Goal: Check status: Check status

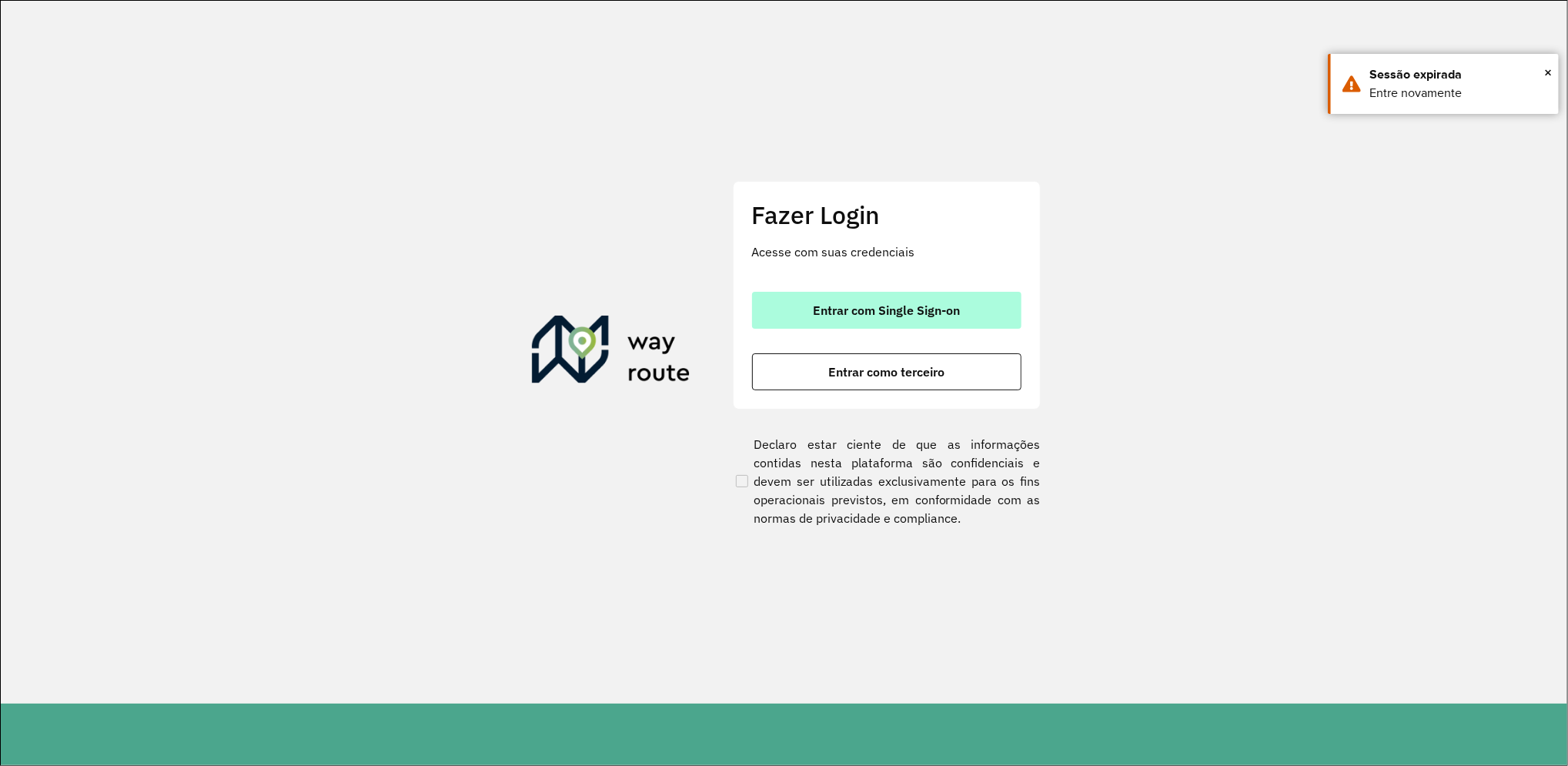
click at [900, 321] on button "Entrar com Single Sign-on" at bounding box center [886, 310] width 269 height 37
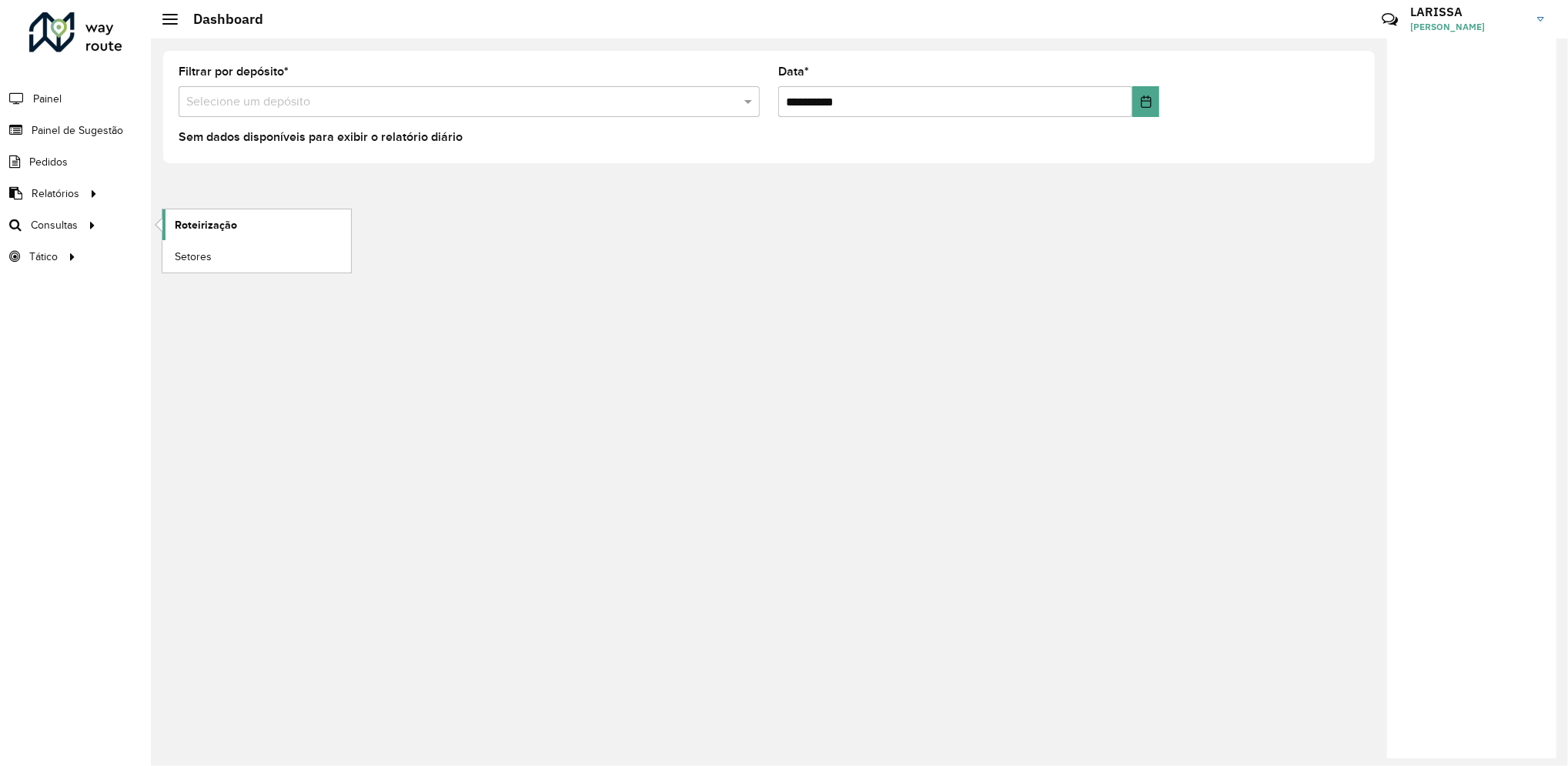
click at [179, 213] on link "Roteirização" at bounding box center [256, 224] width 188 height 30
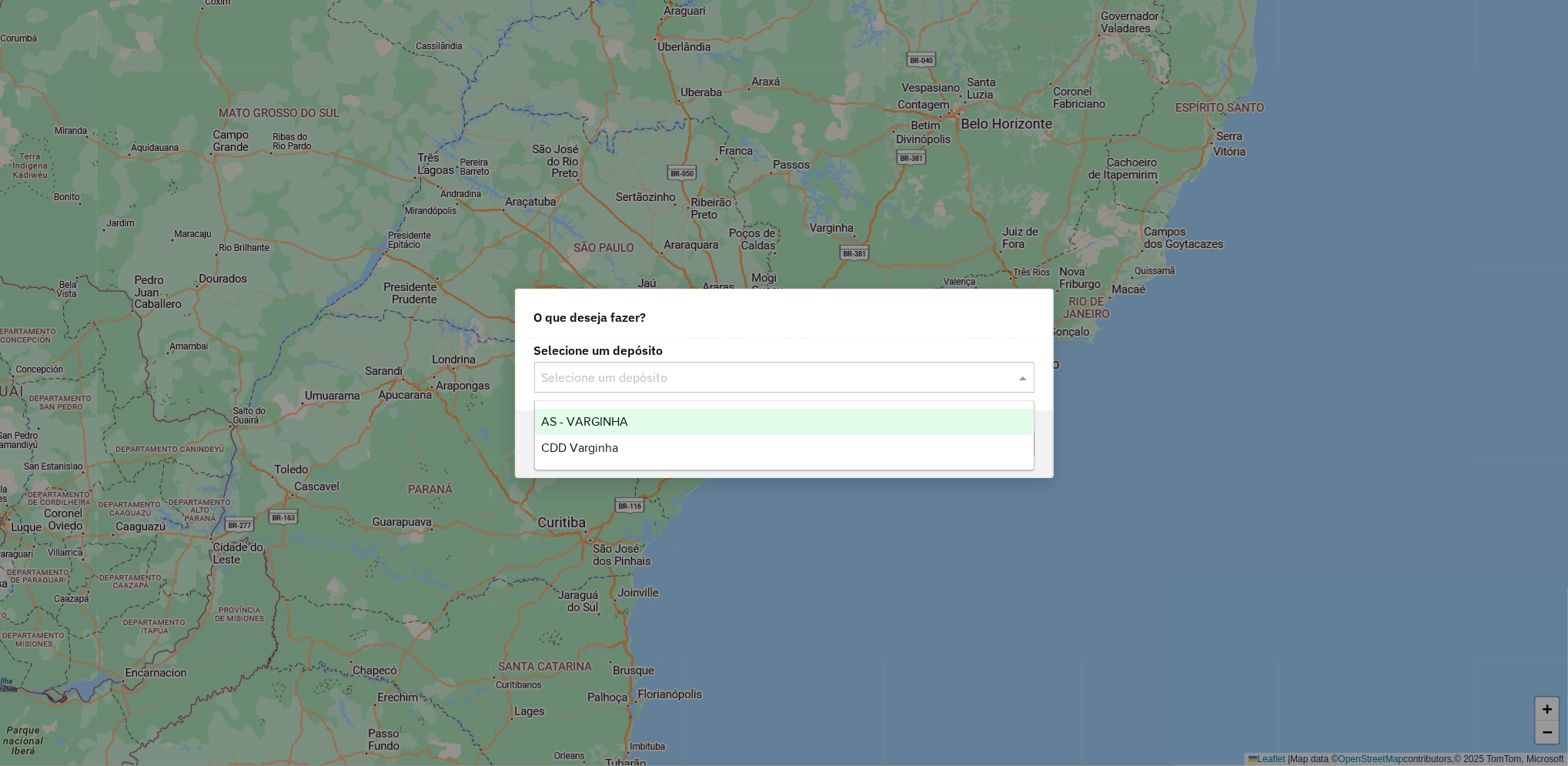
click at [668, 371] on input "text" at bounding box center [769, 378] width 454 height 18
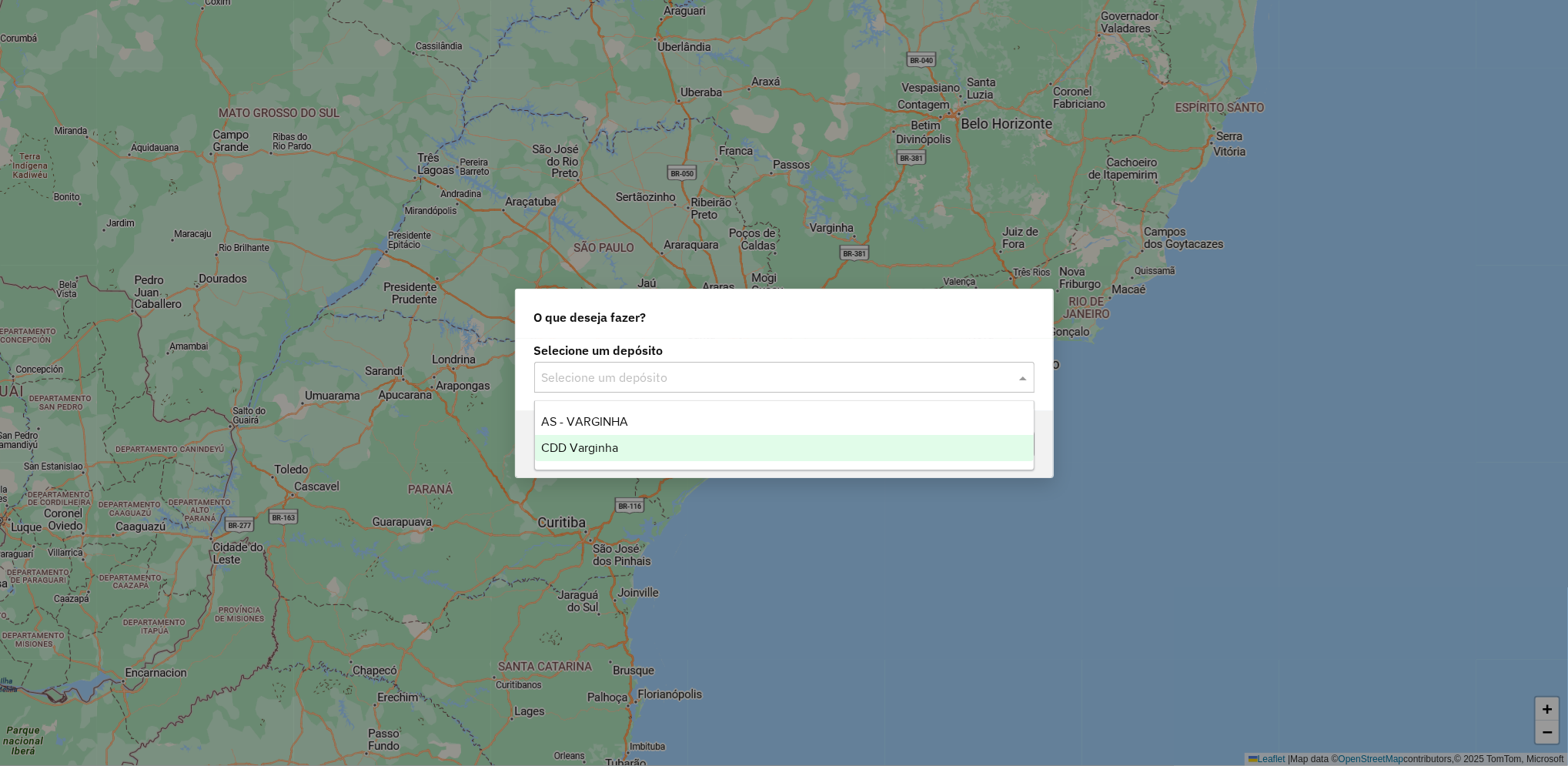
click at [598, 443] on span "CDD Varginha" at bounding box center [579, 448] width 77 height 13
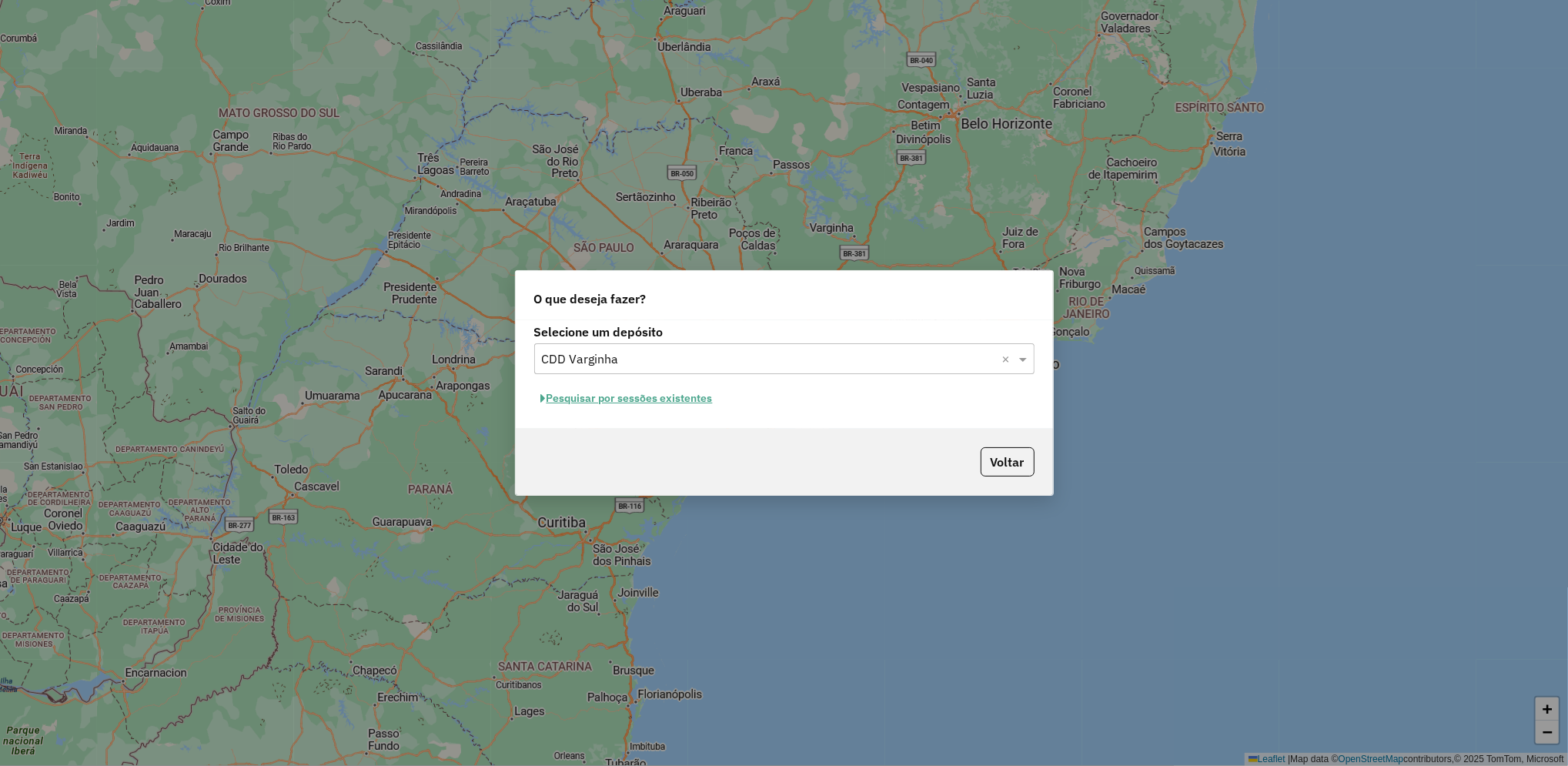
click at [684, 402] on button "Pesquisar por sessões existentes" at bounding box center [626, 399] width 185 height 24
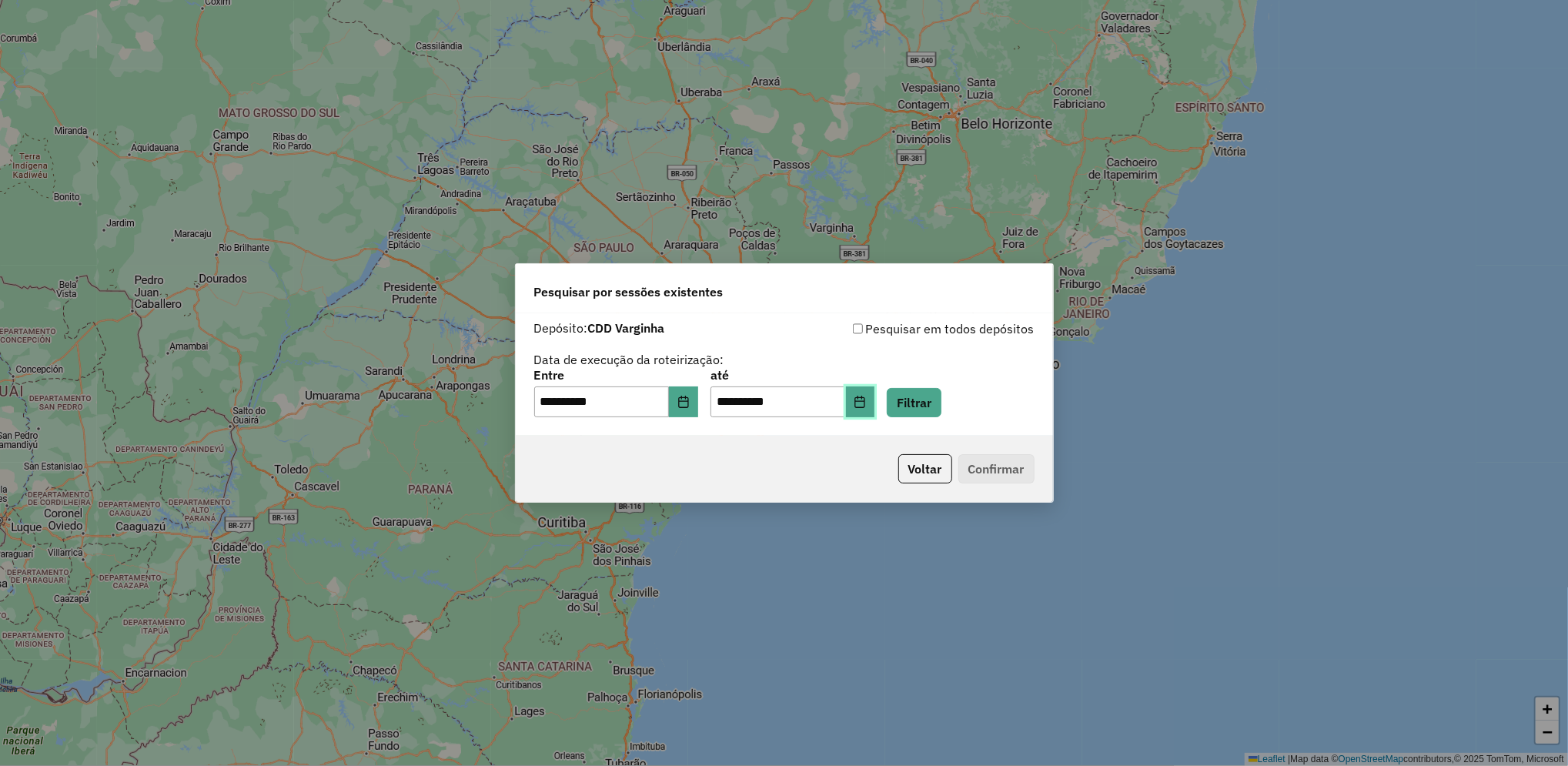
click at [866, 397] on icon "Choose Date" at bounding box center [860, 401] width 12 height 12
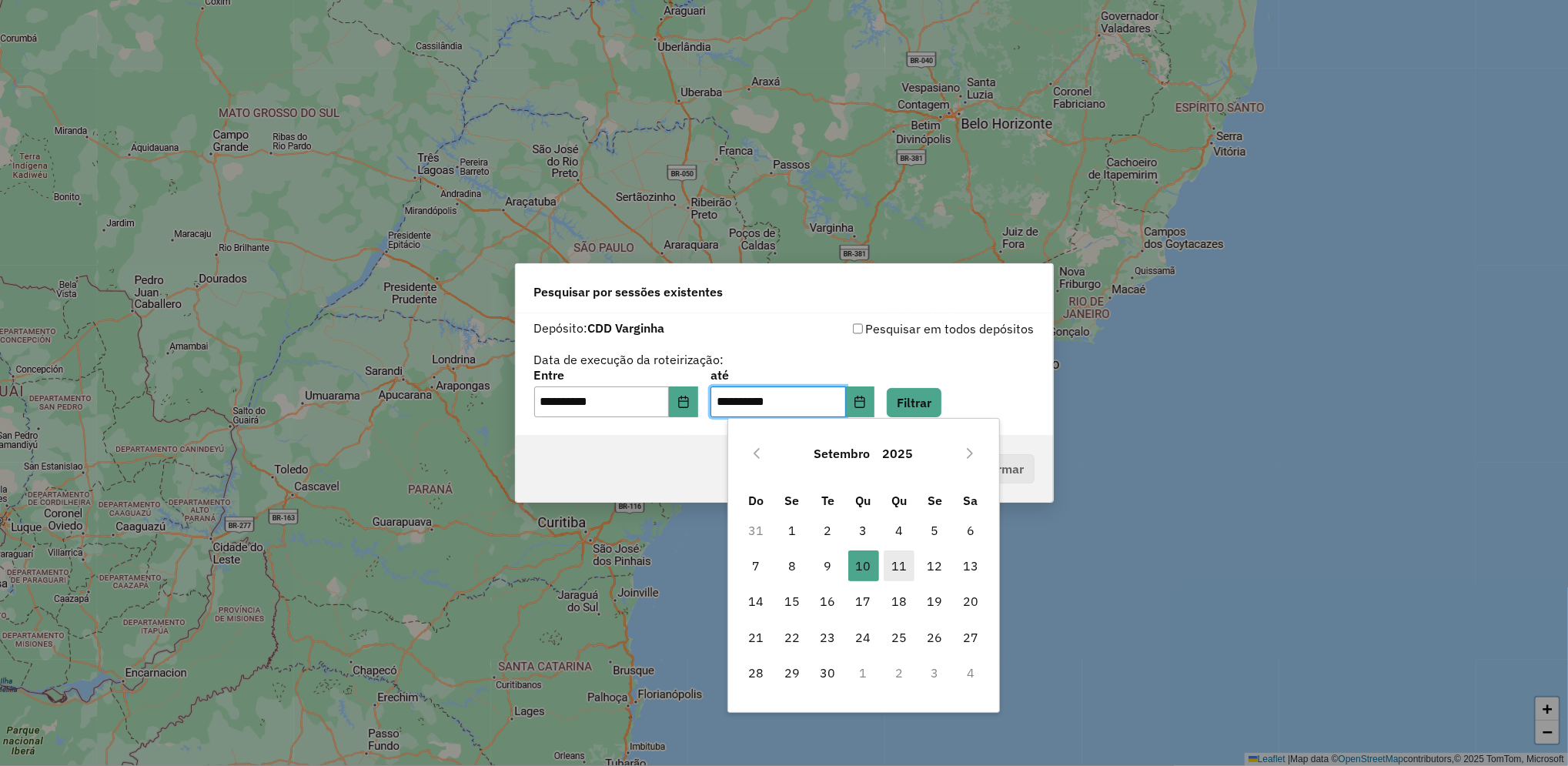
click at [900, 566] on span "11" at bounding box center [898, 566] width 30 height 30
type input "**********"
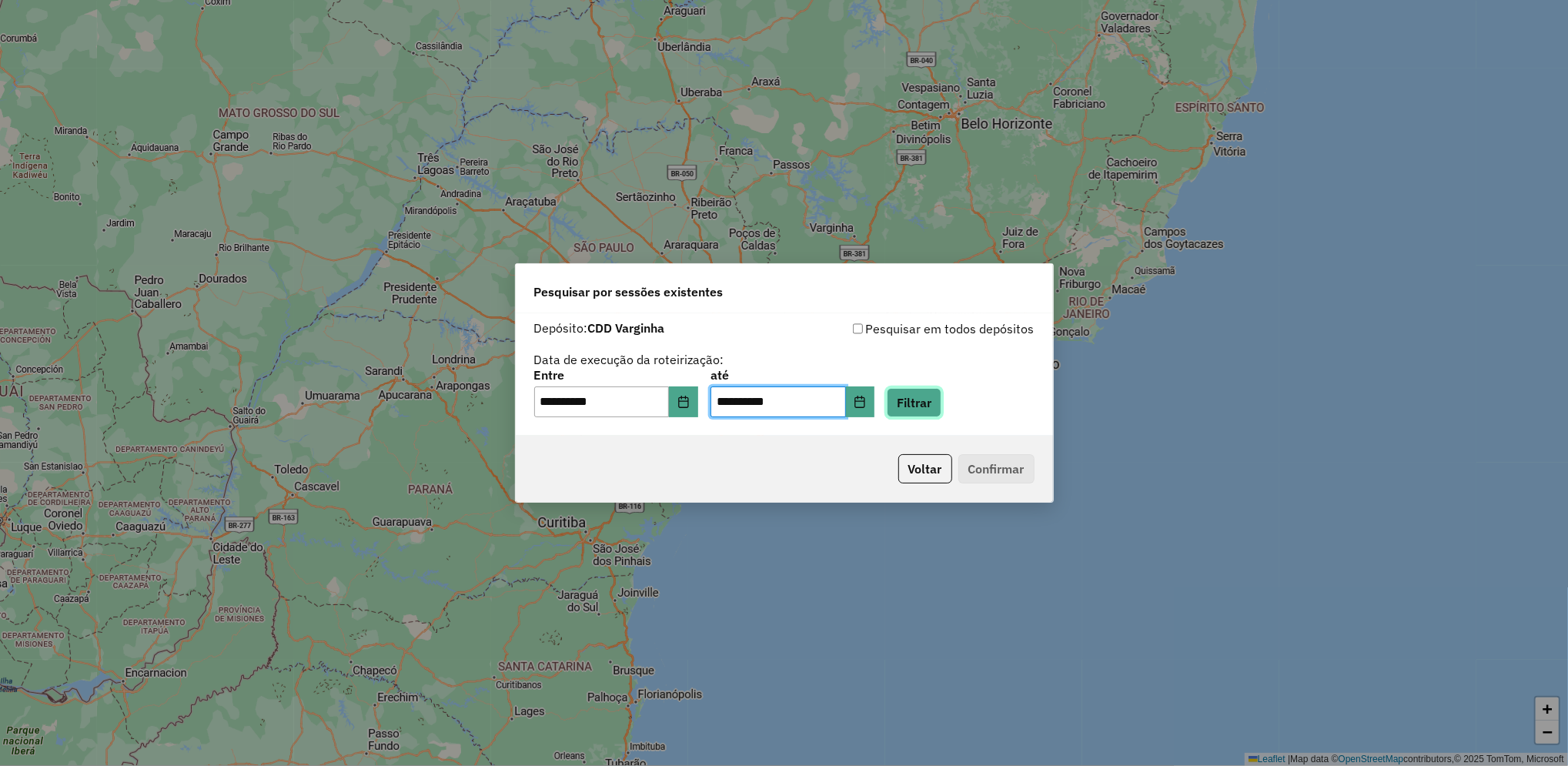
click at [939, 412] on button "Filtrar" at bounding box center [913, 403] width 54 height 30
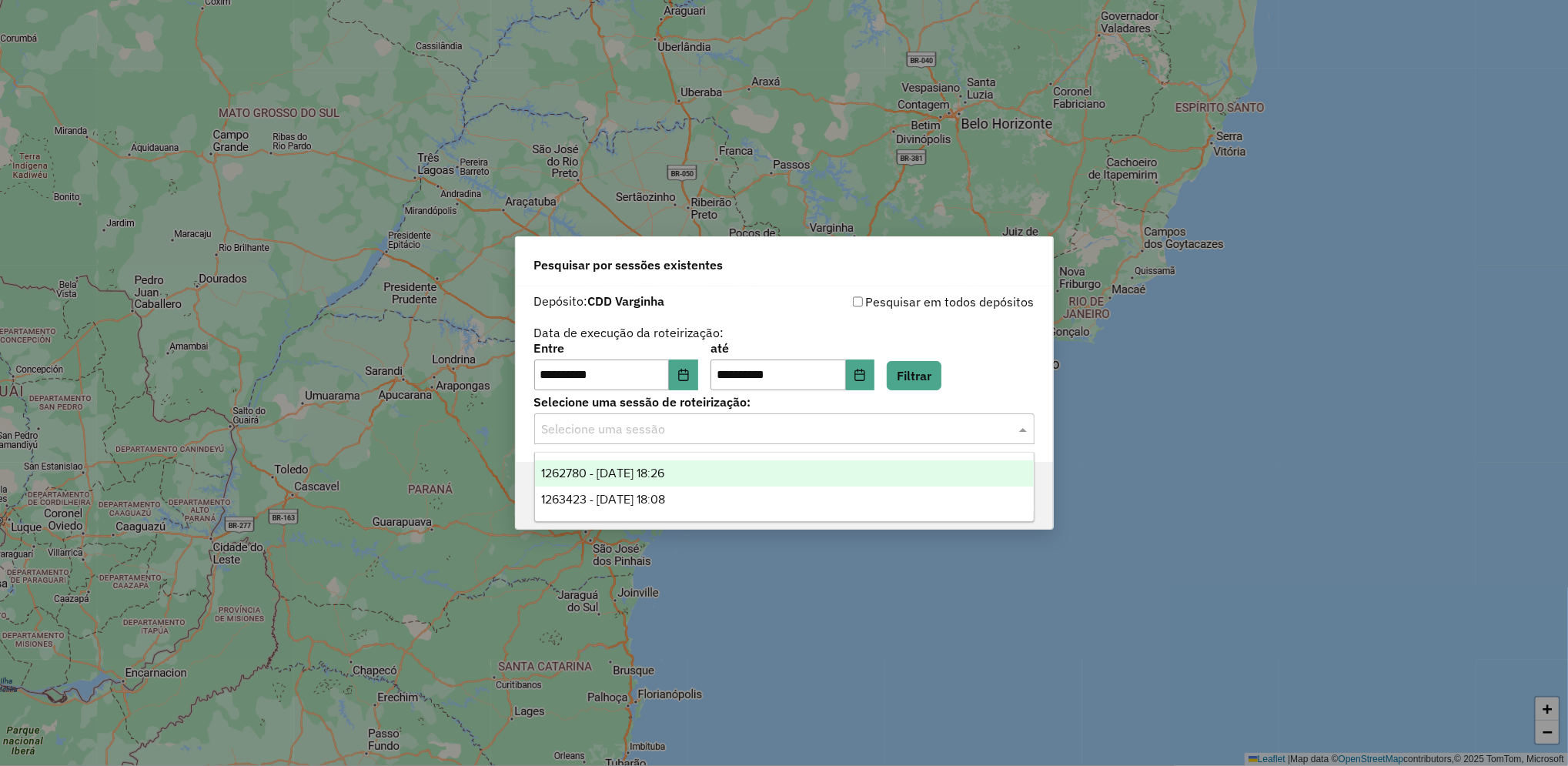
click at [743, 422] on input "text" at bounding box center [769, 430] width 454 height 18
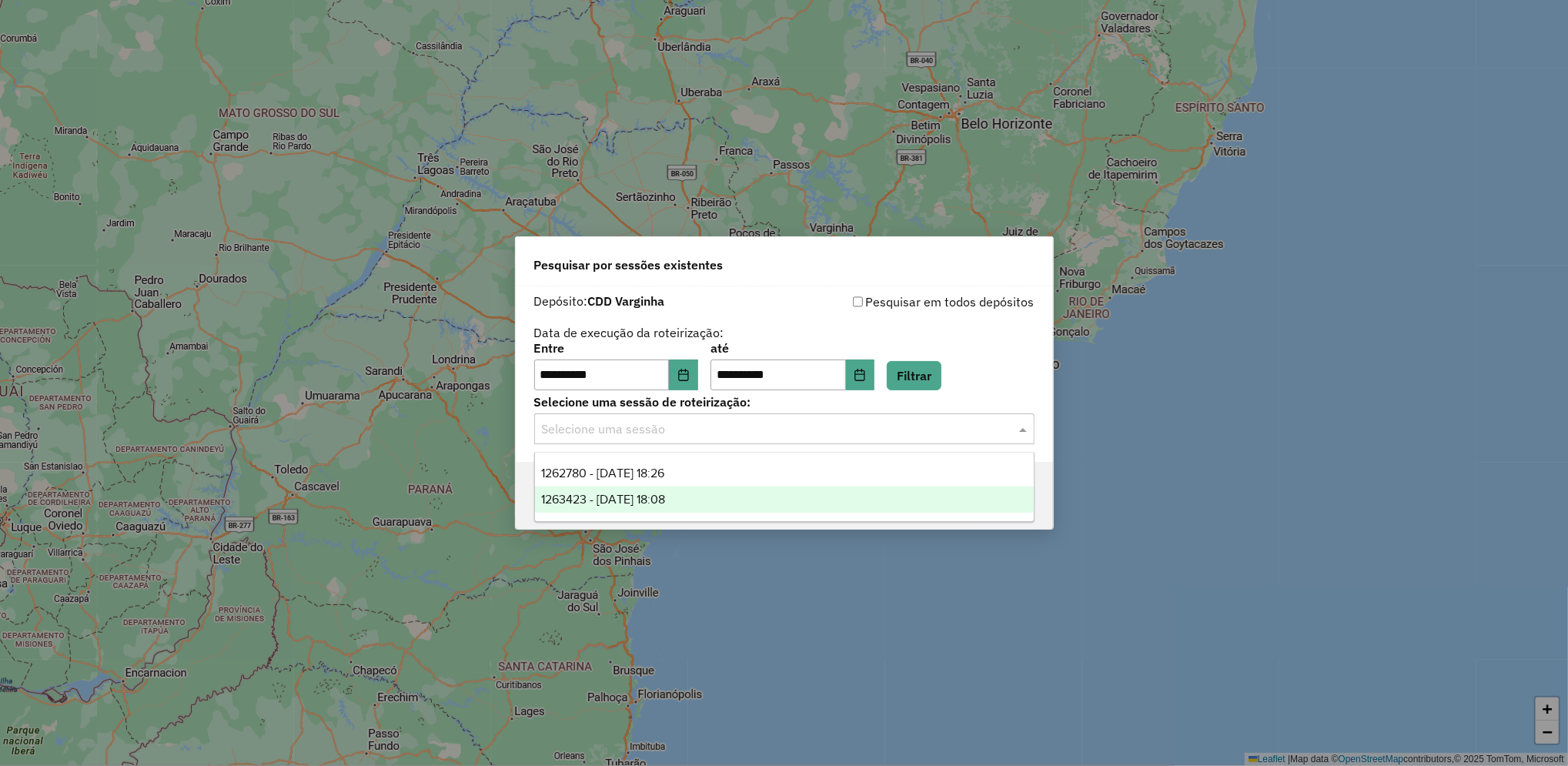
click at [715, 496] on div "1263423 - 11/09/2025 18:08" at bounding box center [784, 499] width 499 height 26
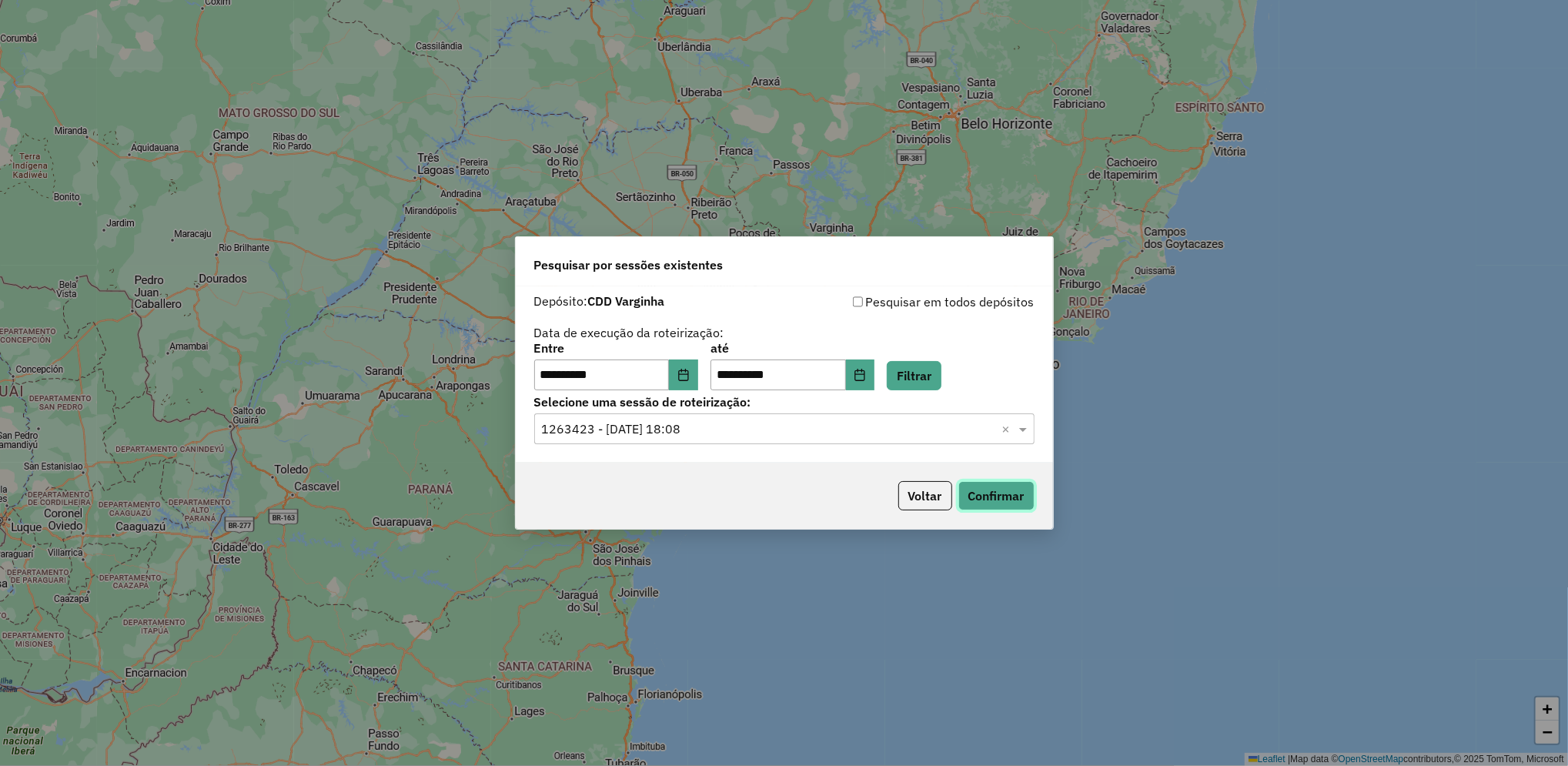
click at [989, 488] on button "Confirmar" at bounding box center [996, 497] width 77 height 30
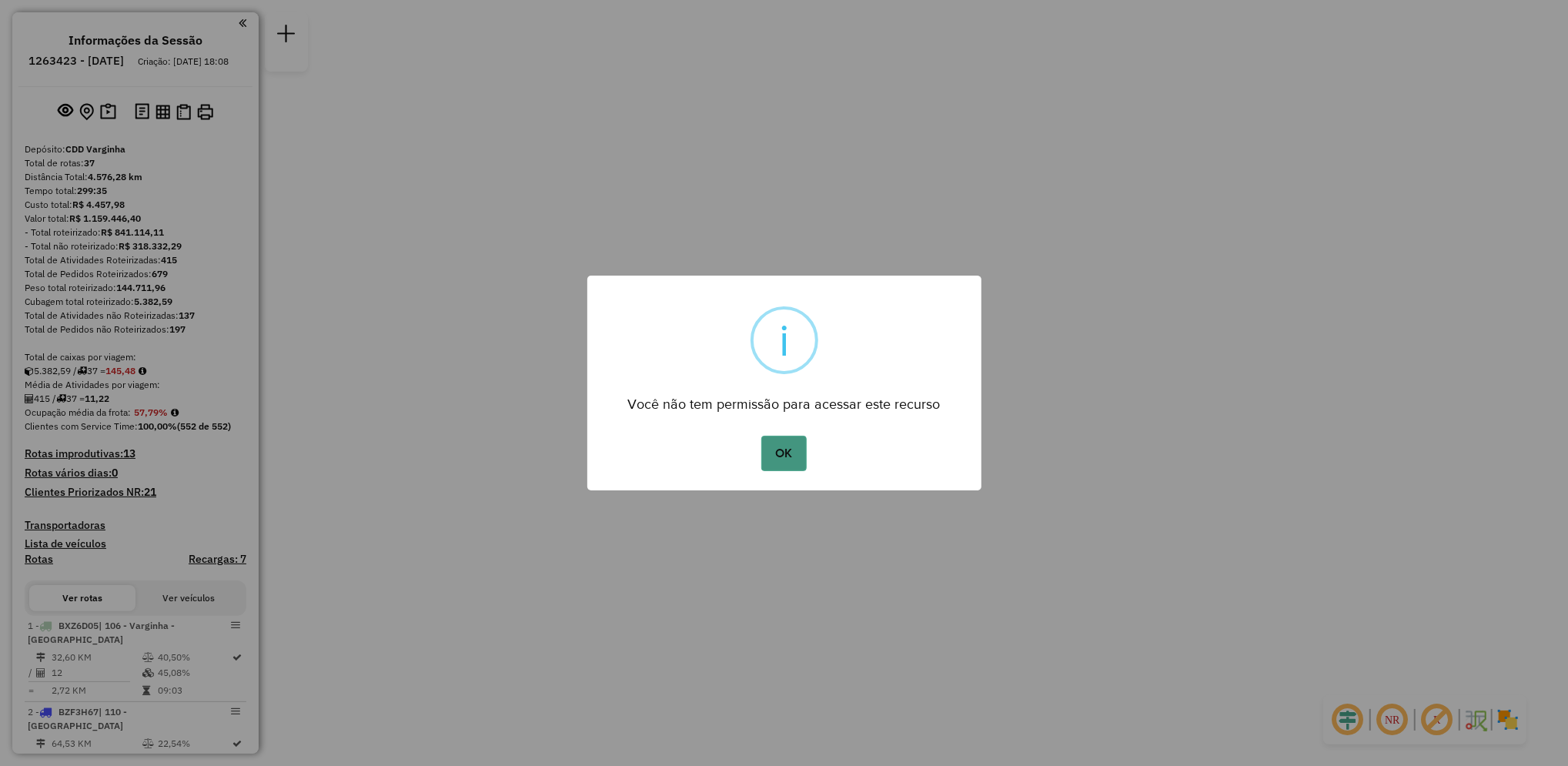
click at [779, 443] on button "OK" at bounding box center [783, 453] width 45 height 35
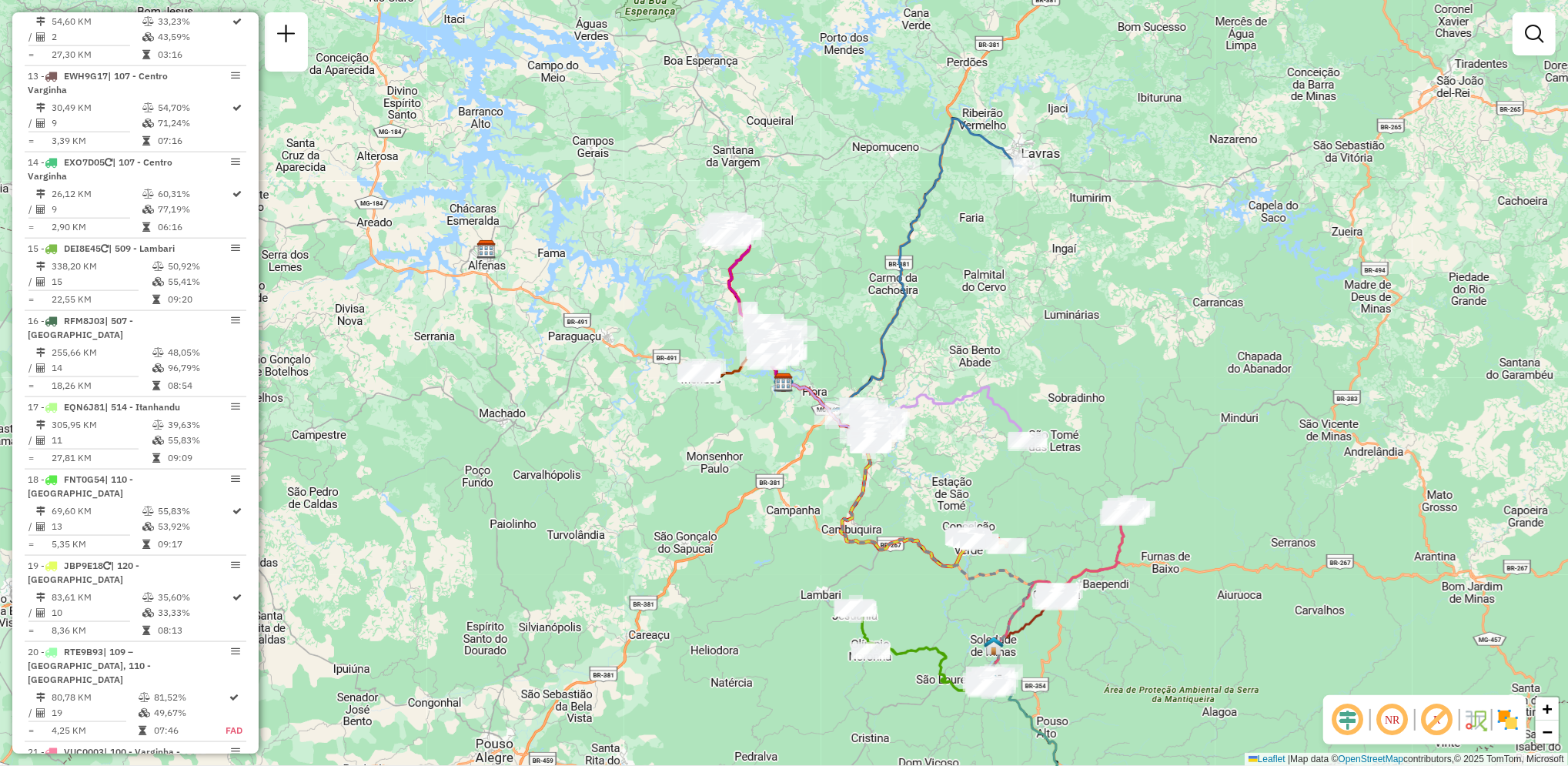
scroll to position [1100, 0]
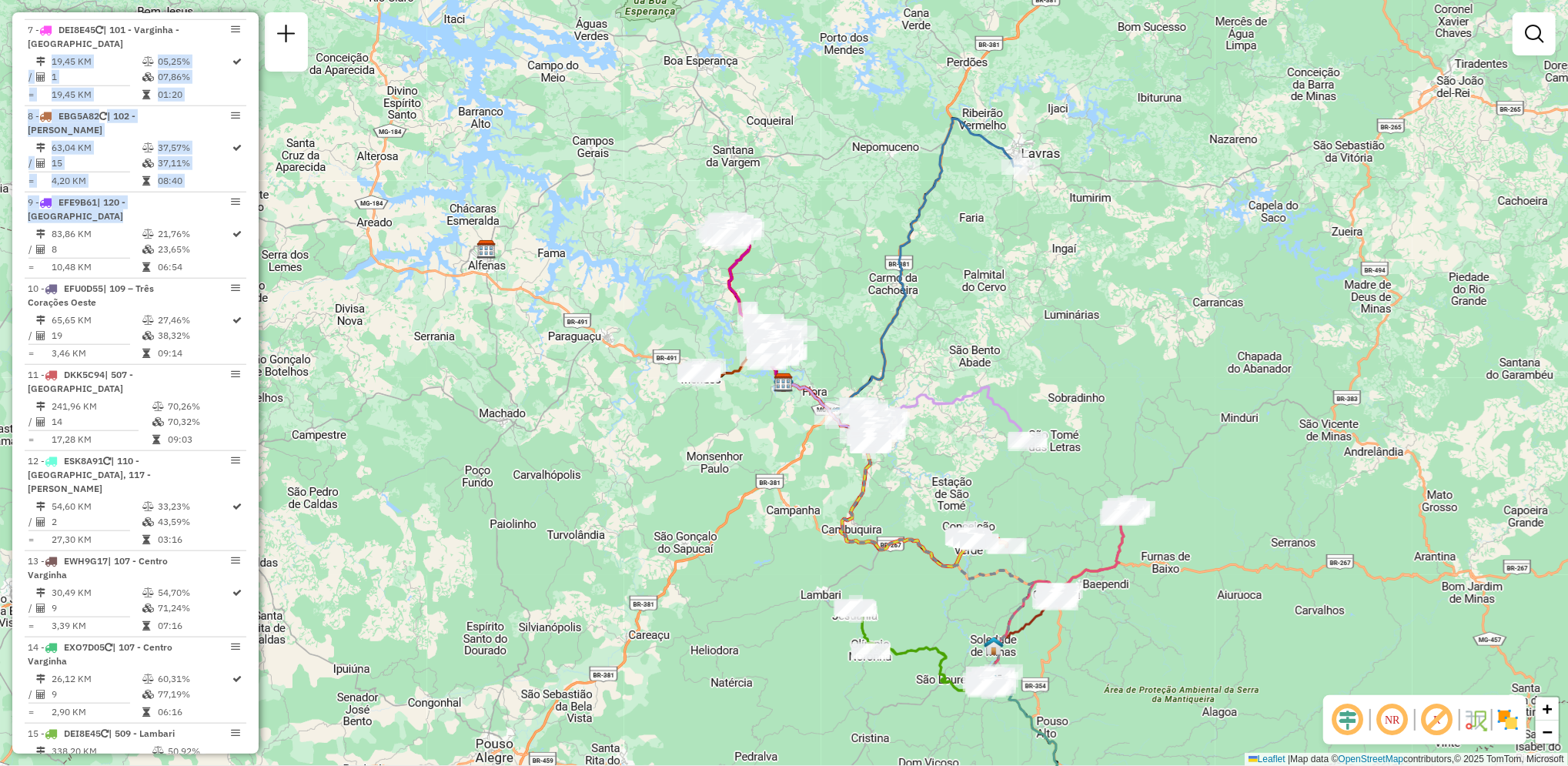
drag, startPoint x: 253, startPoint y: 271, endPoint x: 252, endPoint y: 132, distance: 139.0
click at [252, 132] on div "Informações da Sessão 1263423 - 11/09/2025 Criação: 10/09/2025 18:08 Depósito: …" at bounding box center [135, 383] width 246 height 742
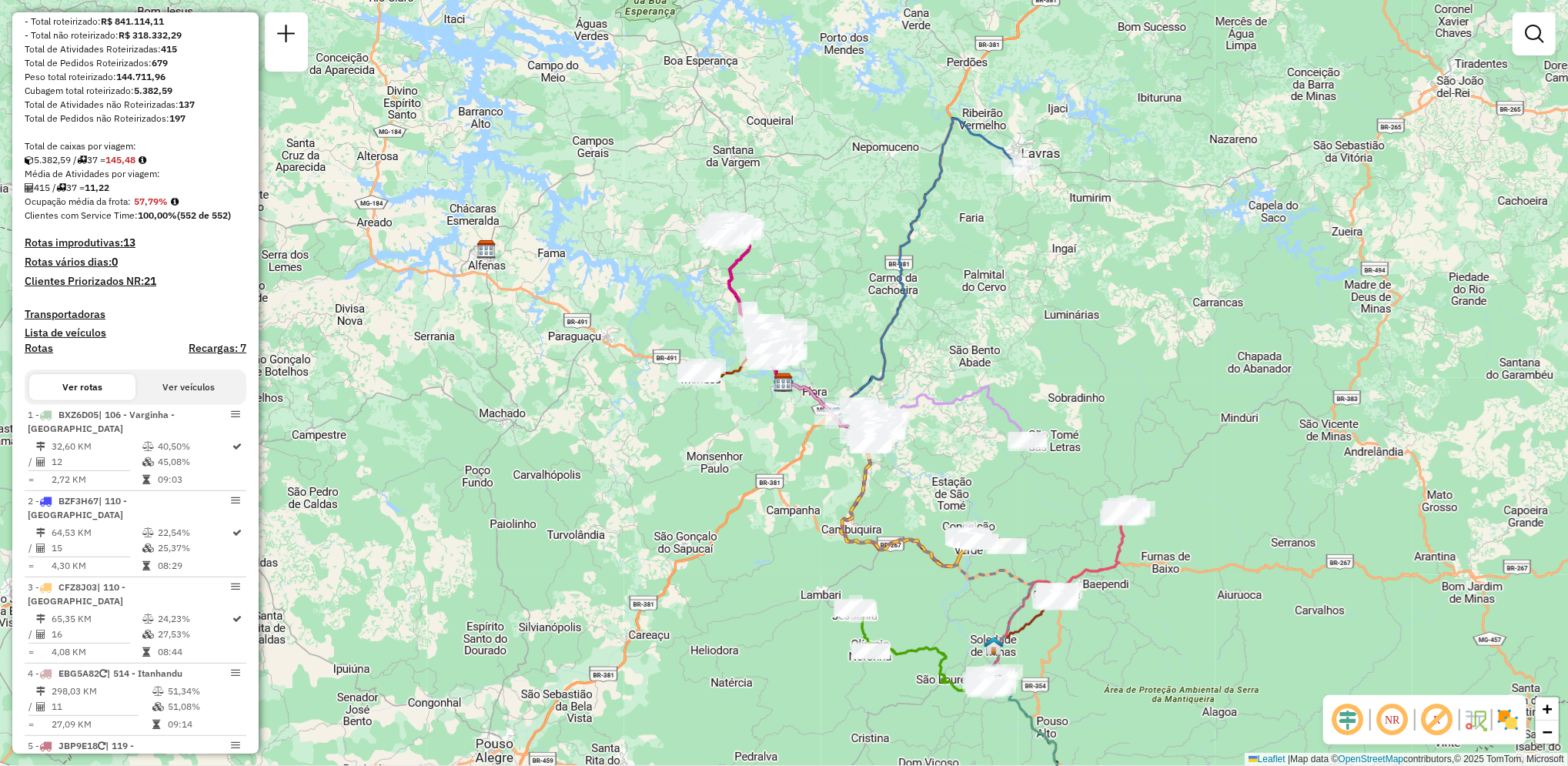
scroll to position [0, 0]
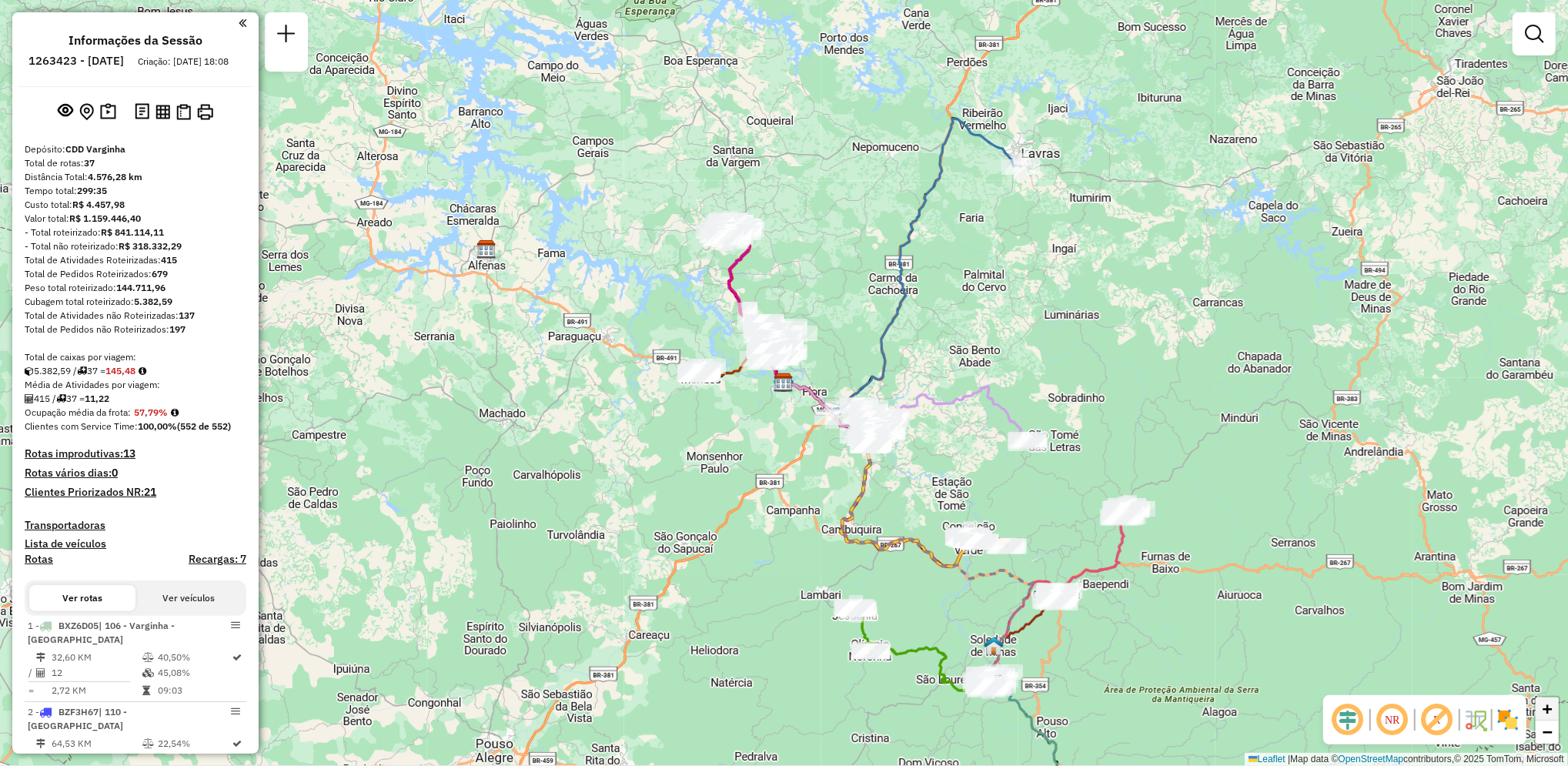
click at [1548, 703] on span "+" at bounding box center [1548, 709] width 10 height 19
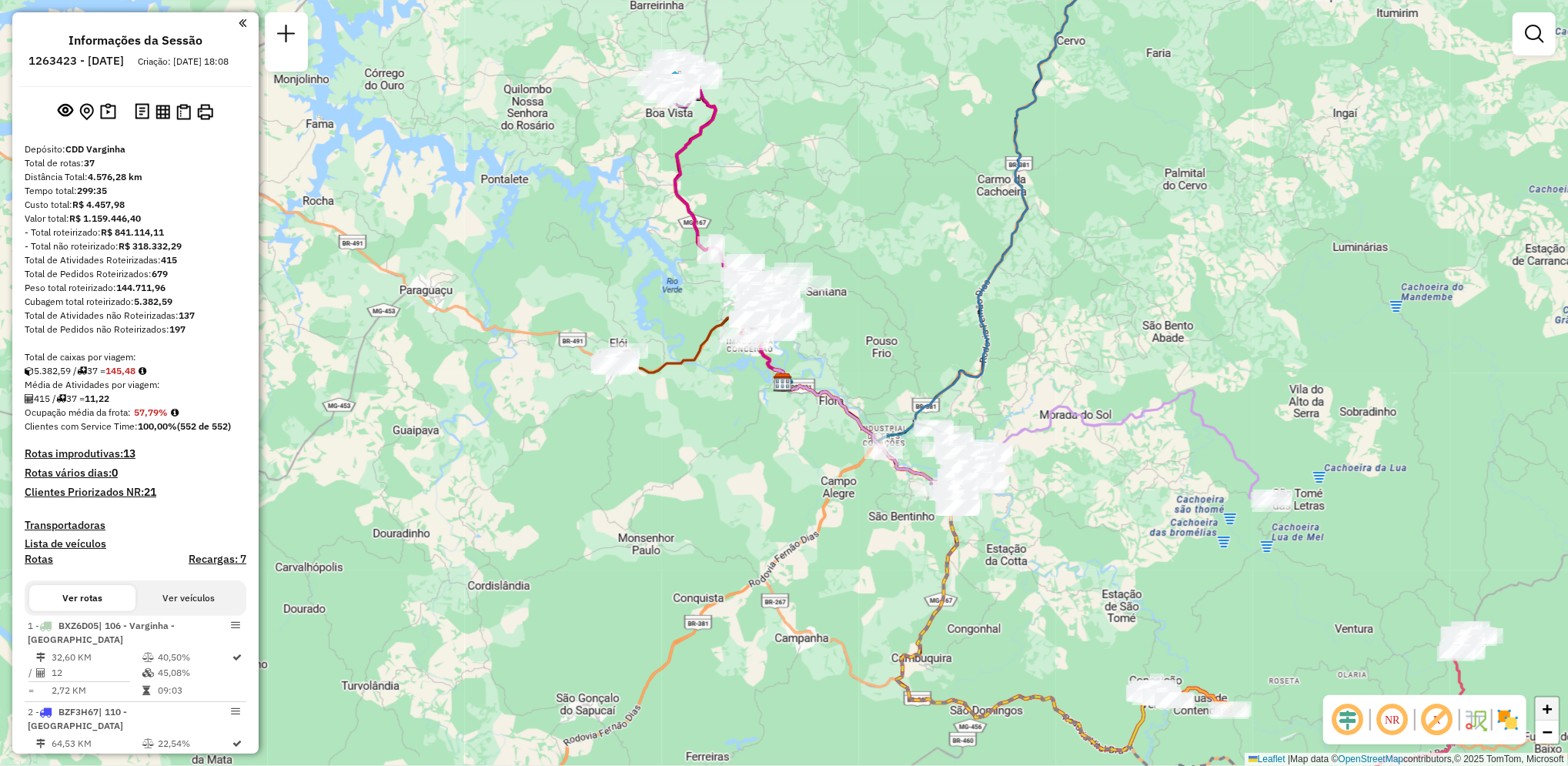
click at [1548, 703] on span "+" at bounding box center [1548, 709] width 10 height 19
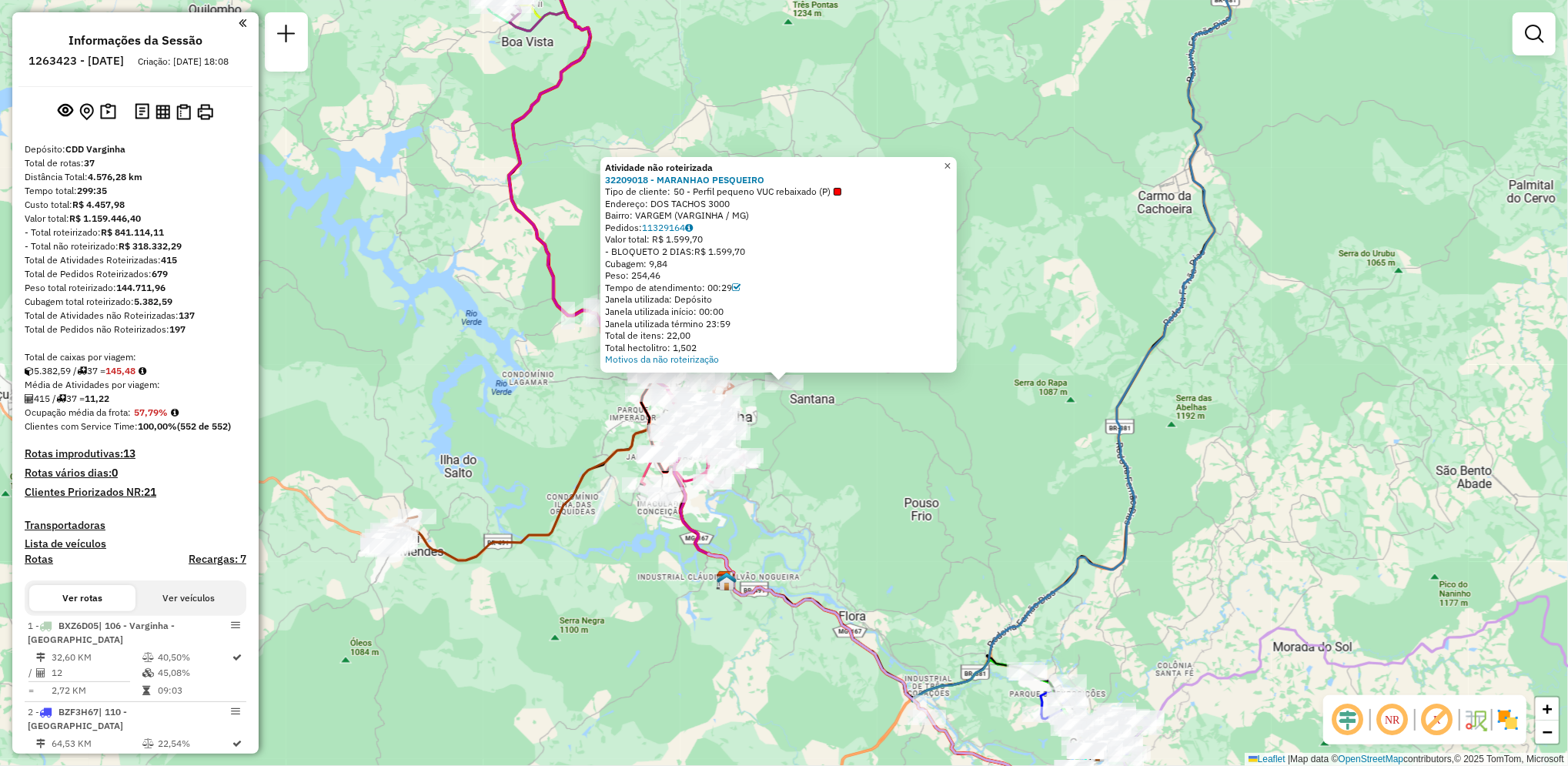
click at [956, 162] on link "×" at bounding box center [947, 166] width 18 height 18
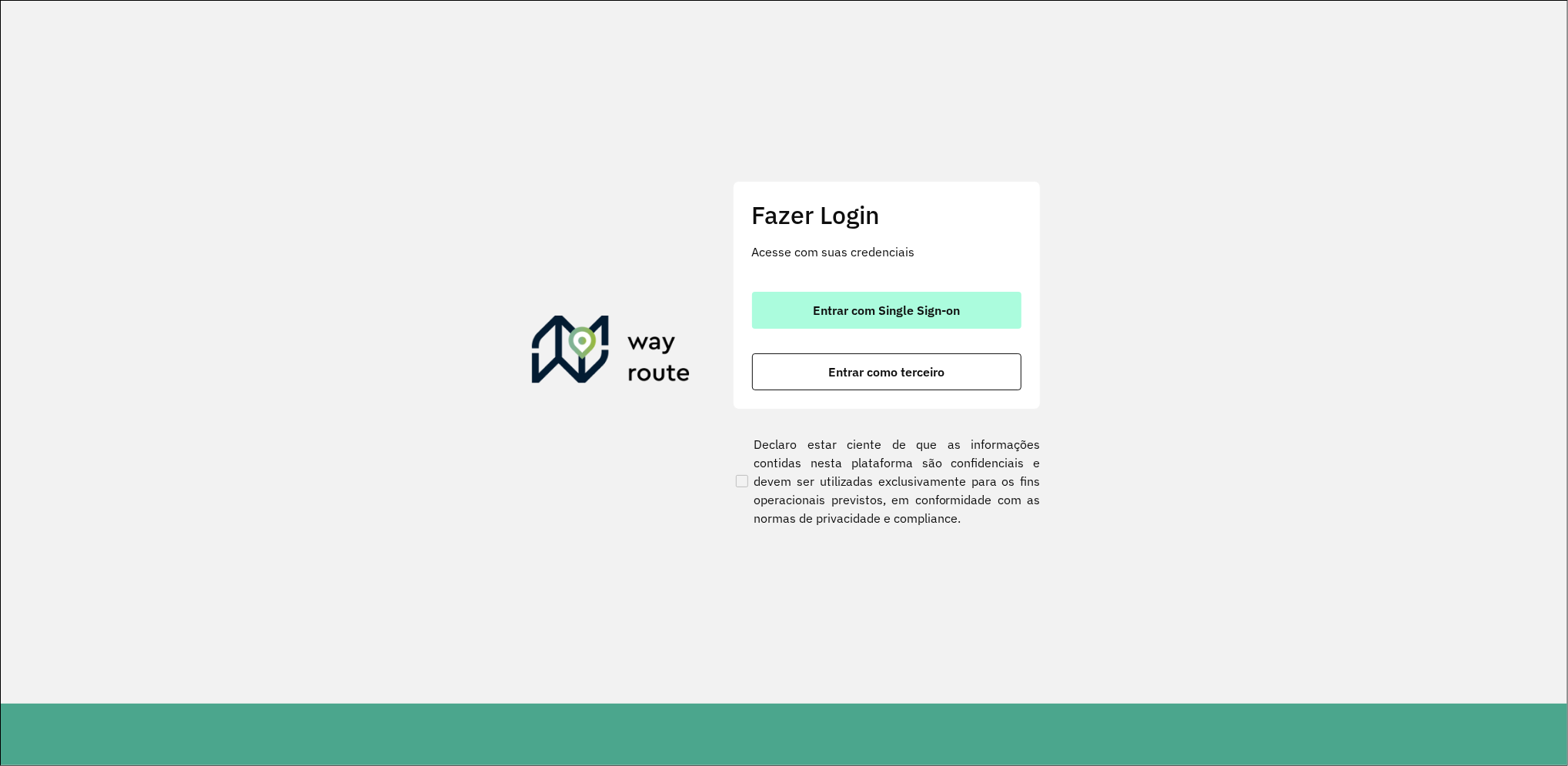
click at [895, 328] on button "Entrar com Single Sign-on" at bounding box center [886, 310] width 269 height 37
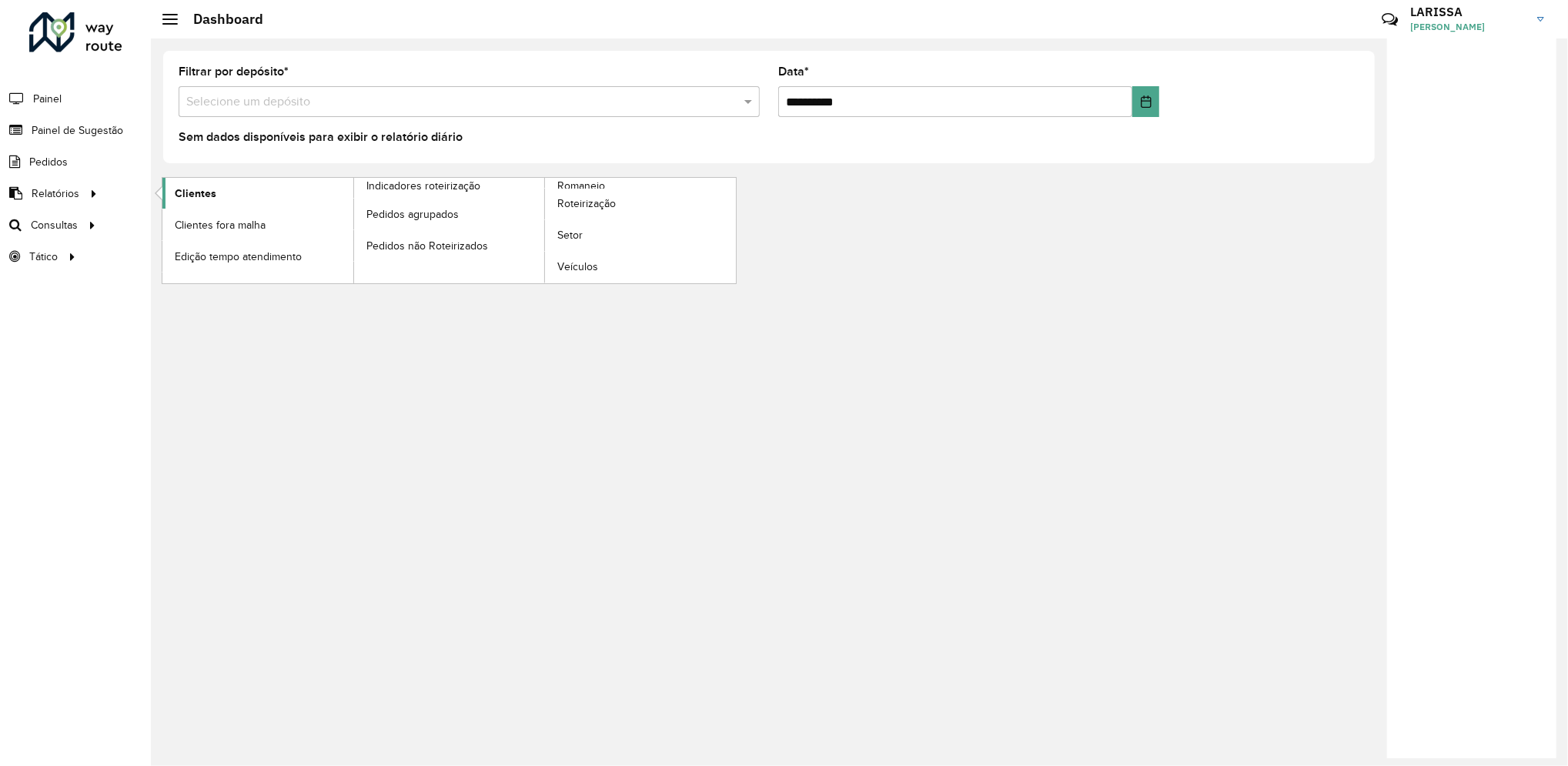
click at [184, 181] on link "Clientes" at bounding box center [257, 193] width 191 height 30
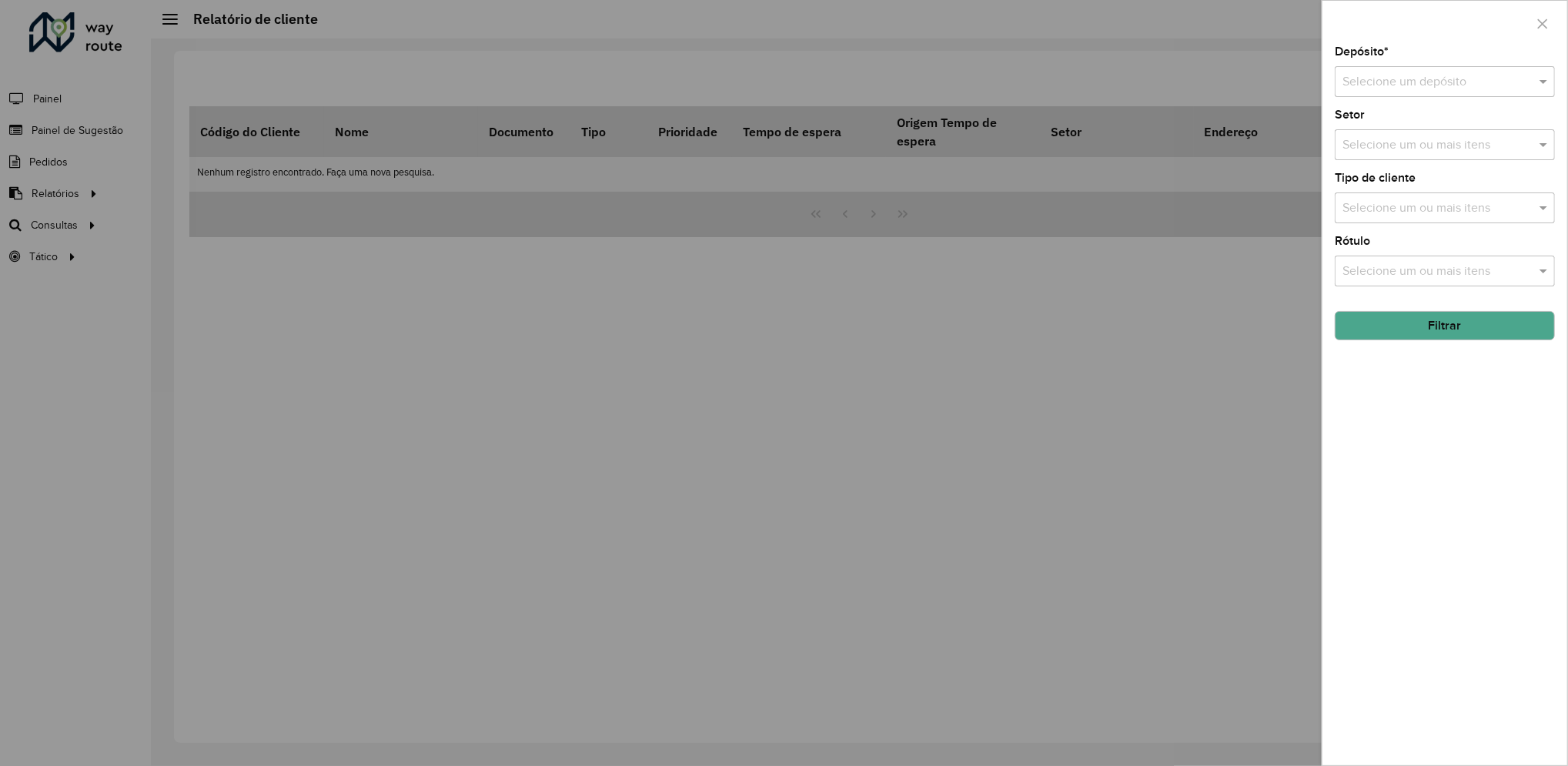
drag, startPoint x: 176, startPoint y: 390, endPoint x: 77, endPoint y: 237, distance: 182.2
click at [77, 237] on div at bounding box center [784, 383] width 1568 height 766
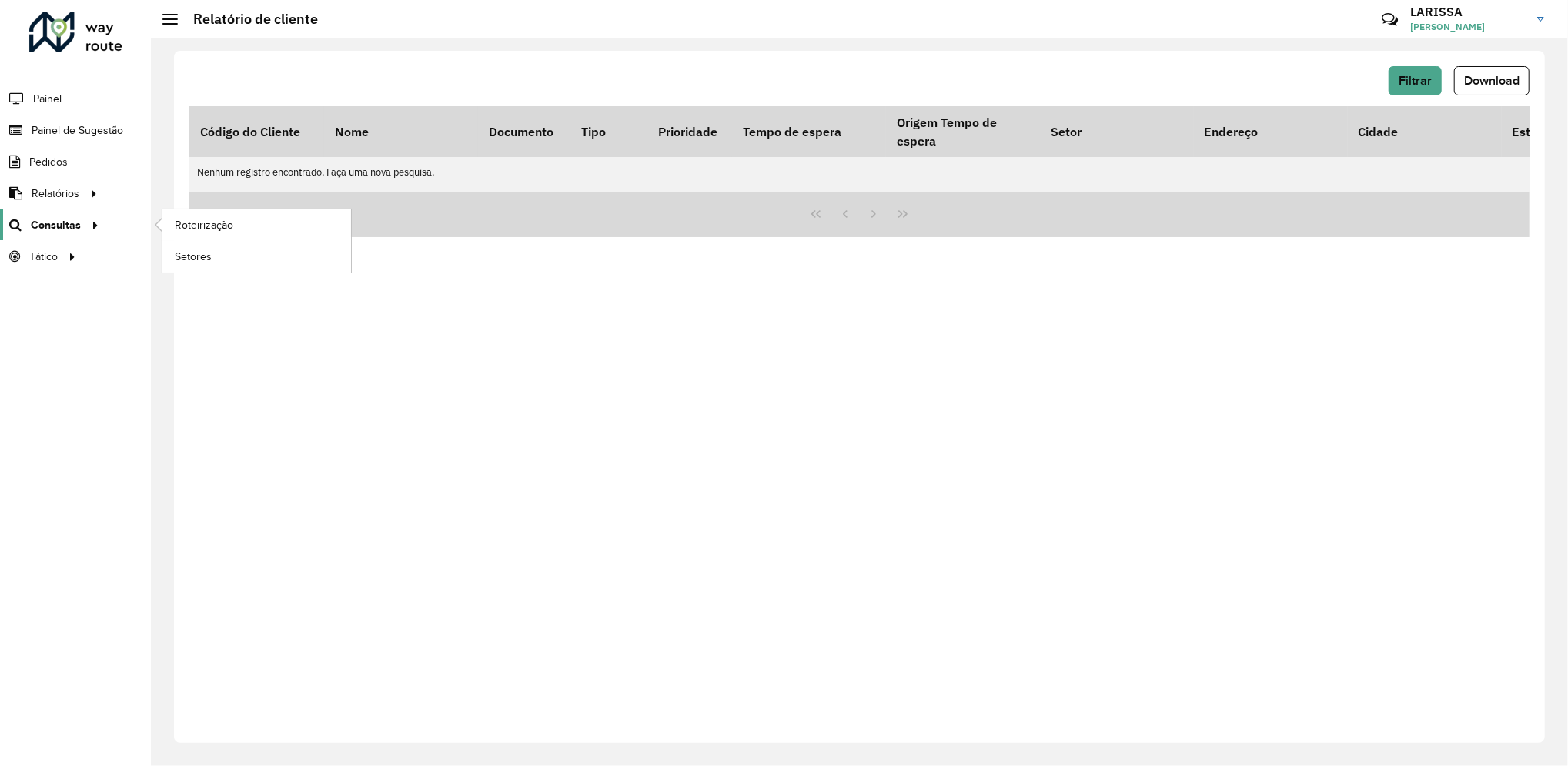
click at [77, 233] on link "Consultas" at bounding box center [52, 224] width 104 height 30
click at [189, 221] on span "Roteirização" at bounding box center [206, 225] width 63 height 17
click at [192, 223] on span "Roteirização" at bounding box center [206, 225] width 63 height 17
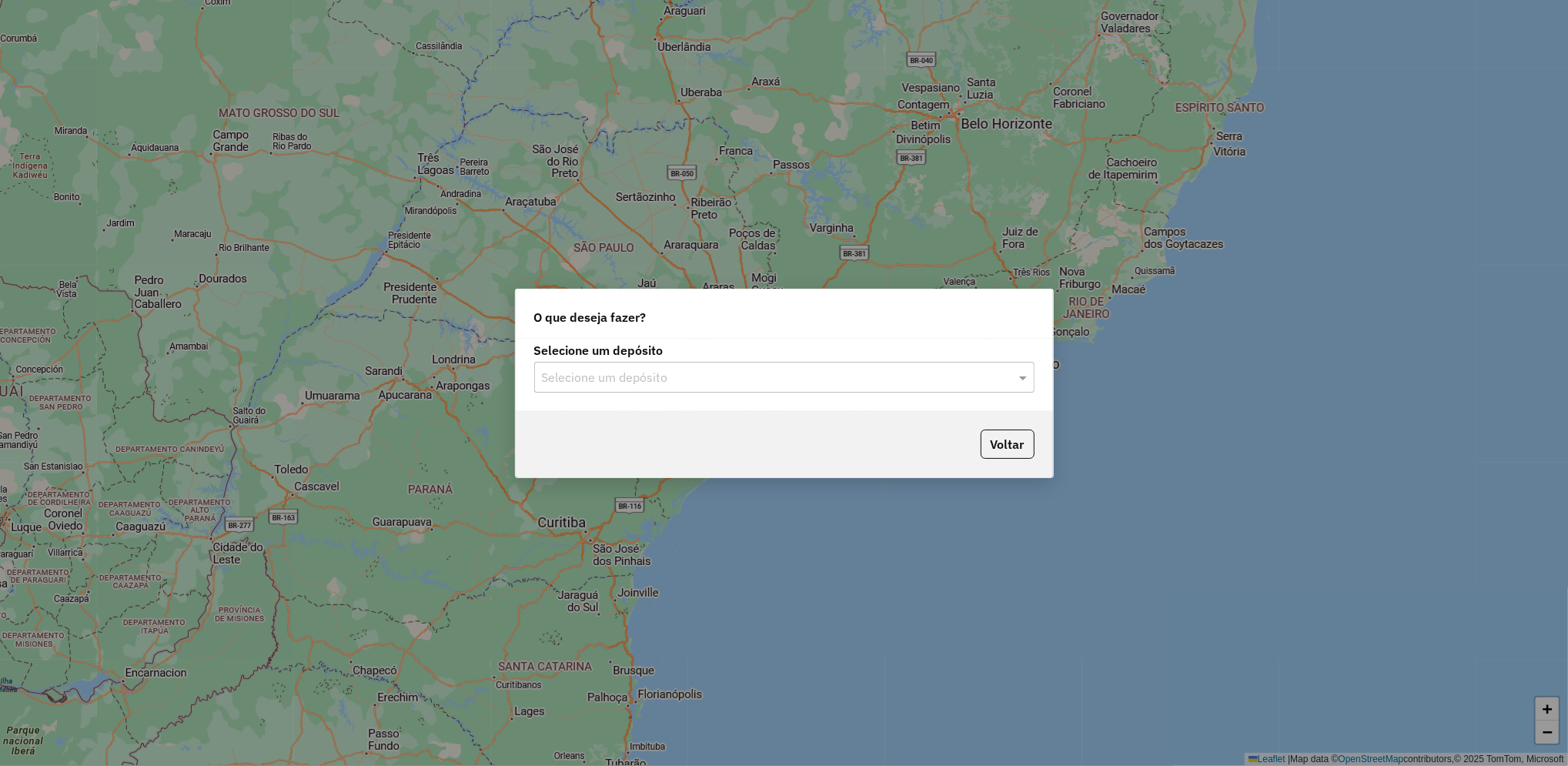
click at [647, 370] on input "text" at bounding box center [769, 378] width 454 height 18
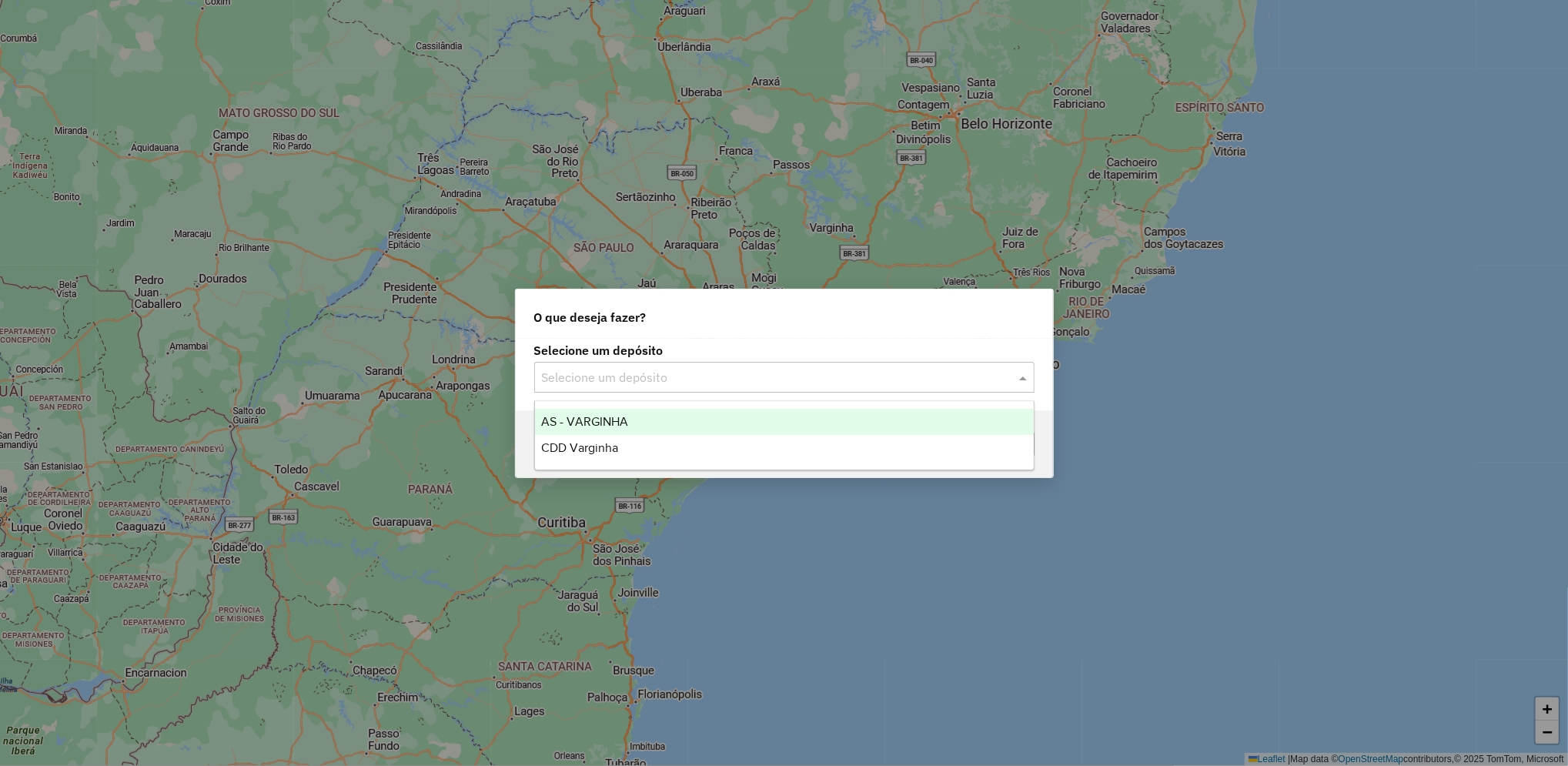
click at [647, 370] on input "text" at bounding box center [769, 378] width 454 height 18
click at [684, 369] on input "text" at bounding box center [769, 378] width 454 height 18
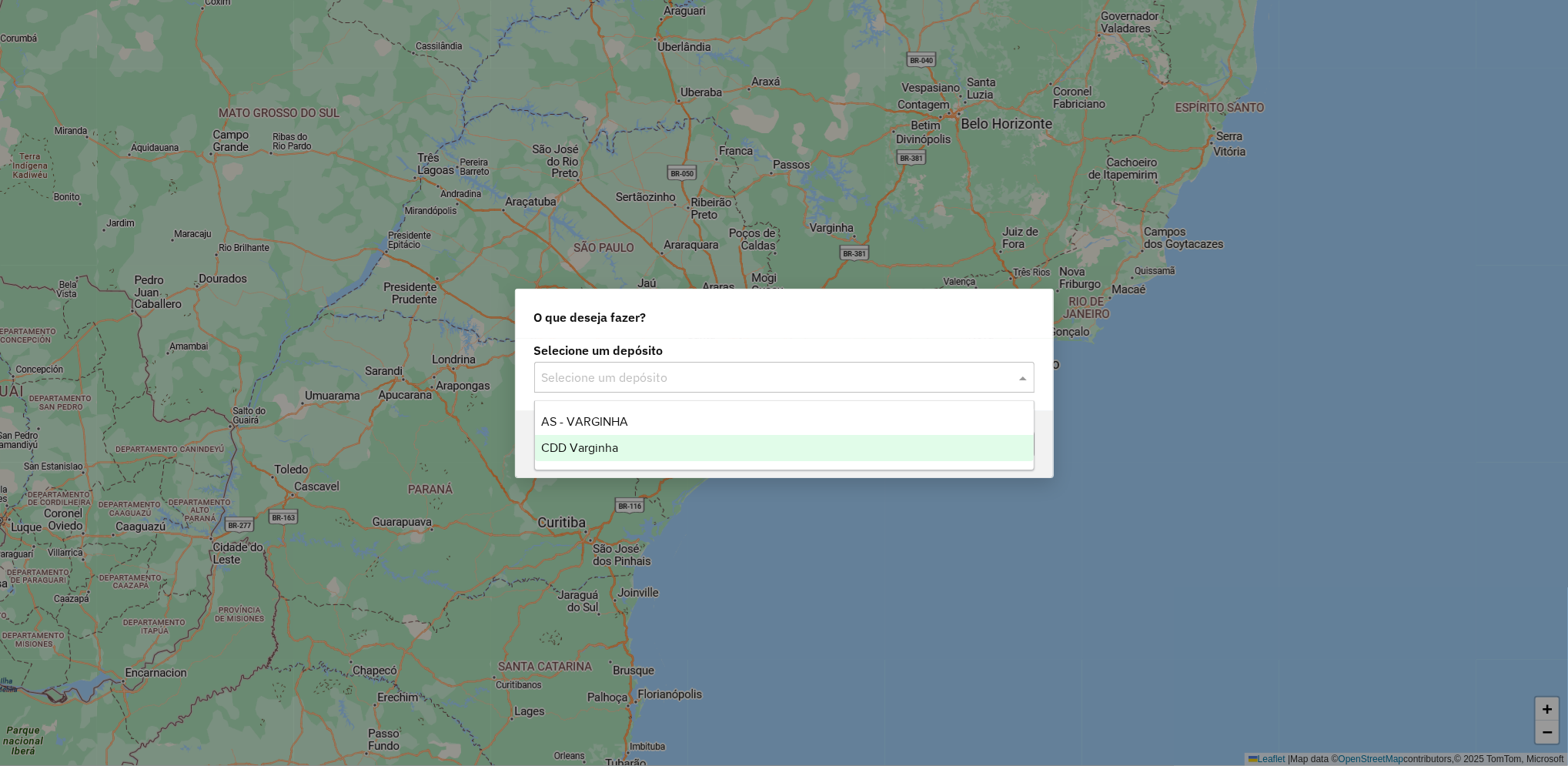
click at [612, 454] on span "CDD Varginha" at bounding box center [579, 448] width 77 height 13
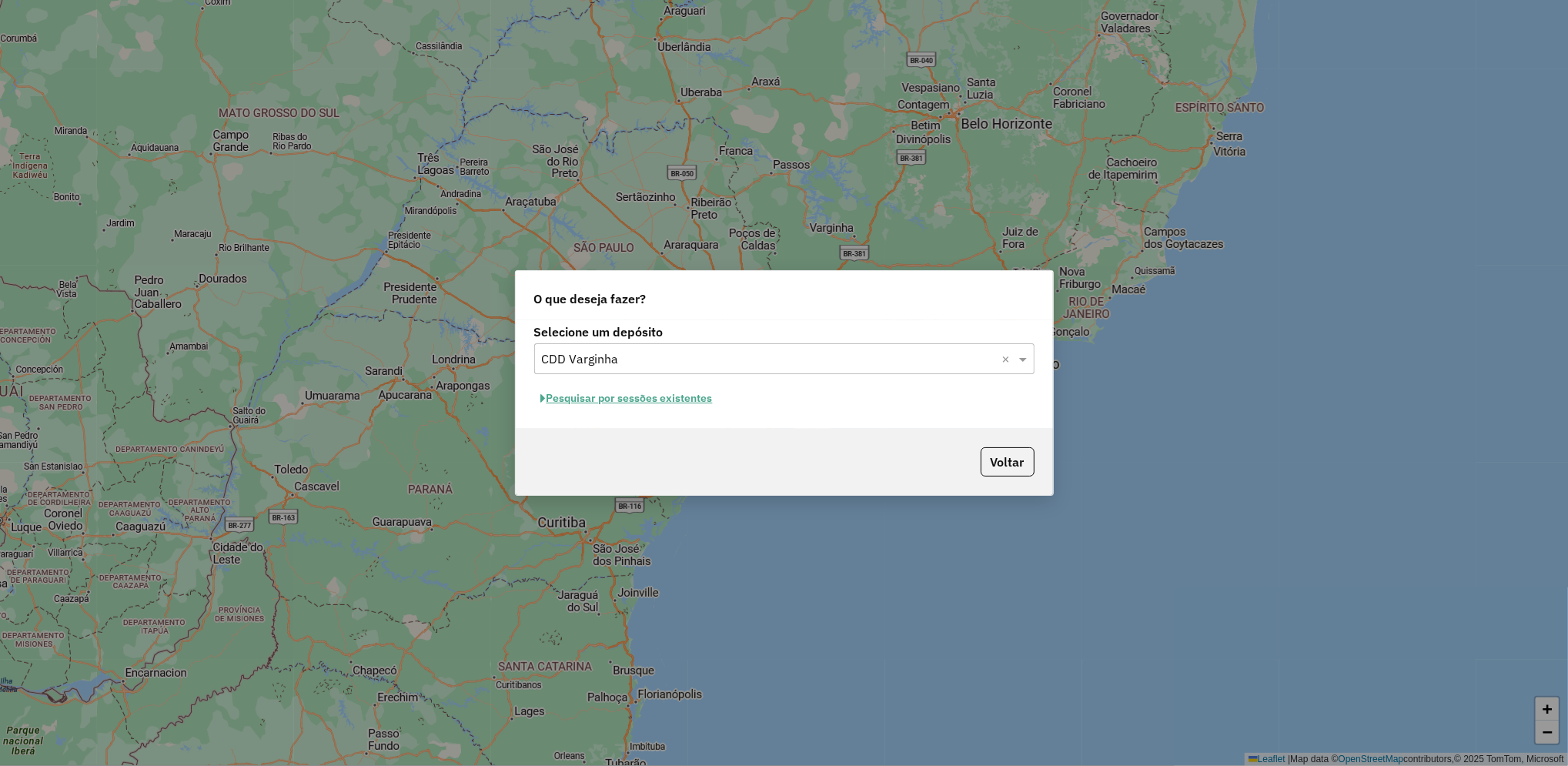
click at [676, 402] on button "Pesquisar por sessões existentes" at bounding box center [626, 399] width 185 height 24
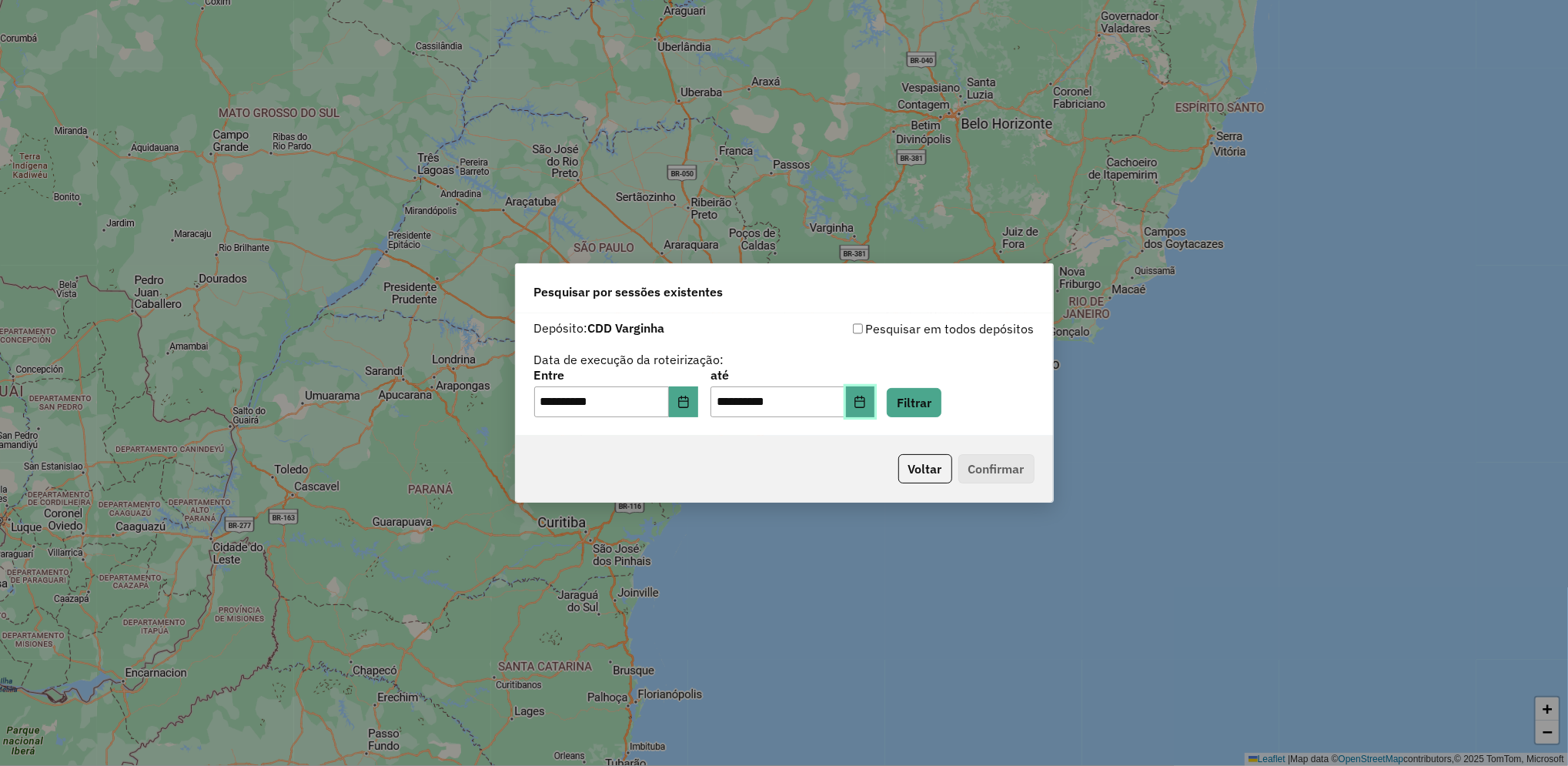
click at [866, 408] on icon "Choose Date" at bounding box center [860, 401] width 12 height 12
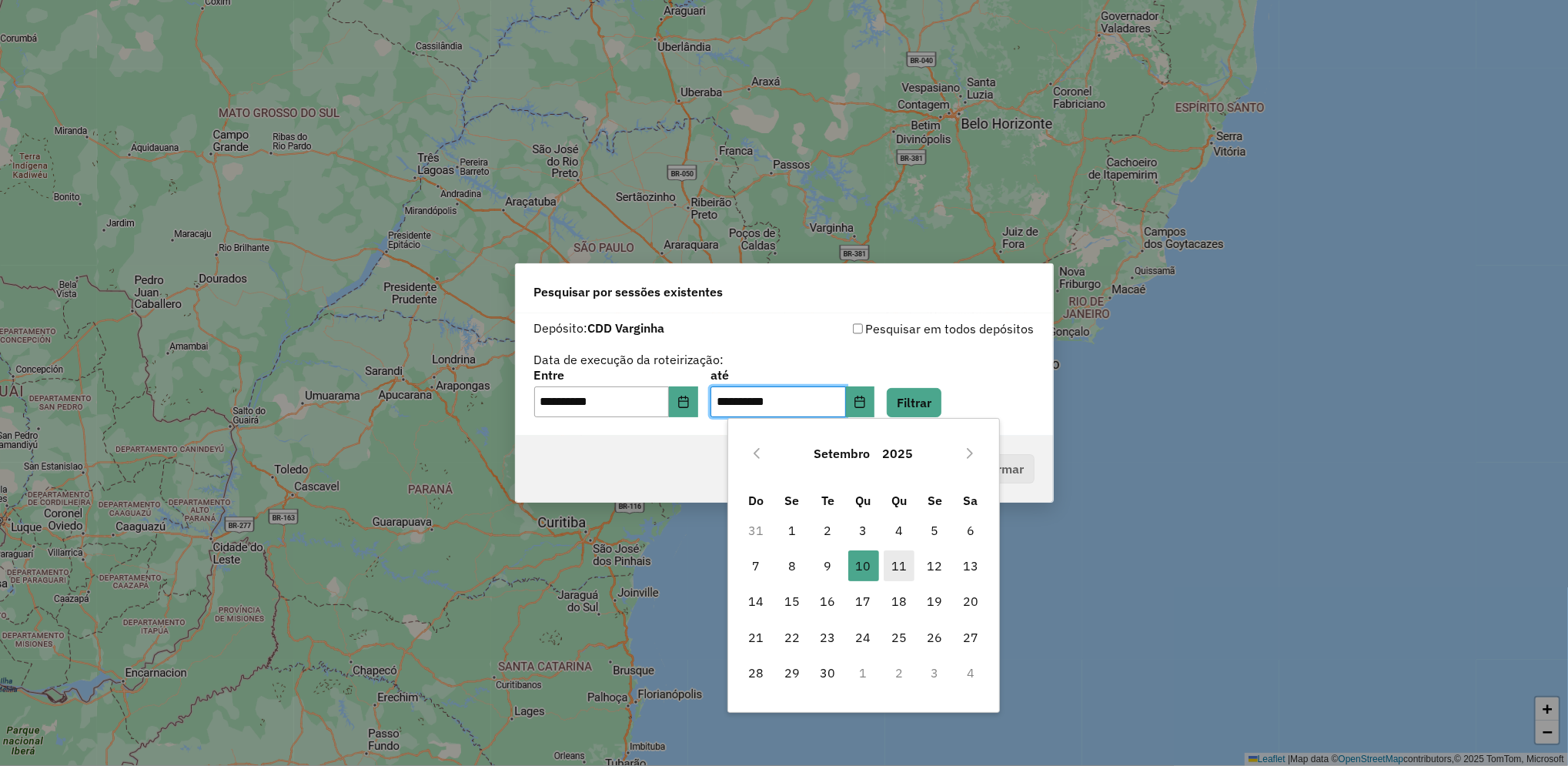
click at [905, 575] on span "11" at bounding box center [898, 566] width 30 height 30
type input "**********"
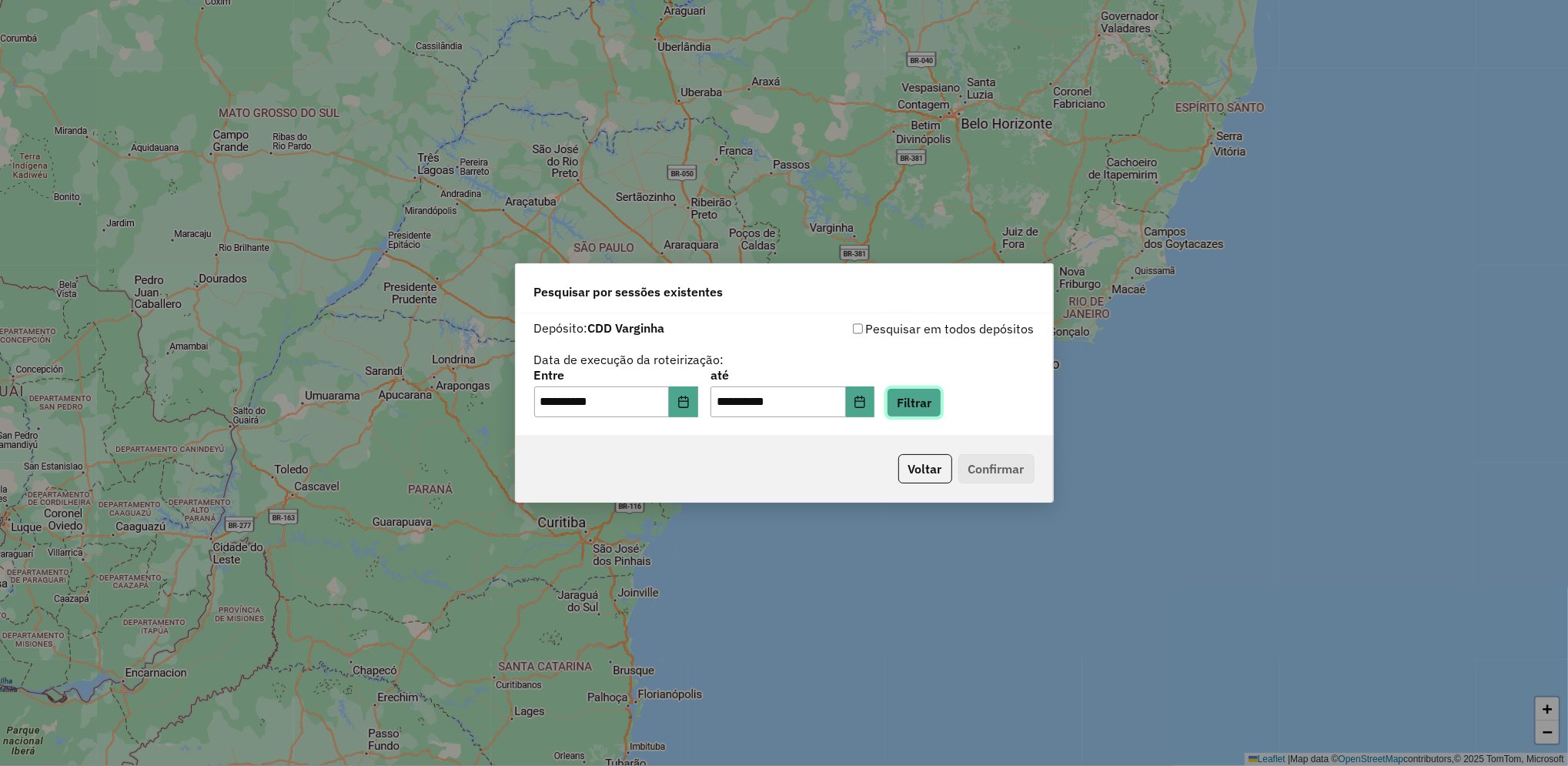
click at [942, 411] on button "Filtrar" at bounding box center [913, 403] width 54 height 30
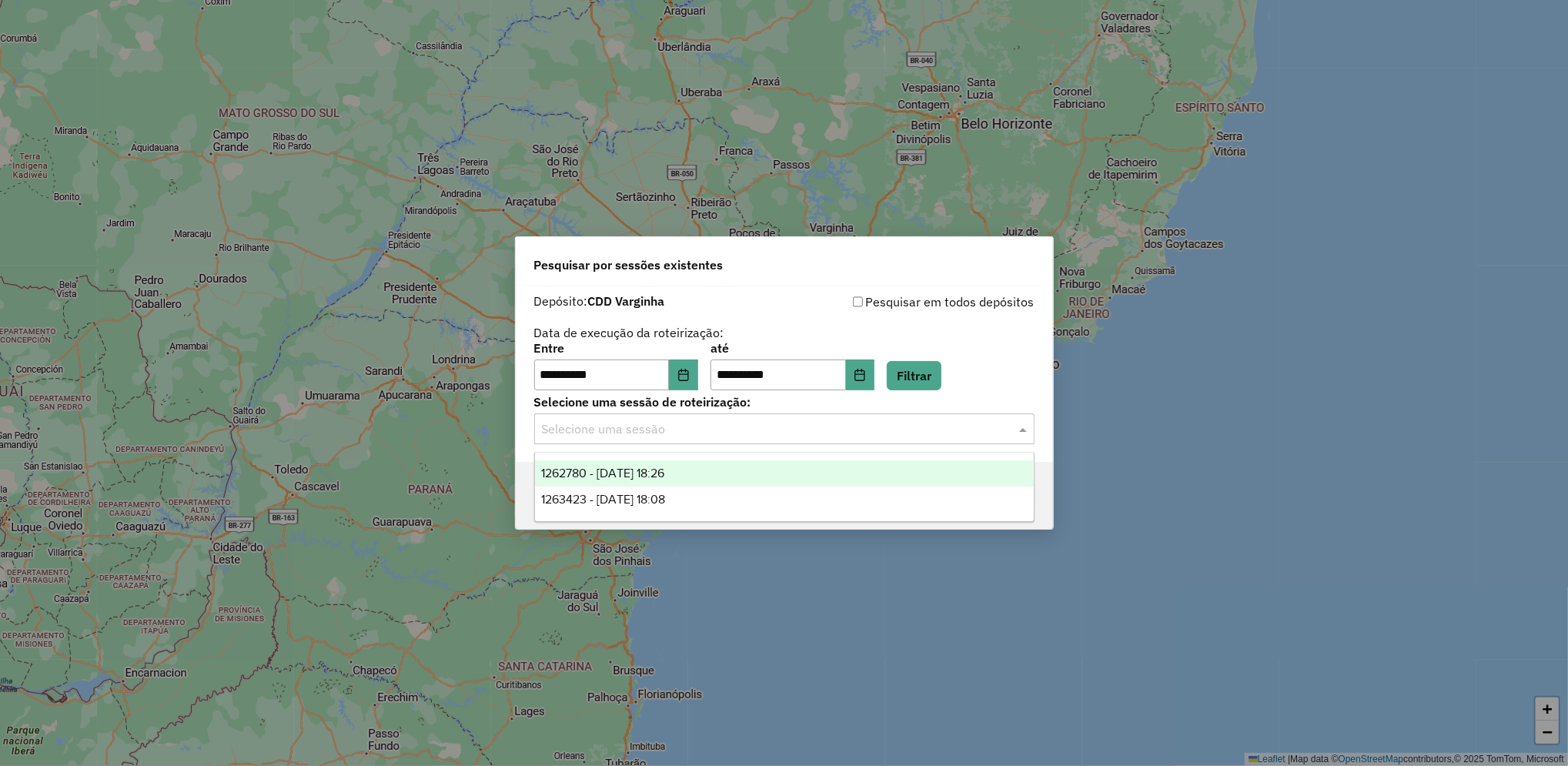
click at [707, 438] on input "text" at bounding box center [769, 430] width 454 height 18
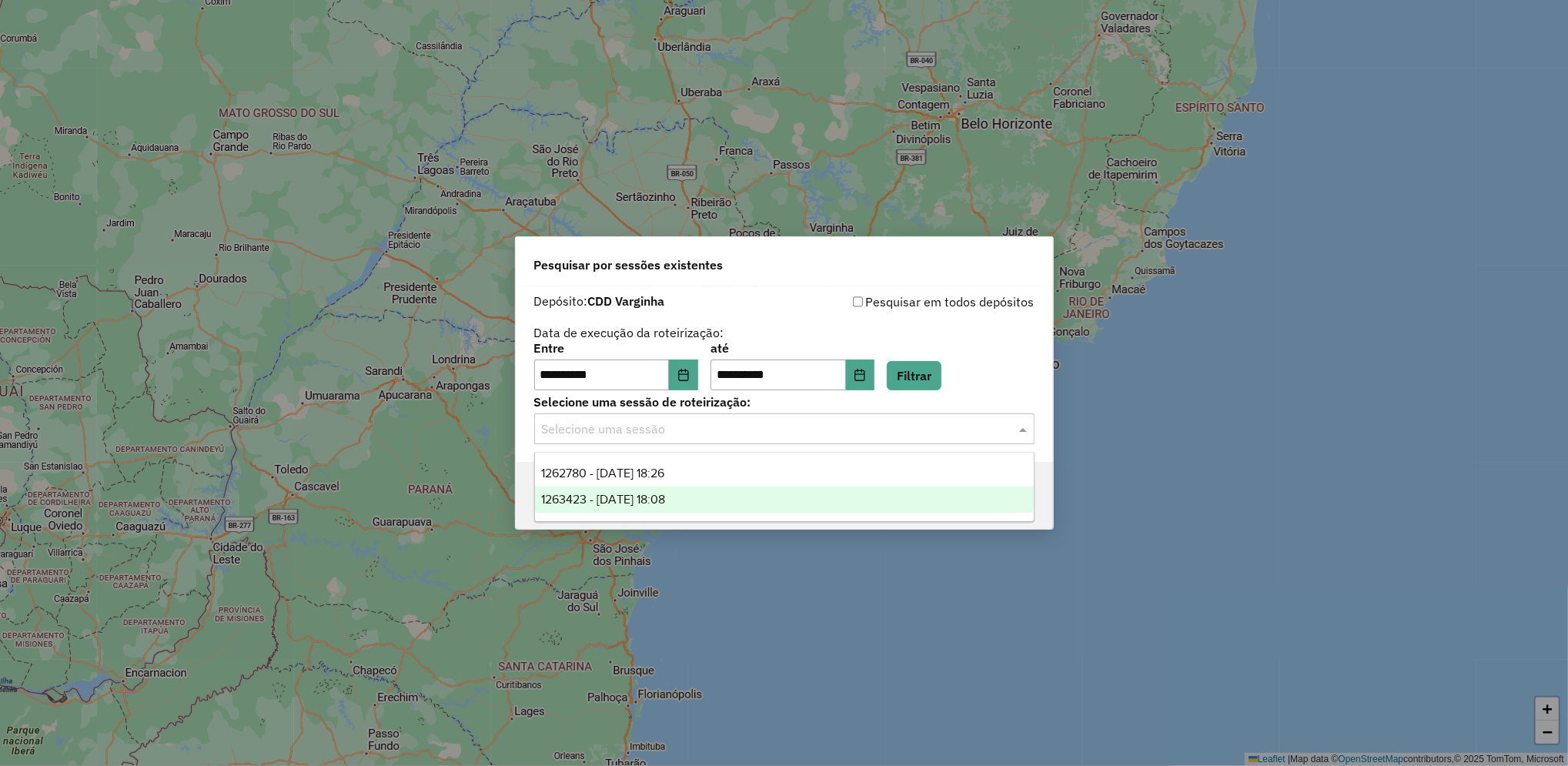
click at [675, 509] on div "1263423 - [DATE] 18:08" at bounding box center [784, 499] width 499 height 26
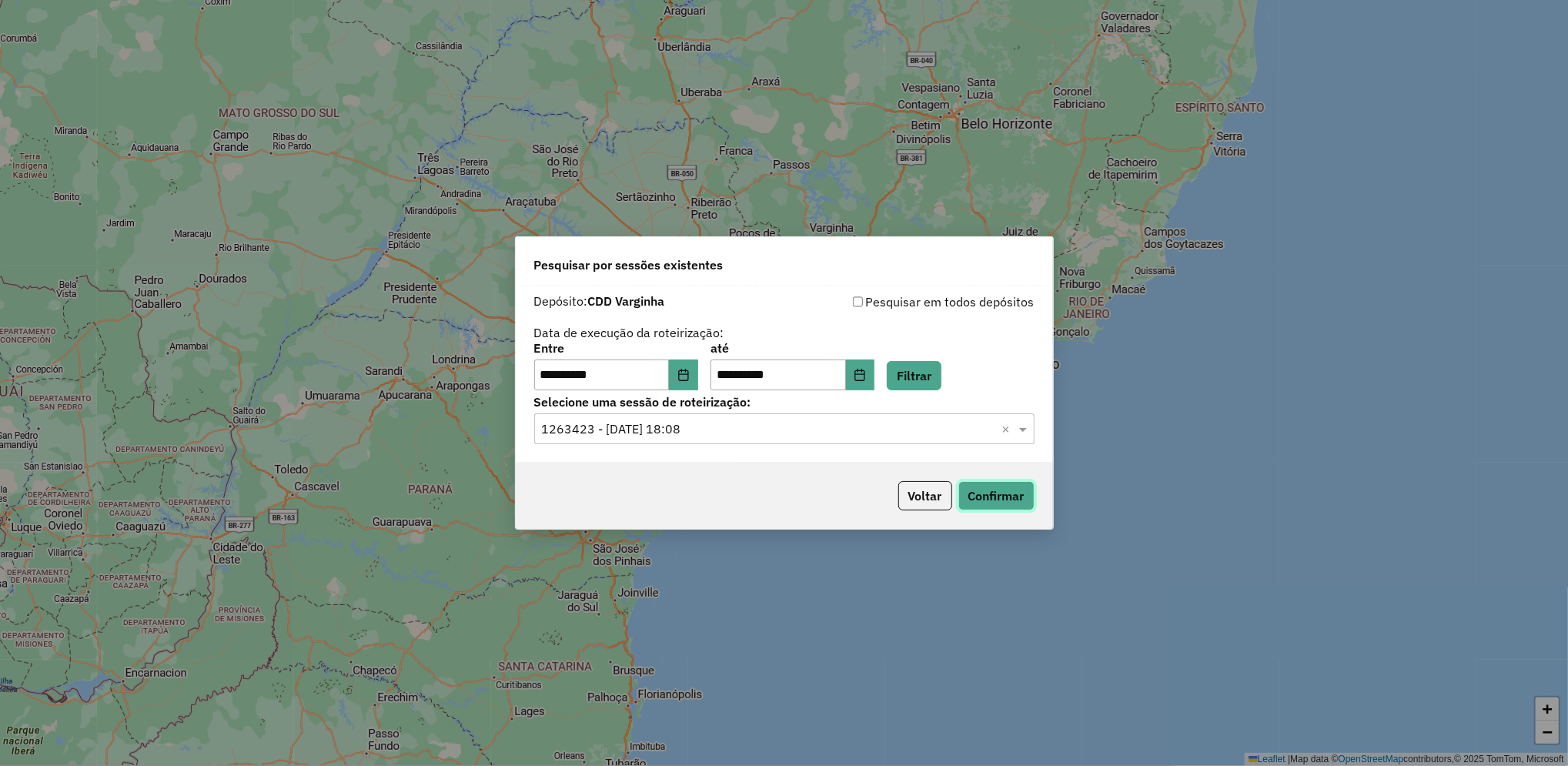
click at [1008, 486] on button "Confirmar" at bounding box center [996, 497] width 77 height 30
click at [1002, 500] on button "Confirmar" at bounding box center [996, 497] width 77 height 30
click at [975, 504] on button "Confirmar" at bounding box center [996, 497] width 77 height 30
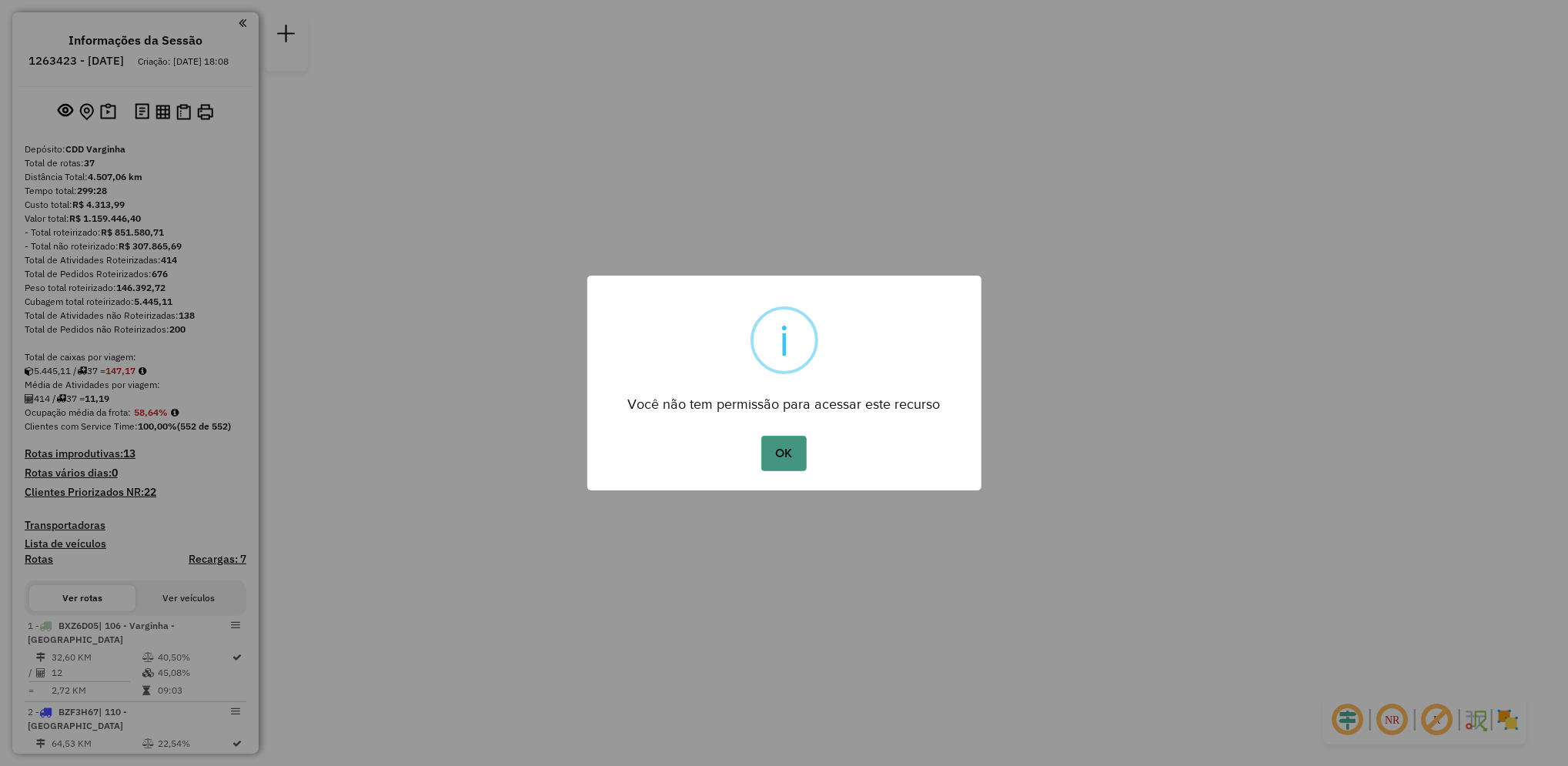
click at [792, 445] on button "OK" at bounding box center [783, 453] width 45 height 35
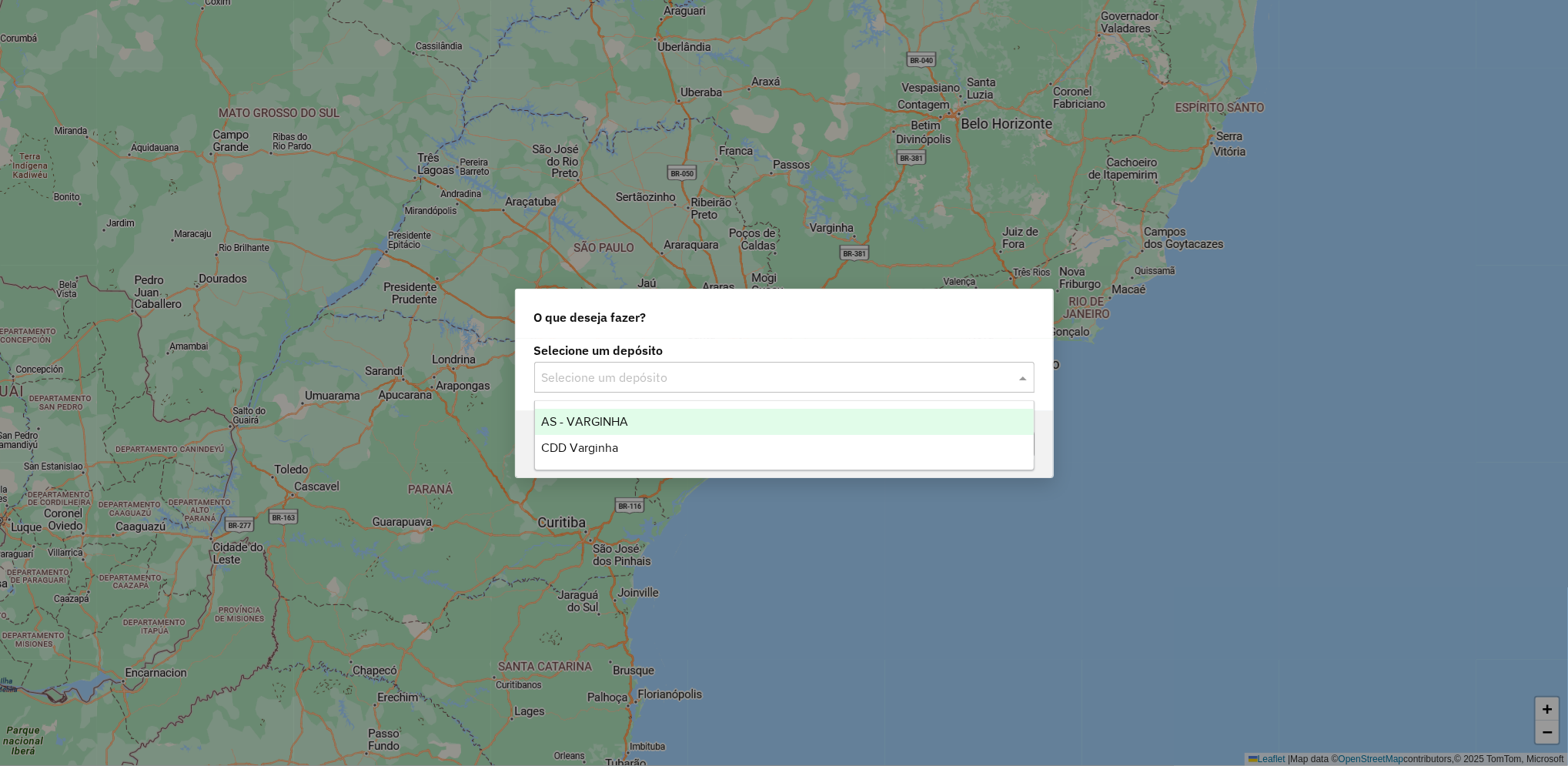
click at [733, 392] on div "Selecione um depósito" at bounding box center [784, 377] width 500 height 30
click at [706, 383] on input "text" at bounding box center [769, 378] width 454 height 18
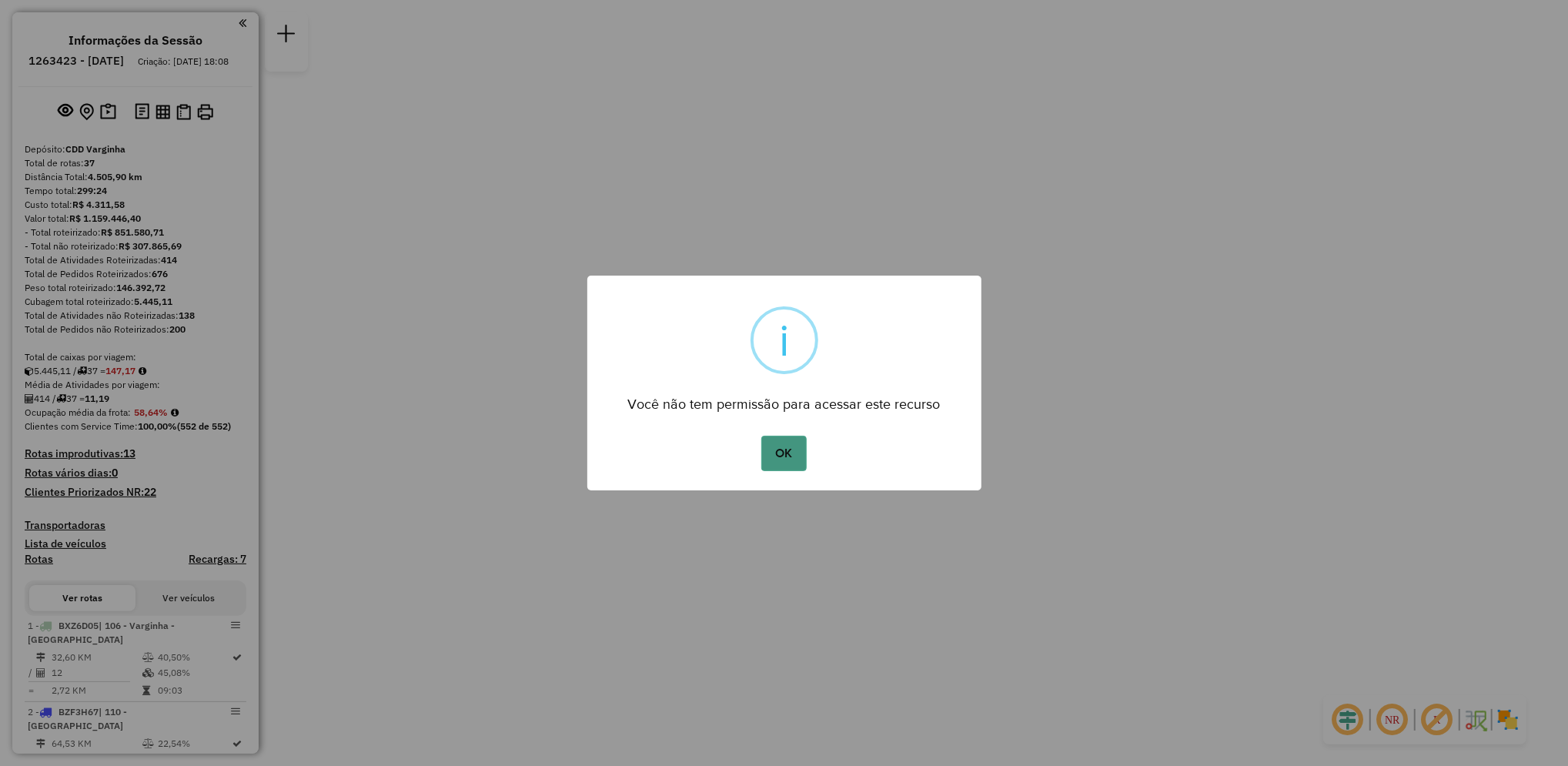
click at [777, 448] on button "OK" at bounding box center [783, 453] width 45 height 35
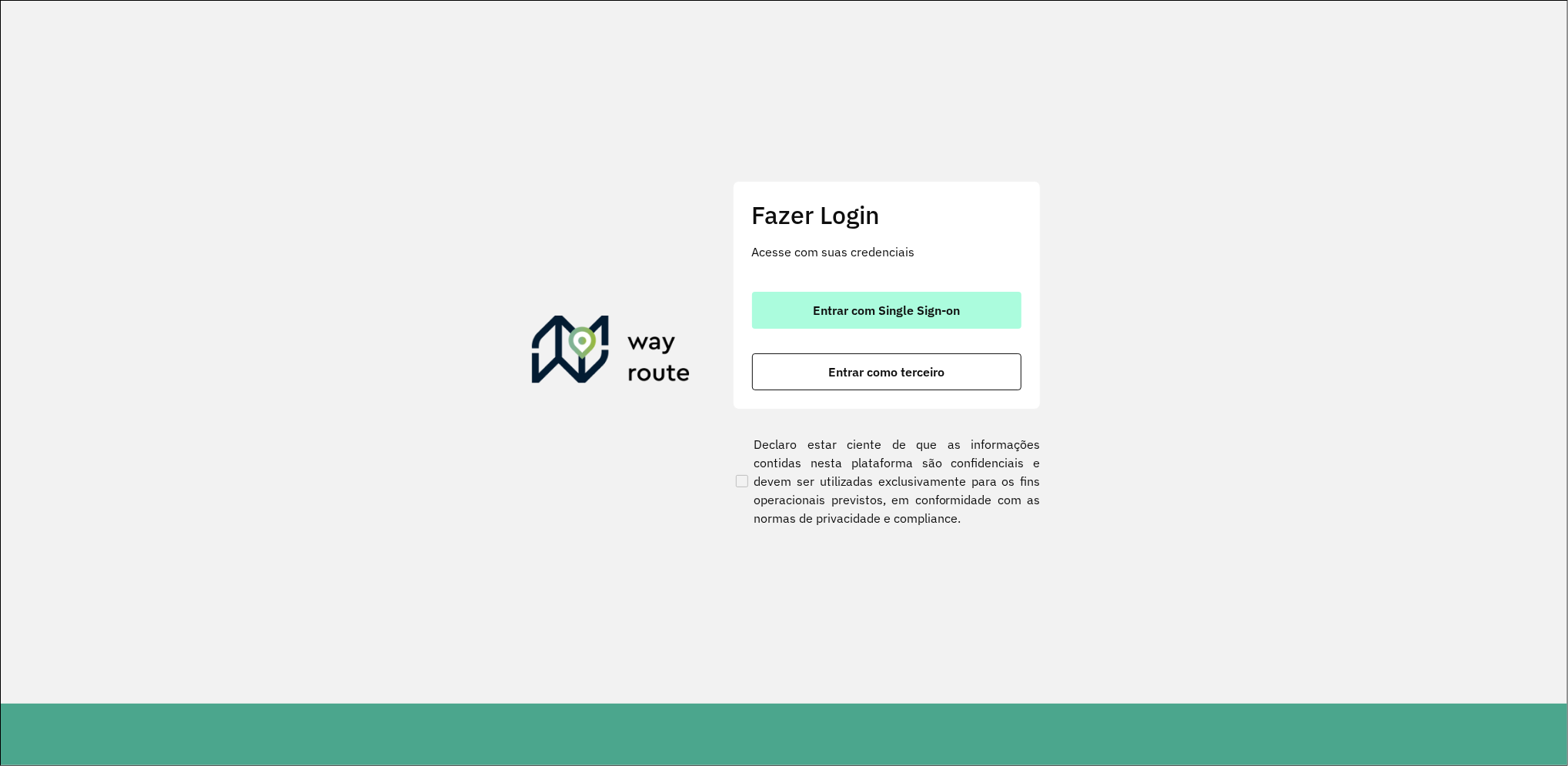
click at [854, 305] on span "Entrar com Single Sign-on" at bounding box center [885, 310] width 147 height 12
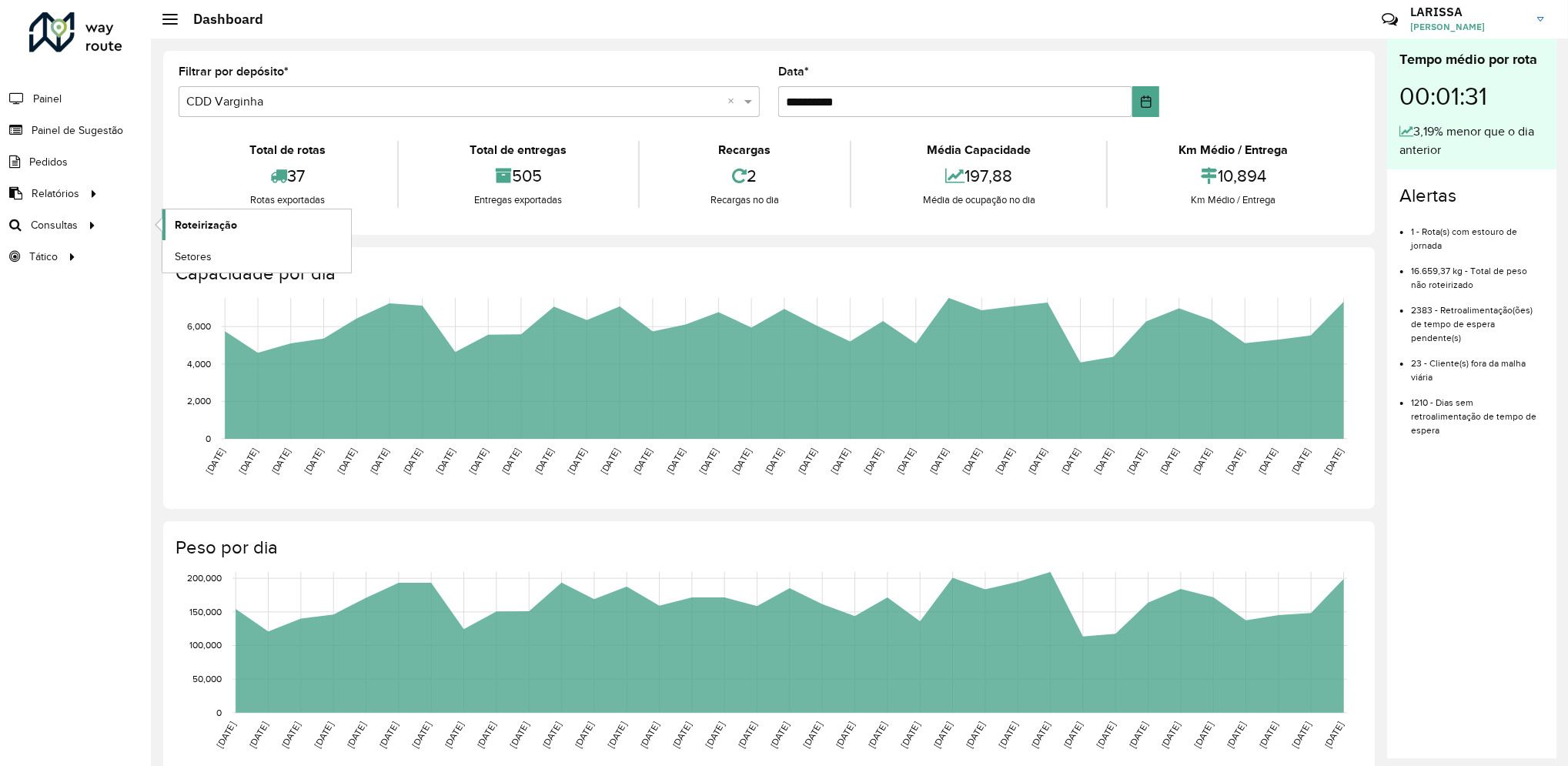
click at [196, 221] on span "Roteirização" at bounding box center [206, 225] width 63 height 17
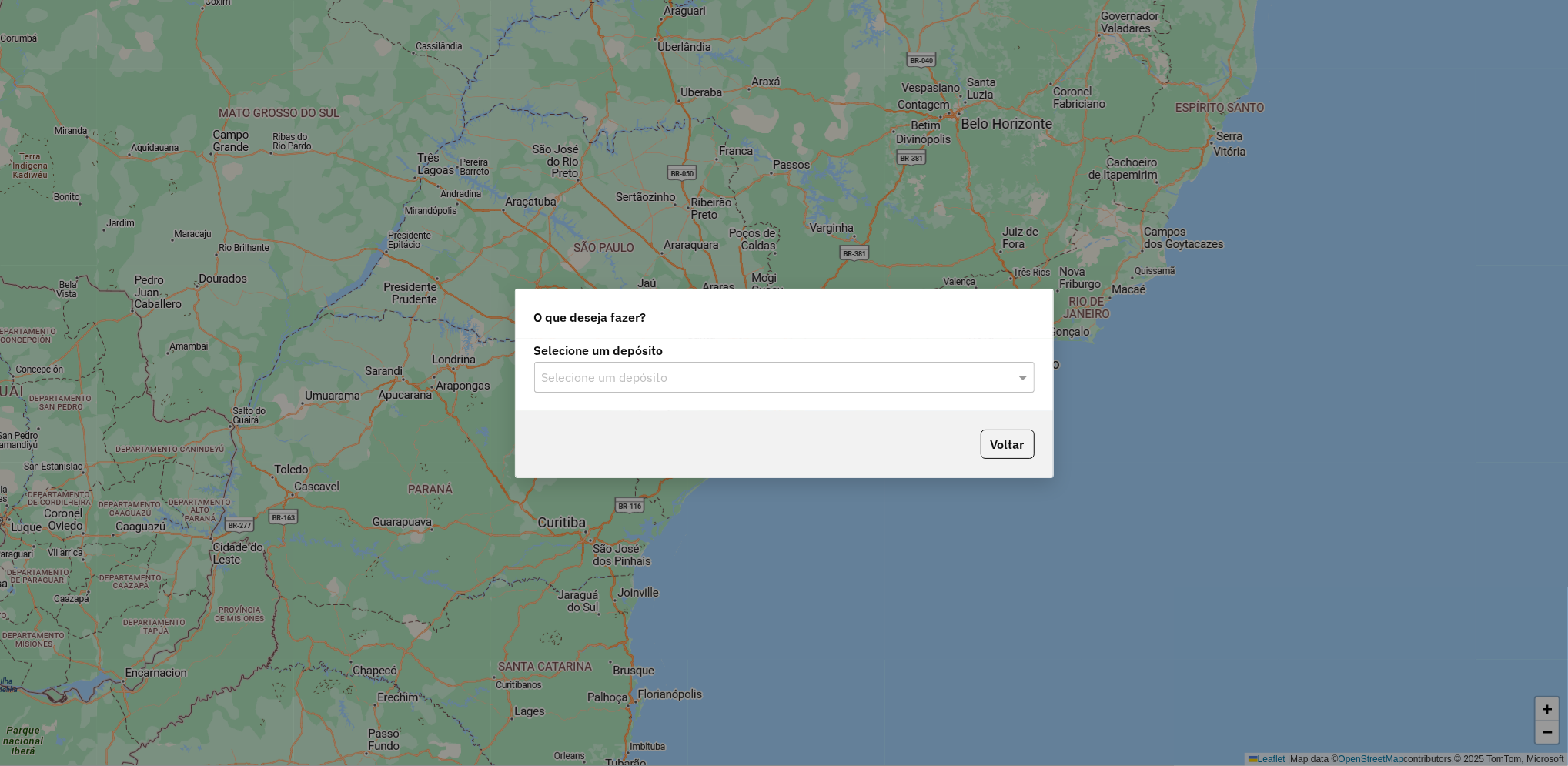
click at [703, 372] on input "text" at bounding box center [769, 378] width 454 height 18
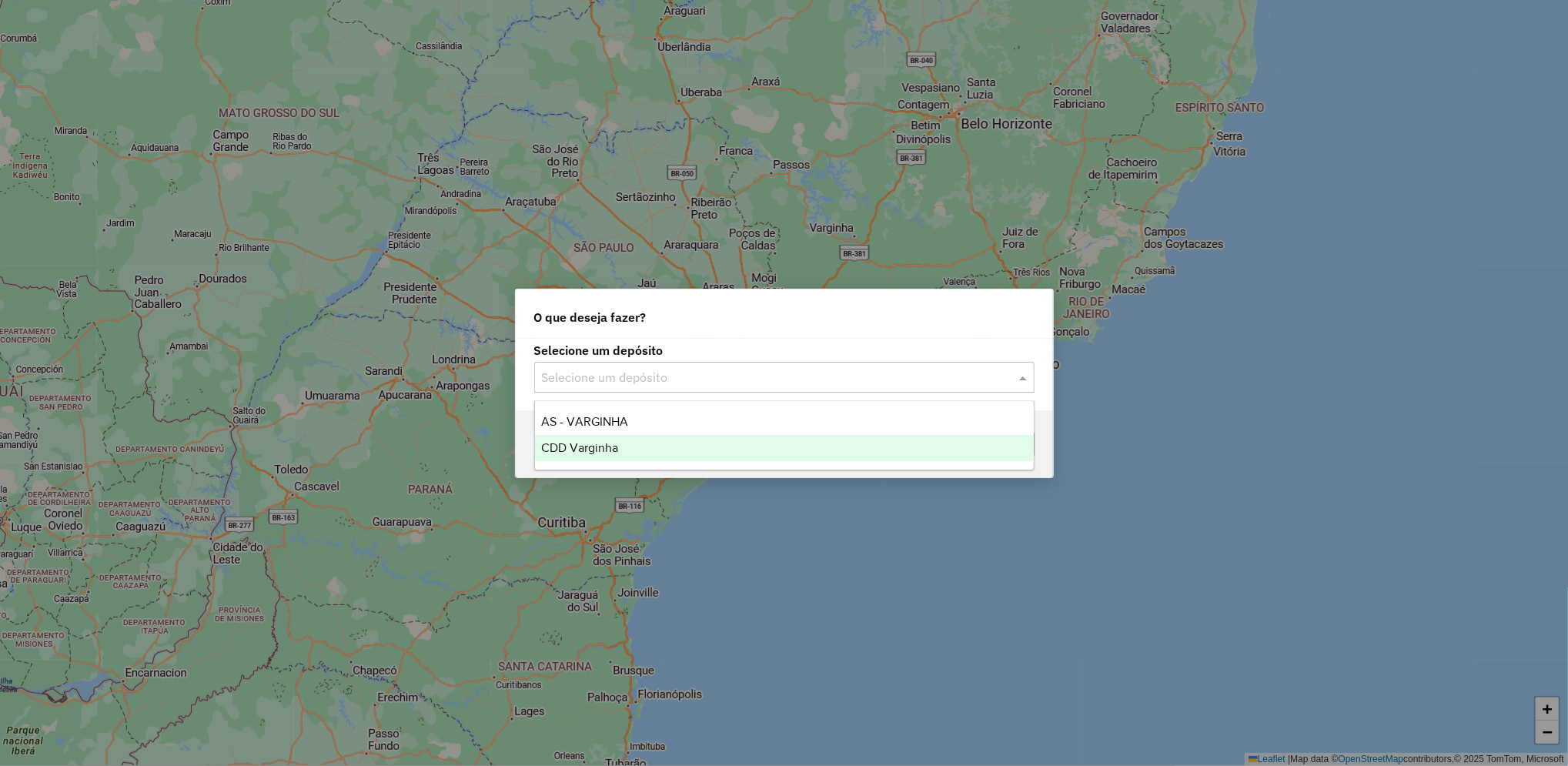
click at [580, 449] on span "CDD Varginha" at bounding box center [579, 448] width 77 height 13
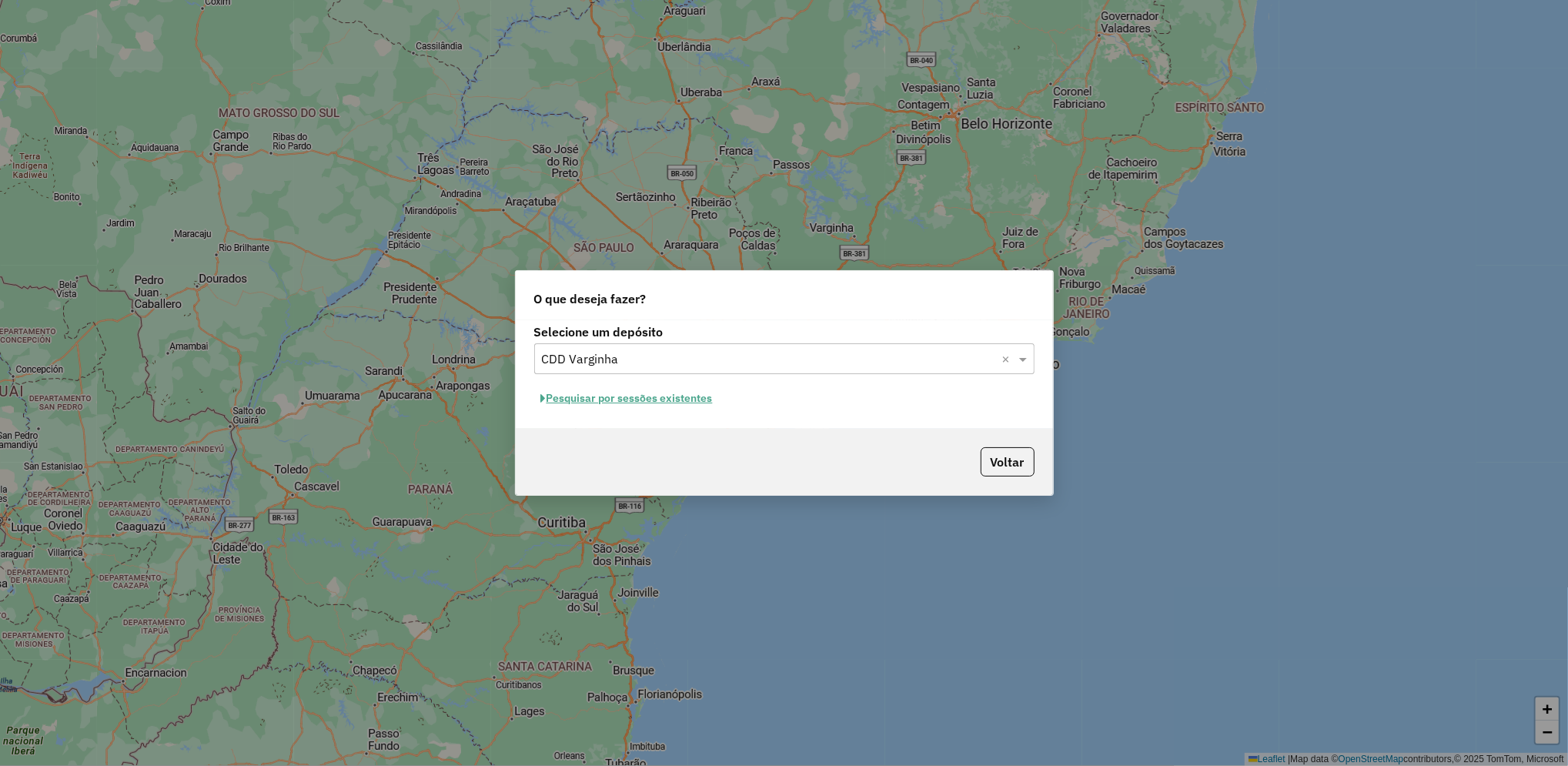
click at [625, 401] on button "Pesquisar por sessões existentes" at bounding box center [626, 399] width 185 height 24
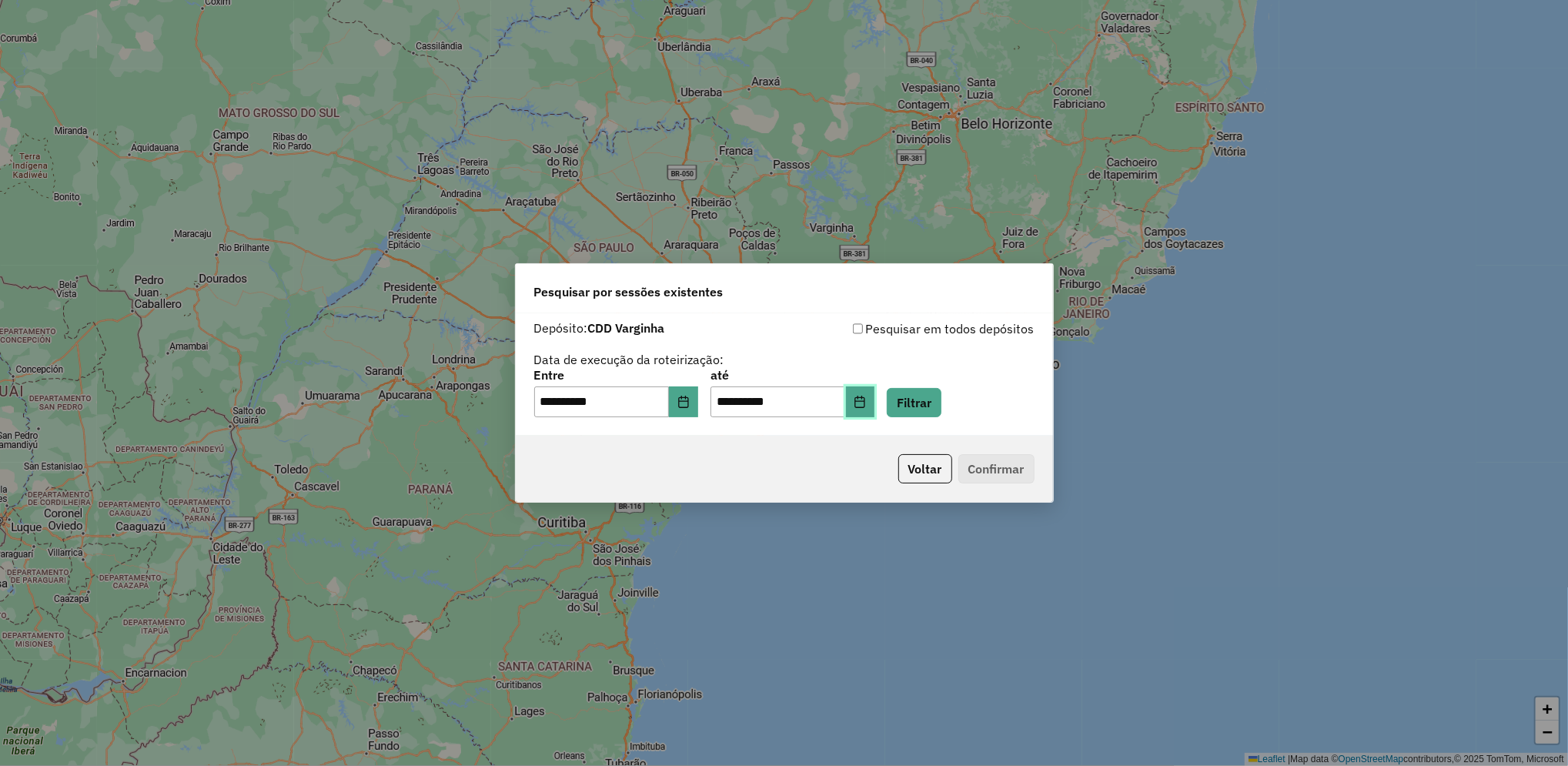
click at [875, 387] on button "Choose Date" at bounding box center [861, 401] width 30 height 30
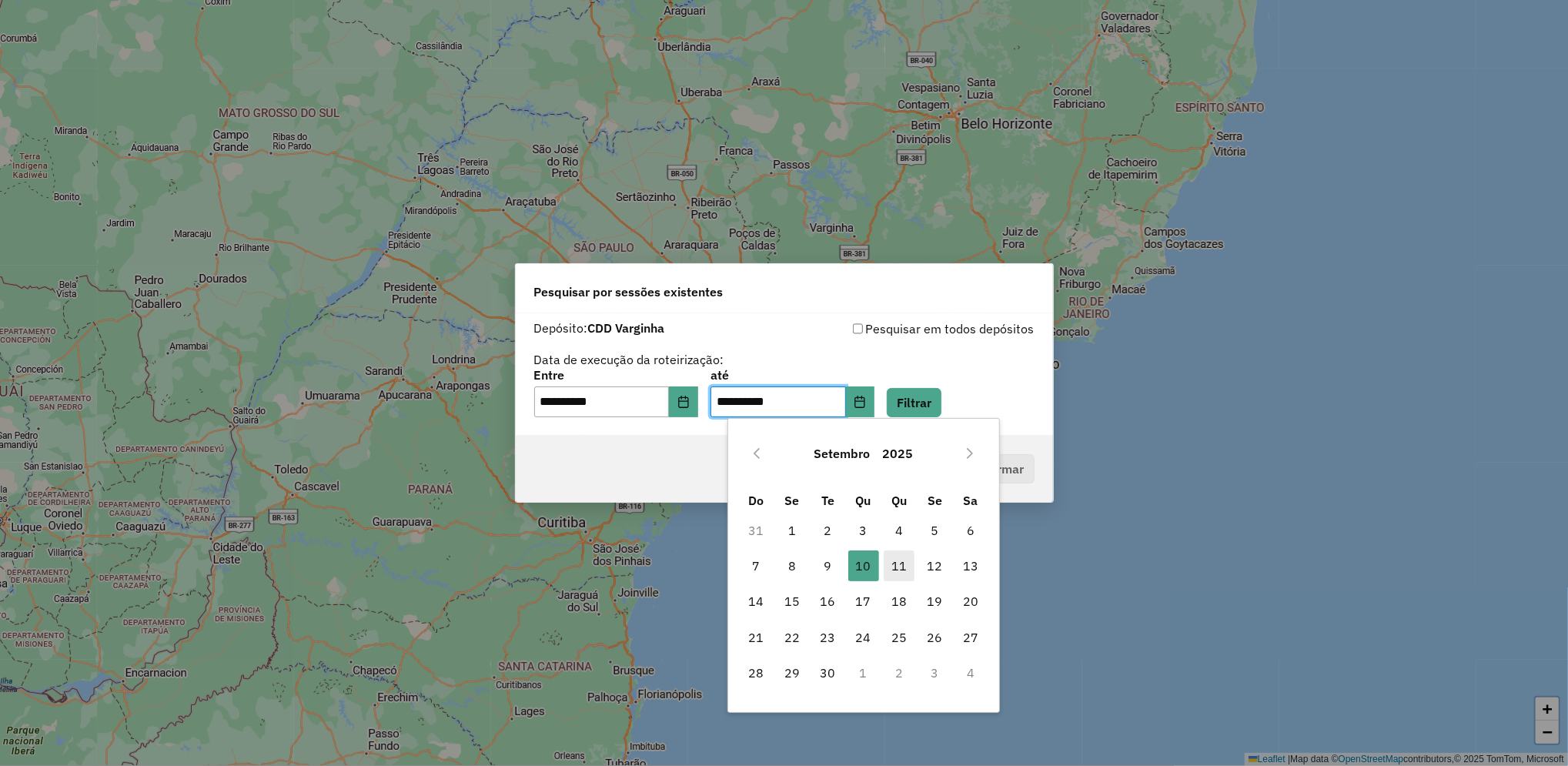
click at [897, 557] on span "11" at bounding box center [898, 566] width 30 height 30
type input "**********"
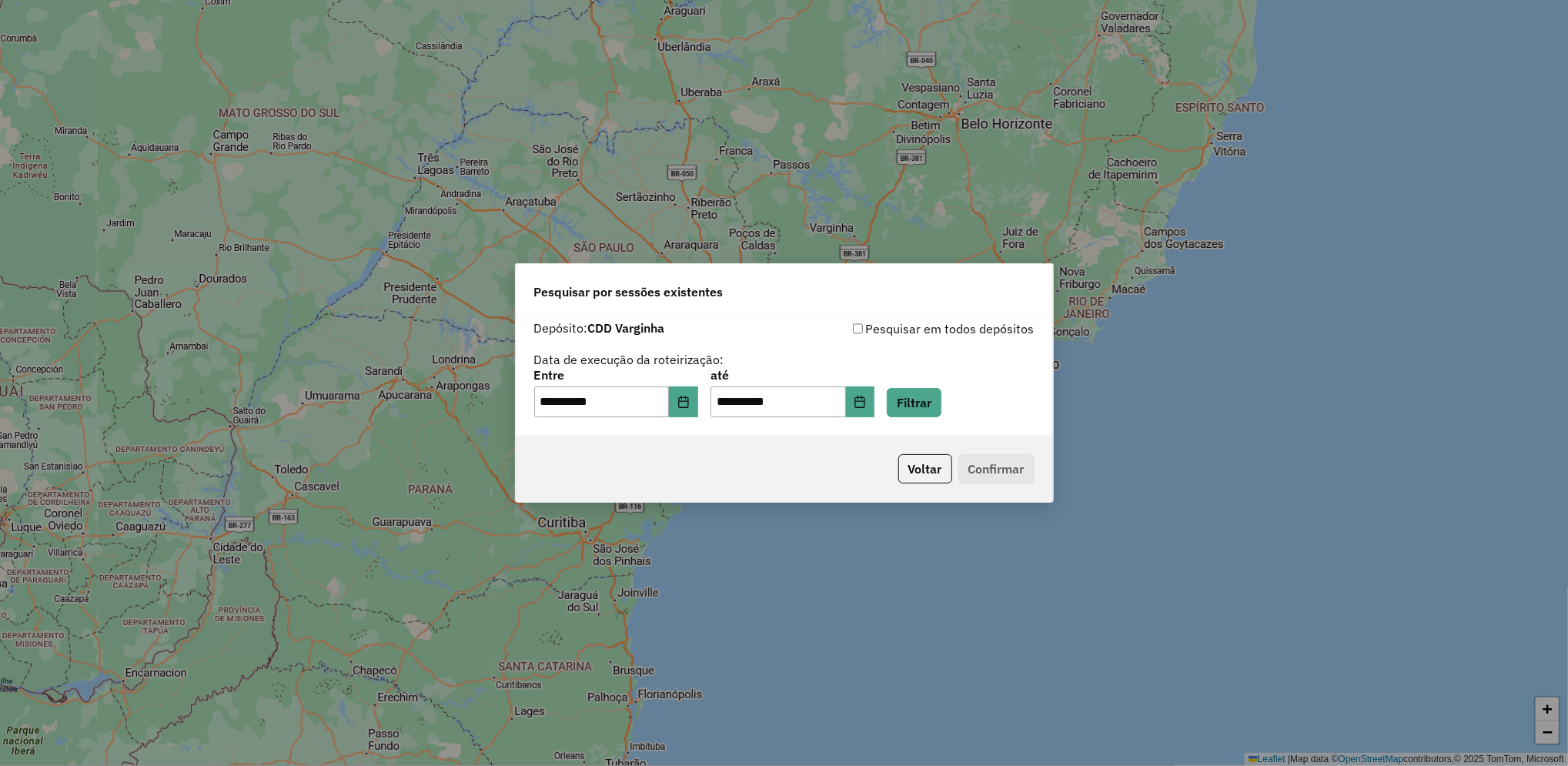
click at [900, 553] on div "**********" at bounding box center [784, 383] width 1568 height 766
click at [942, 408] on button "Filtrar" at bounding box center [913, 403] width 54 height 30
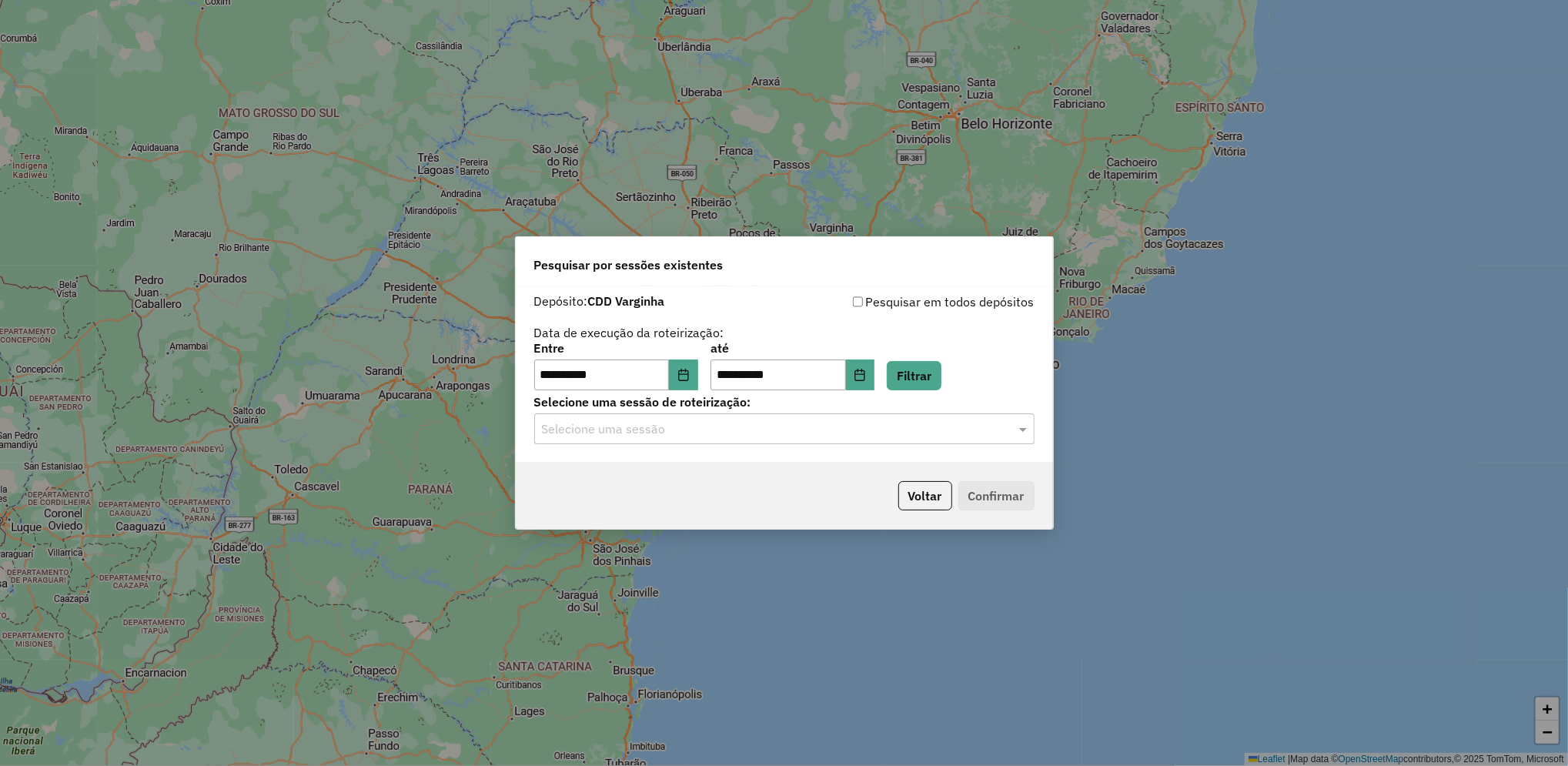
click at [735, 434] on input "text" at bounding box center [769, 430] width 454 height 18
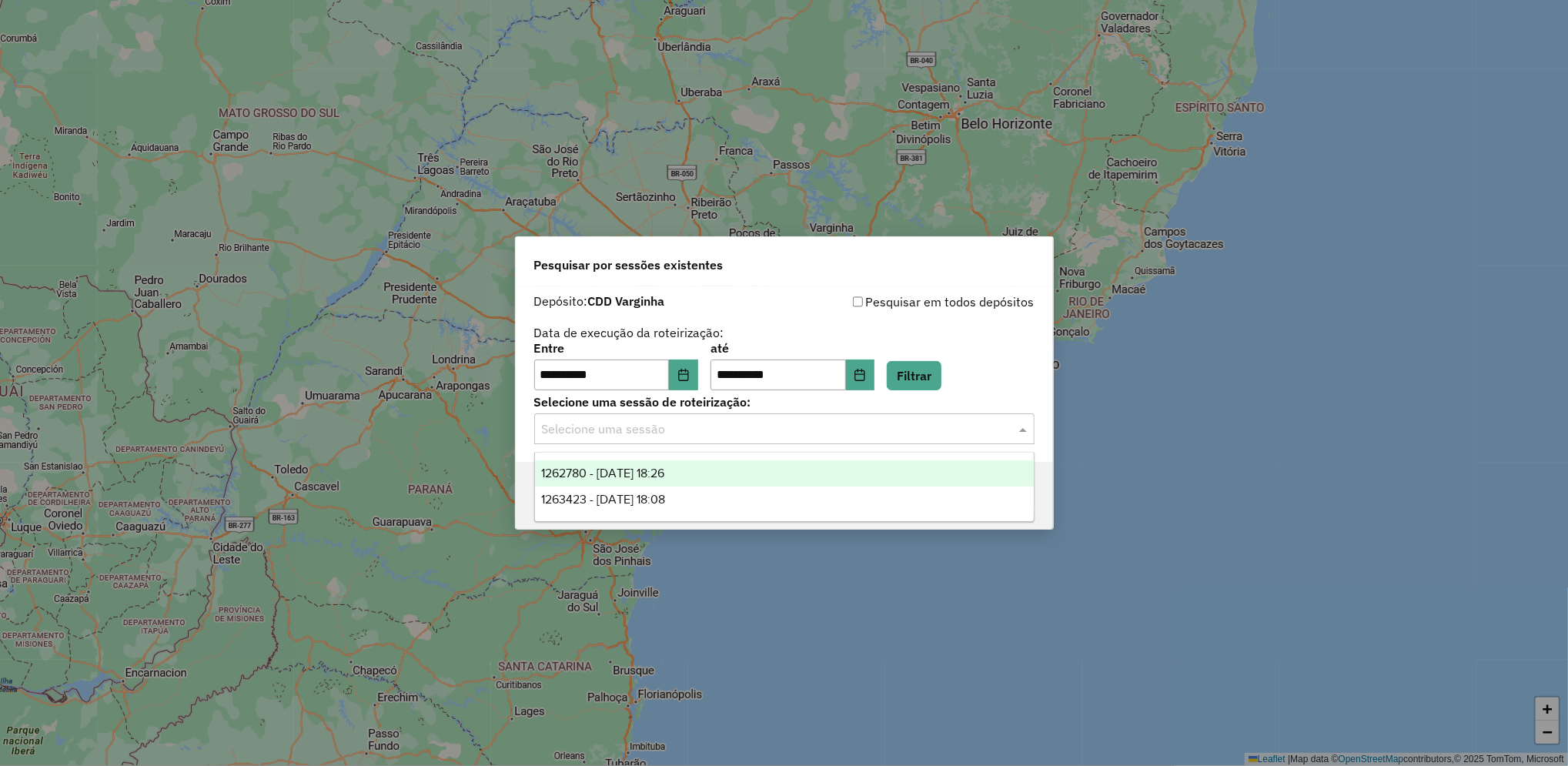
click at [642, 433] on input "text" at bounding box center [769, 430] width 454 height 18
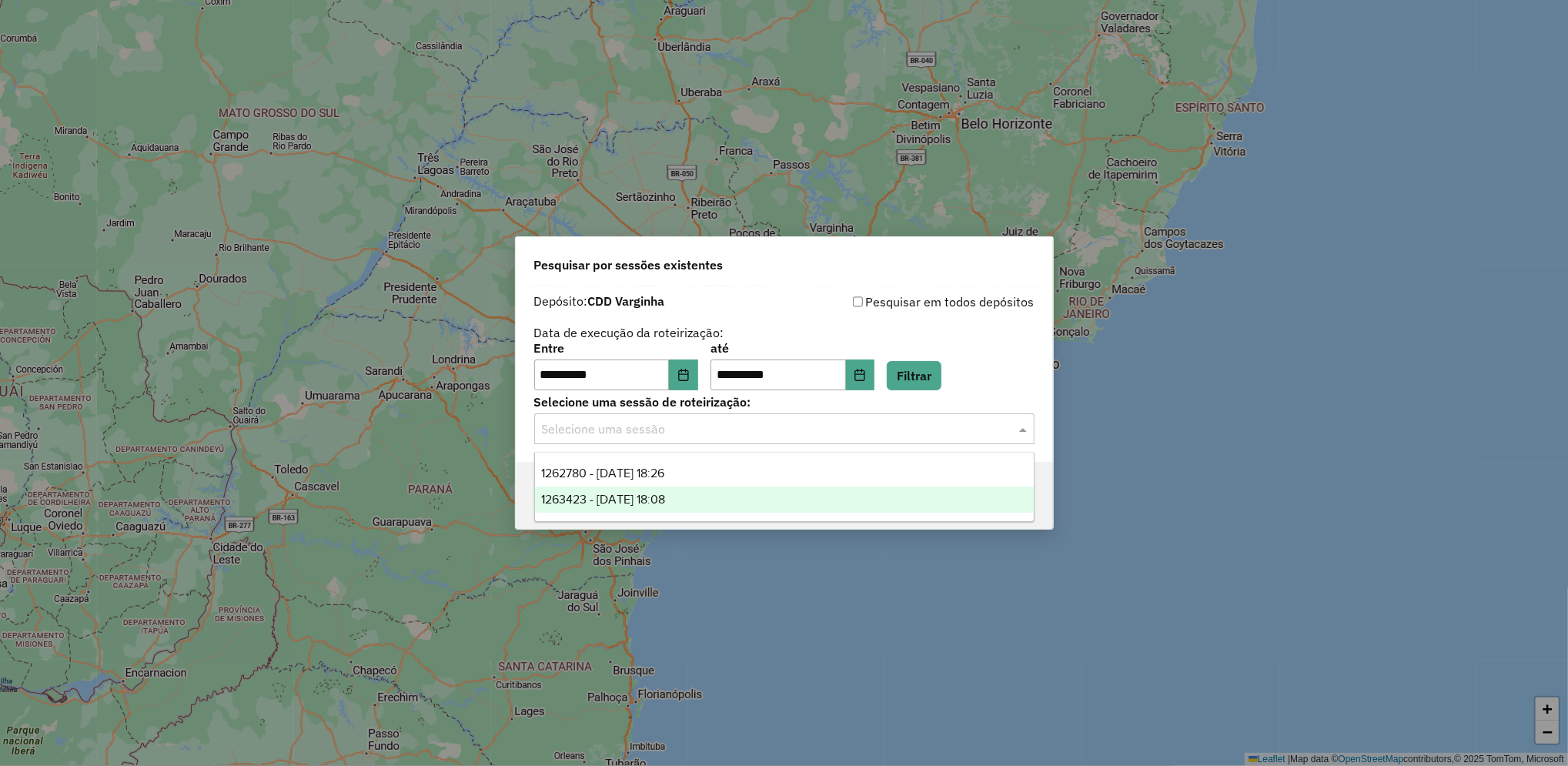
click at [665, 496] on span "1263423 - 11/09/2025 18:08" at bounding box center [603, 499] width 124 height 13
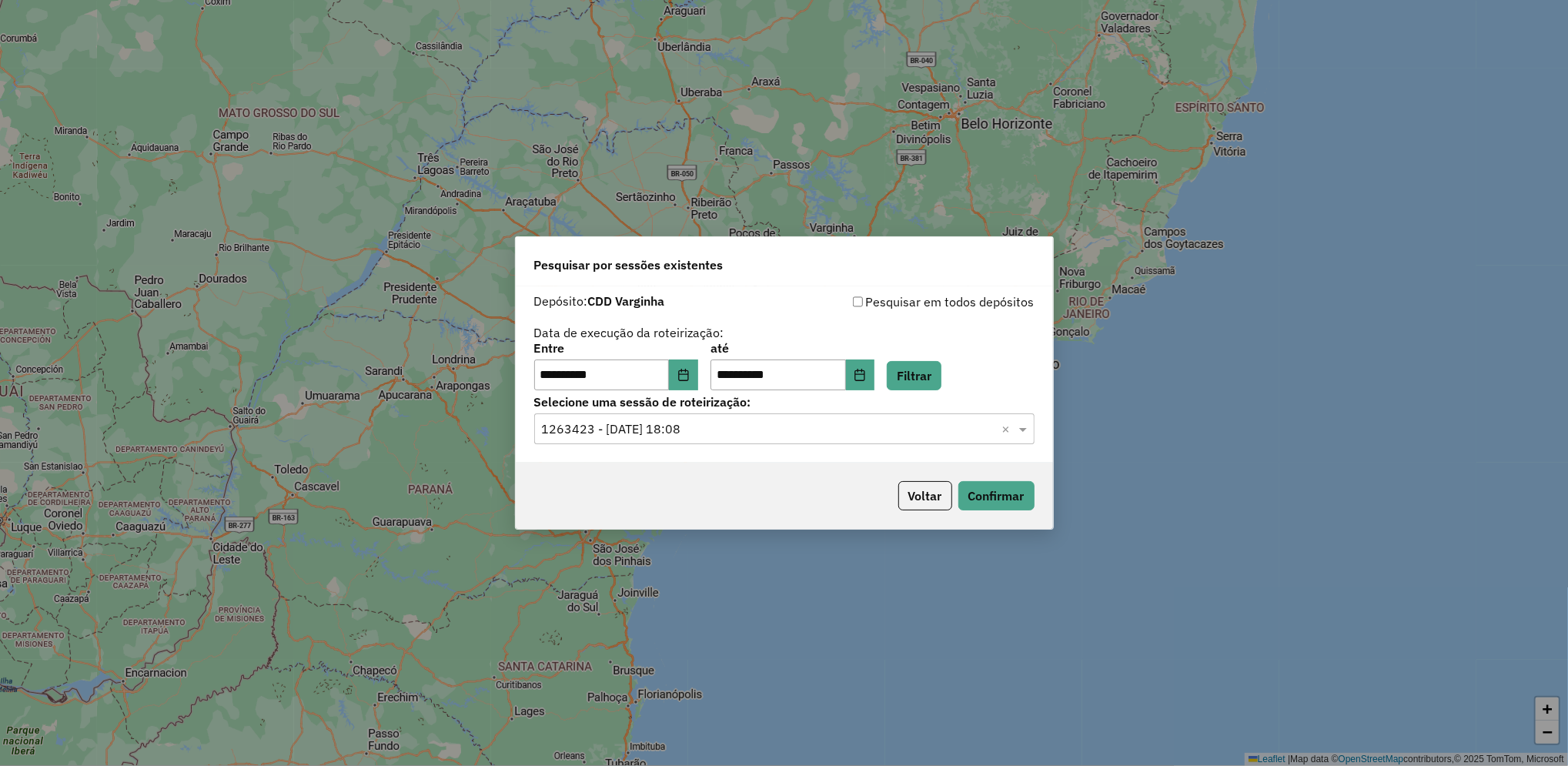
click at [686, 496] on div "Voltar Confirmar" at bounding box center [784, 497] width 538 height 66
click at [998, 494] on button "Confirmar" at bounding box center [996, 497] width 77 height 30
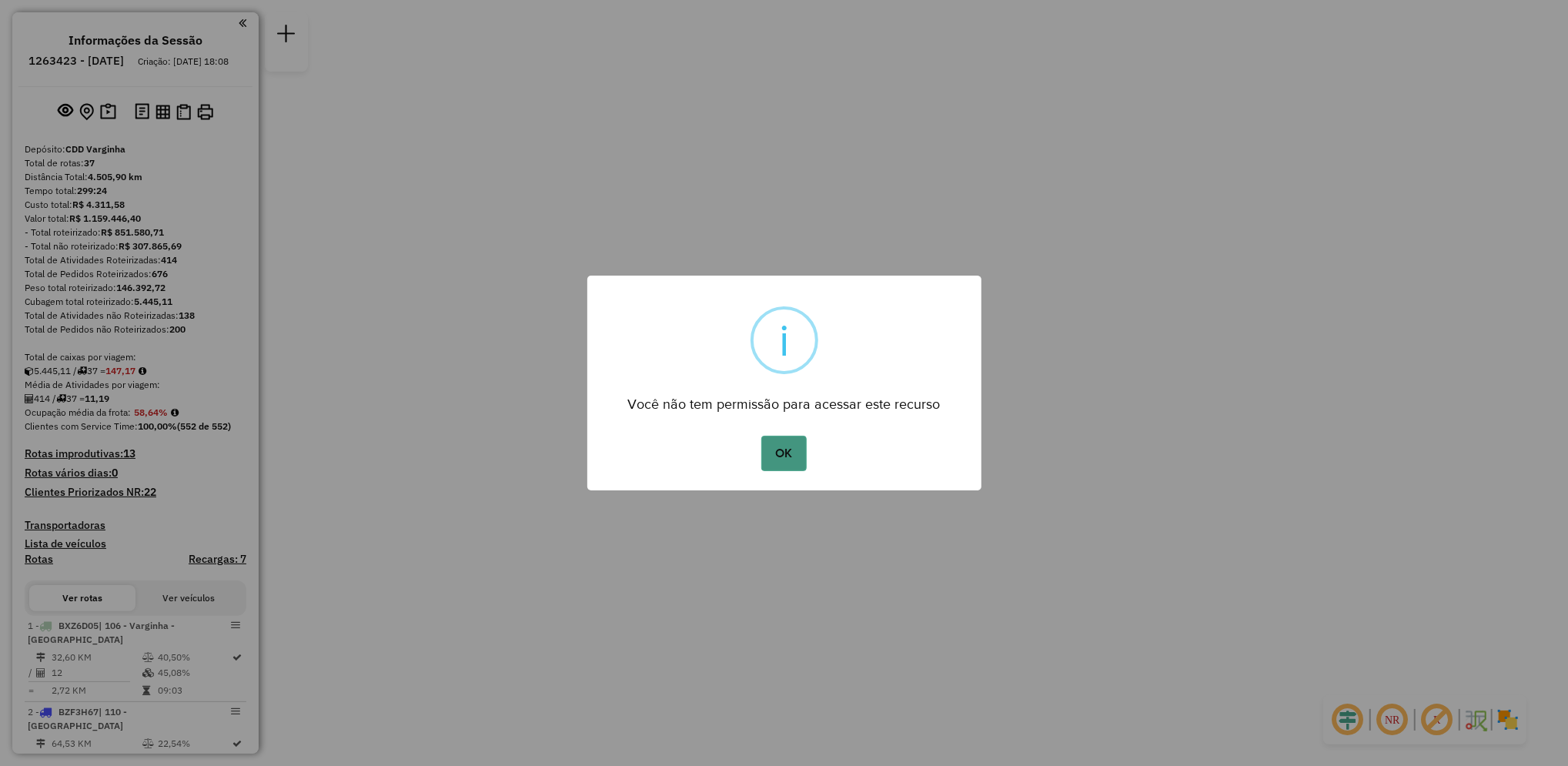
click at [791, 463] on button "OK" at bounding box center [783, 453] width 45 height 35
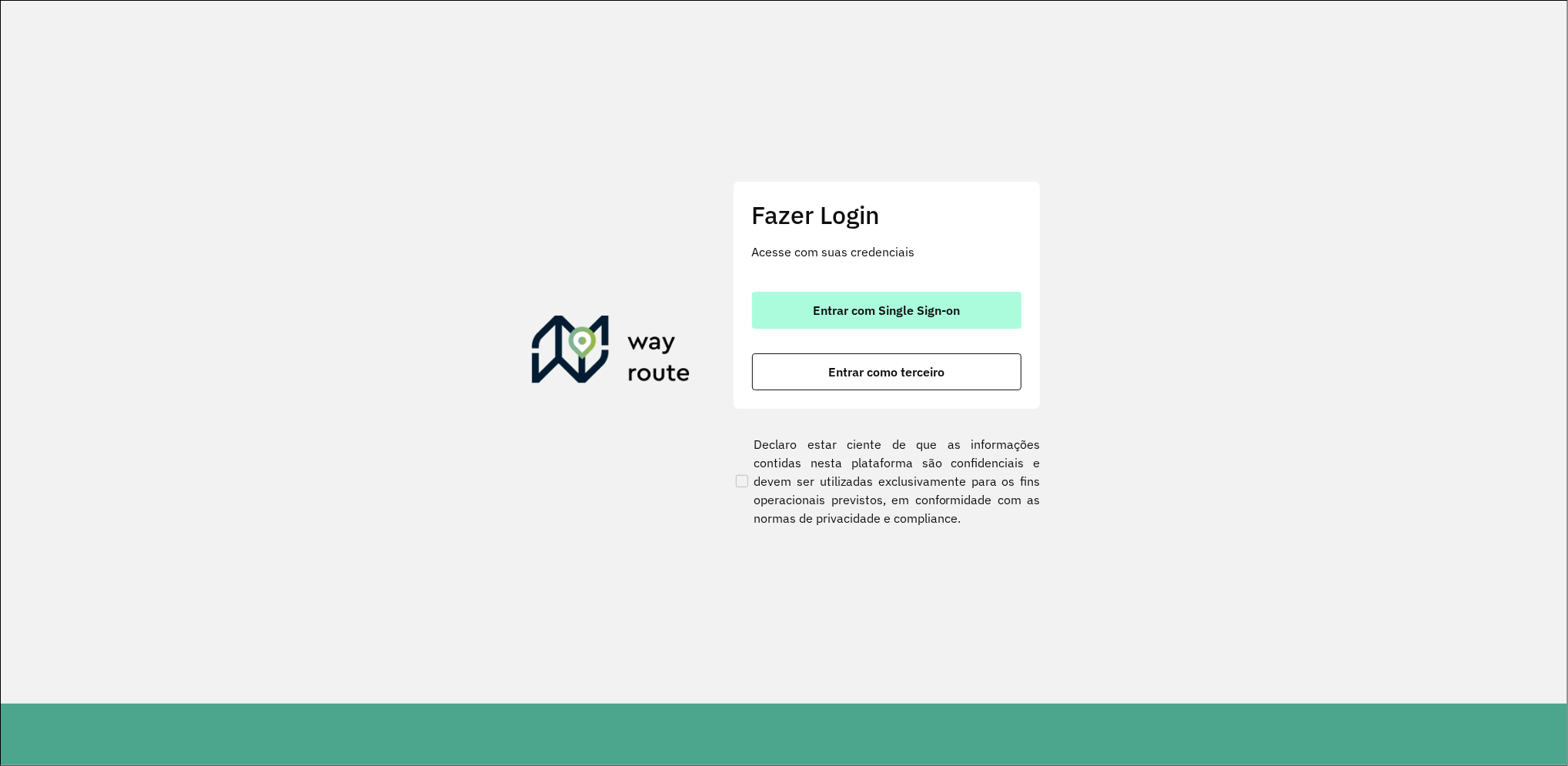
click at [915, 316] on span "Entrar com Single Sign-on" at bounding box center [885, 310] width 147 height 12
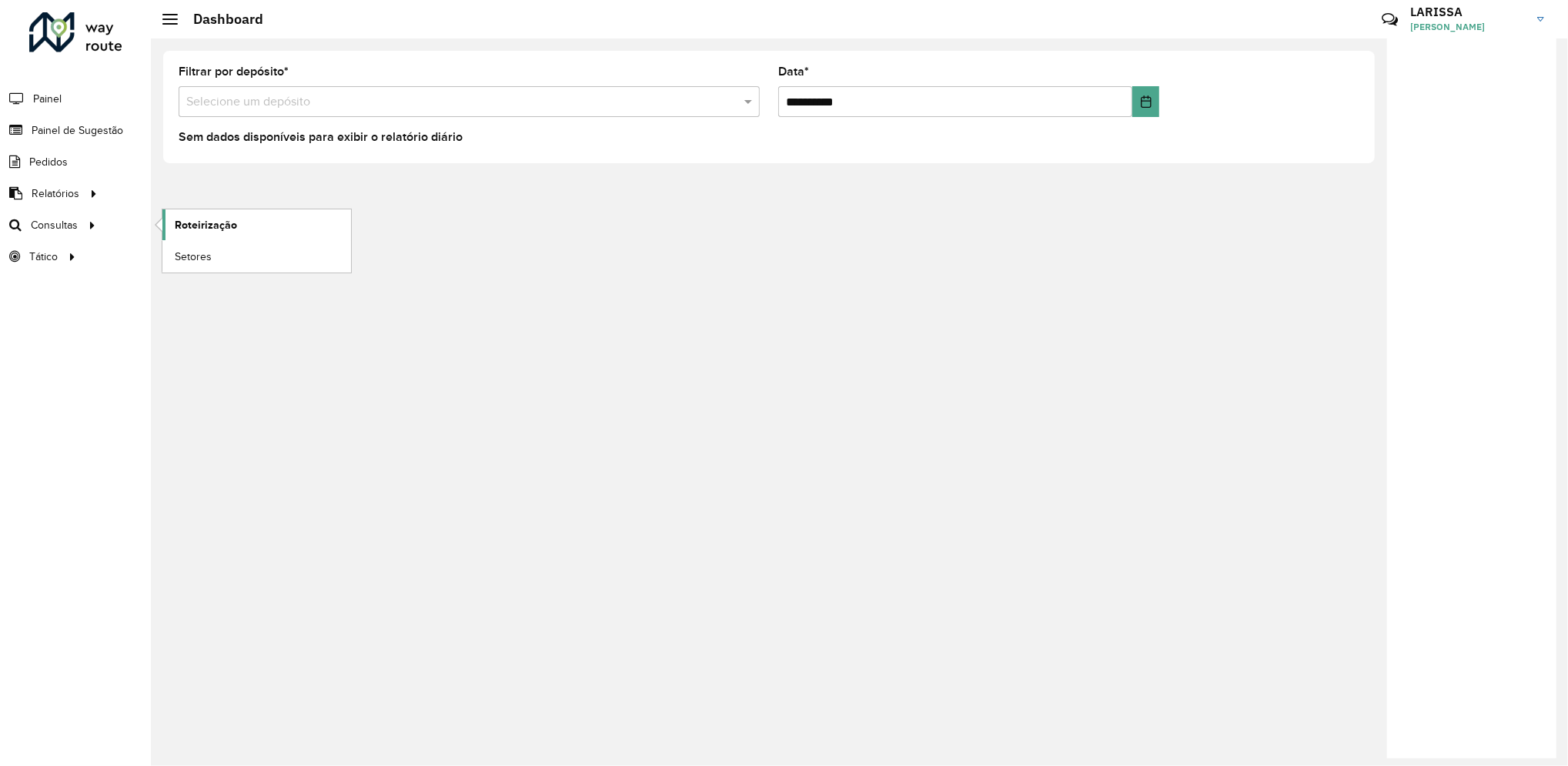
click at [190, 223] on span "Roteirização" at bounding box center [206, 225] width 63 height 17
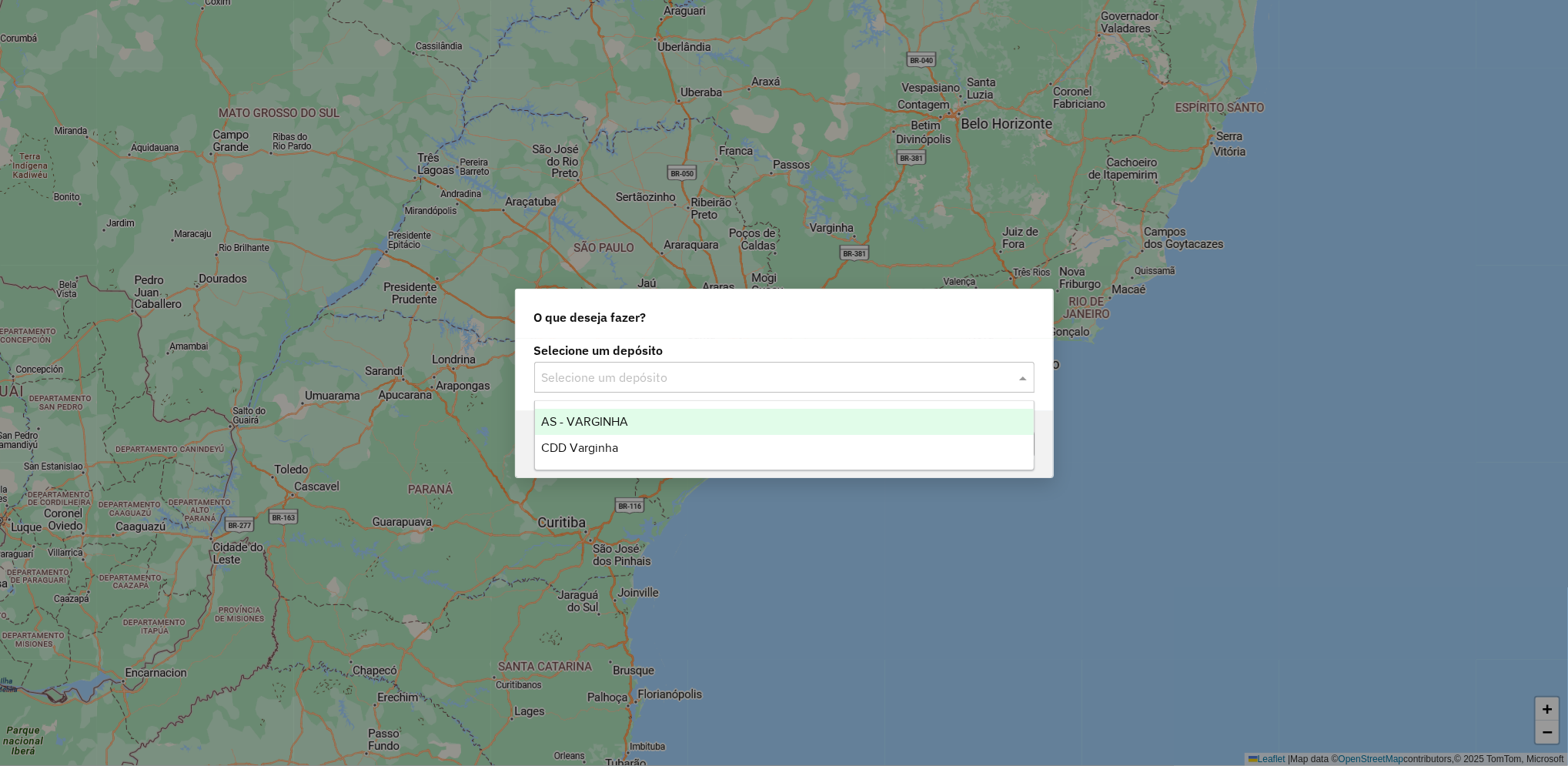
click at [721, 382] on input "text" at bounding box center [769, 378] width 454 height 18
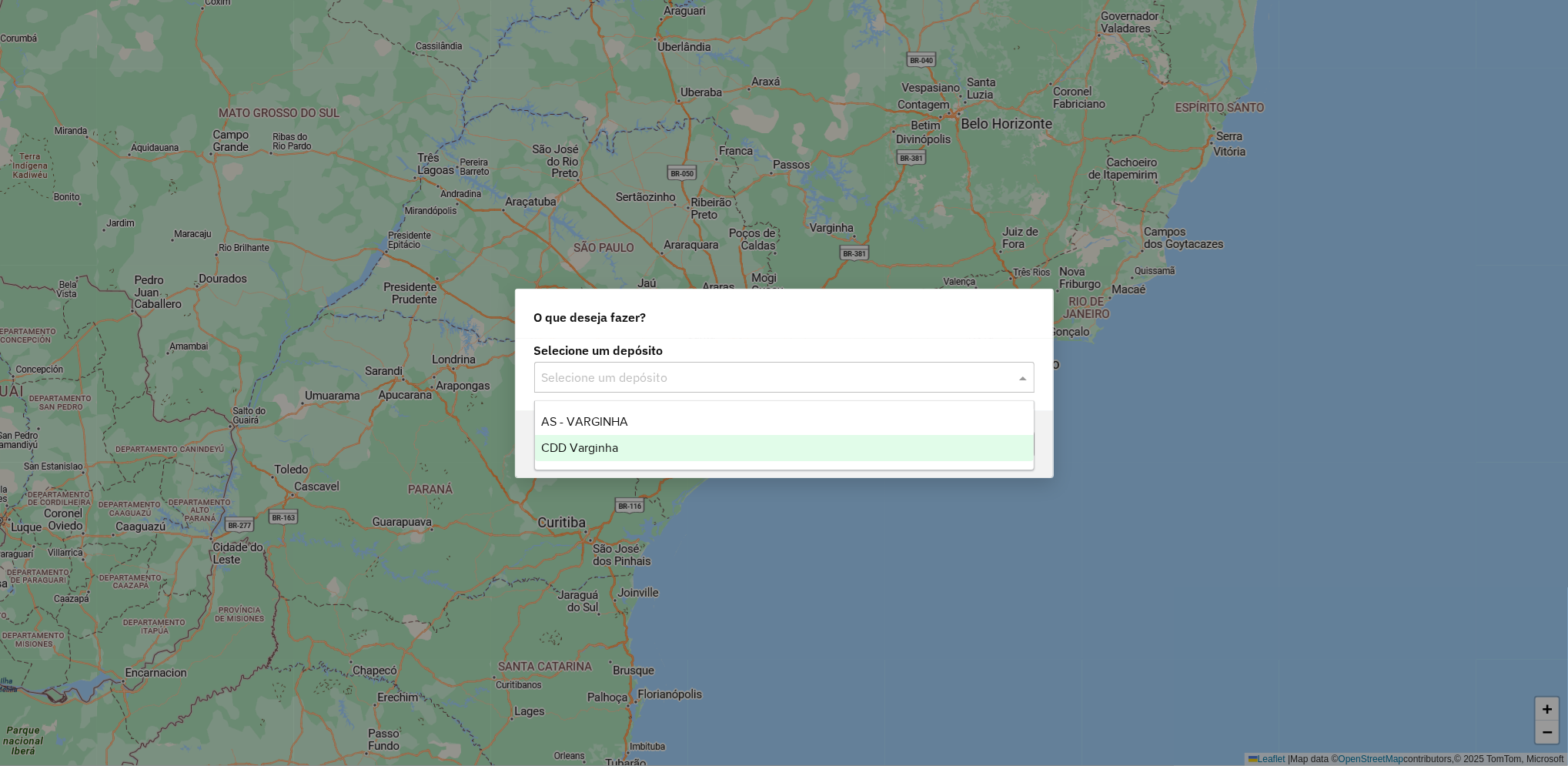
click at [622, 443] on div "CDD Varginha" at bounding box center [784, 449] width 499 height 26
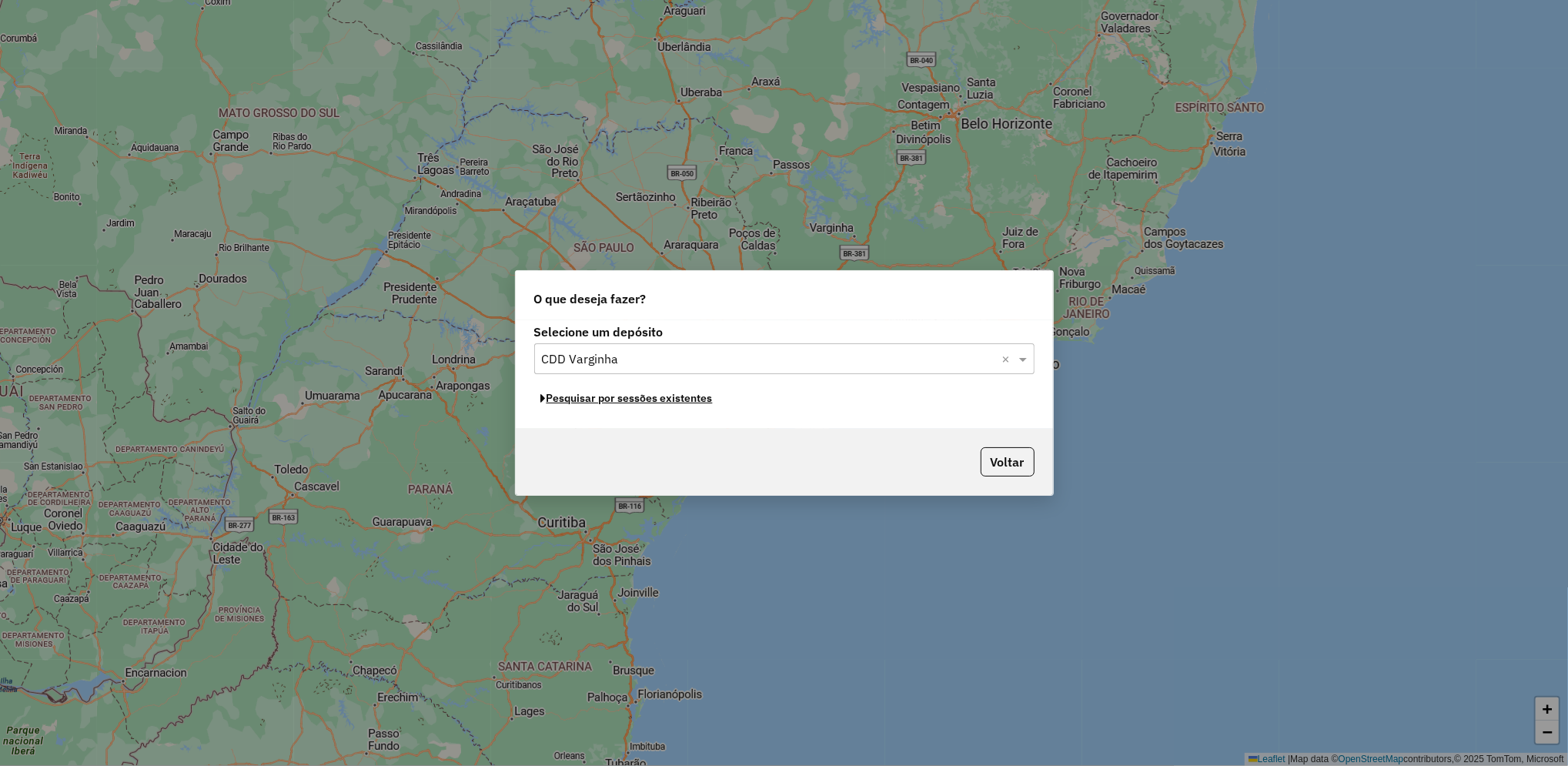
click at [679, 402] on button "Pesquisar por sessões existentes" at bounding box center [626, 399] width 185 height 24
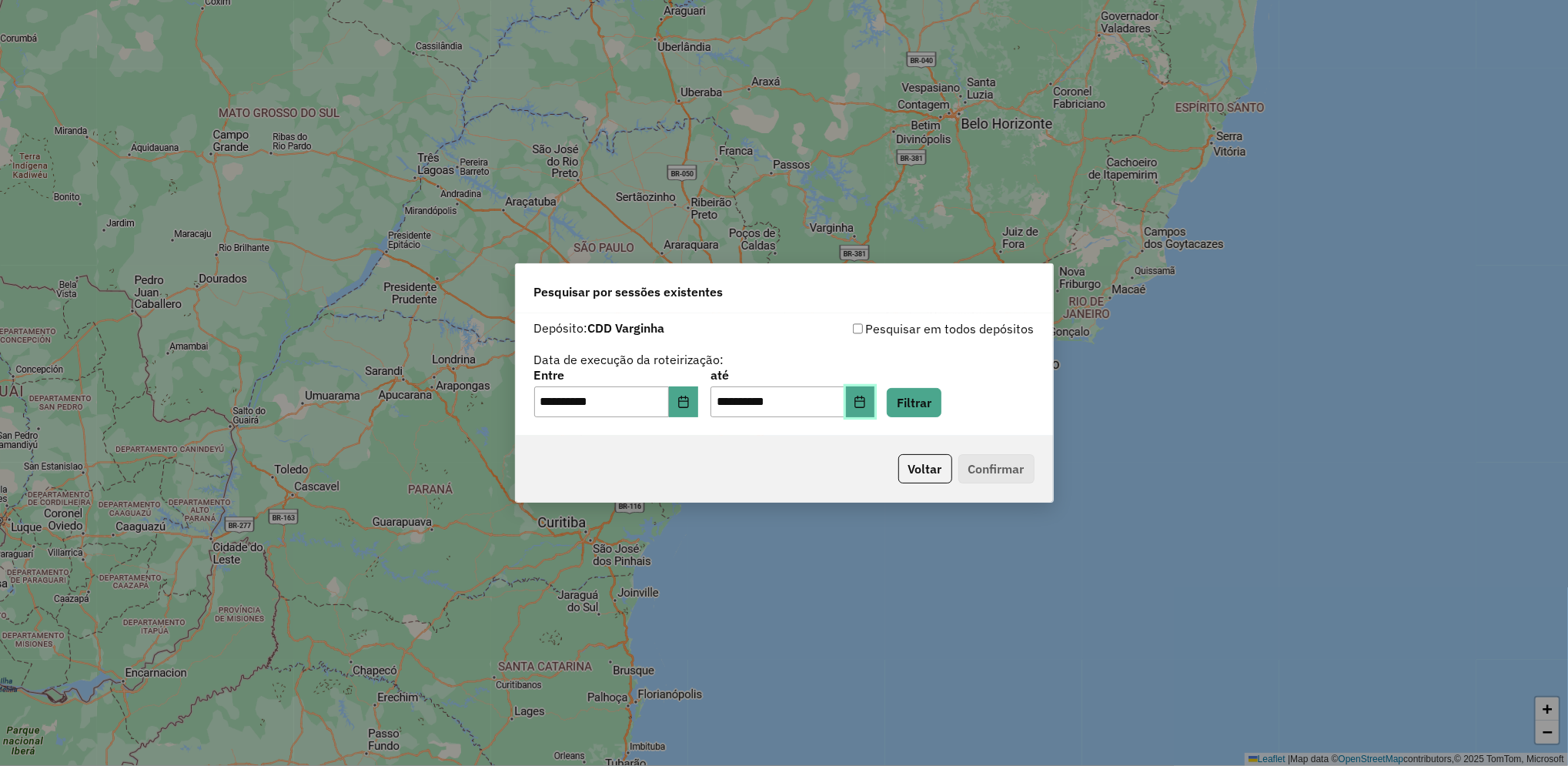
click at [866, 406] on icon "Choose Date" at bounding box center [860, 401] width 12 height 12
click at [875, 391] on button "Choose Date" at bounding box center [861, 401] width 30 height 30
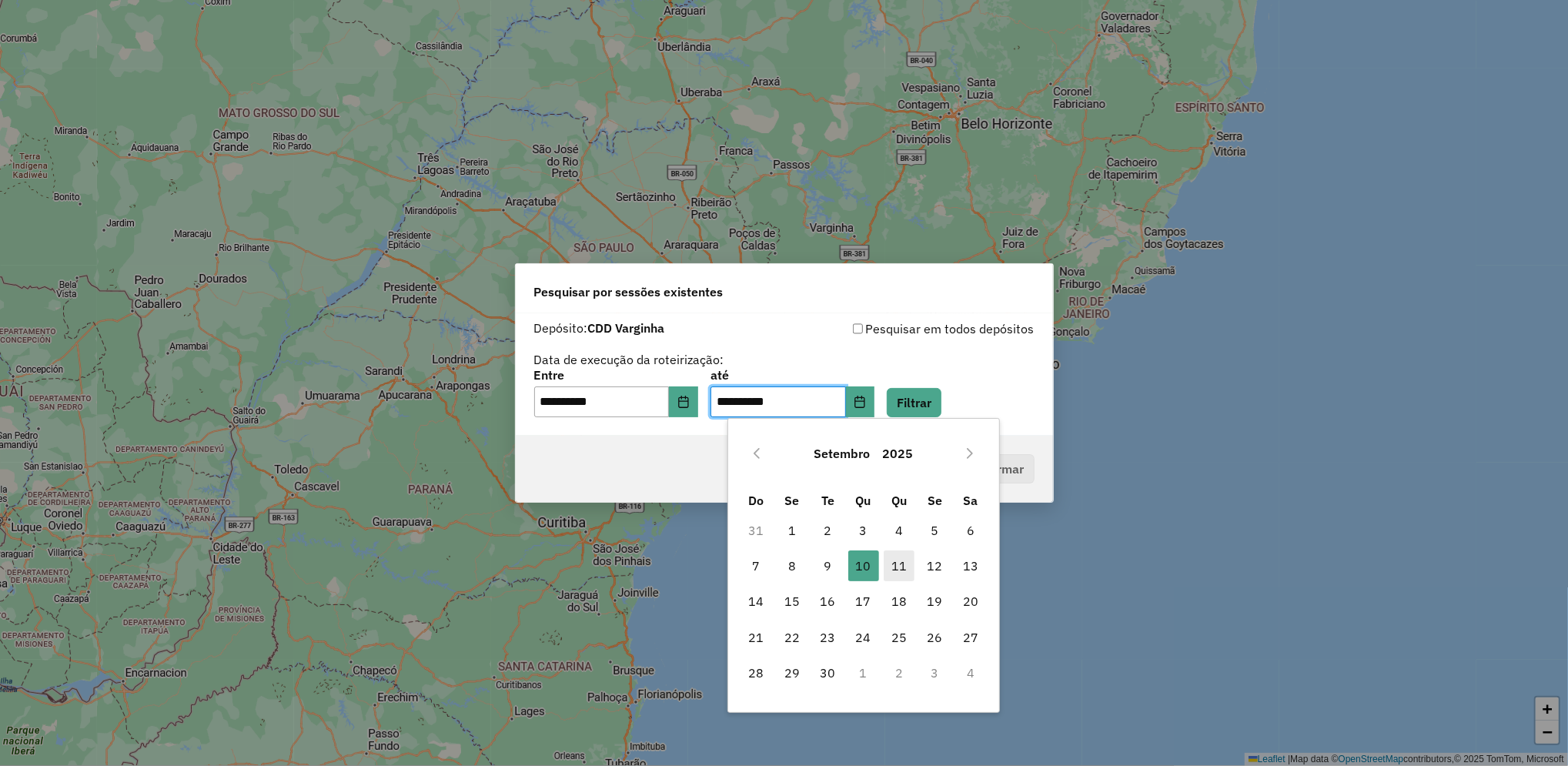
click at [897, 570] on span "11" at bounding box center [898, 566] width 30 height 30
type input "**********"
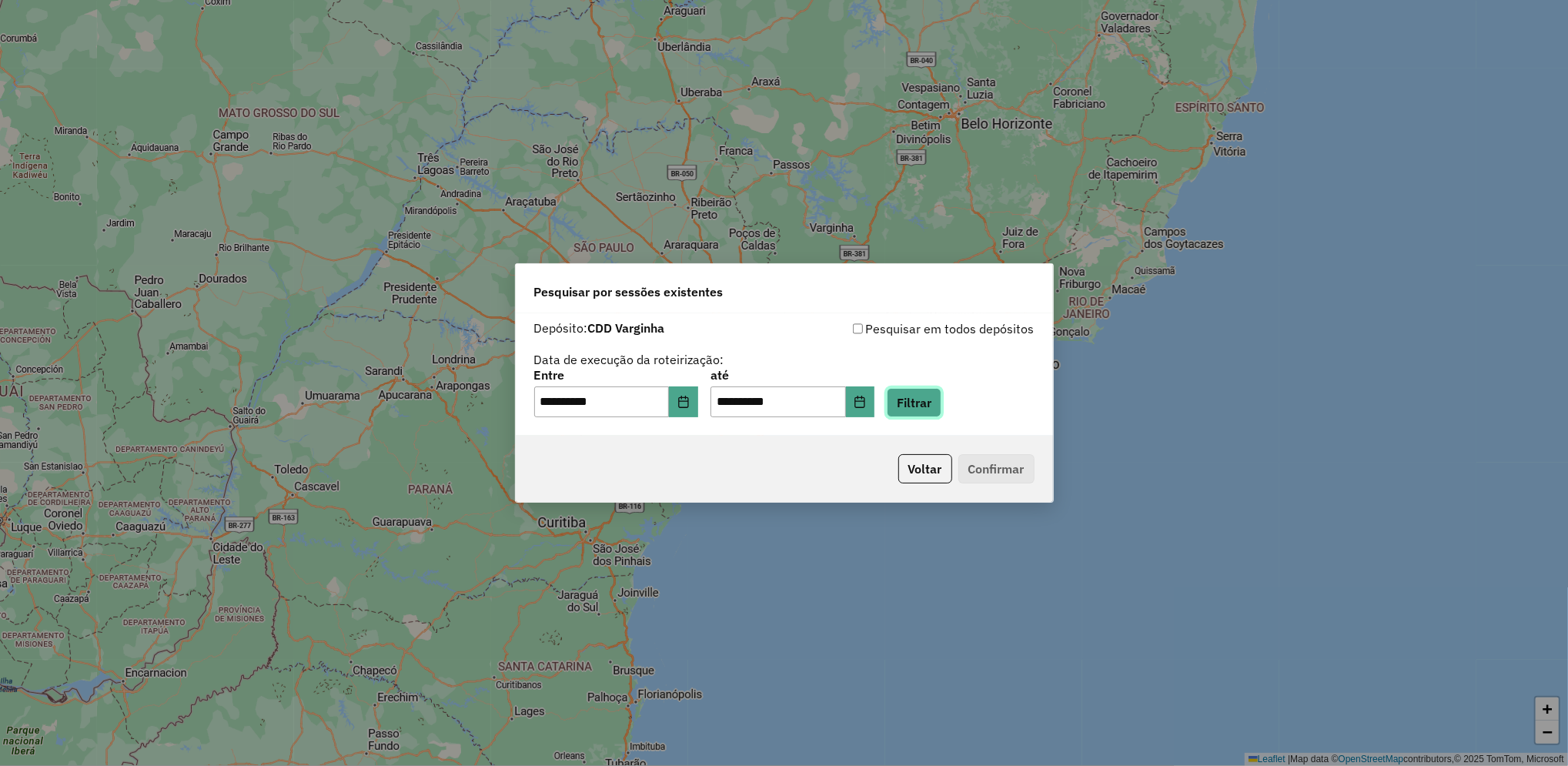
click at [942, 389] on button "Filtrar" at bounding box center [913, 403] width 54 height 30
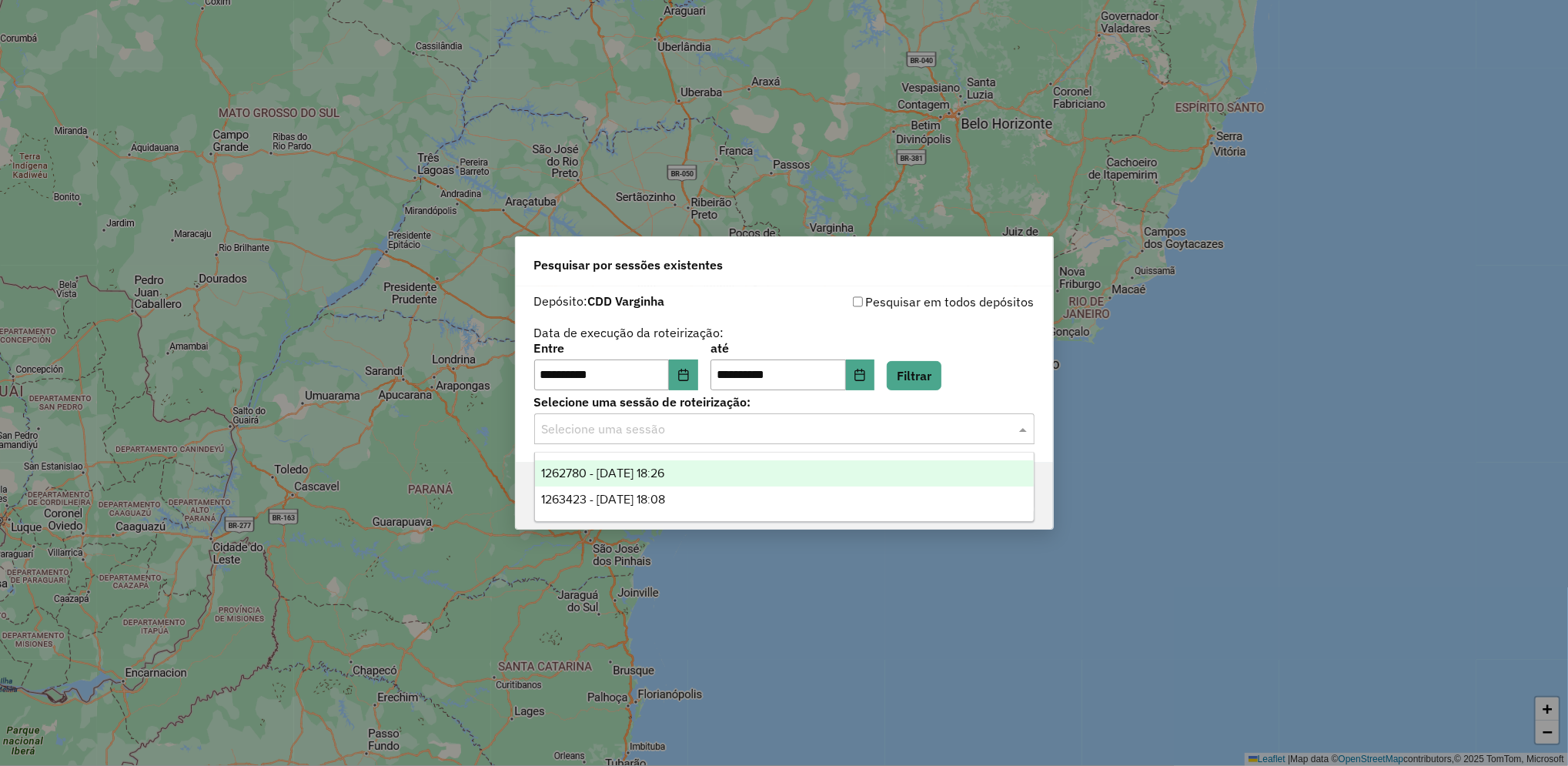
click at [695, 431] on input "text" at bounding box center [769, 430] width 454 height 18
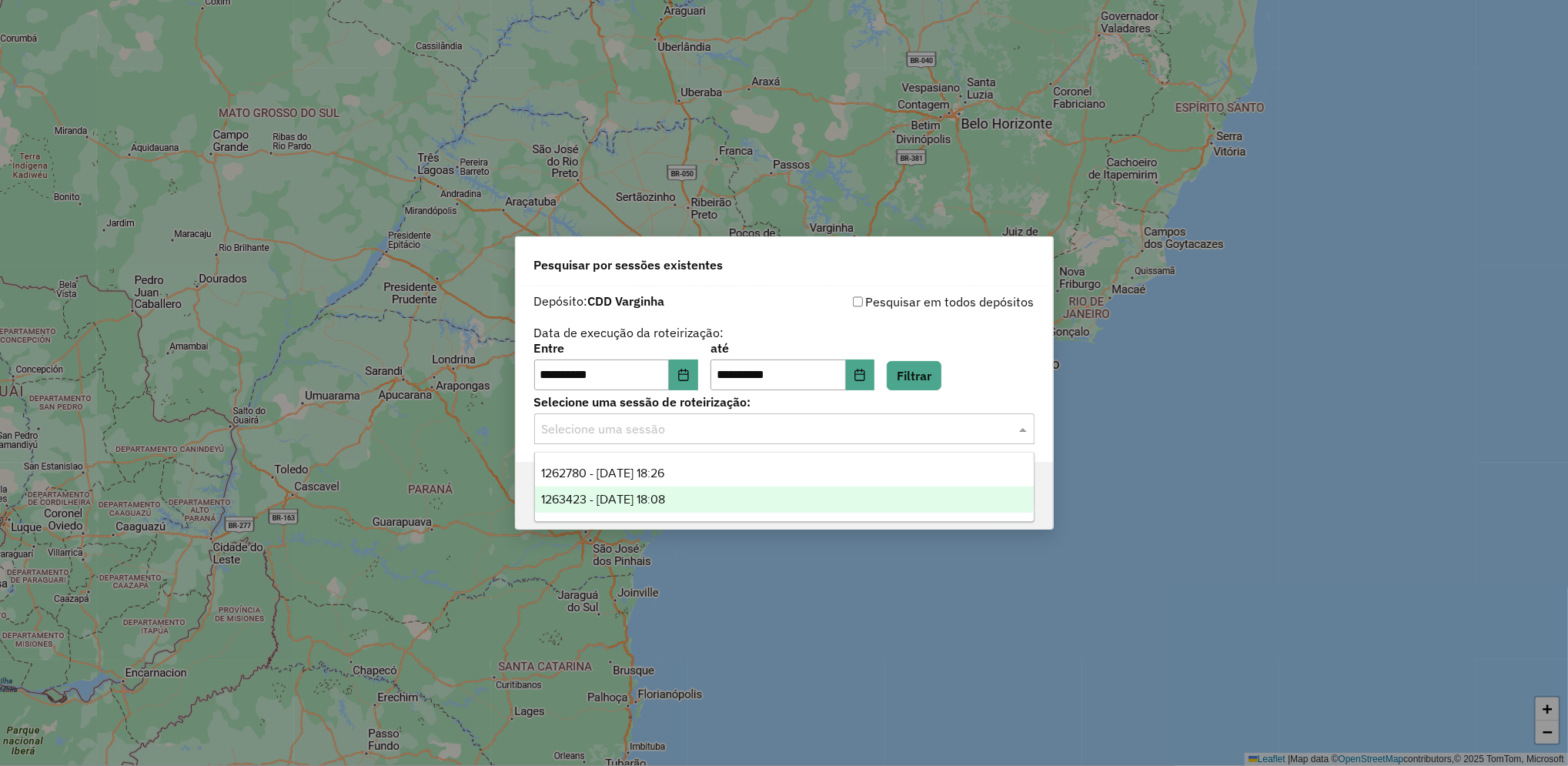
click at [695, 506] on div "1263423 - 11/09/2025 18:08" at bounding box center [784, 499] width 499 height 26
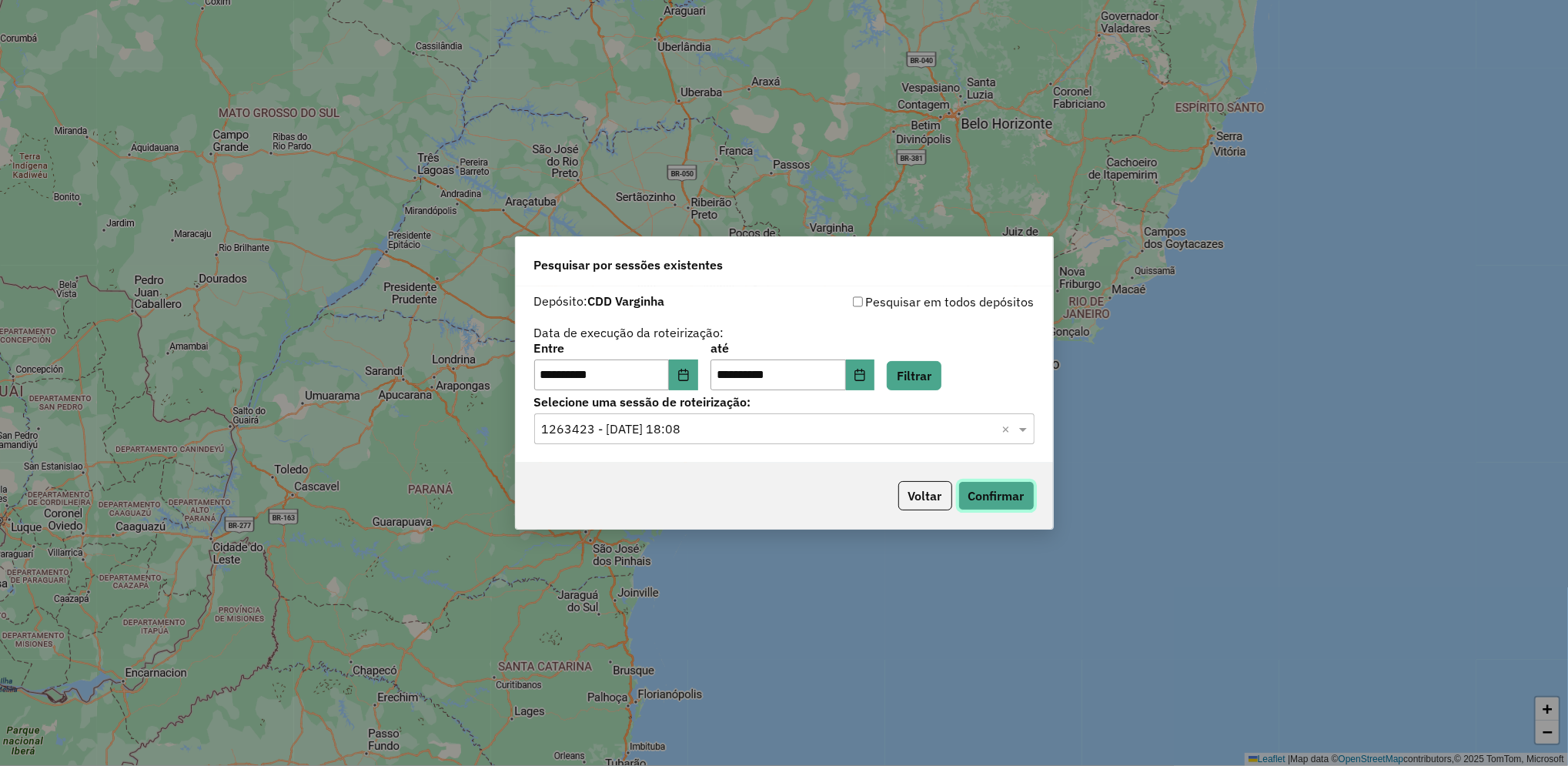
click at [1001, 496] on button "Confirmar" at bounding box center [996, 497] width 77 height 30
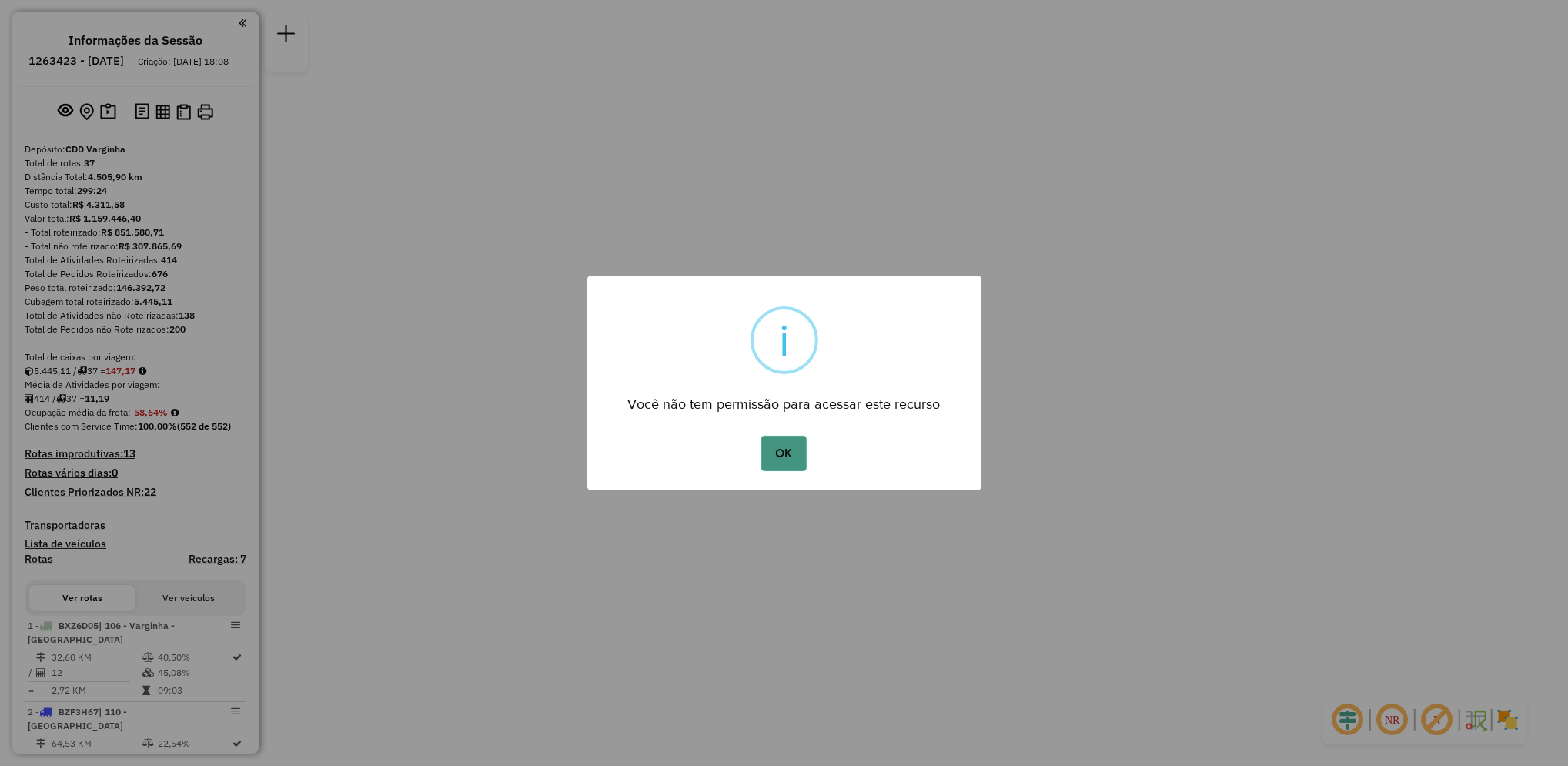
click at [781, 454] on button "OK" at bounding box center [783, 453] width 45 height 35
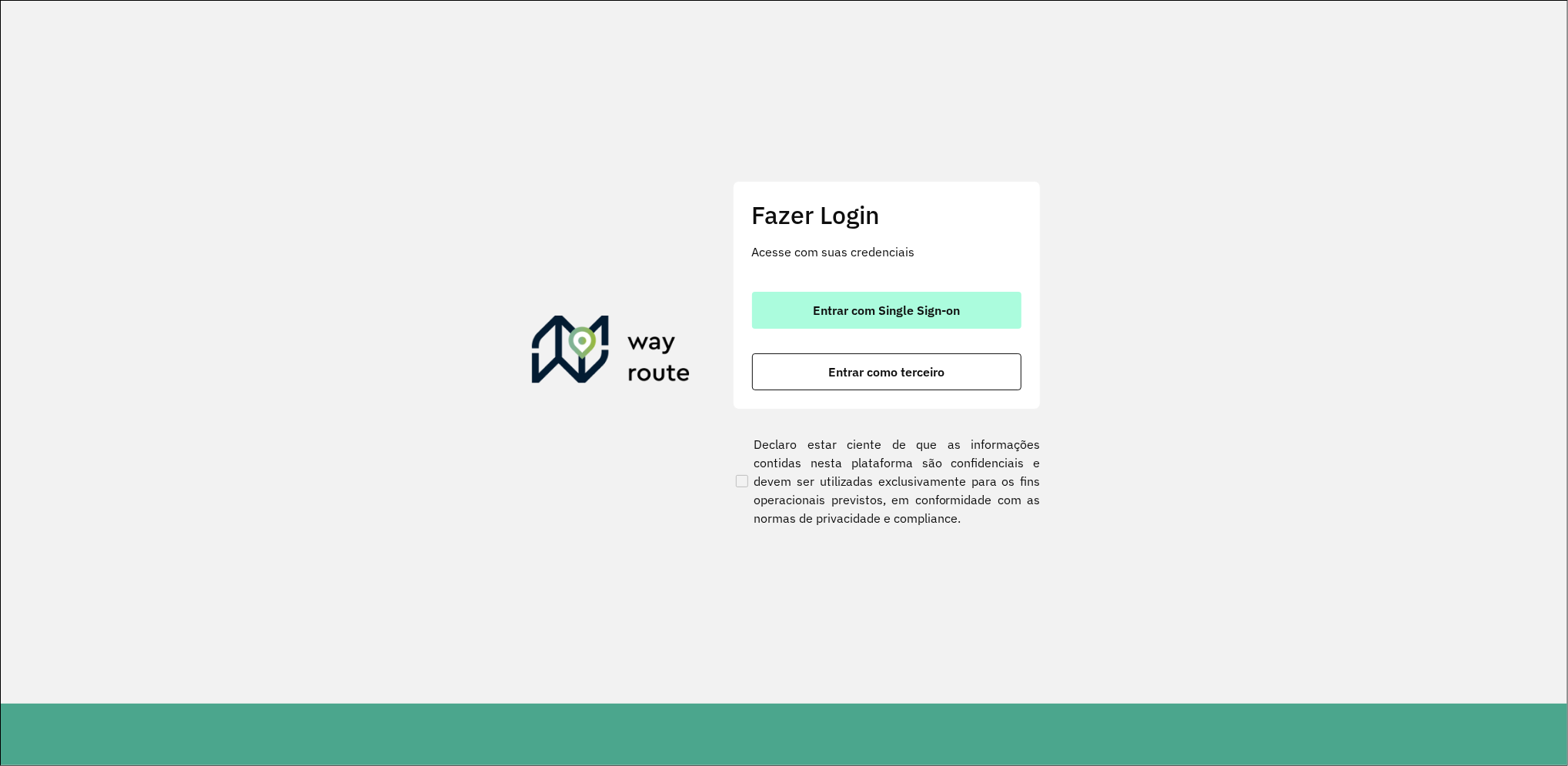
click at [866, 310] on span "Entrar com Single Sign-on" at bounding box center [885, 310] width 147 height 12
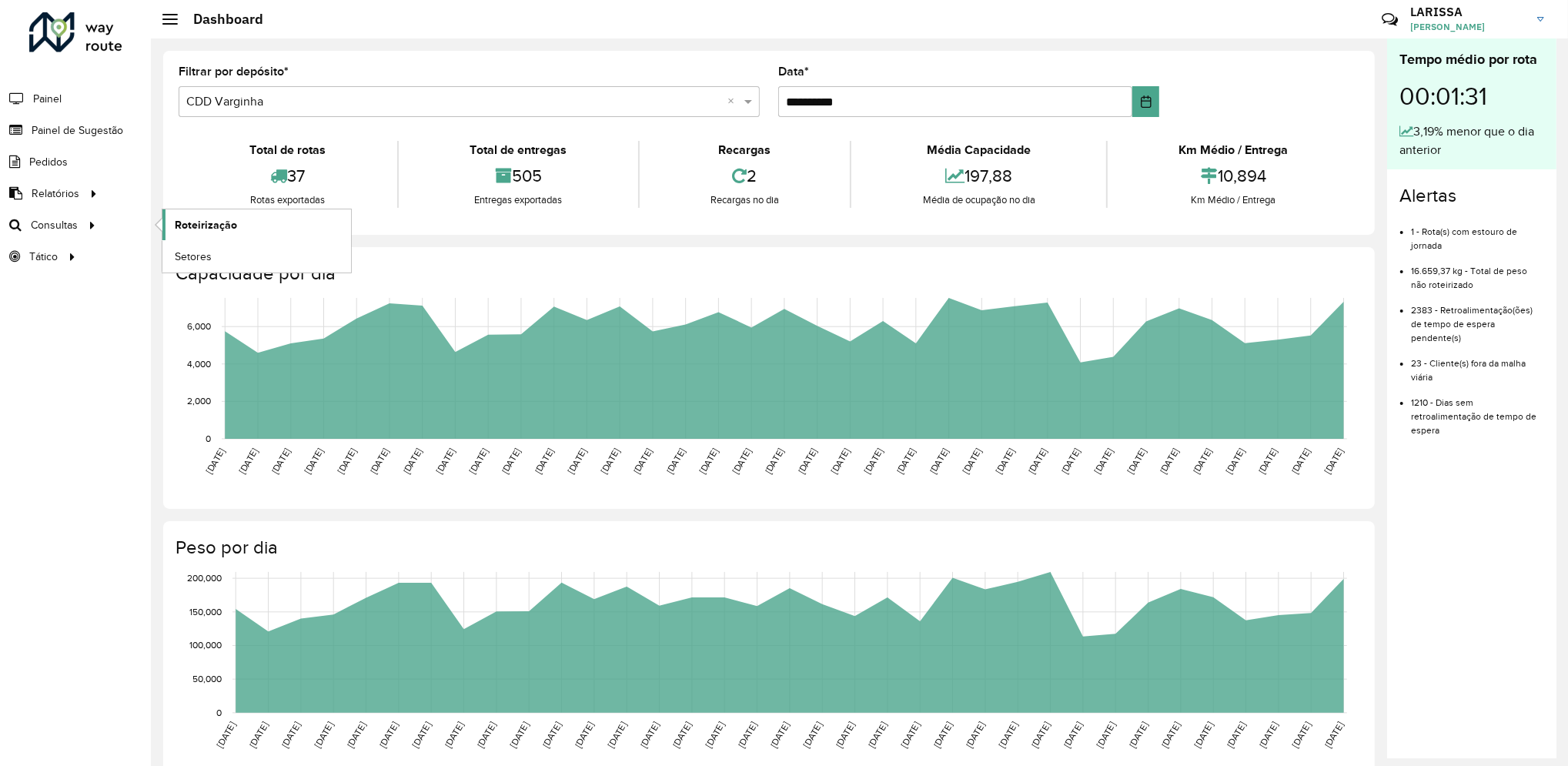
click at [188, 221] on span "Roteirização" at bounding box center [206, 225] width 63 height 17
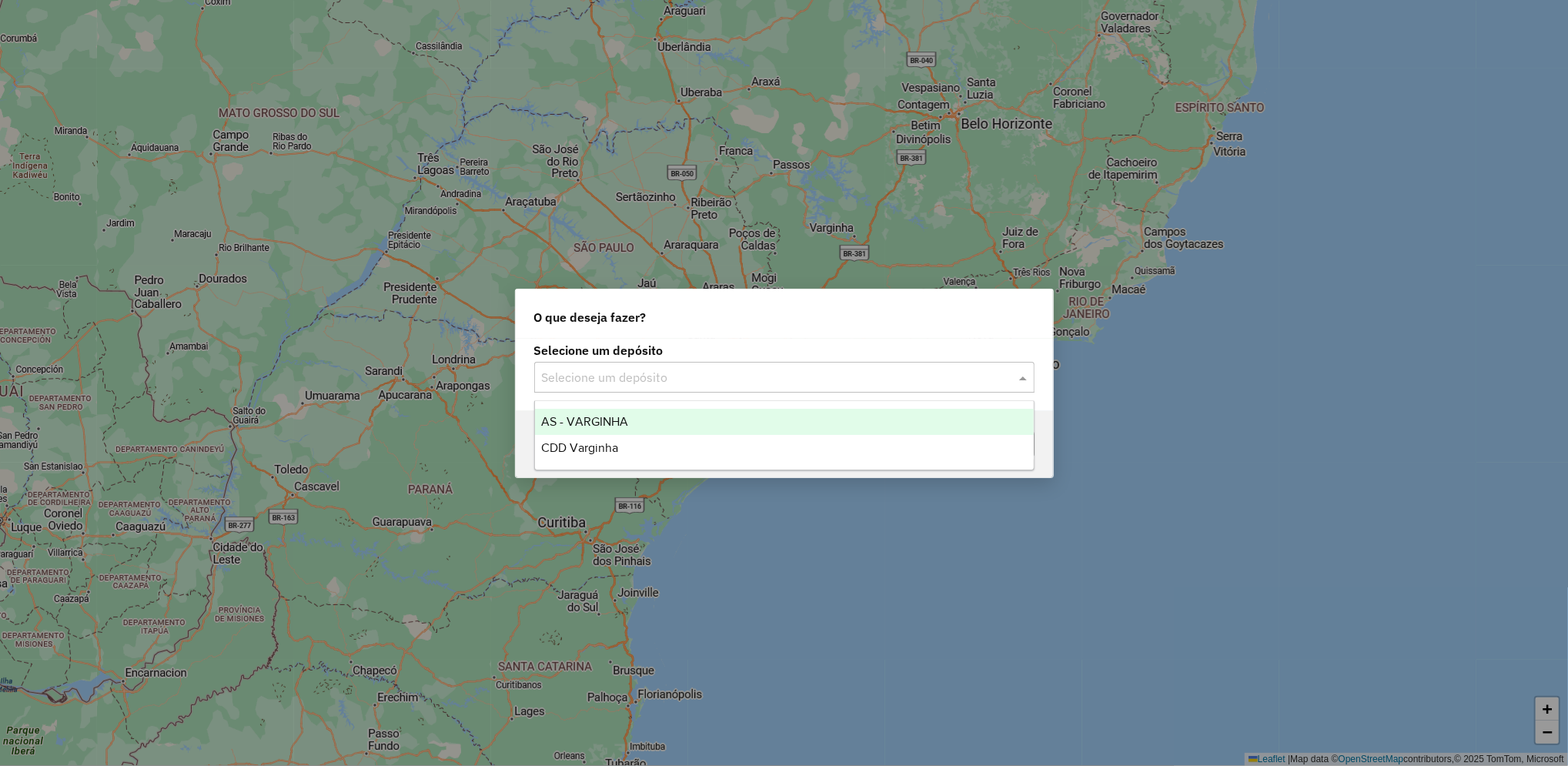
click at [672, 362] on div "Selecione um depósito" at bounding box center [784, 377] width 500 height 30
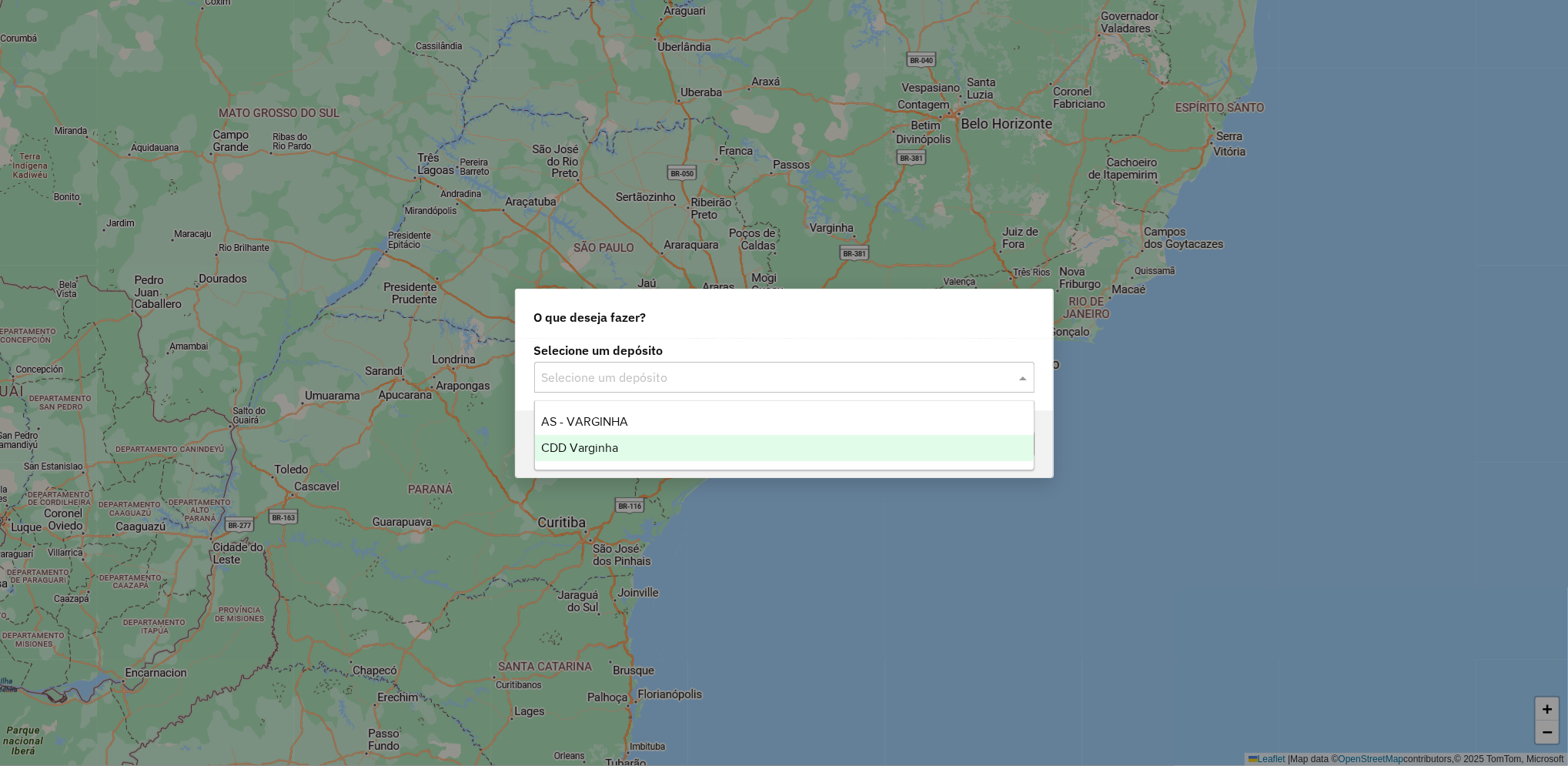
click at [653, 455] on div "CDD Varginha" at bounding box center [784, 449] width 499 height 26
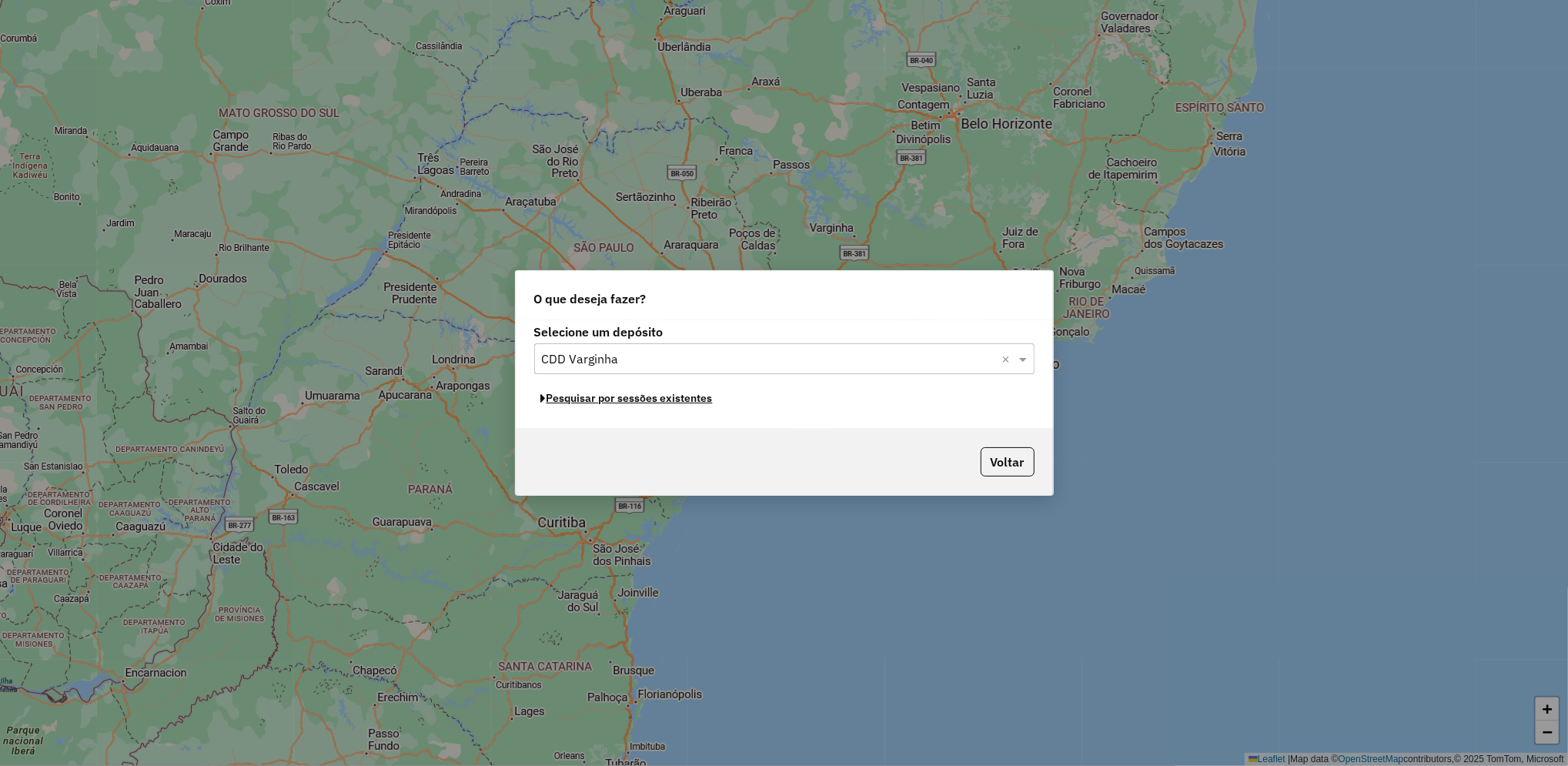
click at [678, 407] on button "Pesquisar por sessões existentes" at bounding box center [626, 399] width 185 height 24
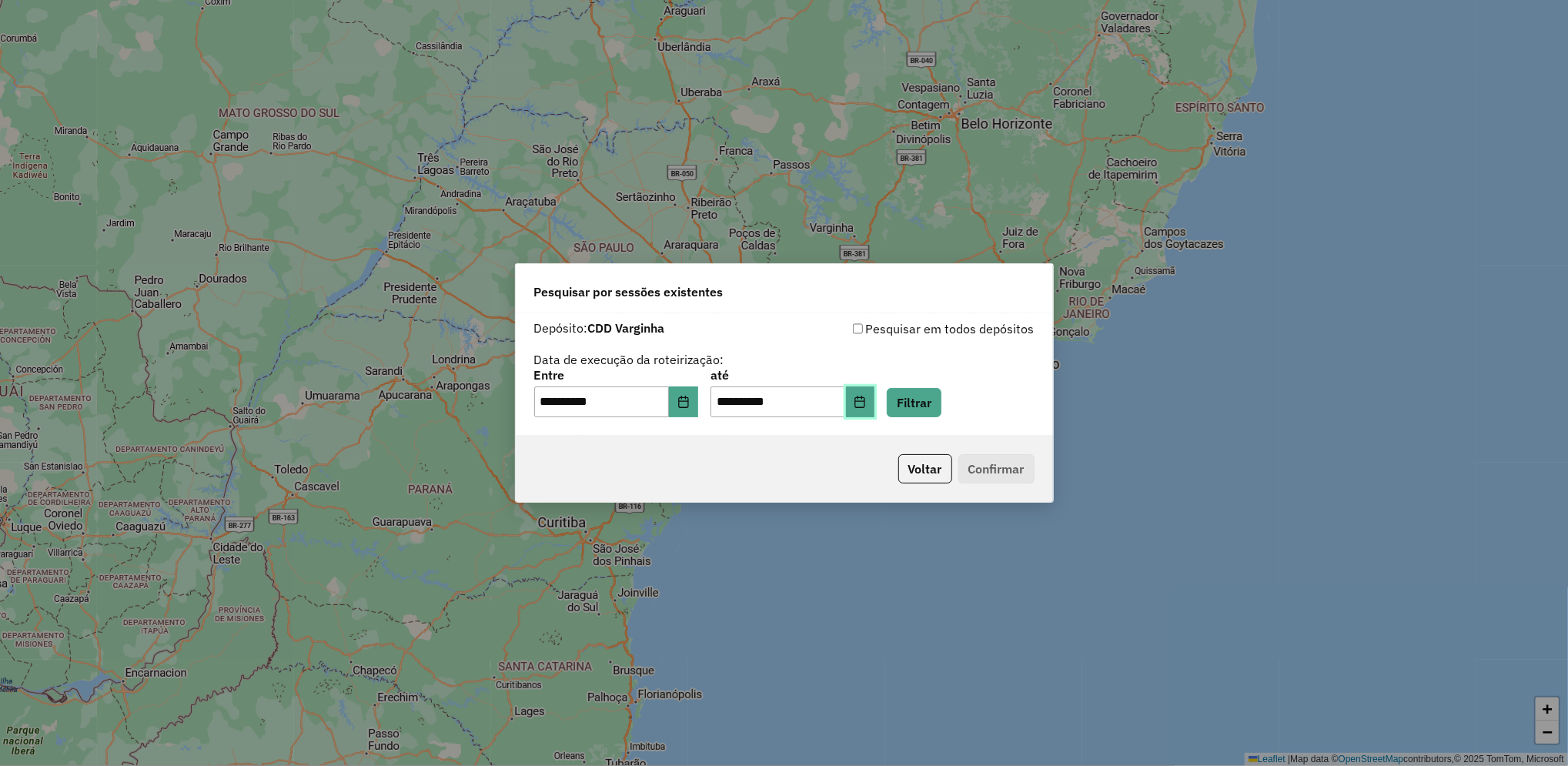
click at [866, 399] on icon "Choose Date" at bounding box center [860, 401] width 12 height 12
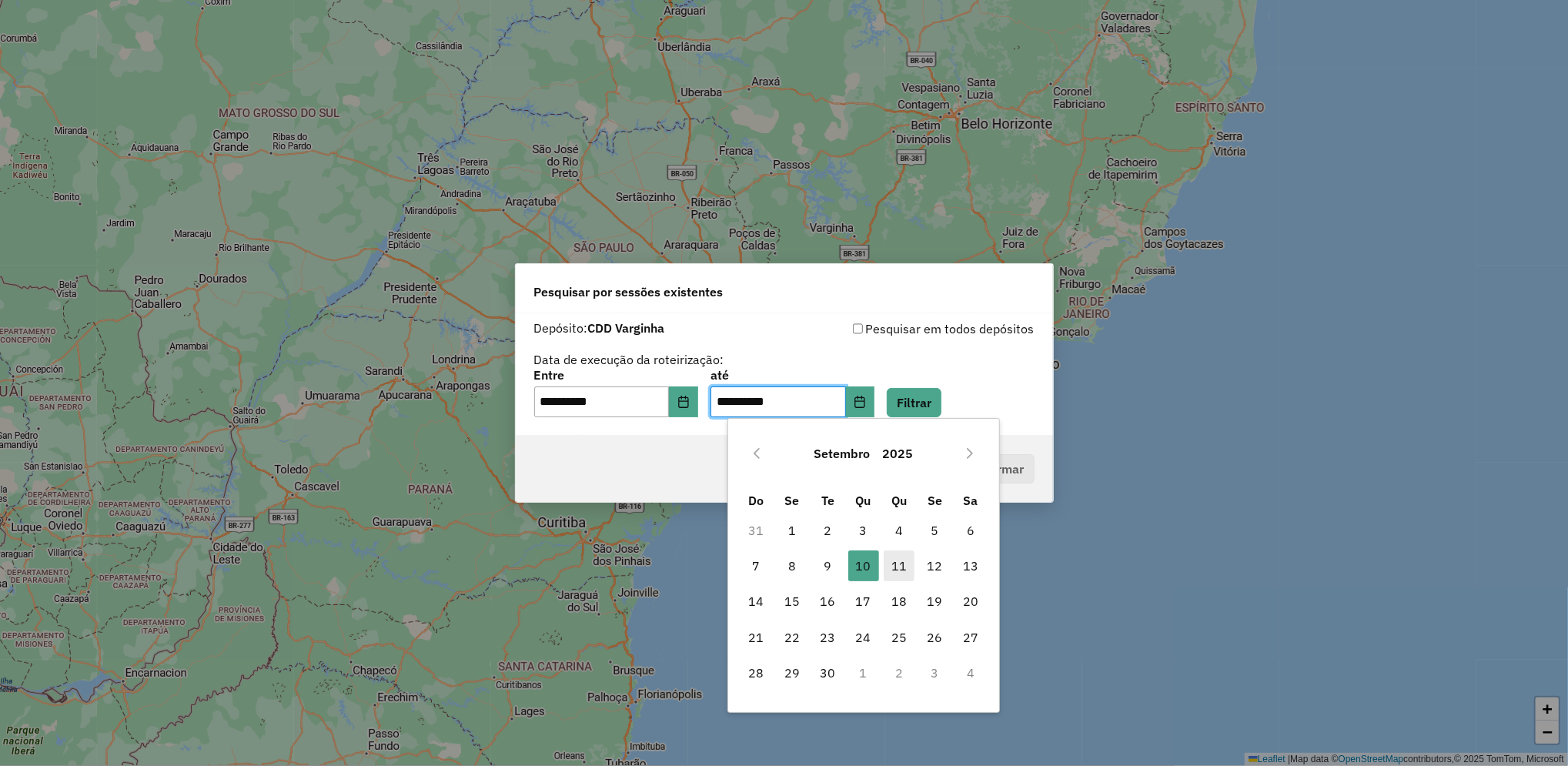
click at [901, 563] on span "11" at bounding box center [898, 566] width 30 height 30
type input "**********"
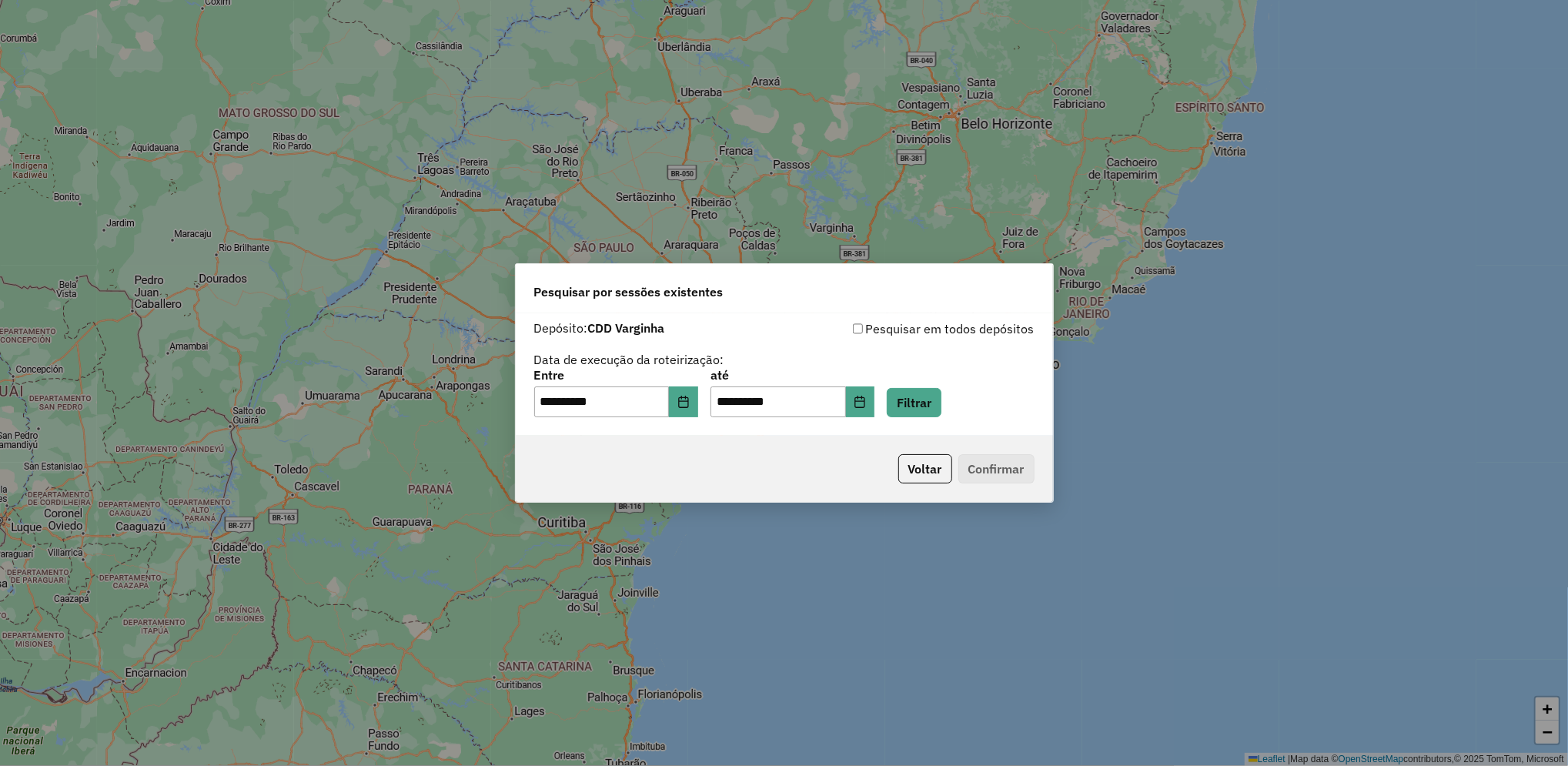
click at [905, 561] on div "**********" at bounding box center [784, 383] width 1568 height 766
click at [942, 413] on button "Filtrar" at bounding box center [913, 403] width 54 height 30
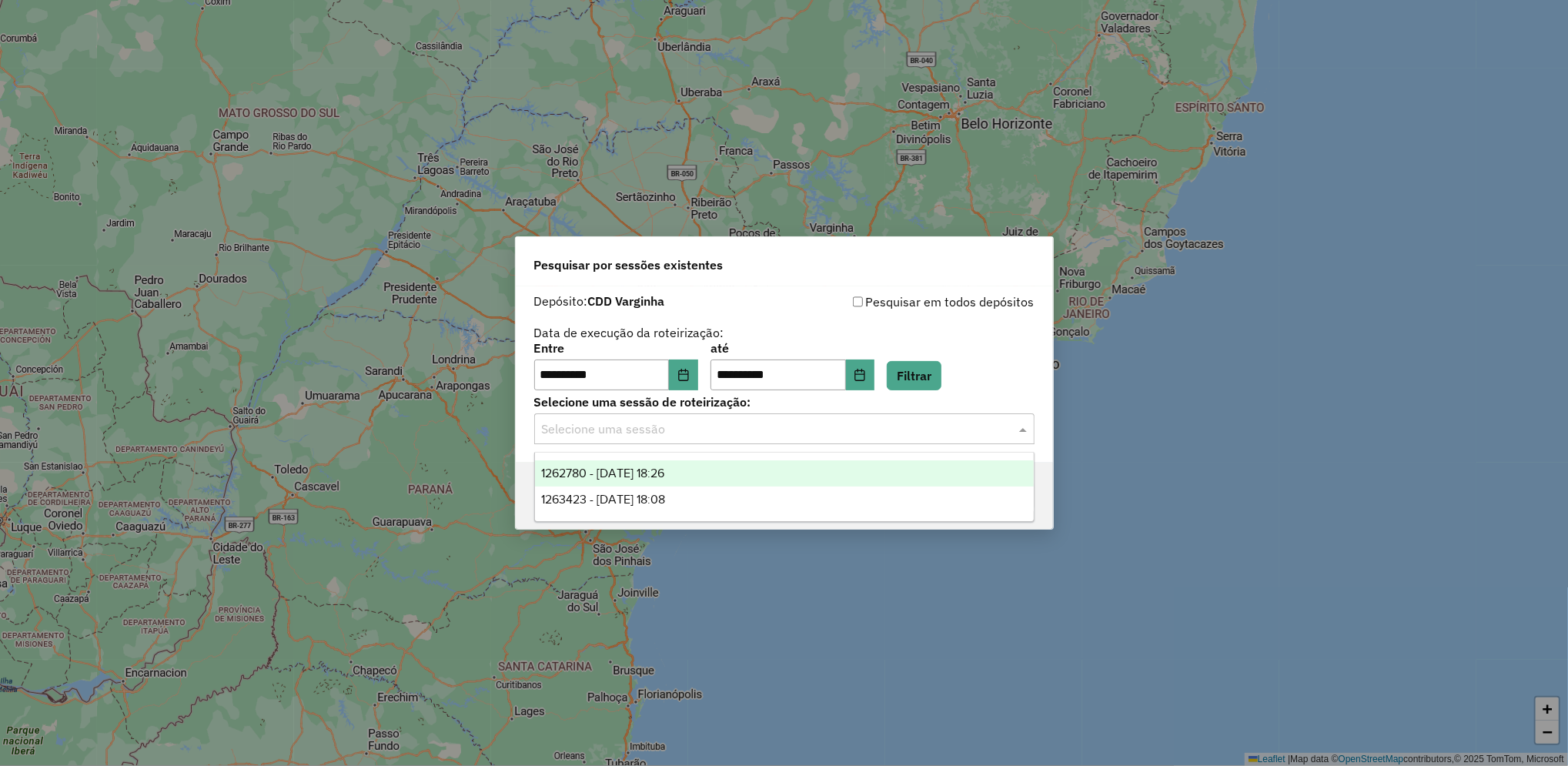
click at [774, 440] on div "Selecione uma sessão" at bounding box center [784, 428] width 500 height 30
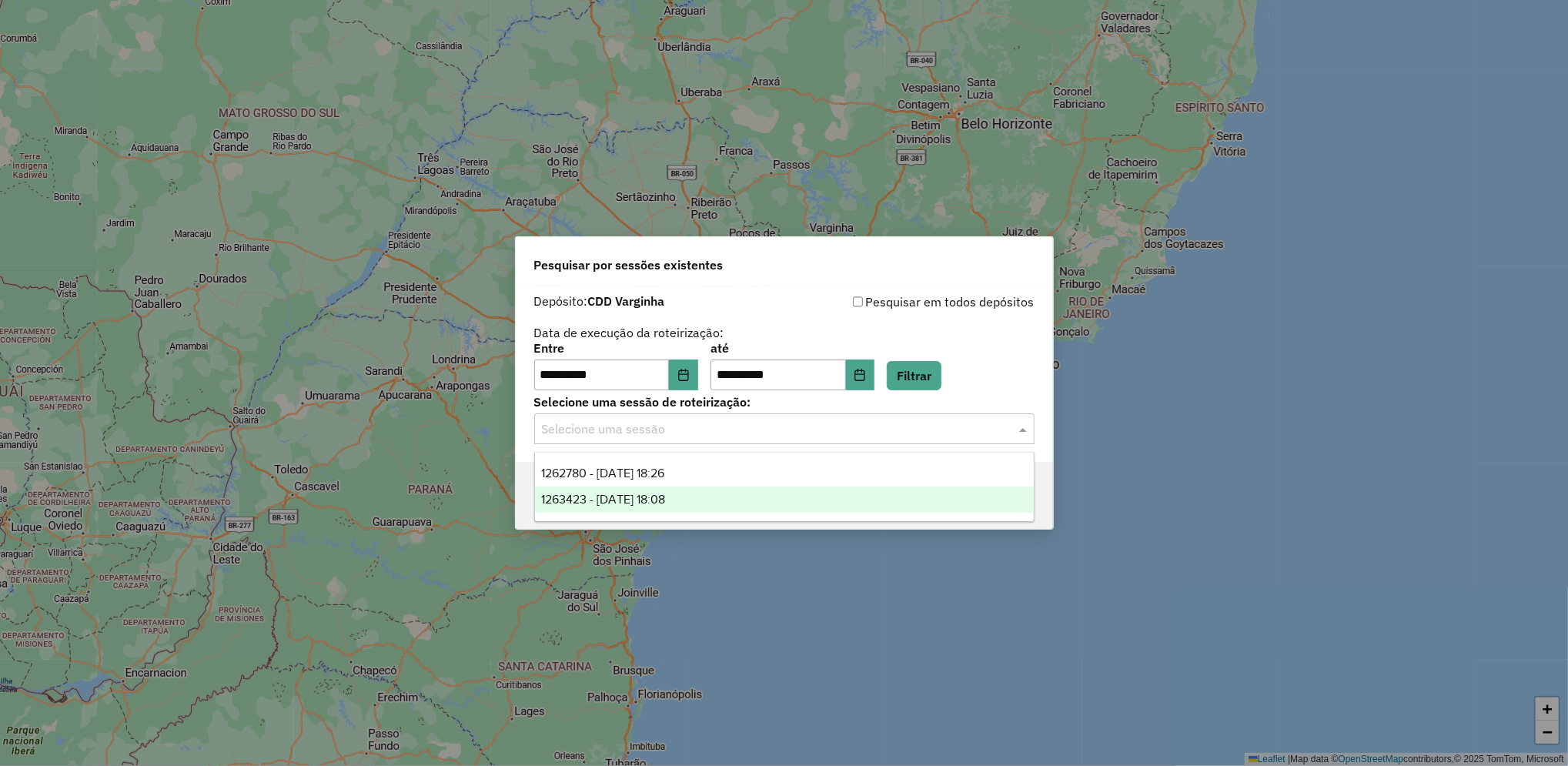
click at [750, 512] on div "1263423 - 11/09/2025 18:08" at bounding box center [784, 499] width 499 height 26
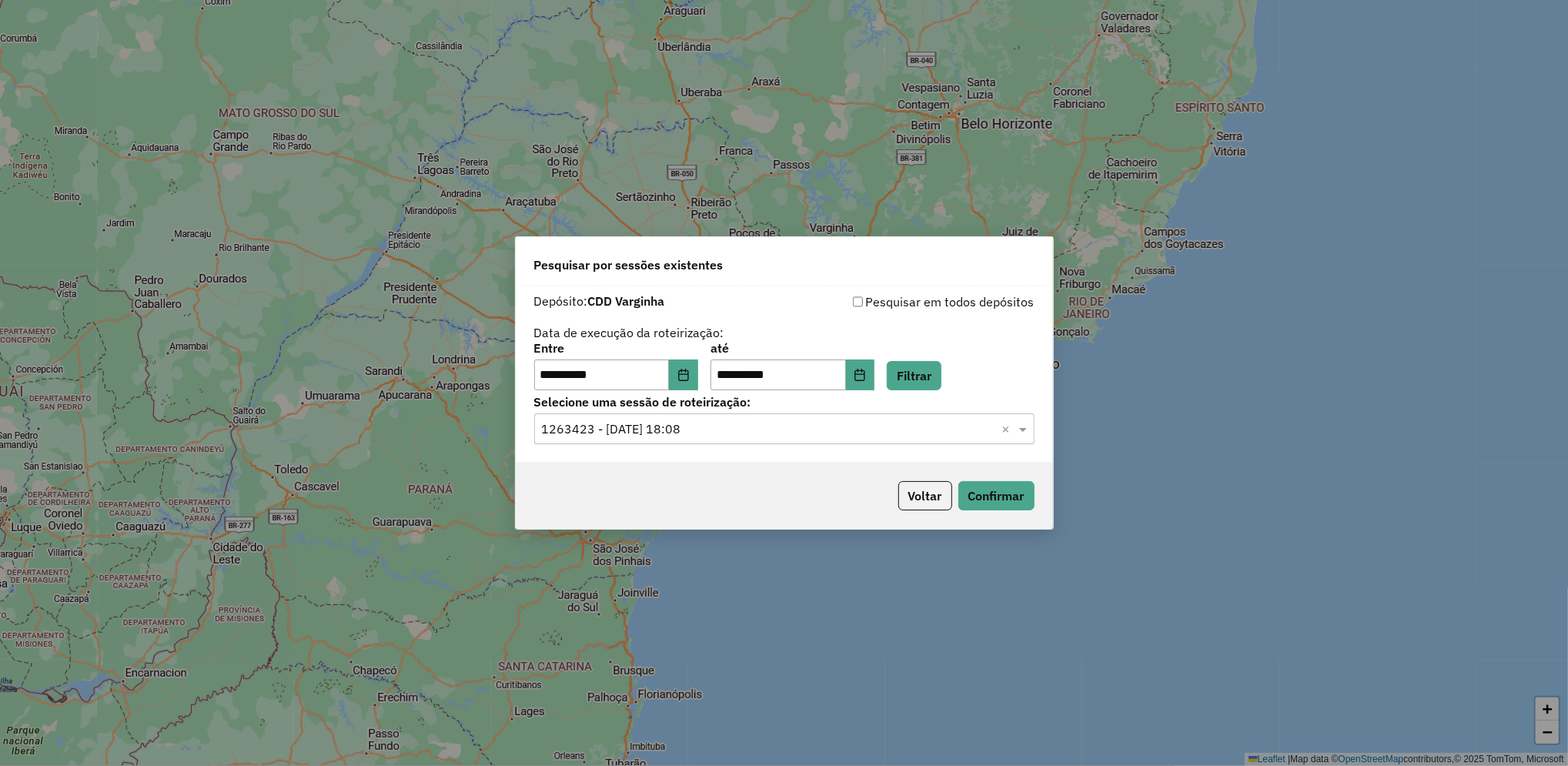
click at [778, 508] on div "Voltar Confirmar" at bounding box center [784, 497] width 538 height 66
click at [1017, 505] on button "Confirmar" at bounding box center [996, 497] width 77 height 30
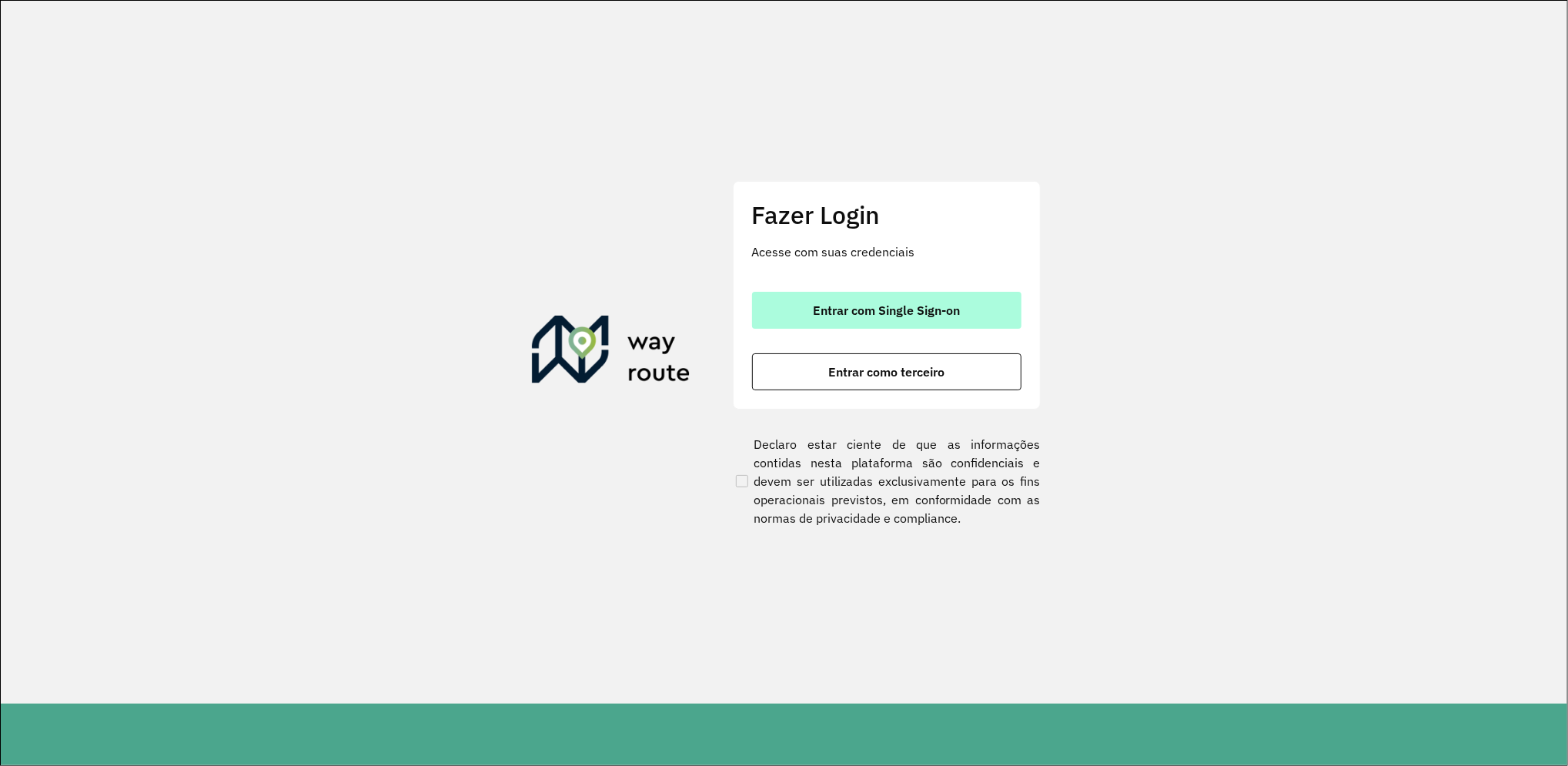
click at [962, 320] on button "Entrar com Single Sign-on" at bounding box center [886, 310] width 269 height 37
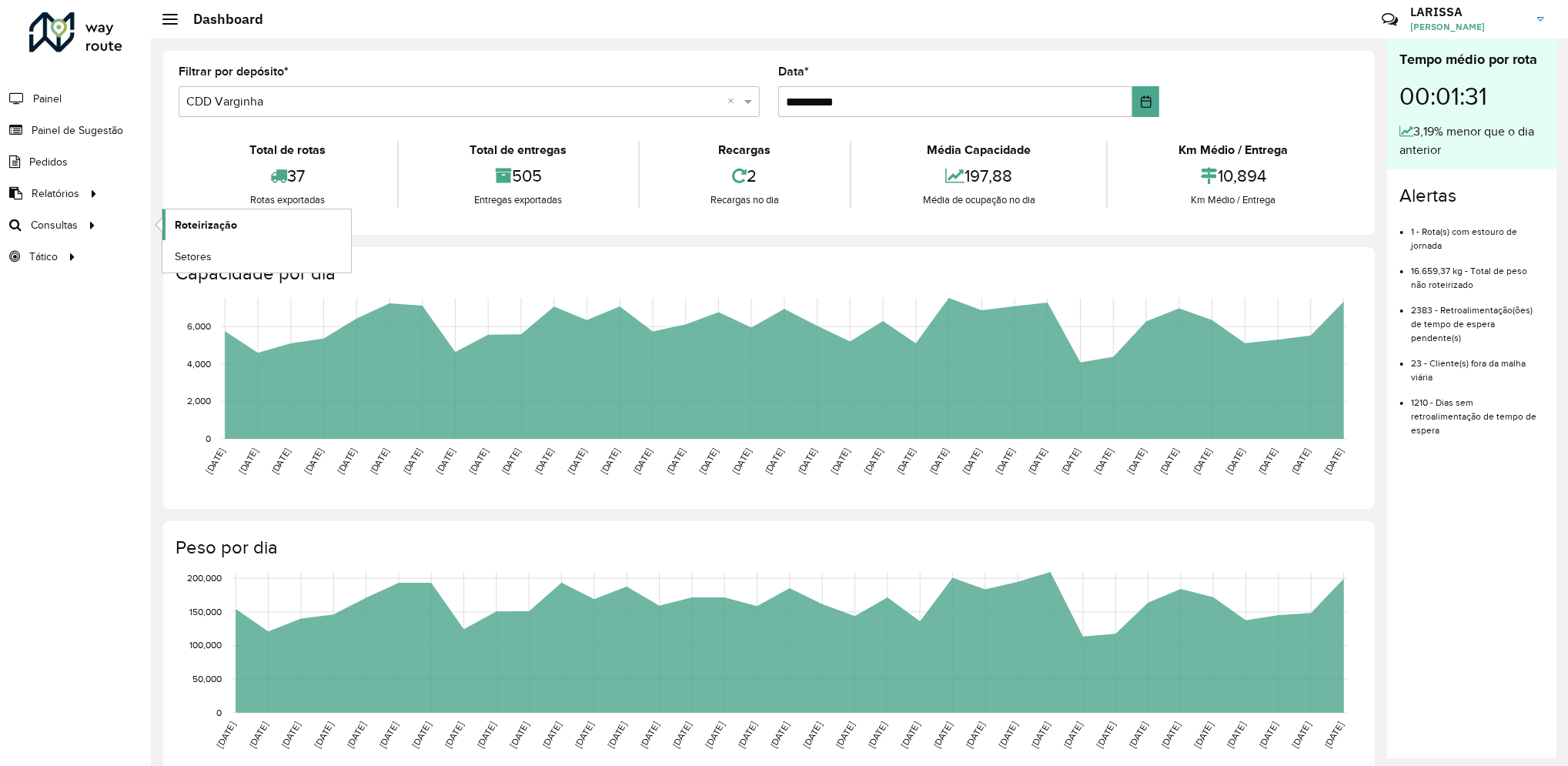
click at [179, 214] on link "Roteirização" at bounding box center [256, 224] width 188 height 30
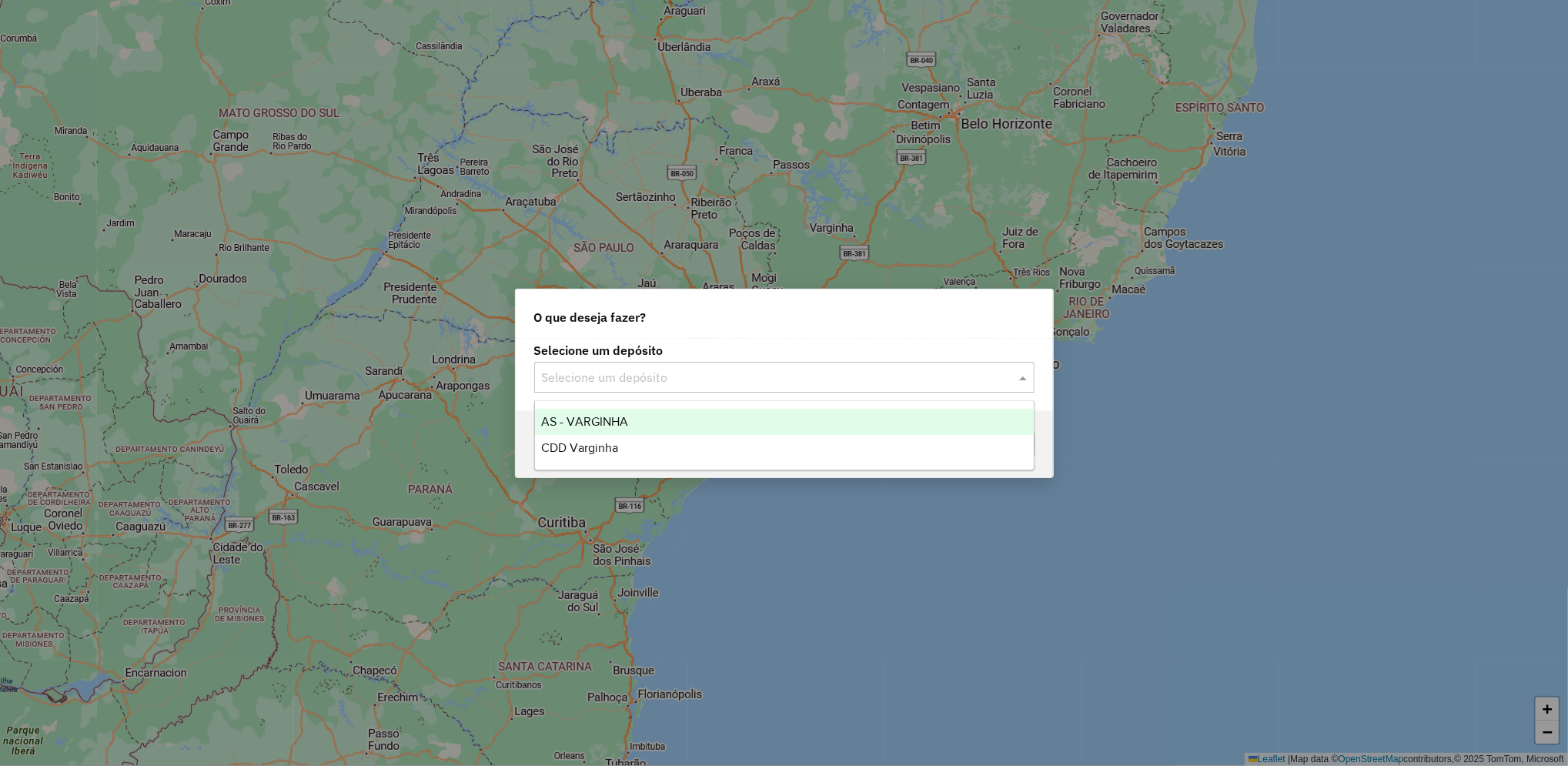
click at [612, 369] on input "text" at bounding box center [769, 378] width 454 height 18
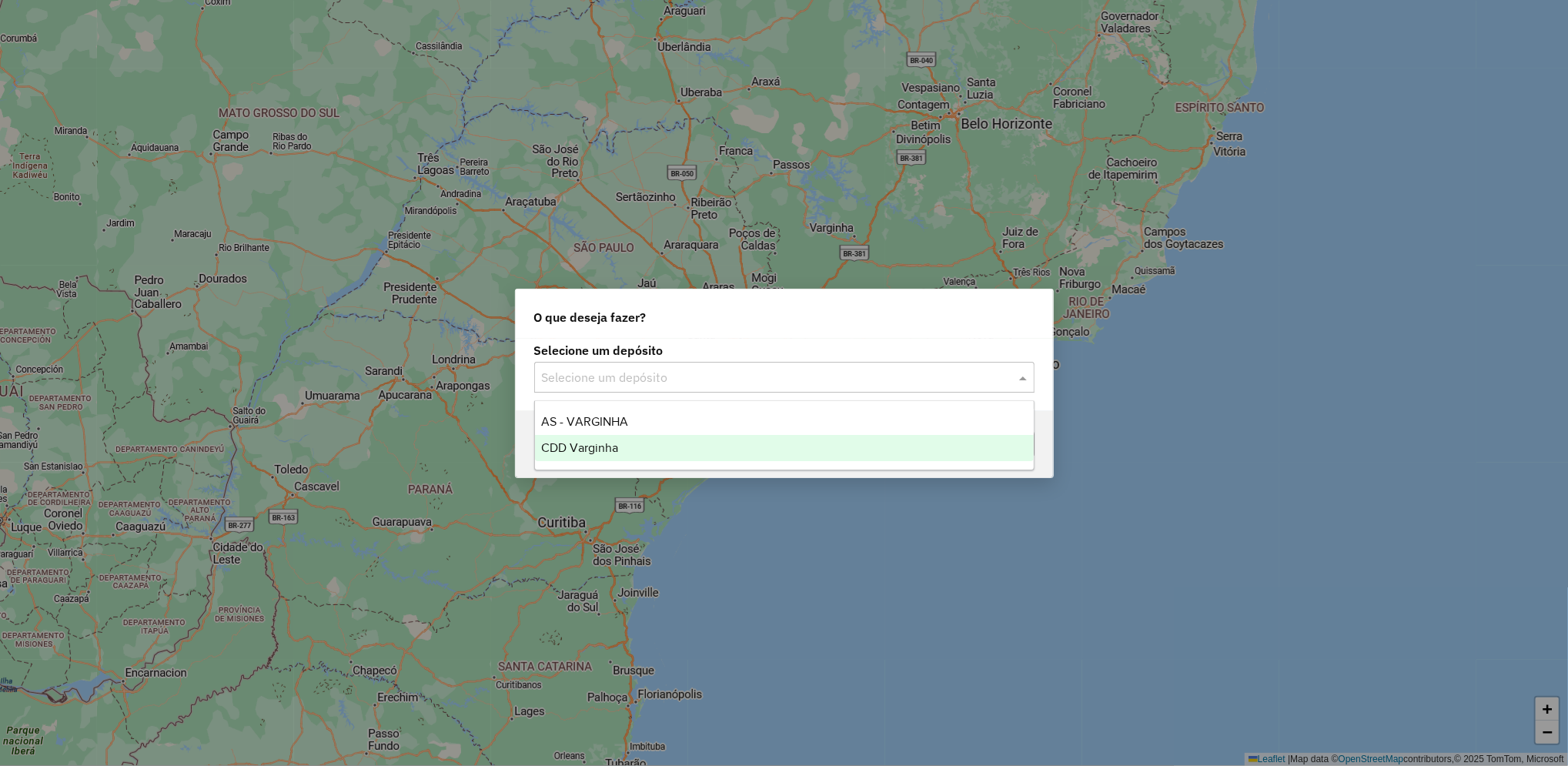
click at [608, 444] on span "CDD Varginha" at bounding box center [579, 448] width 77 height 13
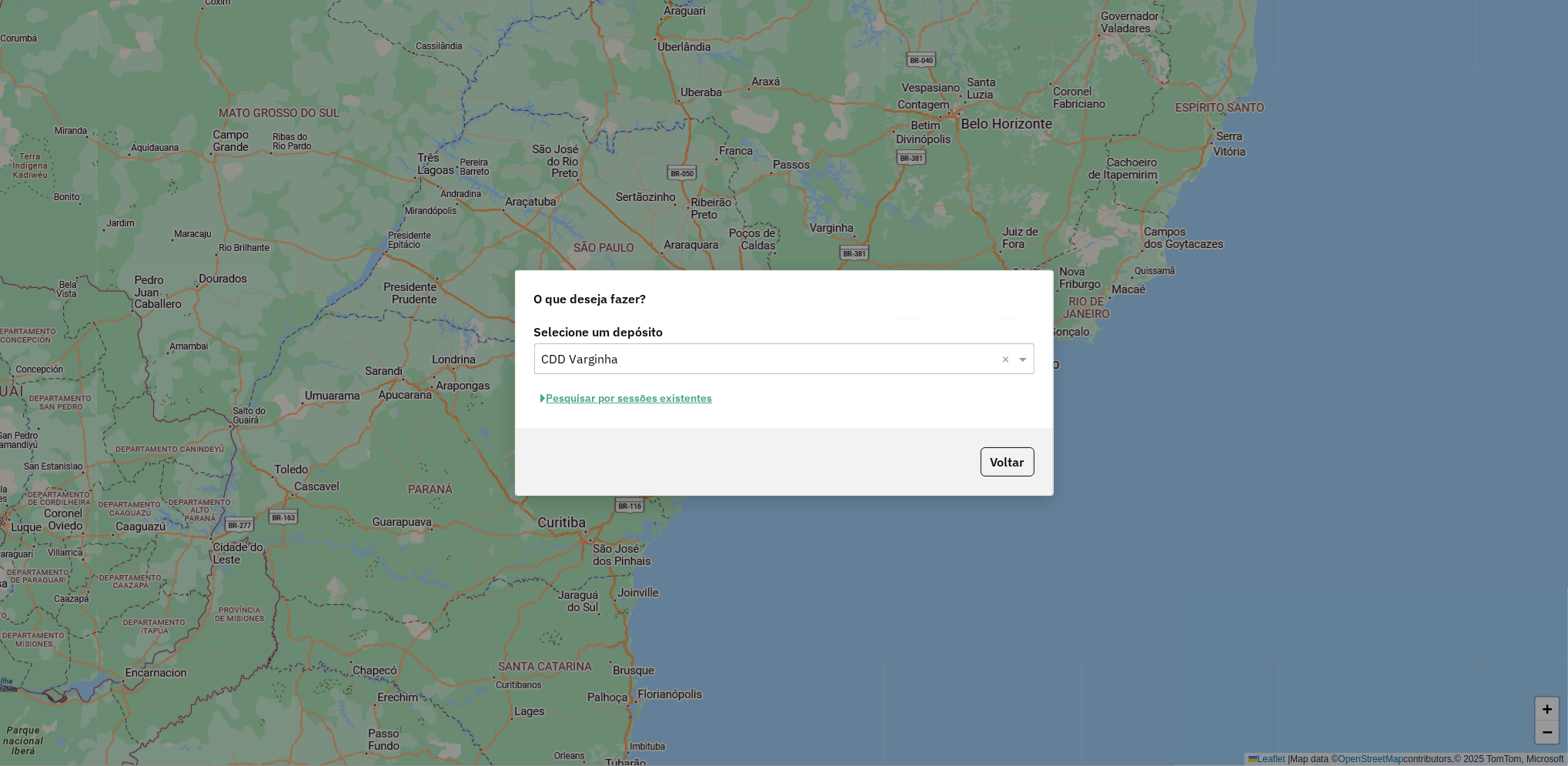
click at [691, 401] on hb-app "Aguarde... Pop-up bloqueado! Seu navegador bloqueou automáticamente a abertura …" at bounding box center [784, 383] width 1568 height 766
click at [691, 401] on button "Pesquisar por sessões existentes" at bounding box center [626, 399] width 185 height 24
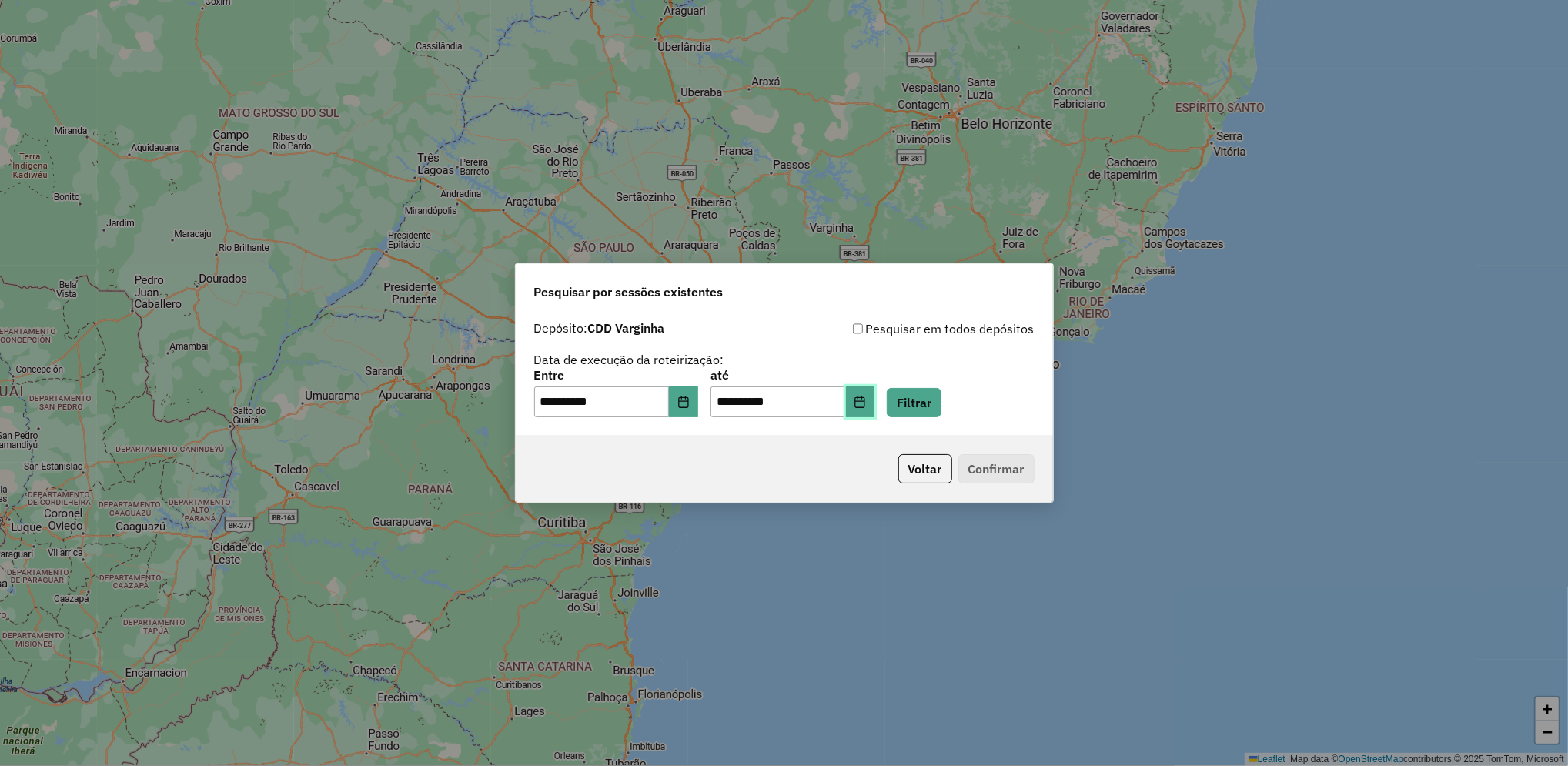
click at [875, 413] on button "Choose Date" at bounding box center [861, 401] width 30 height 30
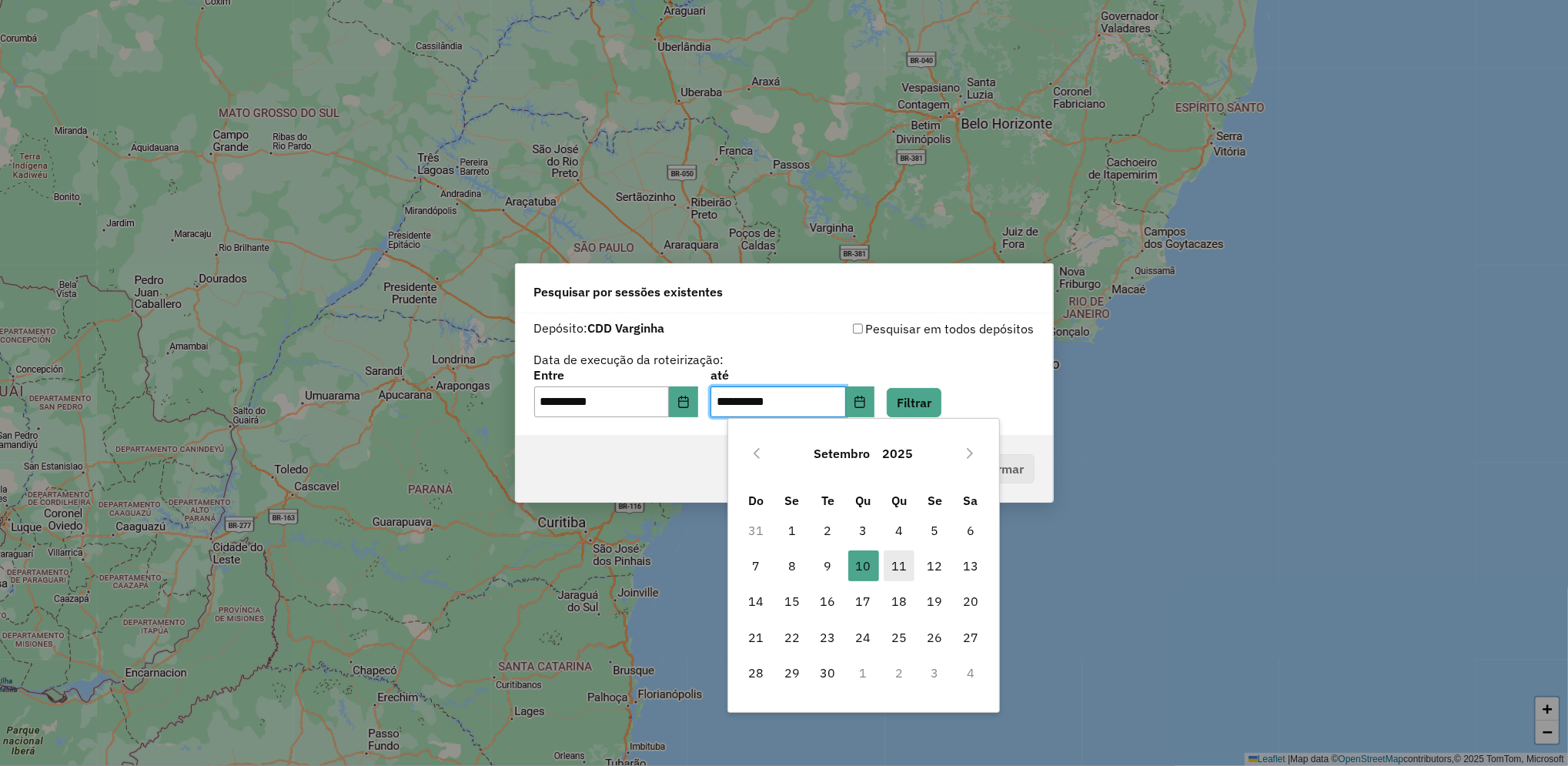
click at [895, 569] on span "11" at bounding box center [898, 566] width 30 height 30
type input "**********"
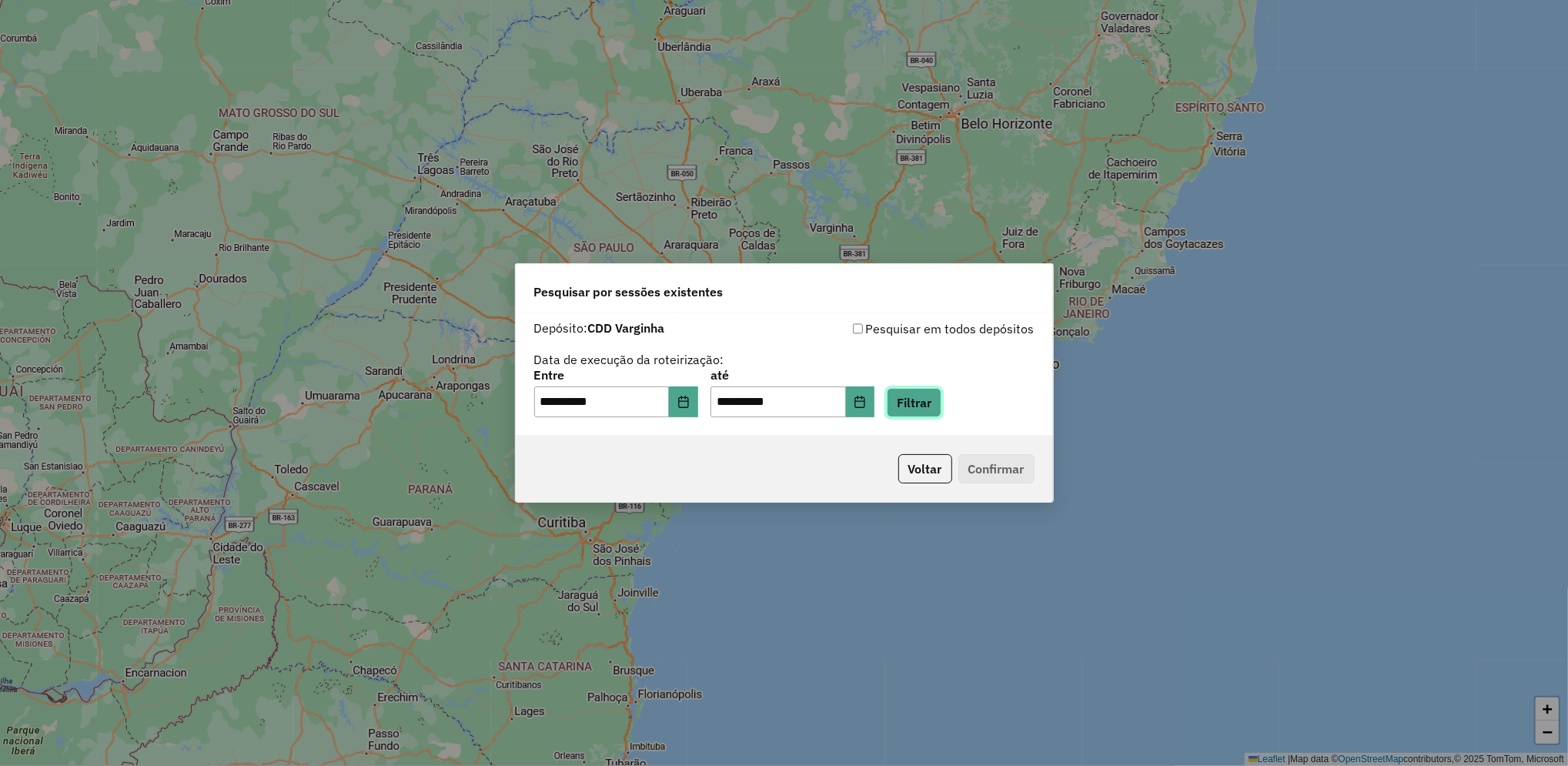
click at [942, 403] on button "Filtrar" at bounding box center [913, 403] width 54 height 30
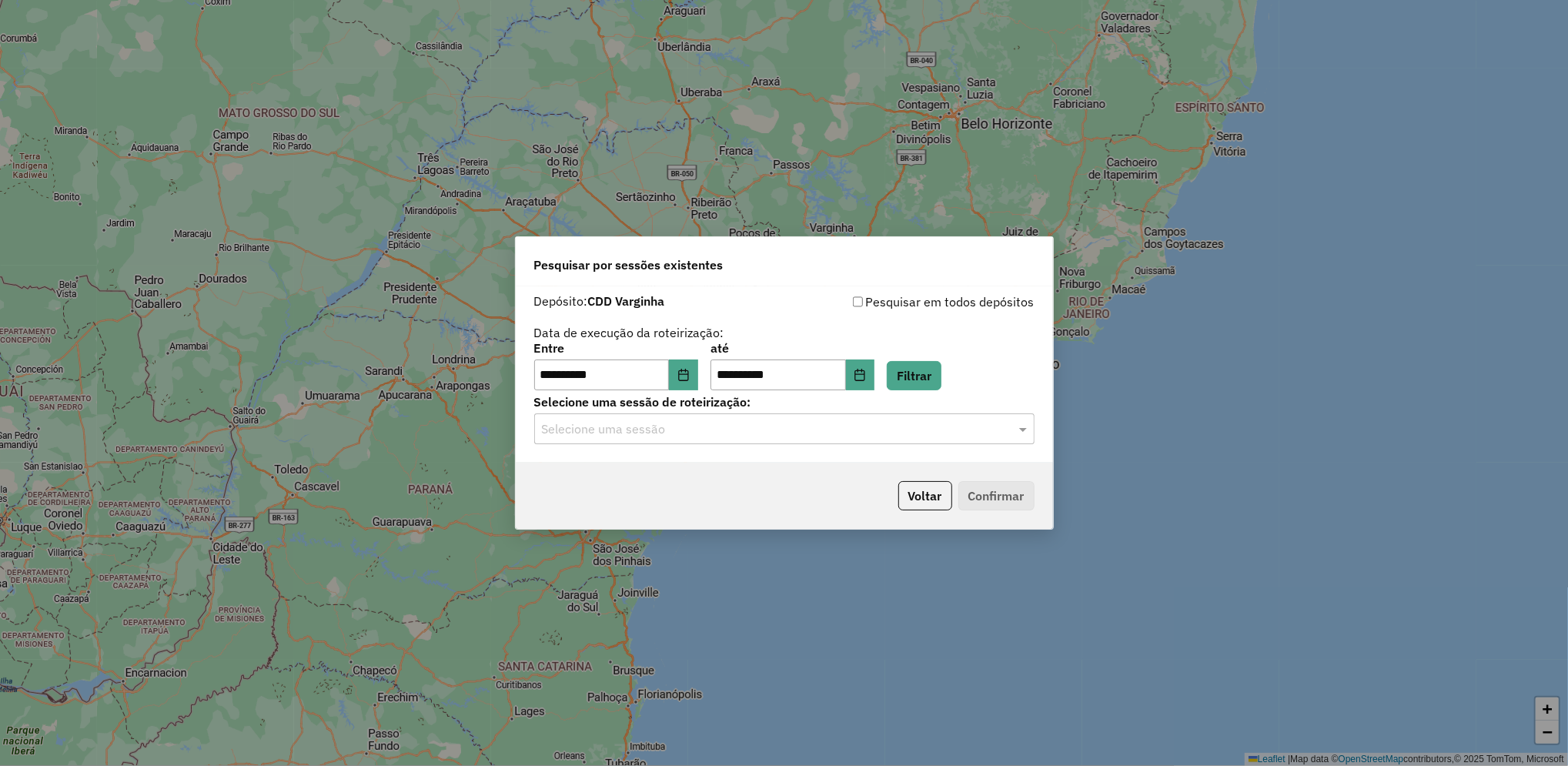
click at [831, 425] on input "text" at bounding box center [769, 430] width 454 height 18
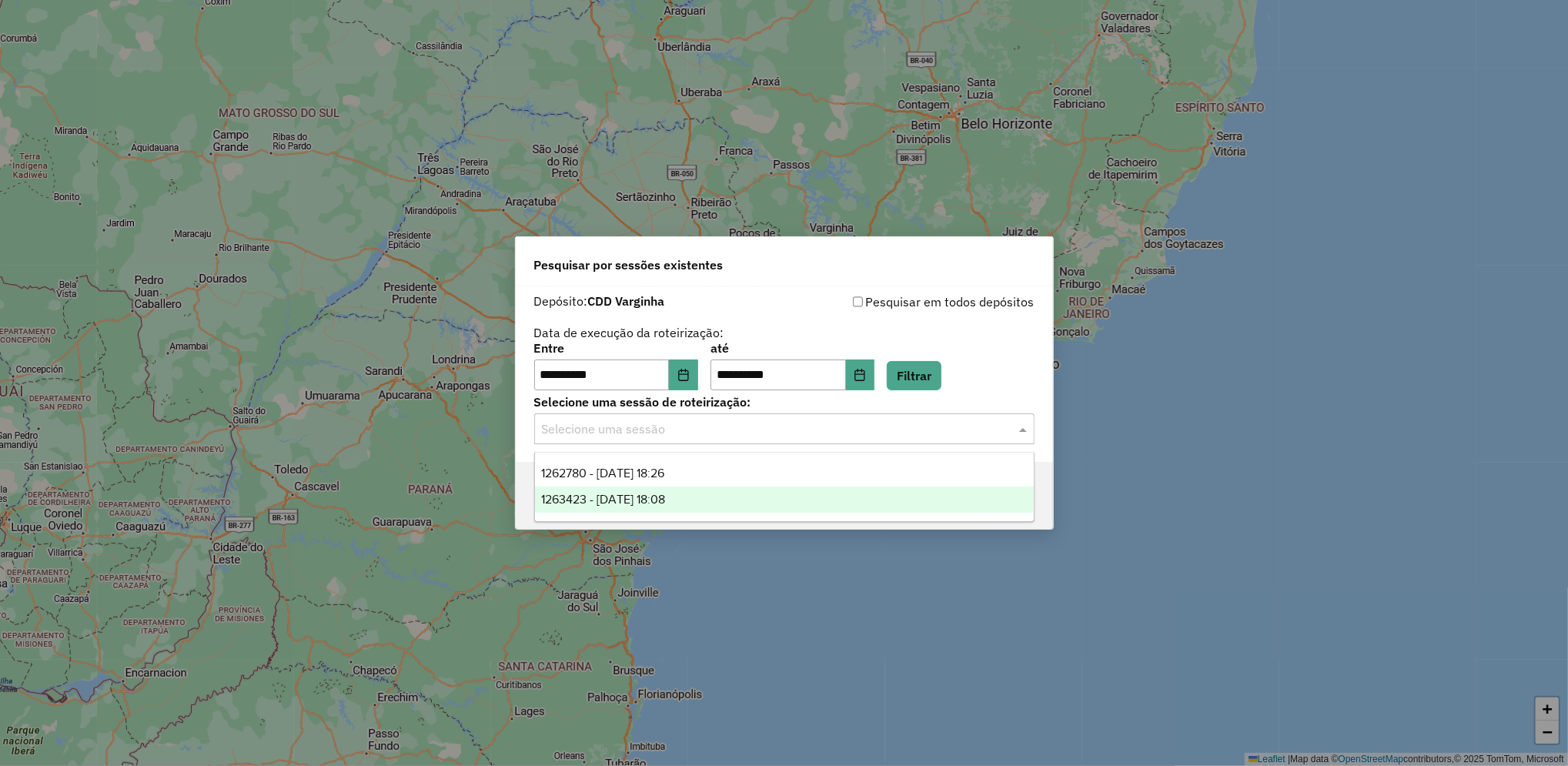
click at [634, 497] on span "1263423 - 11/09/2025 18:08" at bounding box center [603, 499] width 124 height 13
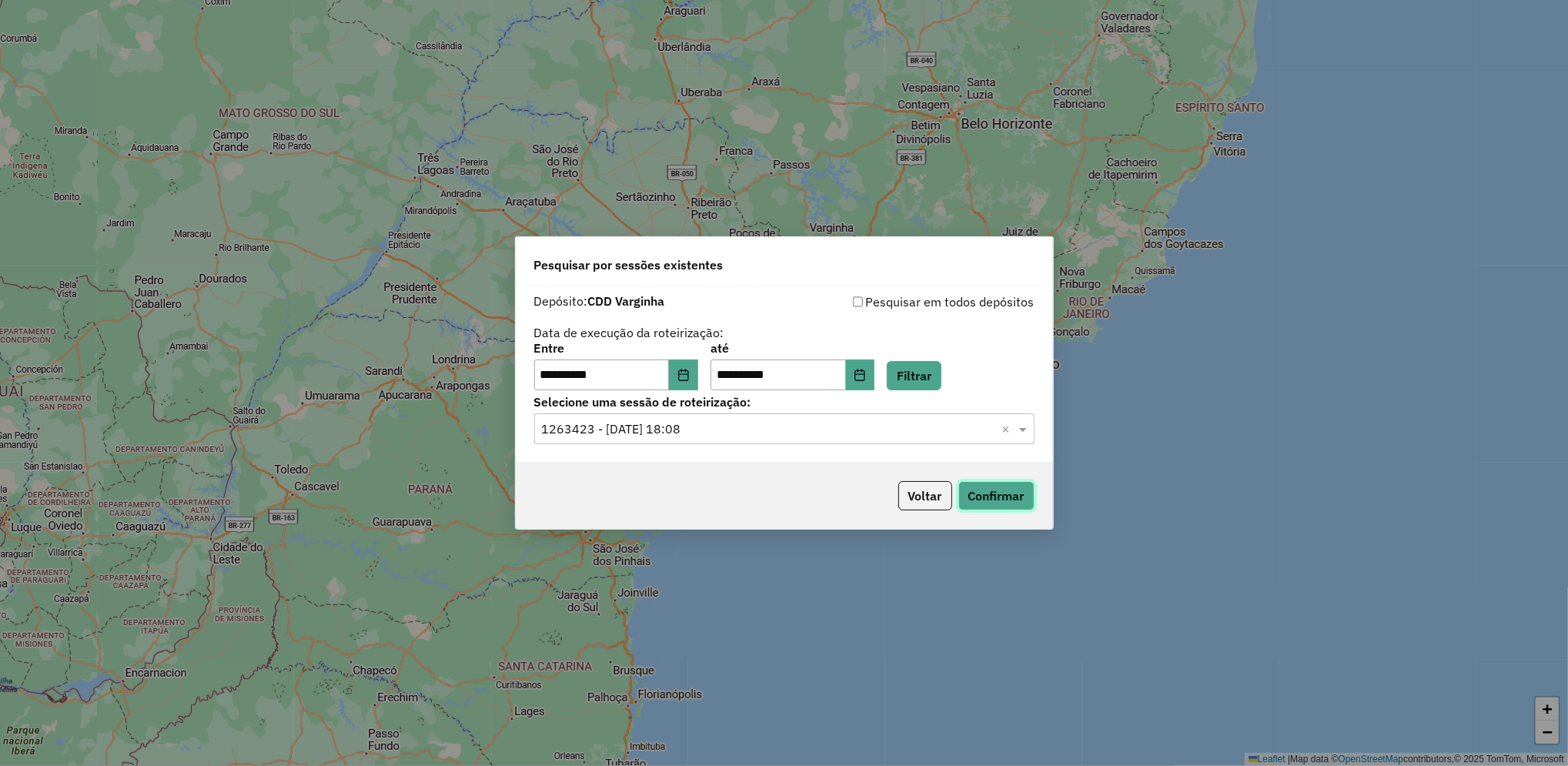
click at [1011, 506] on button "Confirmar" at bounding box center [996, 497] width 77 height 30
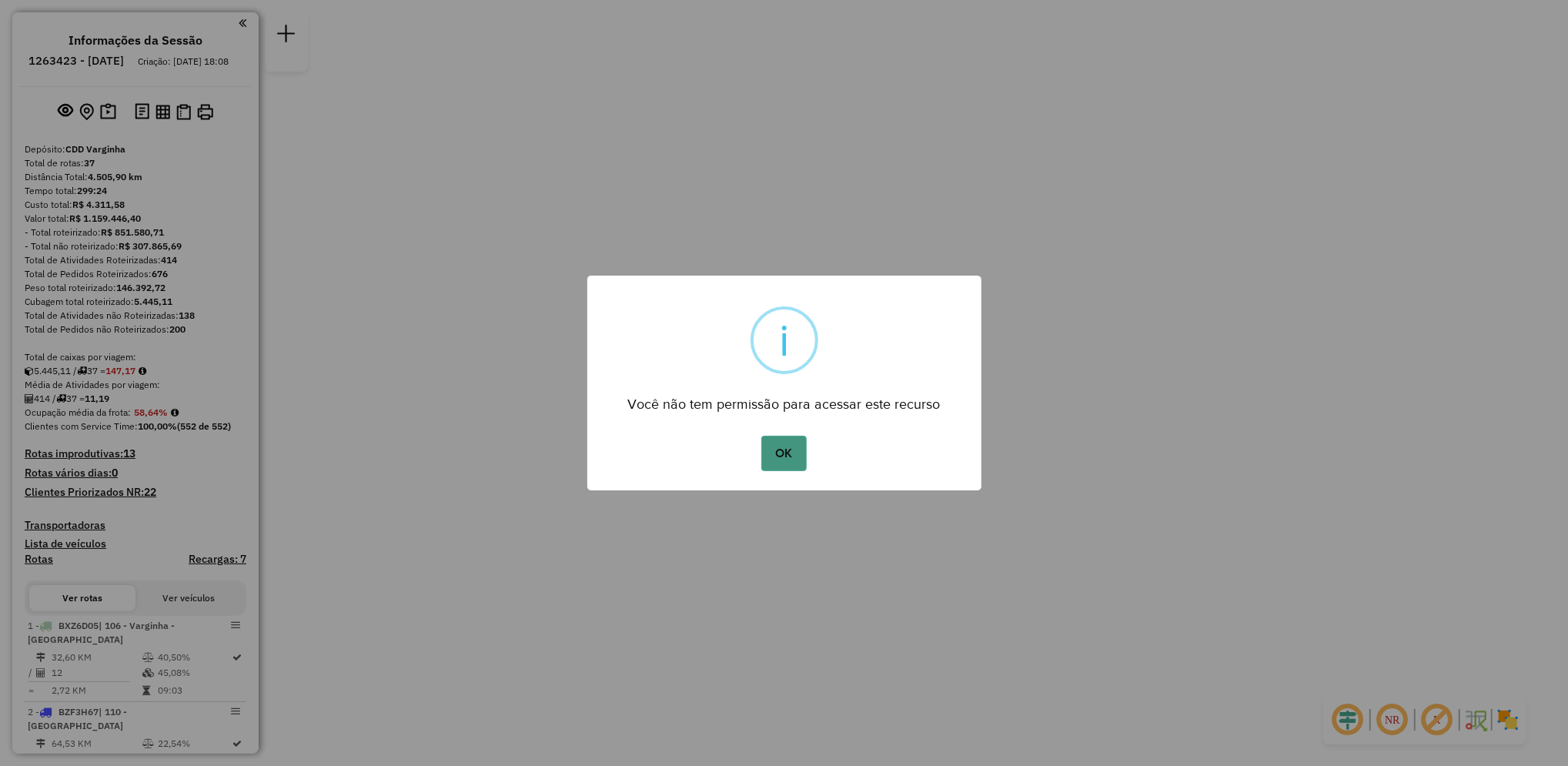
click at [773, 452] on button "OK" at bounding box center [783, 453] width 45 height 35
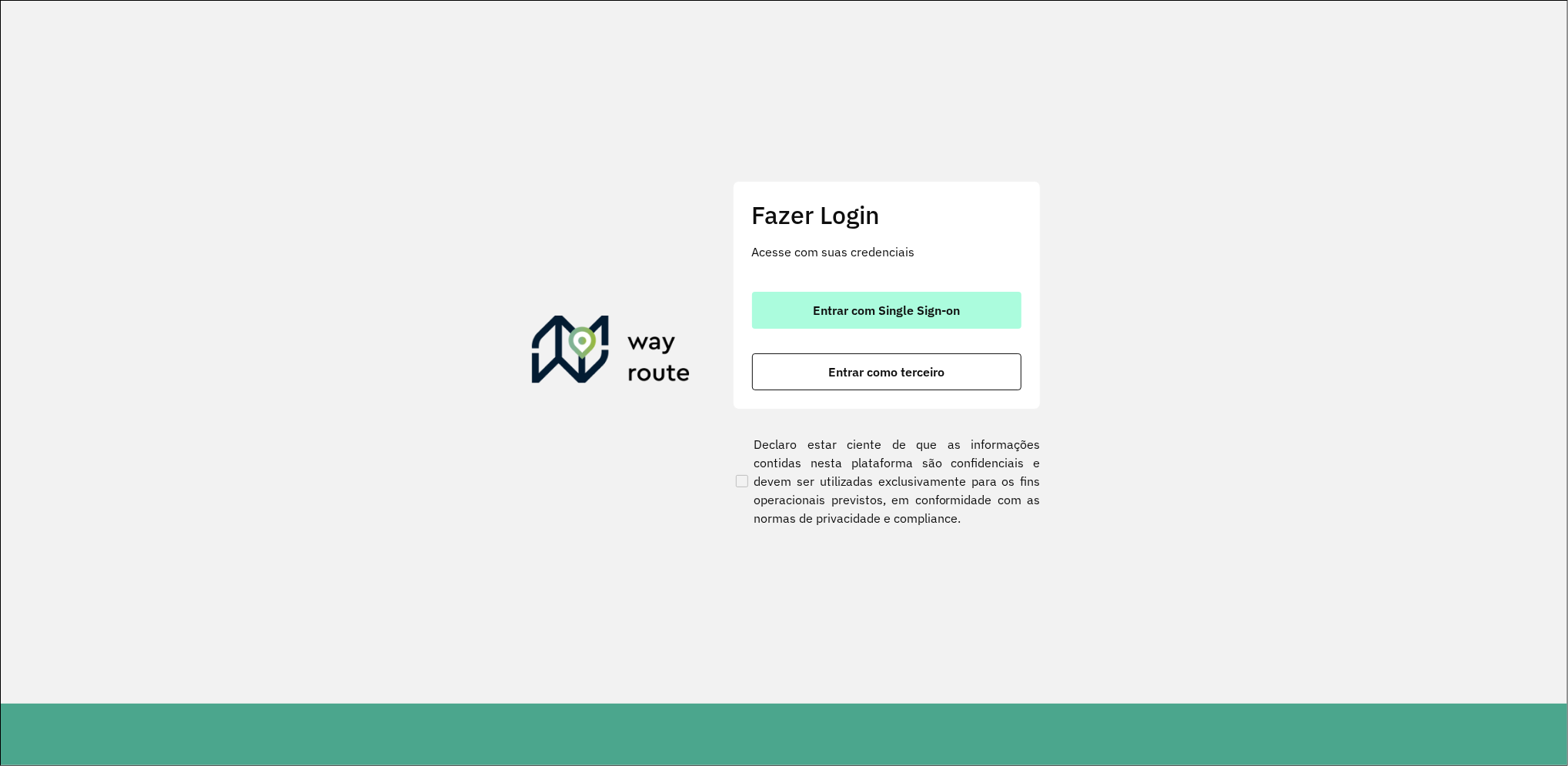
click at [915, 305] on span "Entrar com Single Sign-on" at bounding box center [885, 310] width 147 height 12
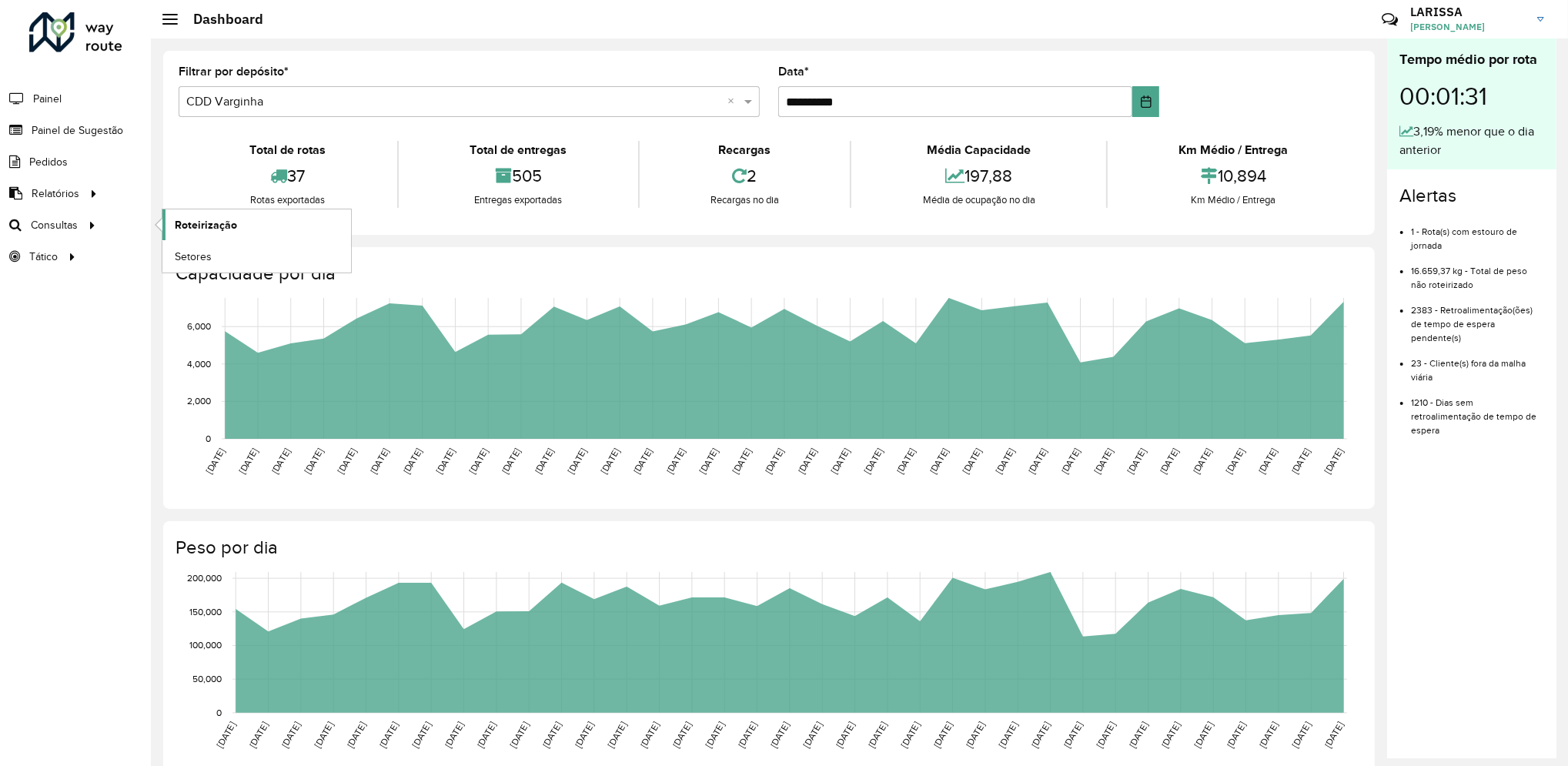
click at [196, 226] on span "Roteirização" at bounding box center [206, 225] width 63 height 17
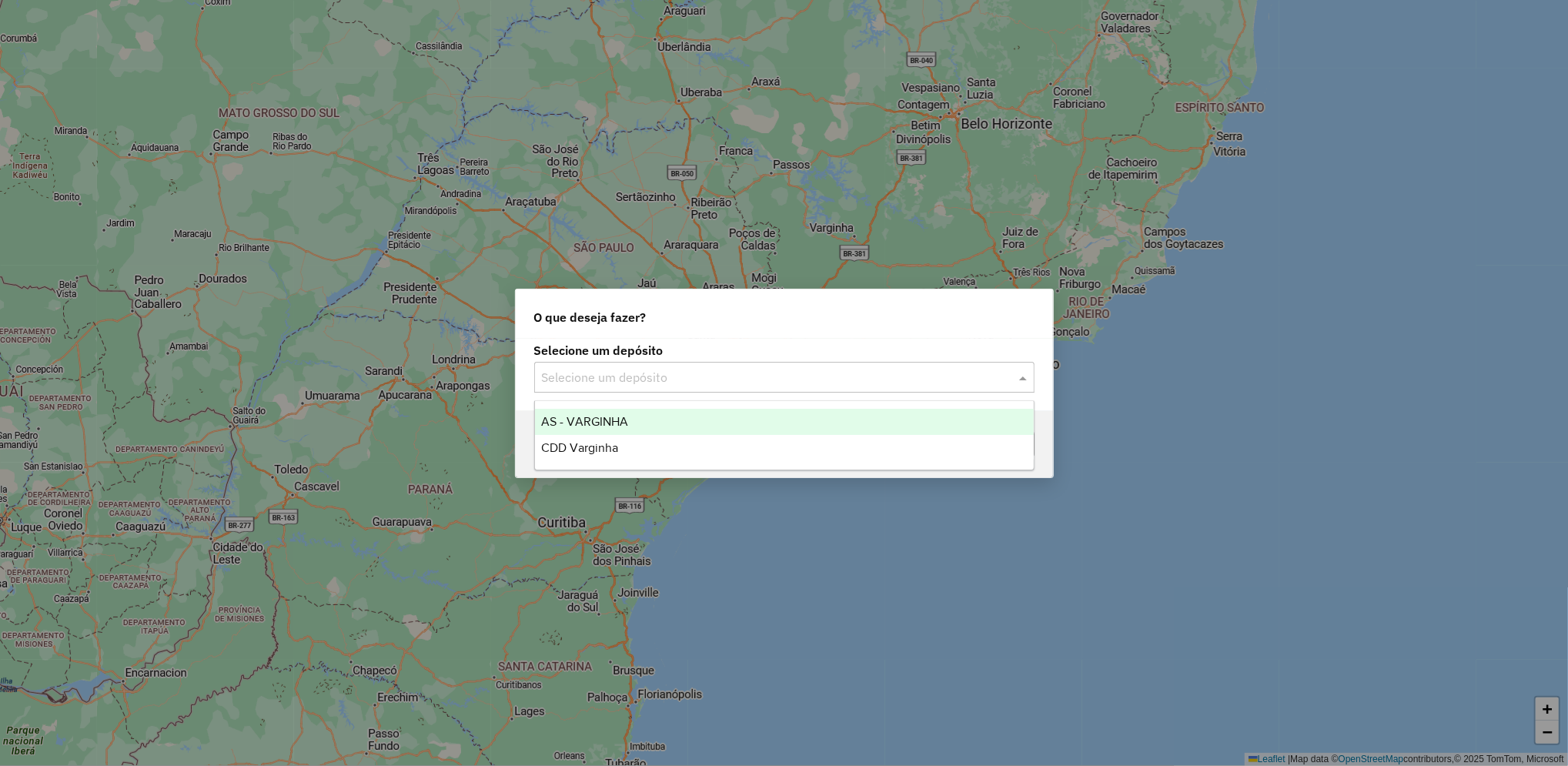
click at [695, 374] on input "text" at bounding box center [769, 378] width 454 height 18
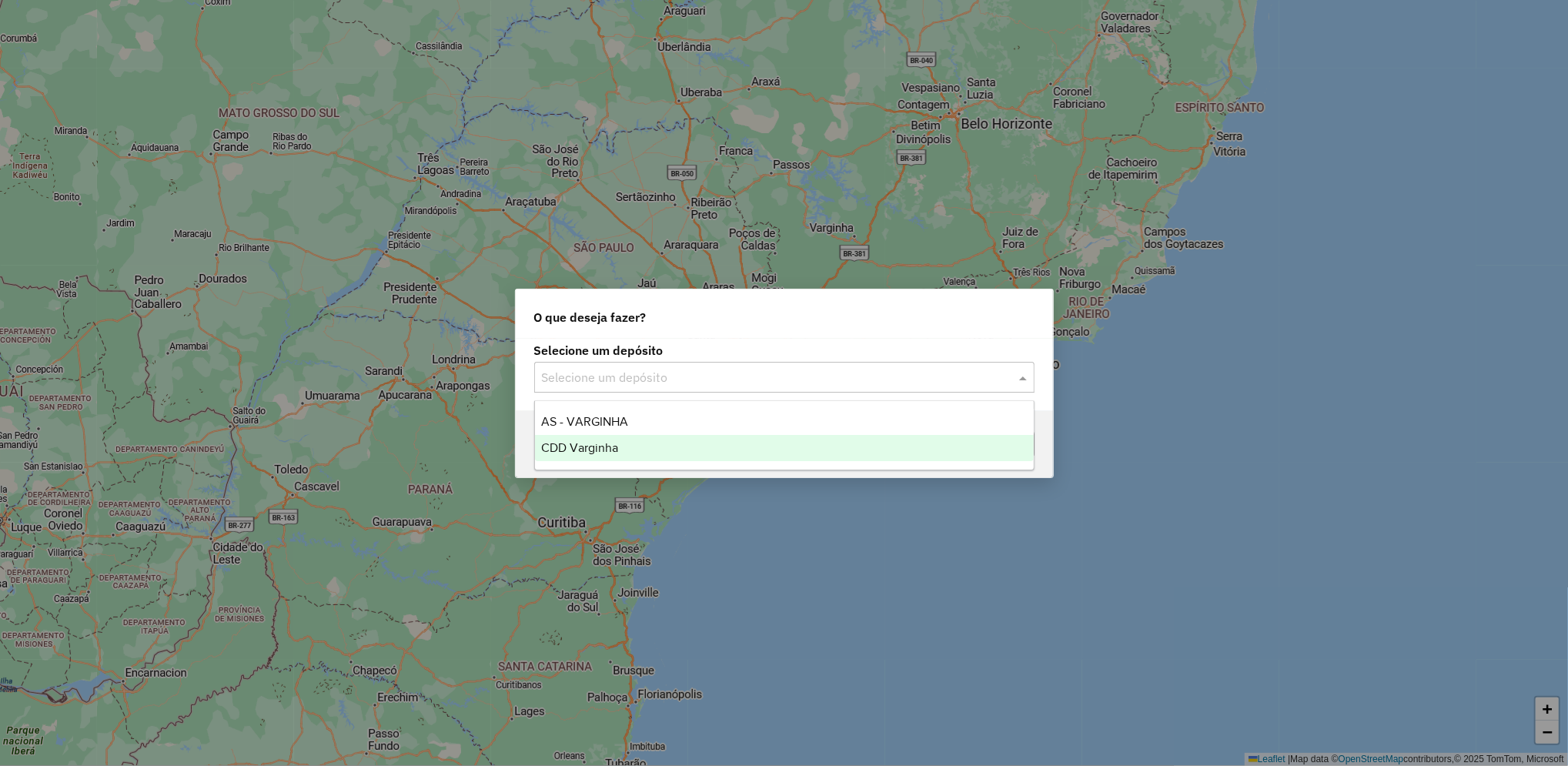
click at [624, 445] on div "CDD Varginha" at bounding box center [784, 449] width 499 height 26
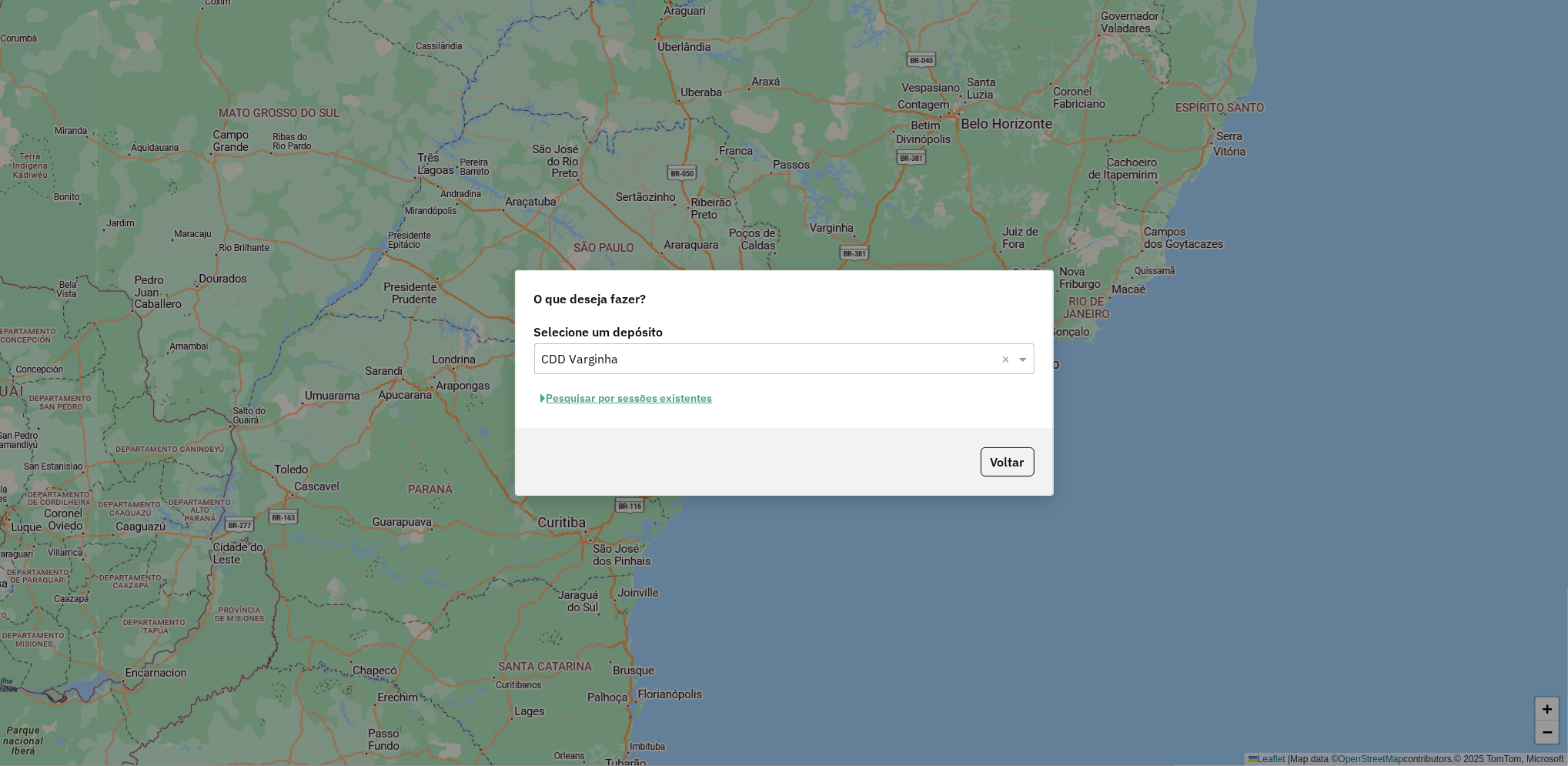
click at [663, 393] on button "Pesquisar por sessões existentes" at bounding box center [626, 399] width 185 height 24
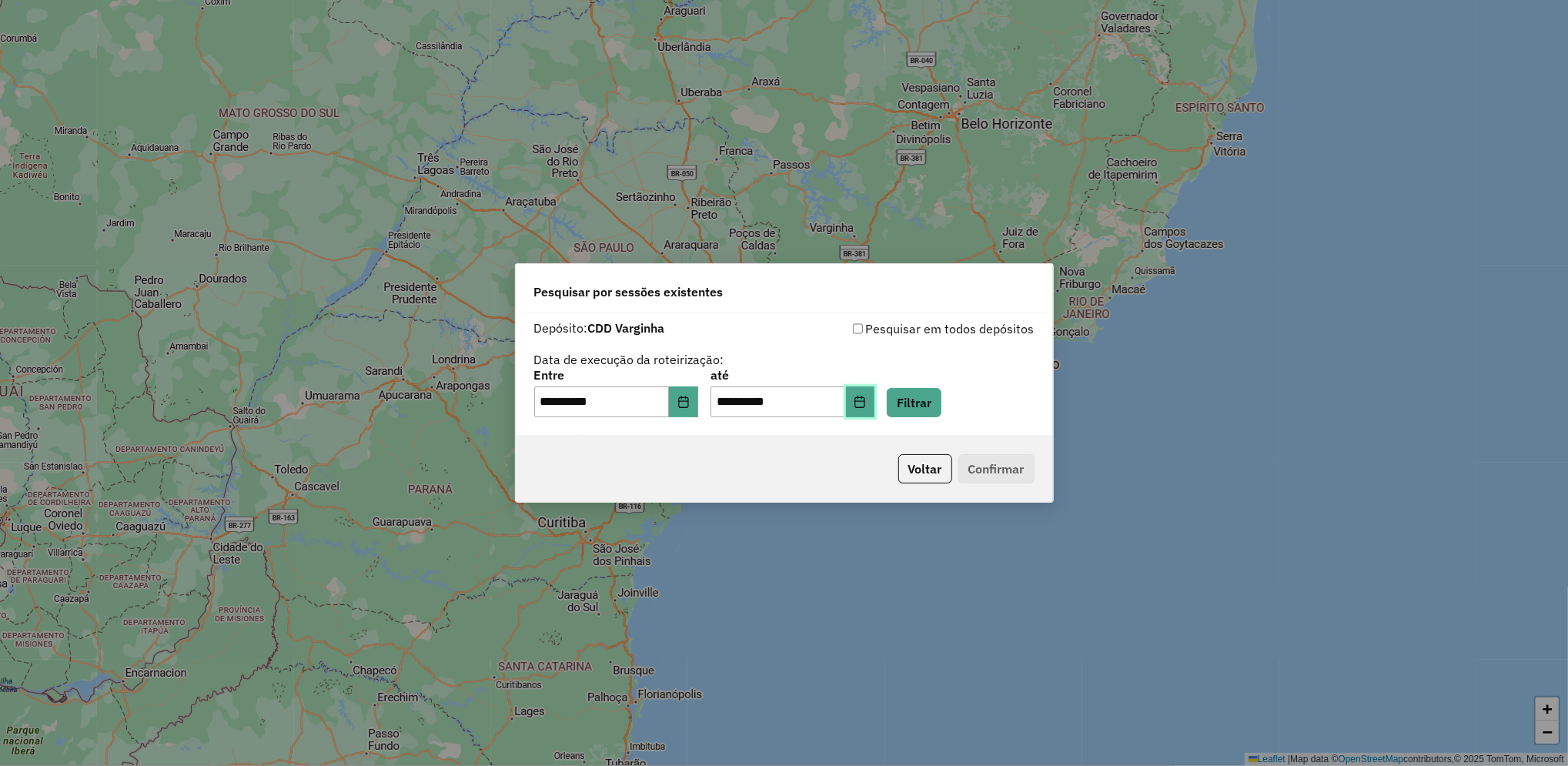
click at [866, 407] on icon "Choose Date" at bounding box center [860, 401] width 12 height 12
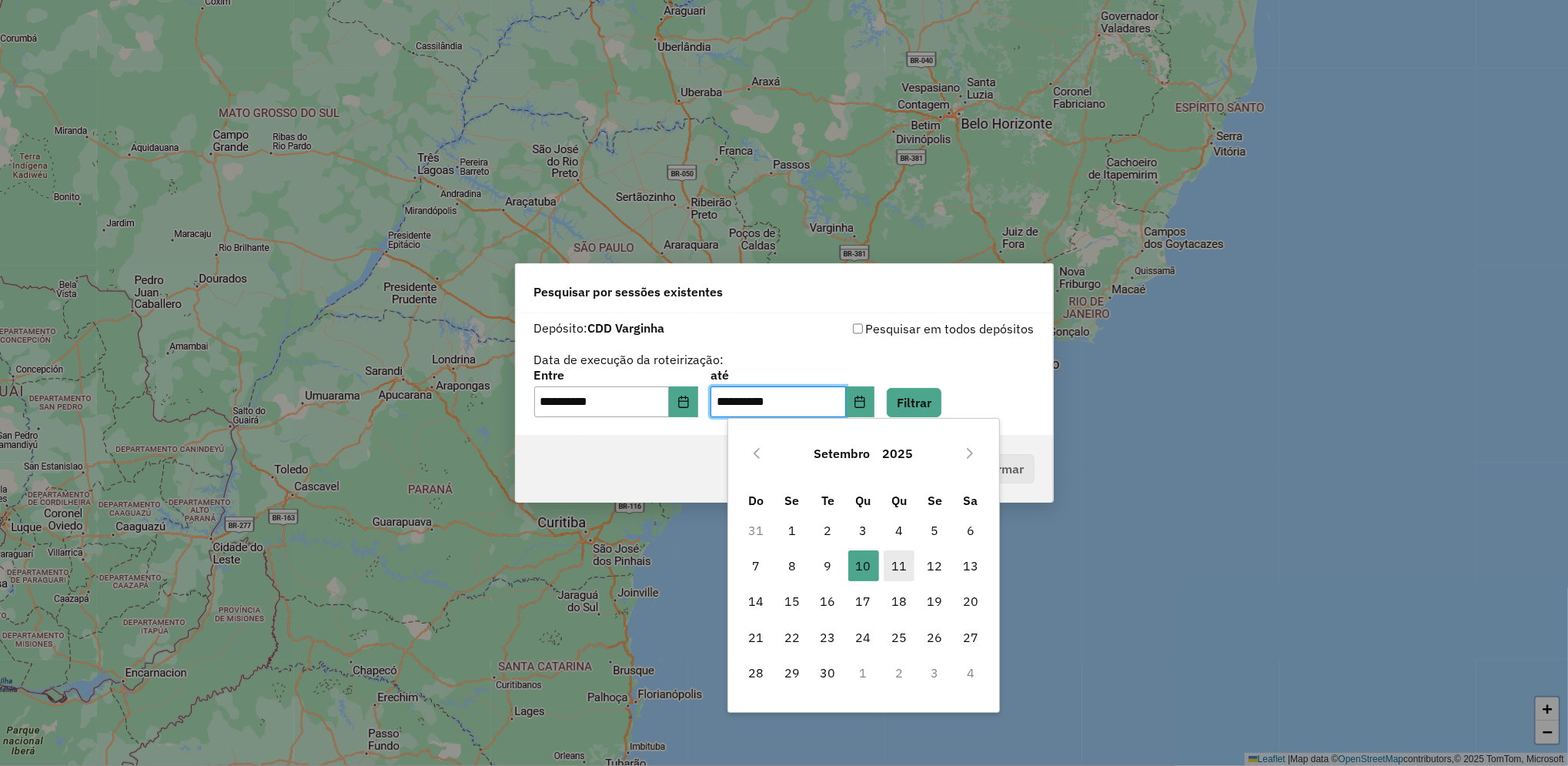
click at [891, 558] on span "11" at bounding box center [898, 566] width 30 height 30
type input "**********"
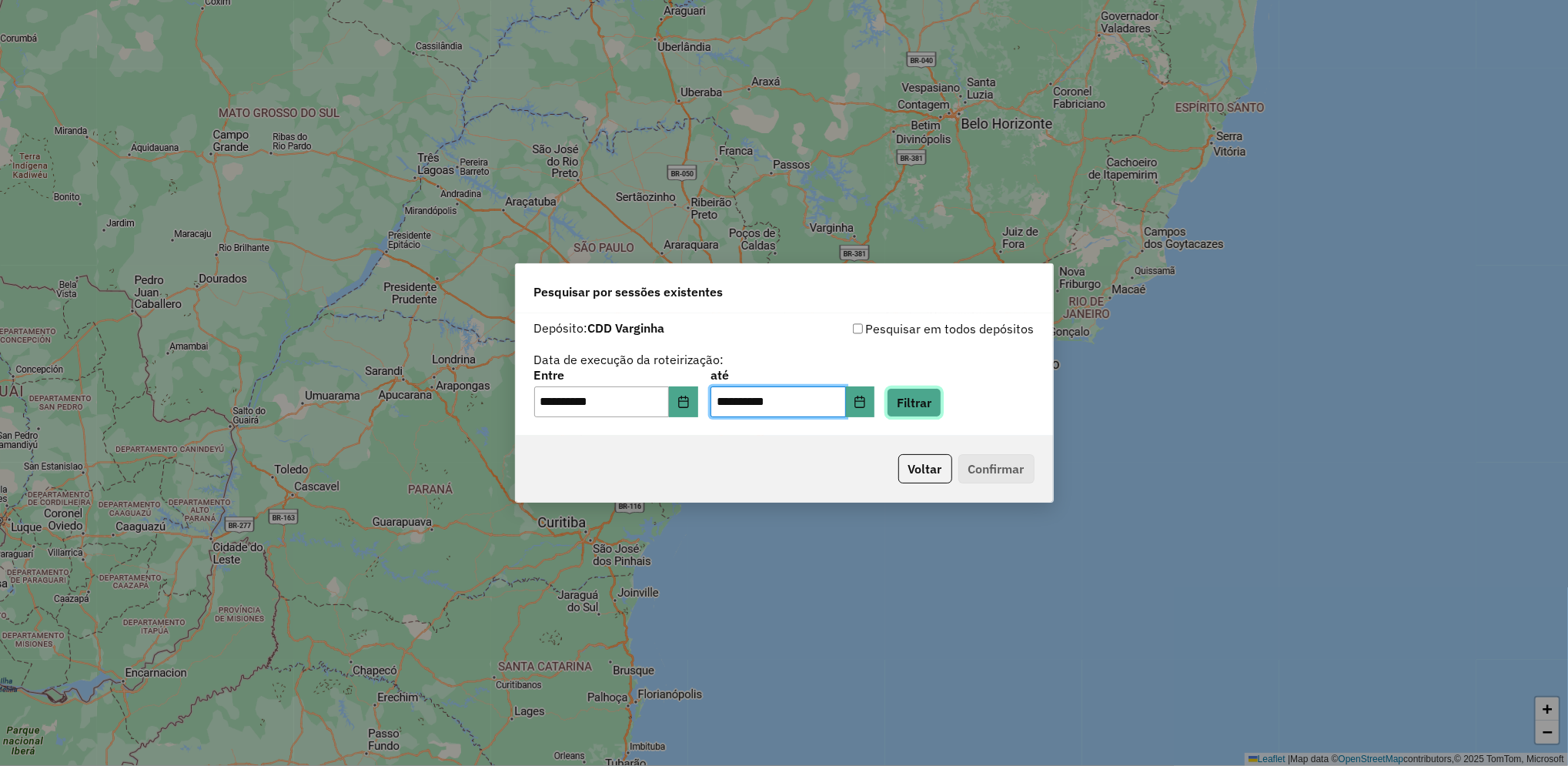
click at [942, 402] on button "Filtrar" at bounding box center [913, 403] width 54 height 30
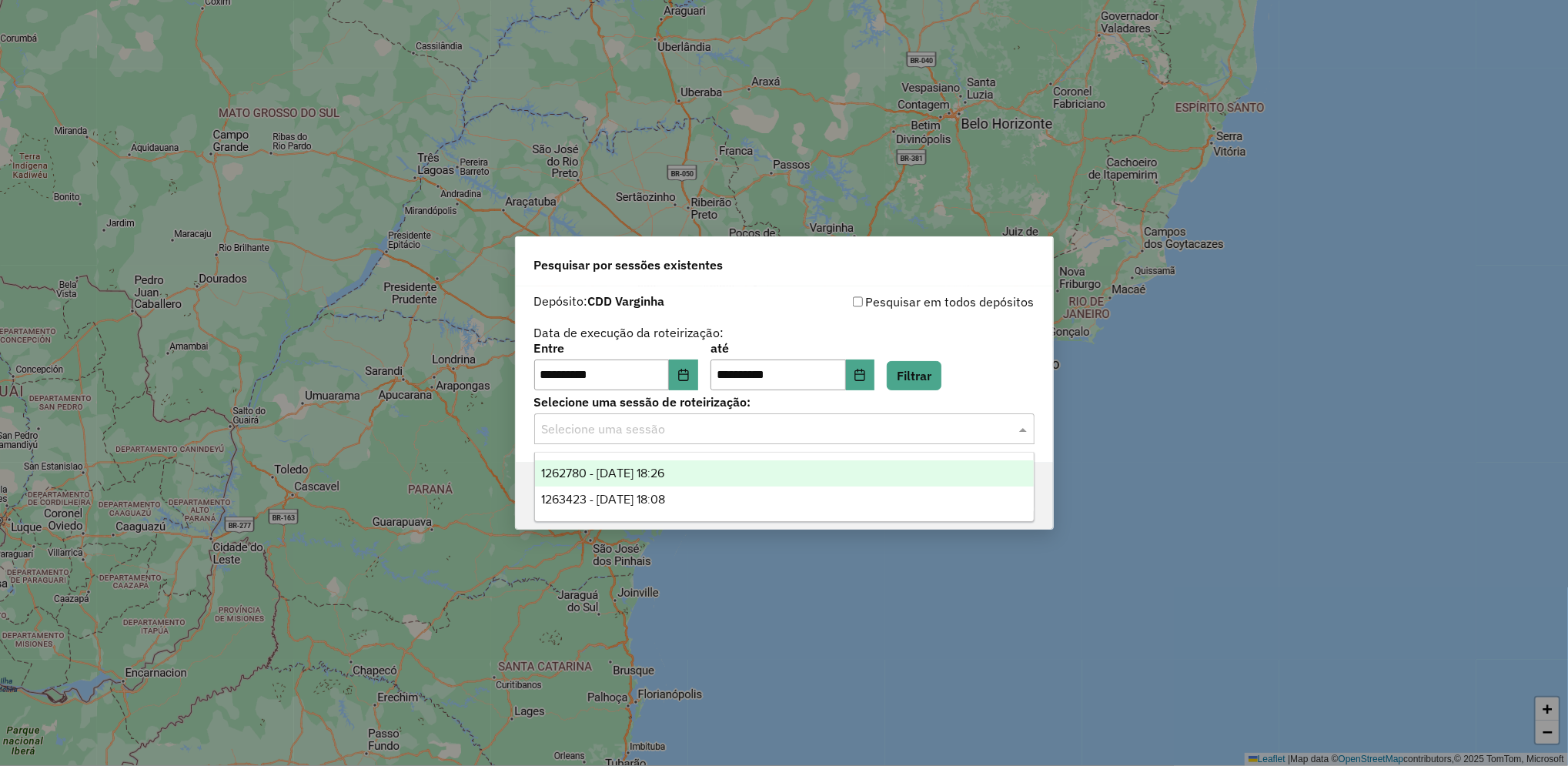
click at [657, 429] on input "text" at bounding box center [769, 430] width 454 height 18
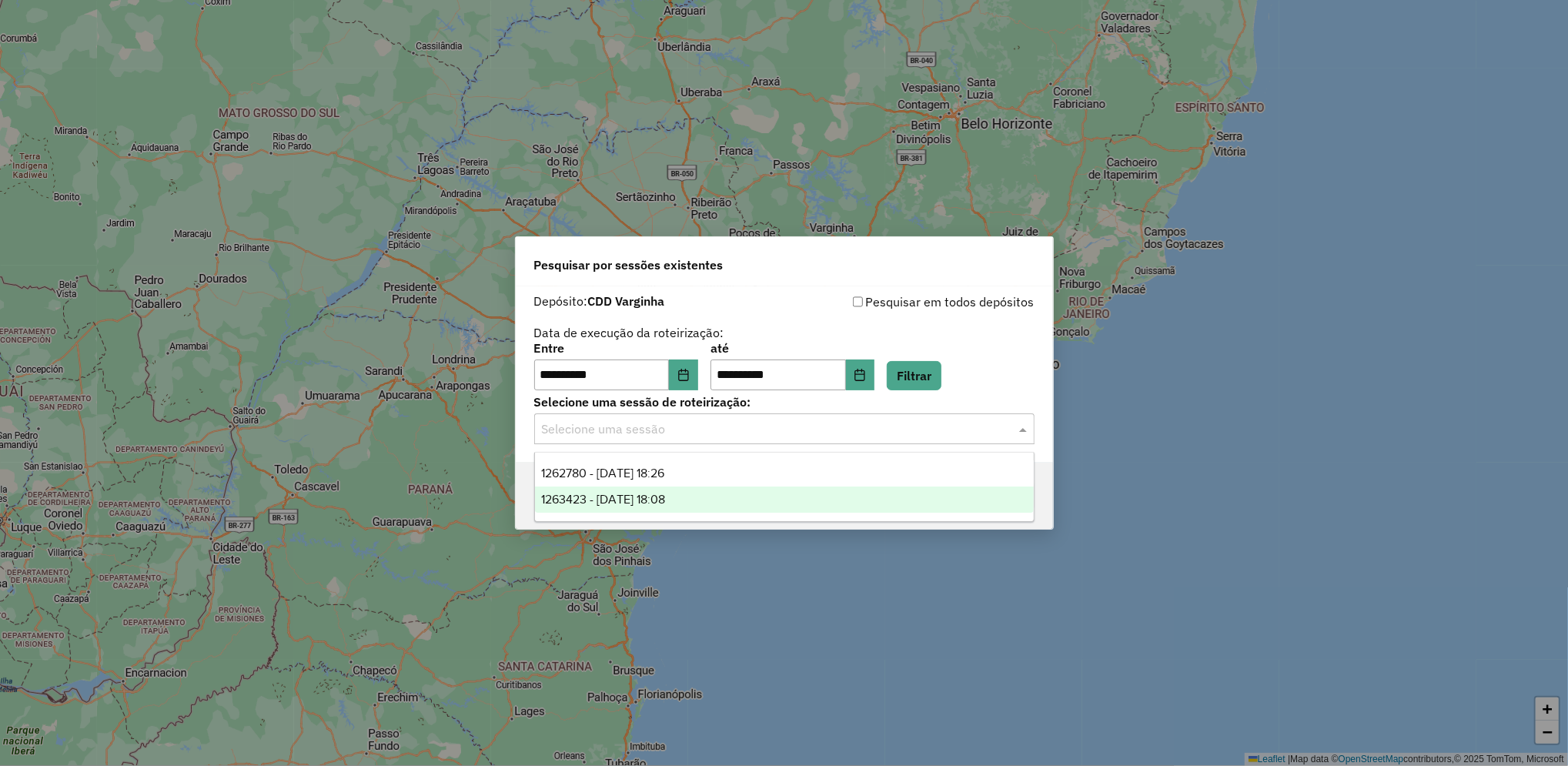
click at [665, 500] on span "1263423 - [DATE] 18:08" at bounding box center [603, 499] width 124 height 13
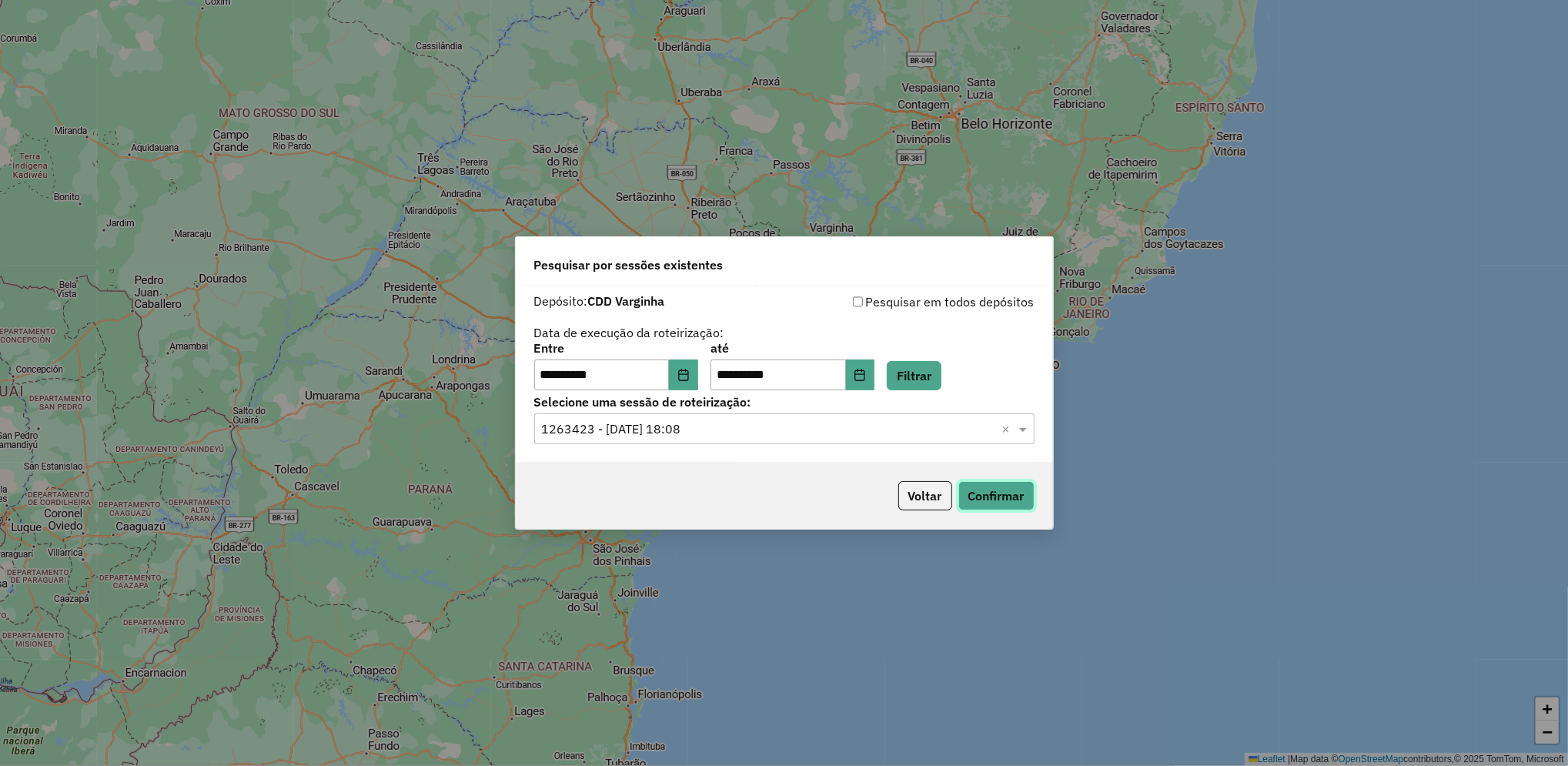
click at [992, 509] on button "Confirmar" at bounding box center [996, 497] width 77 height 30
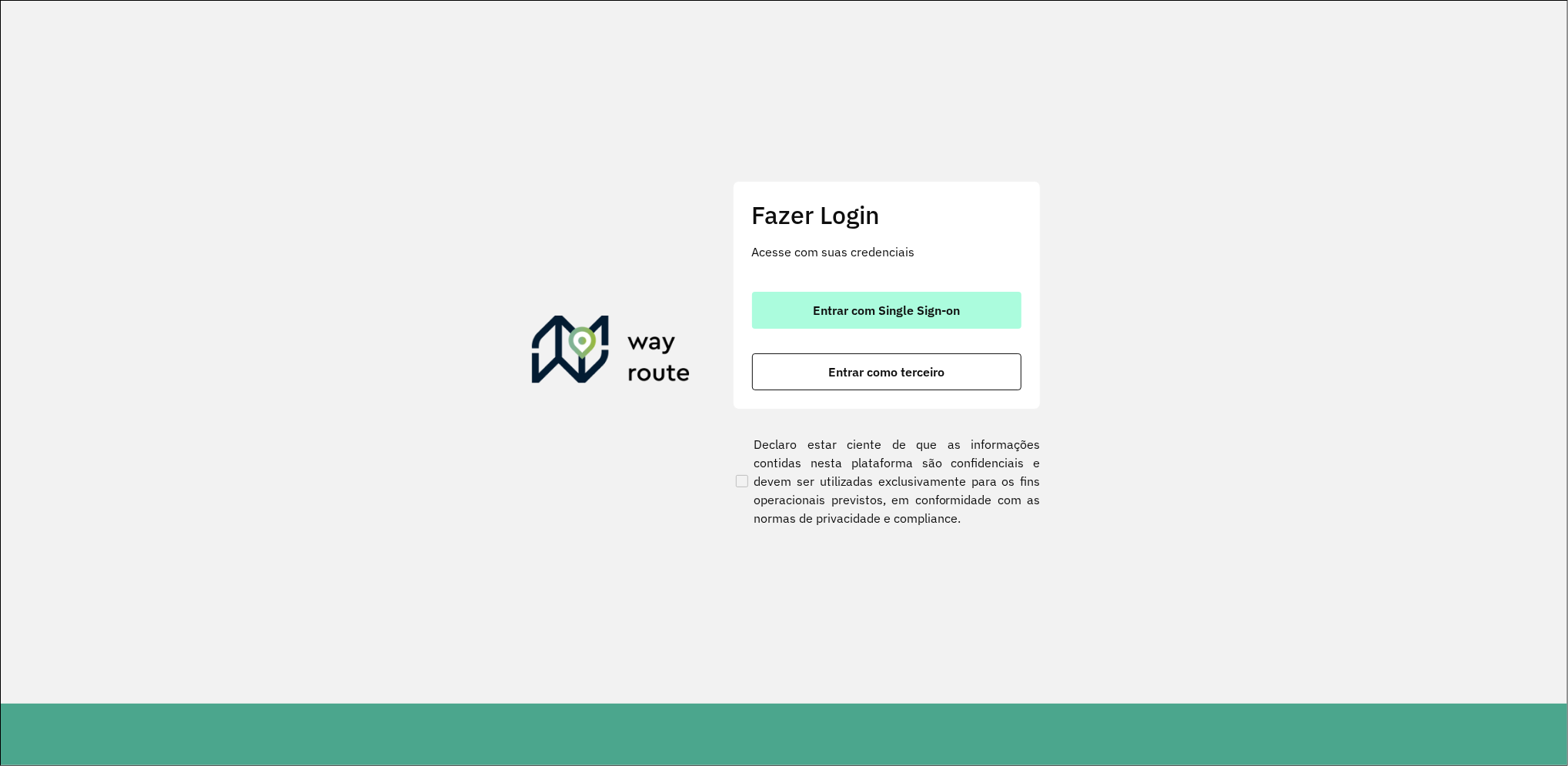
click at [896, 293] on button "Entrar com Single Sign-on" at bounding box center [886, 310] width 269 height 37
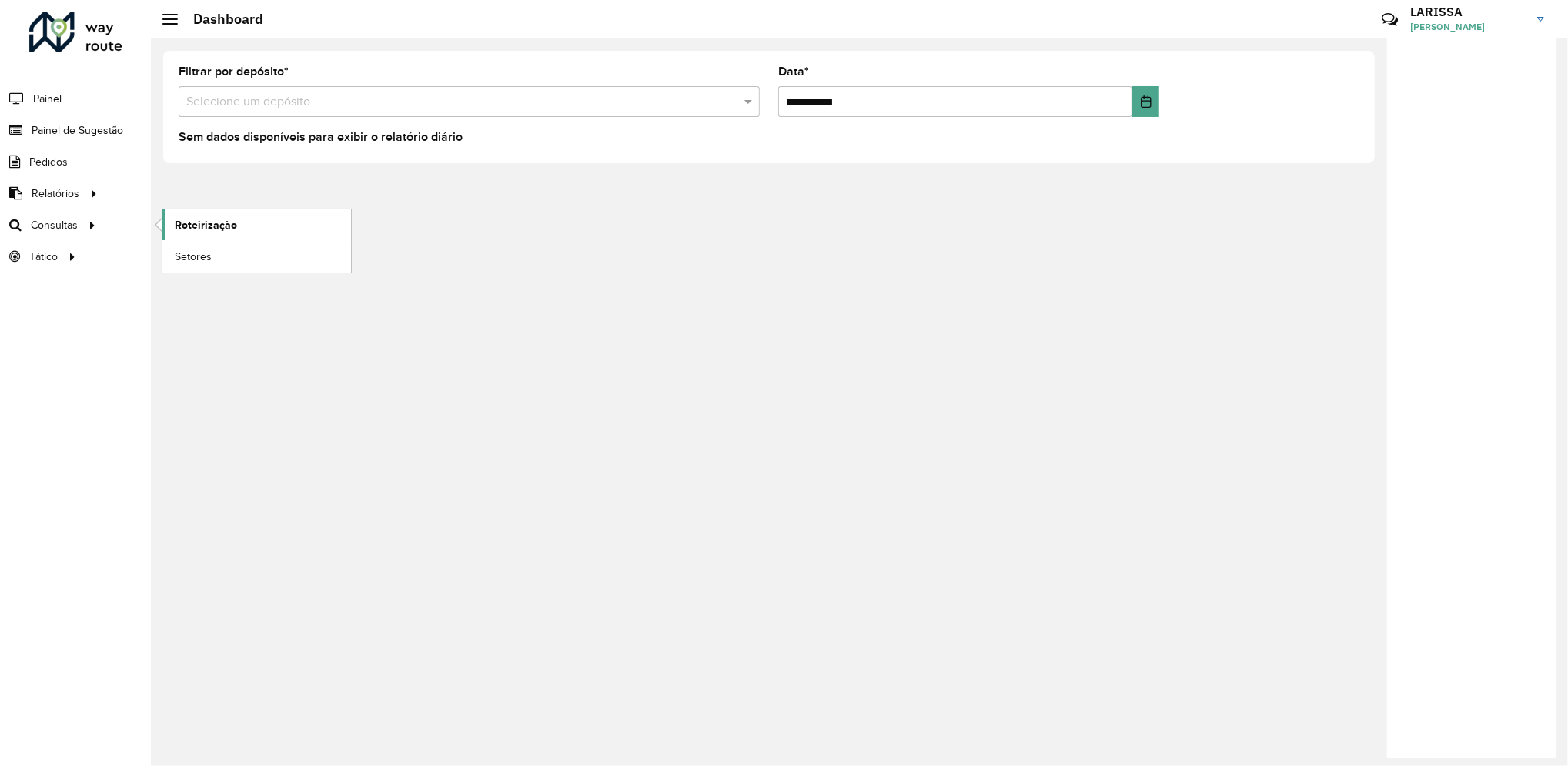
click at [200, 221] on span "Roteirização" at bounding box center [206, 225] width 63 height 17
click at [232, 228] on span "Roteirização" at bounding box center [206, 225] width 63 height 17
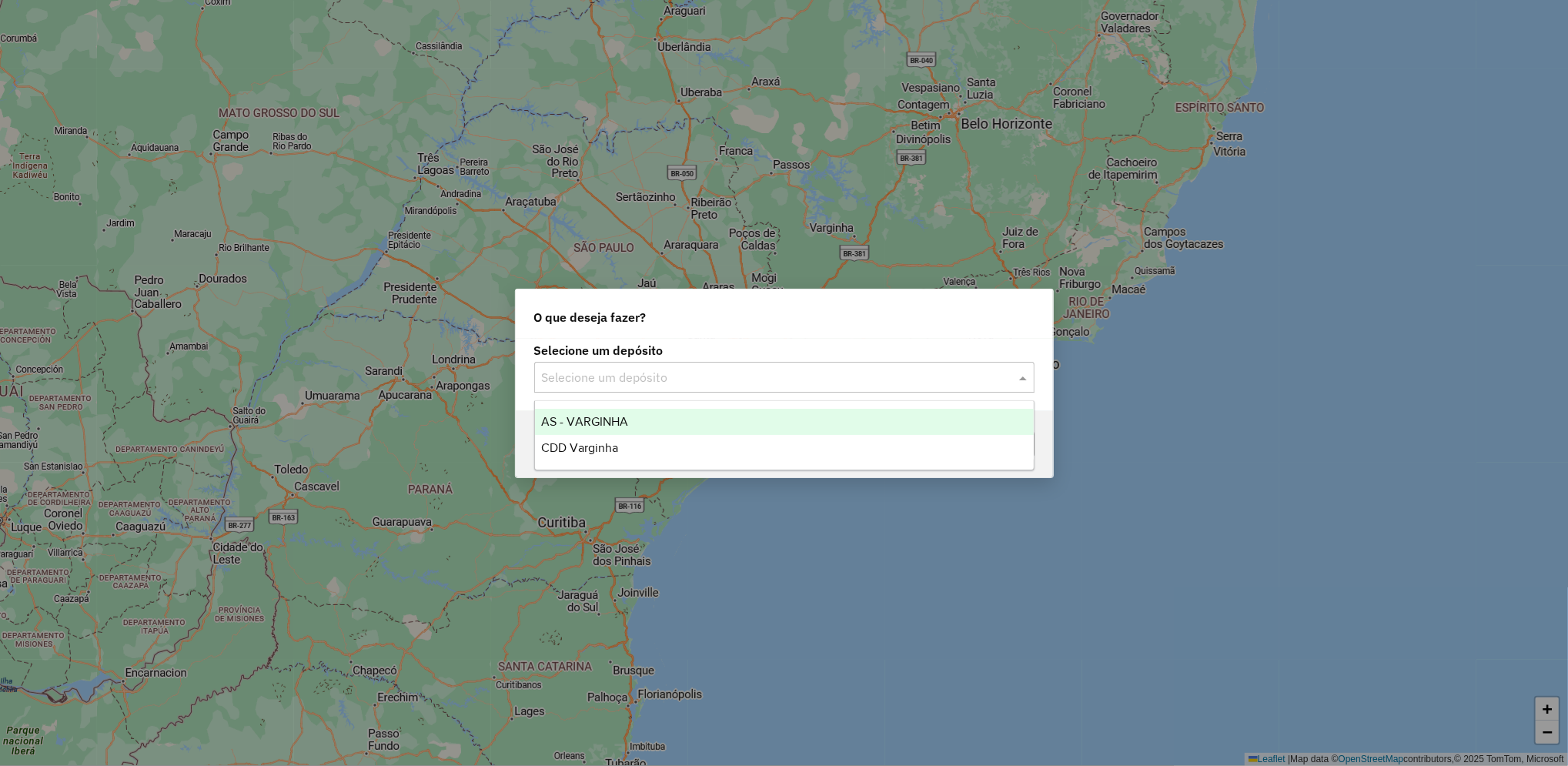
click at [752, 377] on input "text" at bounding box center [769, 378] width 454 height 18
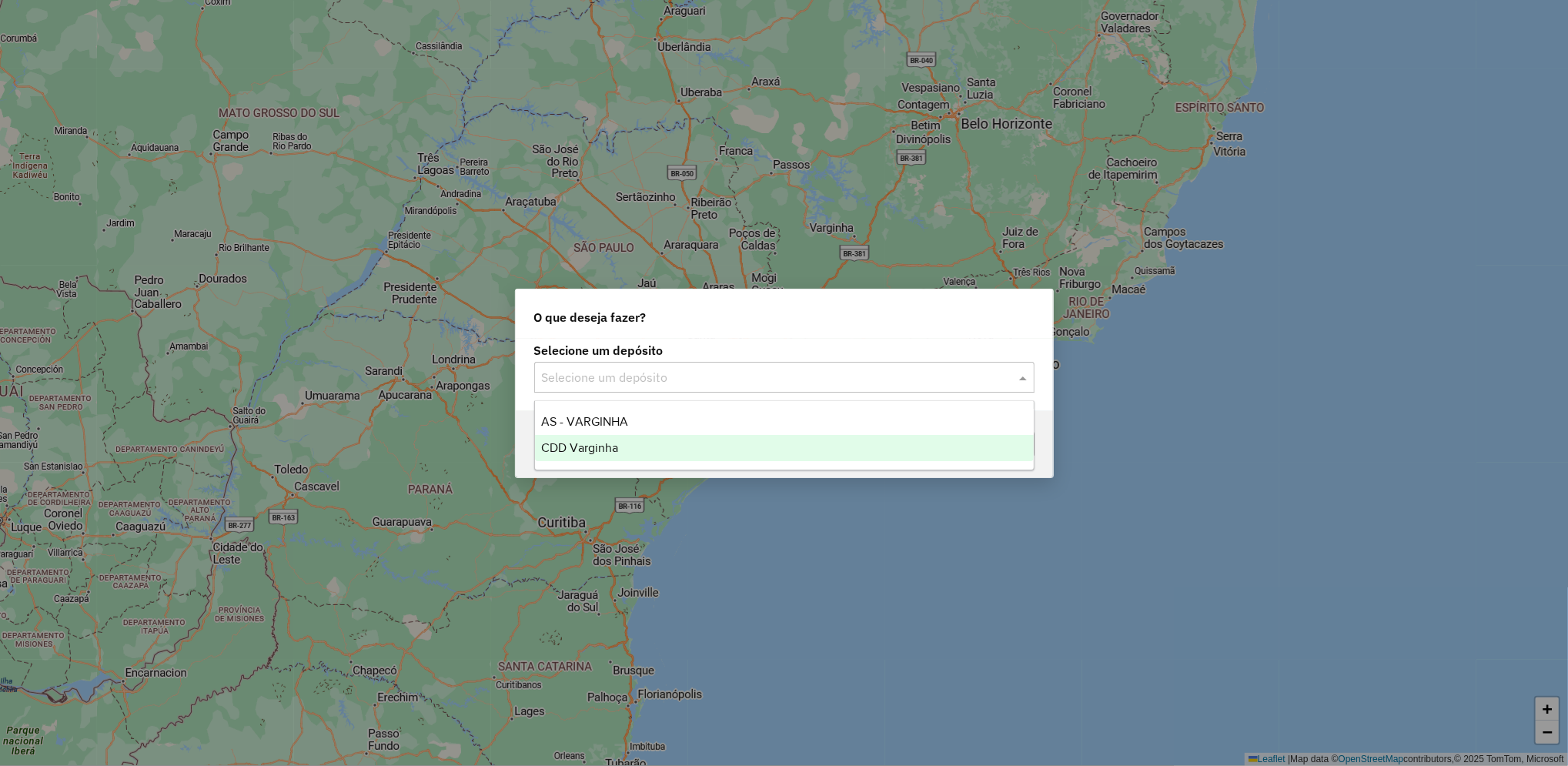
click at [633, 454] on div "CDD Varginha" at bounding box center [784, 449] width 499 height 26
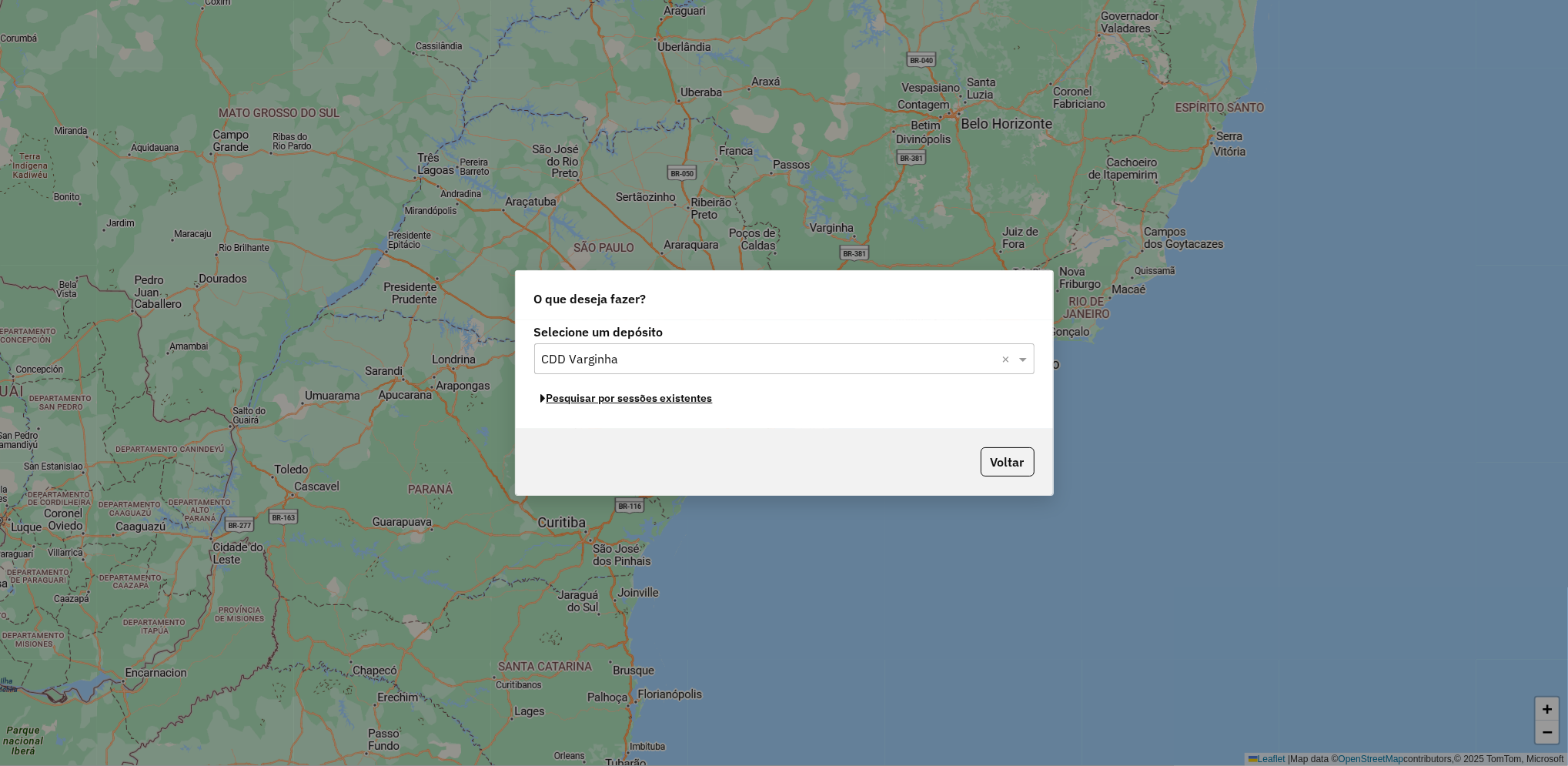
click at [684, 405] on button "Pesquisar por sessões existentes" at bounding box center [626, 399] width 185 height 24
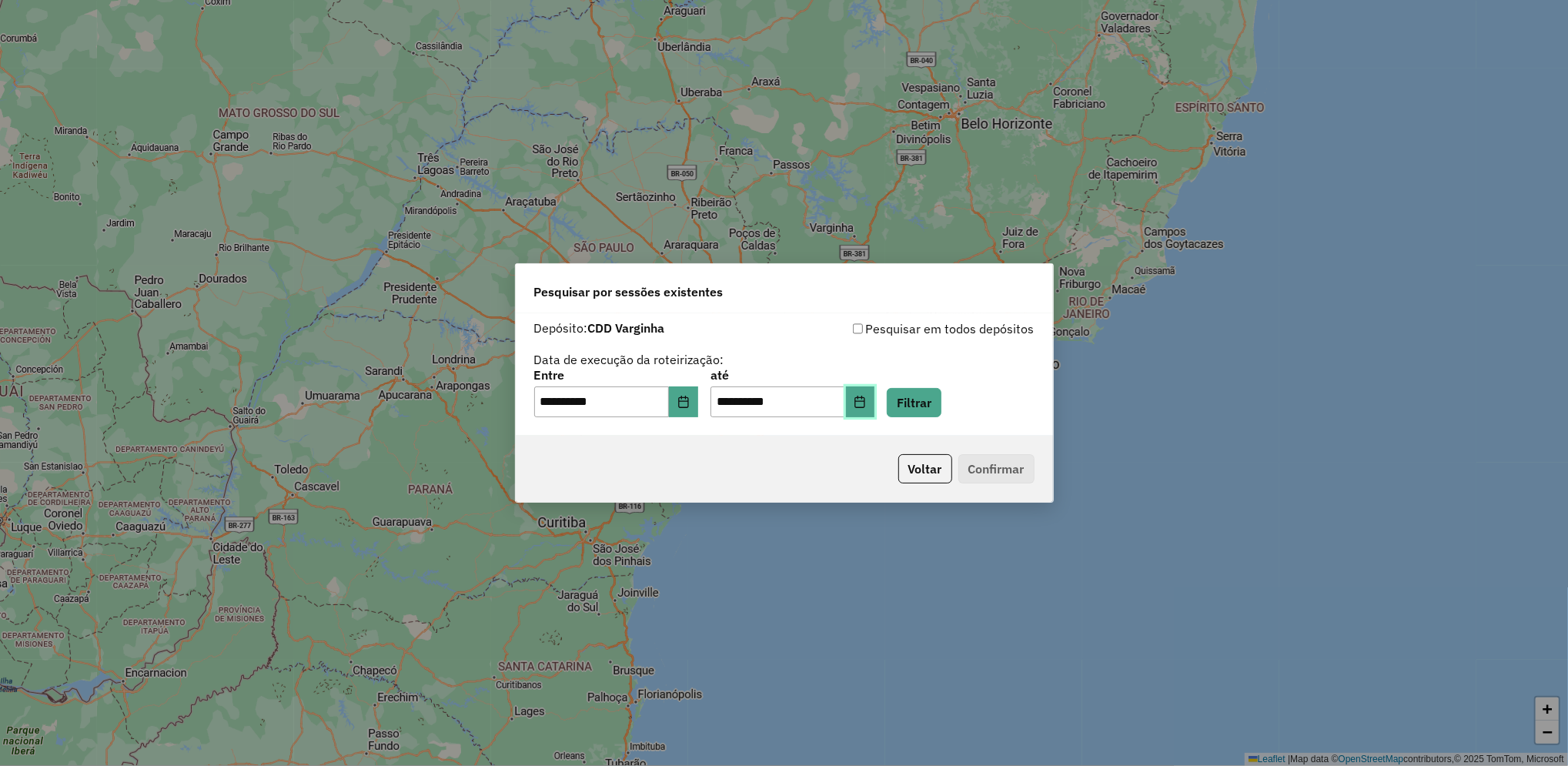
click at [875, 407] on button "Choose Date" at bounding box center [861, 401] width 30 height 30
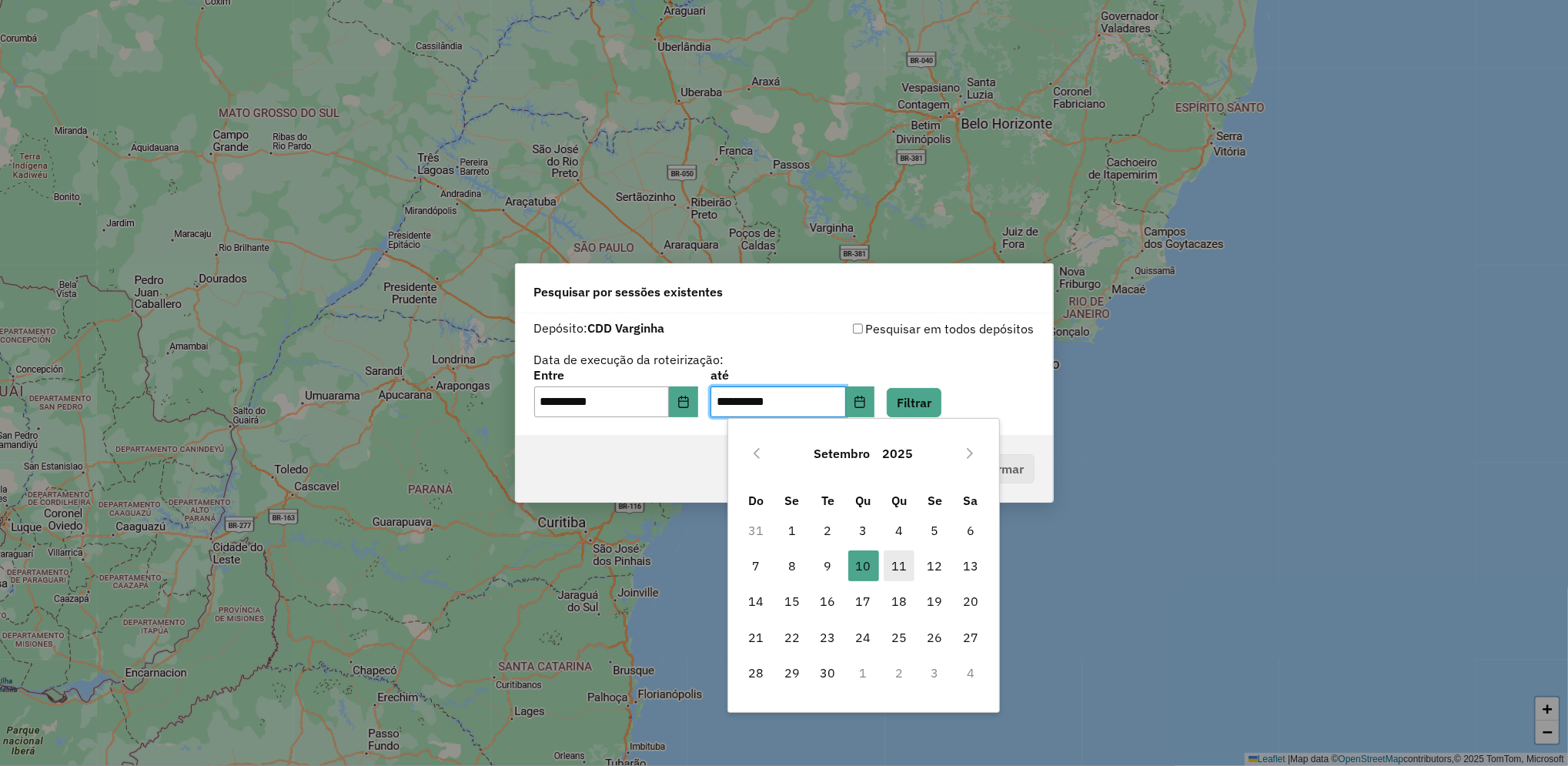
click at [894, 569] on span "11" at bounding box center [898, 566] width 30 height 30
type input "**********"
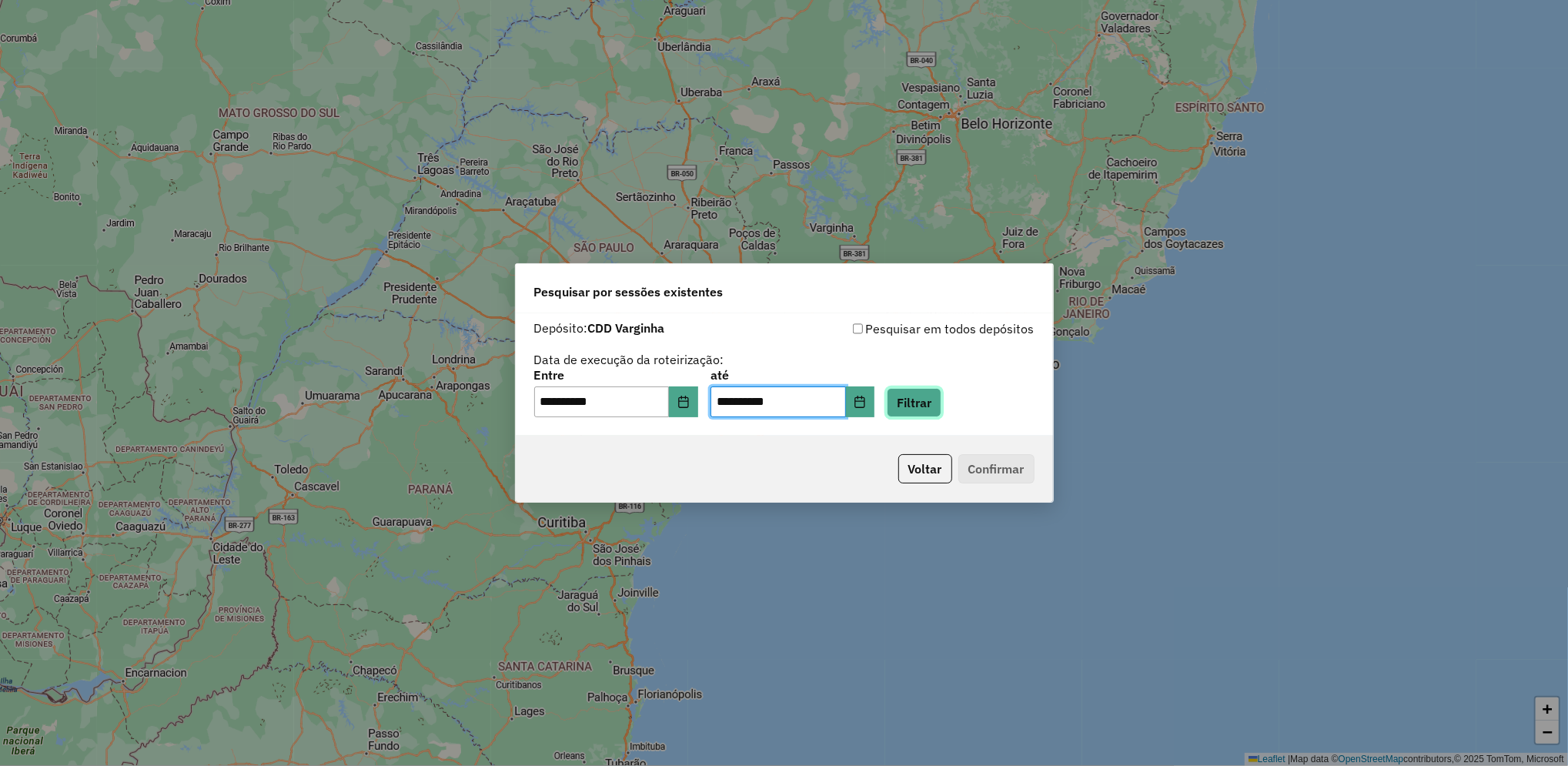
click at [942, 406] on button "Filtrar" at bounding box center [913, 403] width 54 height 30
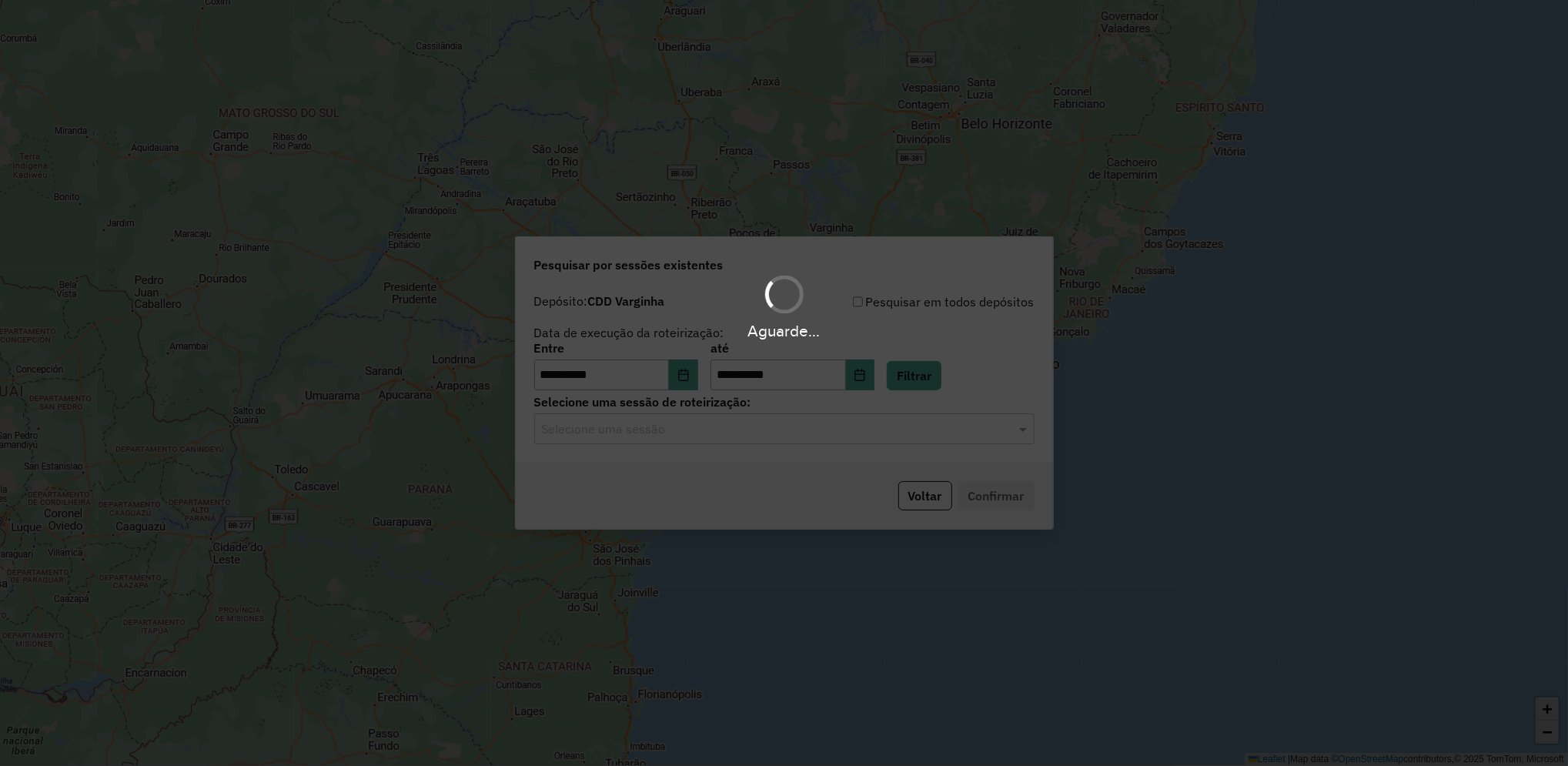
click at [727, 427] on hb-app "**********" at bounding box center [784, 383] width 1568 height 766
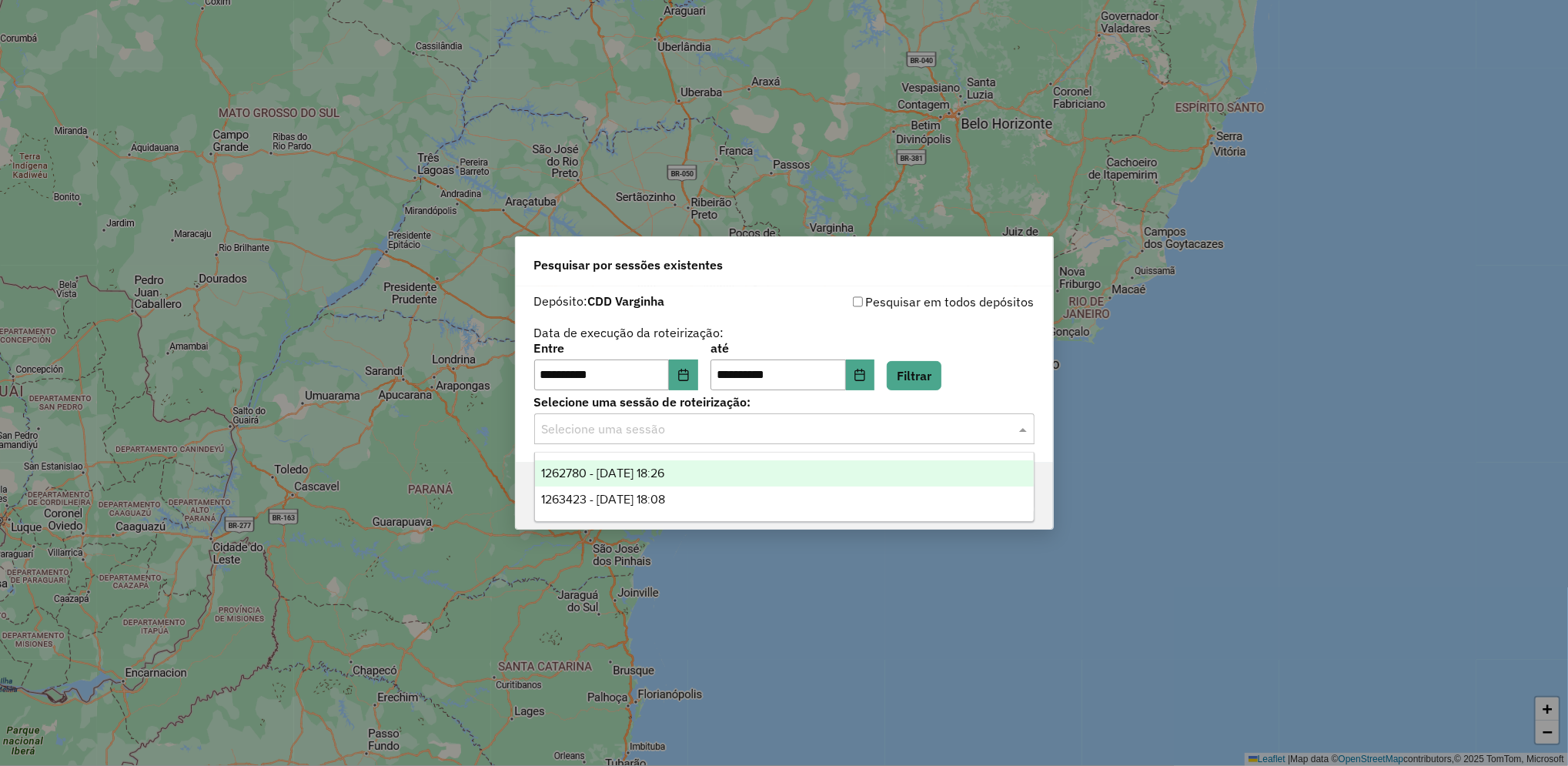
click at [727, 427] on input "text" at bounding box center [769, 430] width 454 height 18
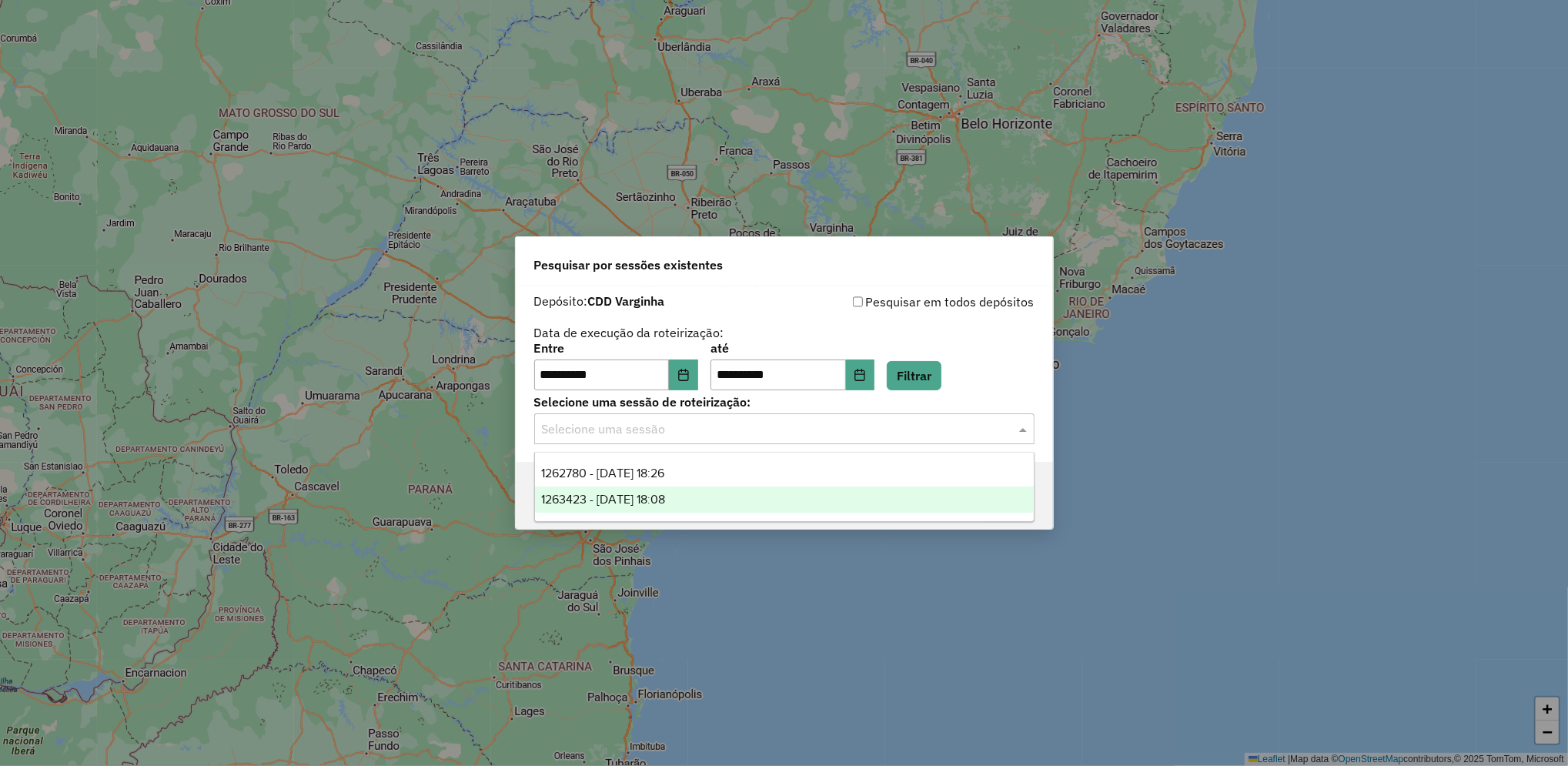
click at [705, 495] on div "1263423 - [DATE] 18:08" at bounding box center [784, 499] width 499 height 26
click at [724, 438] on input "text" at bounding box center [769, 430] width 454 height 18
click at [698, 509] on div "1263423 - [DATE] 18:08" at bounding box center [784, 499] width 499 height 26
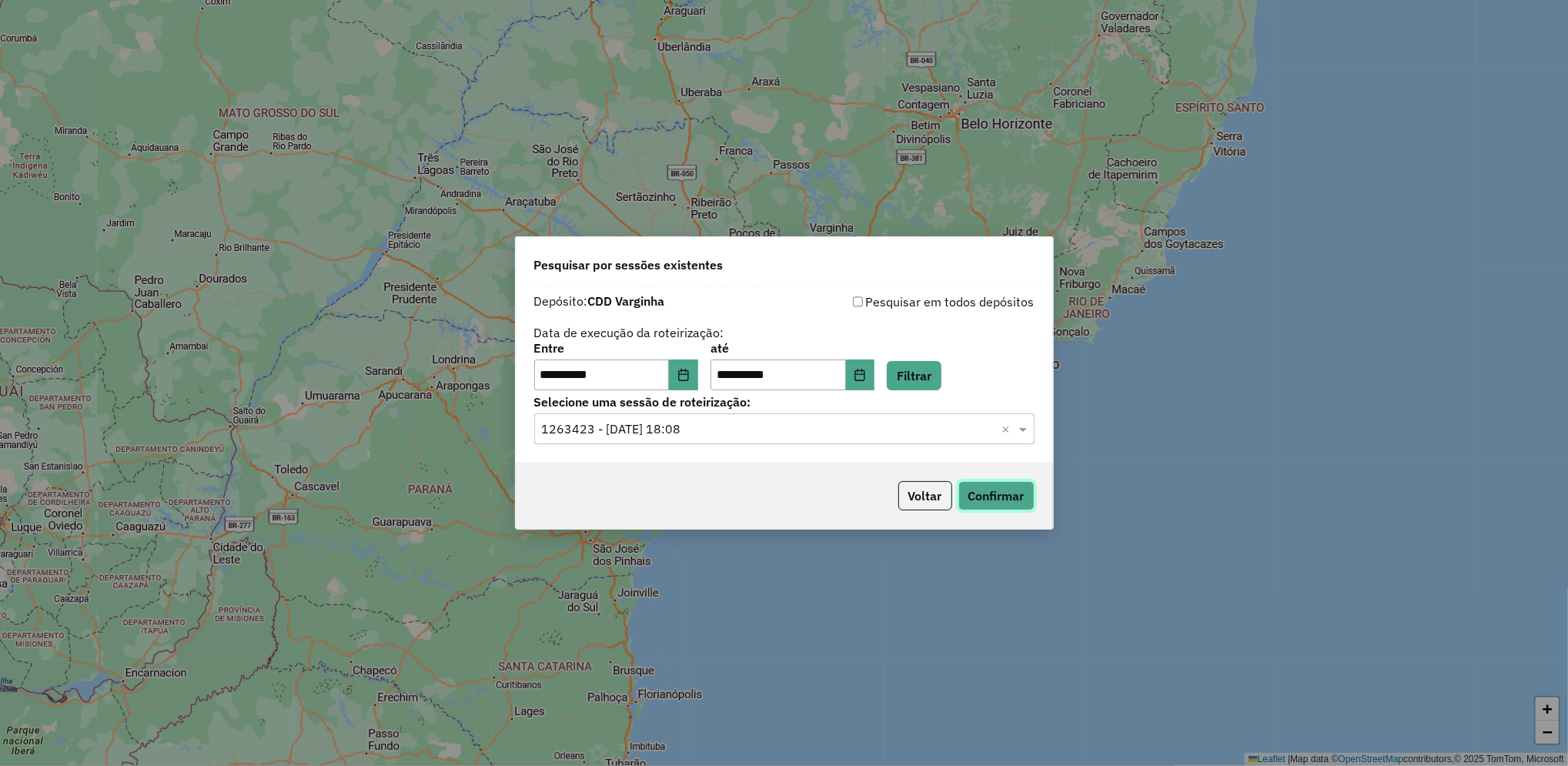
click at [998, 500] on button "Confirmar" at bounding box center [996, 497] width 77 height 30
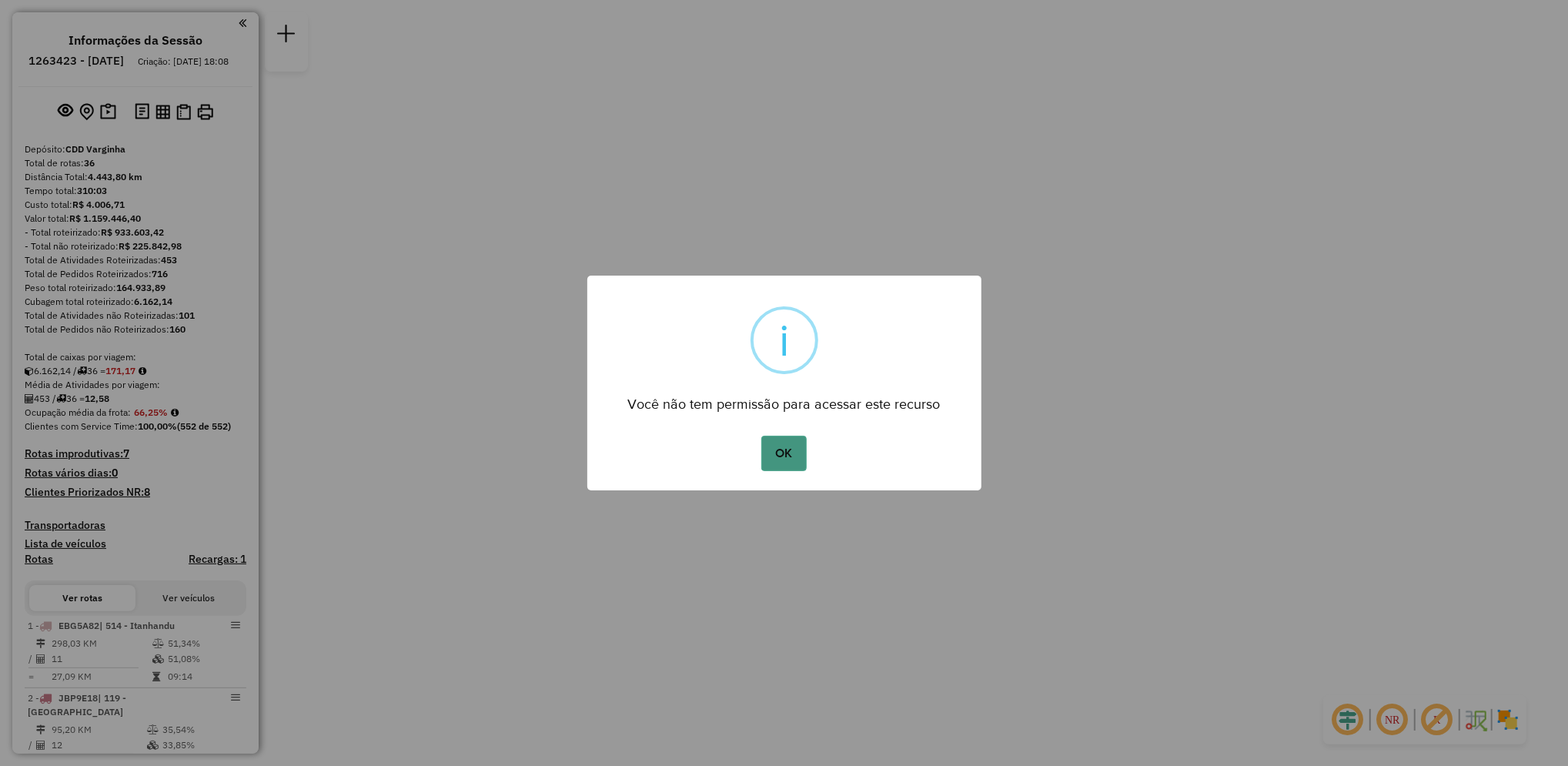
click at [801, 459] on button "OK" at bounding box center [783, 453] width 45 height 35
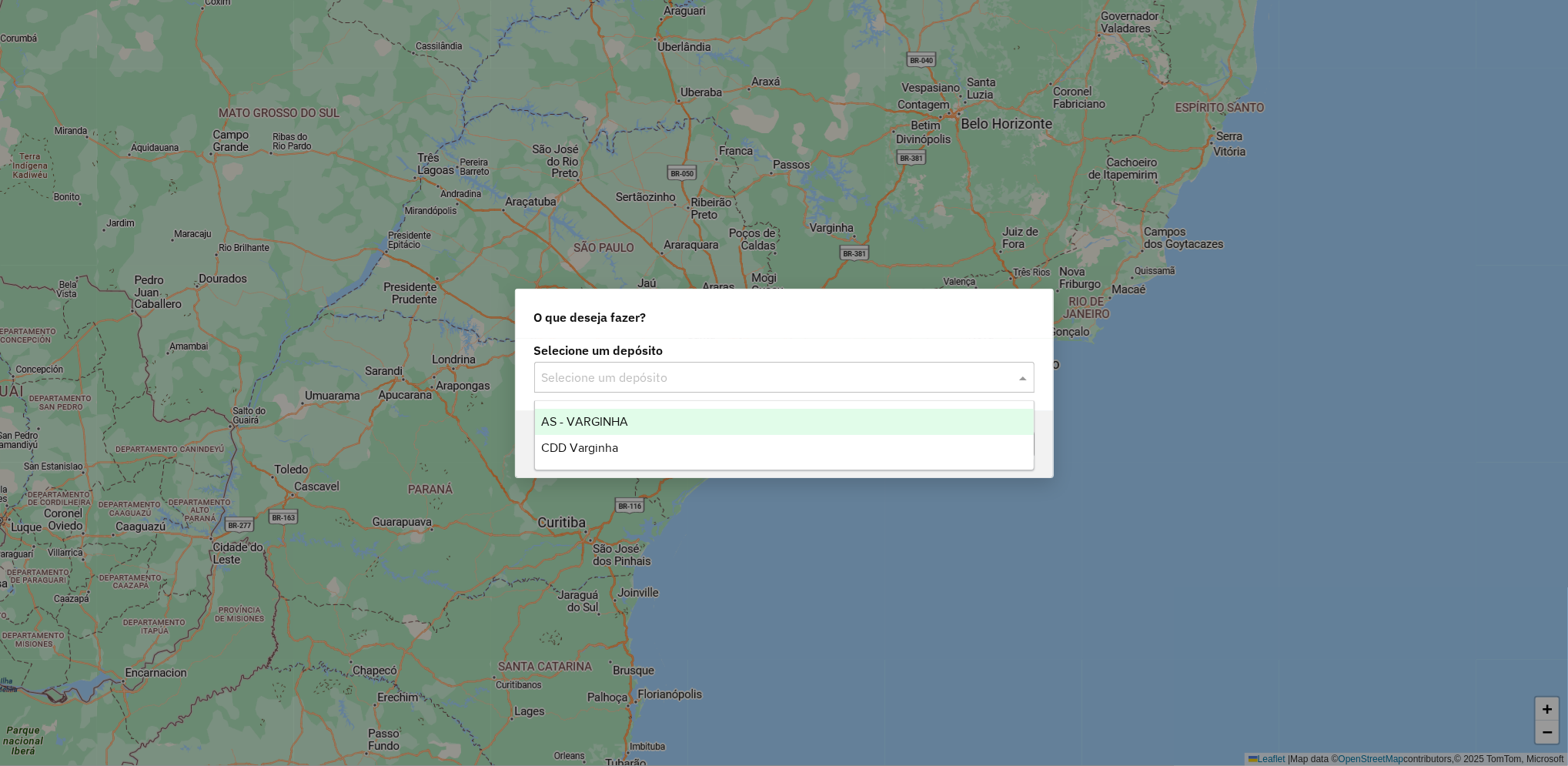
click at [727, 375] on input "text" at bounding box center [769, 378] width 454 height 18
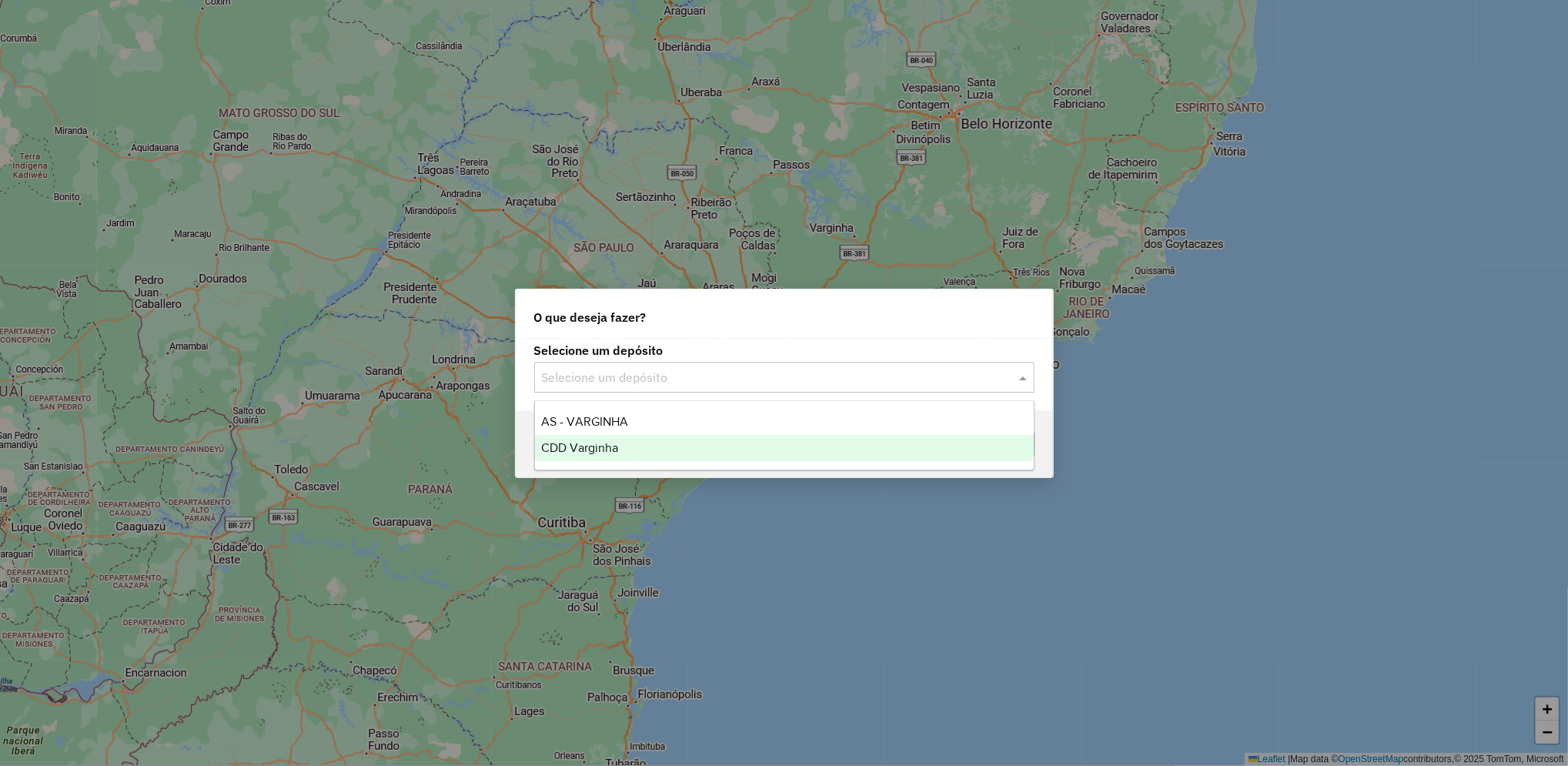
click at [672, 448] on div "CDD Varginha" at bounding box center [784, 449] width 499 height 26
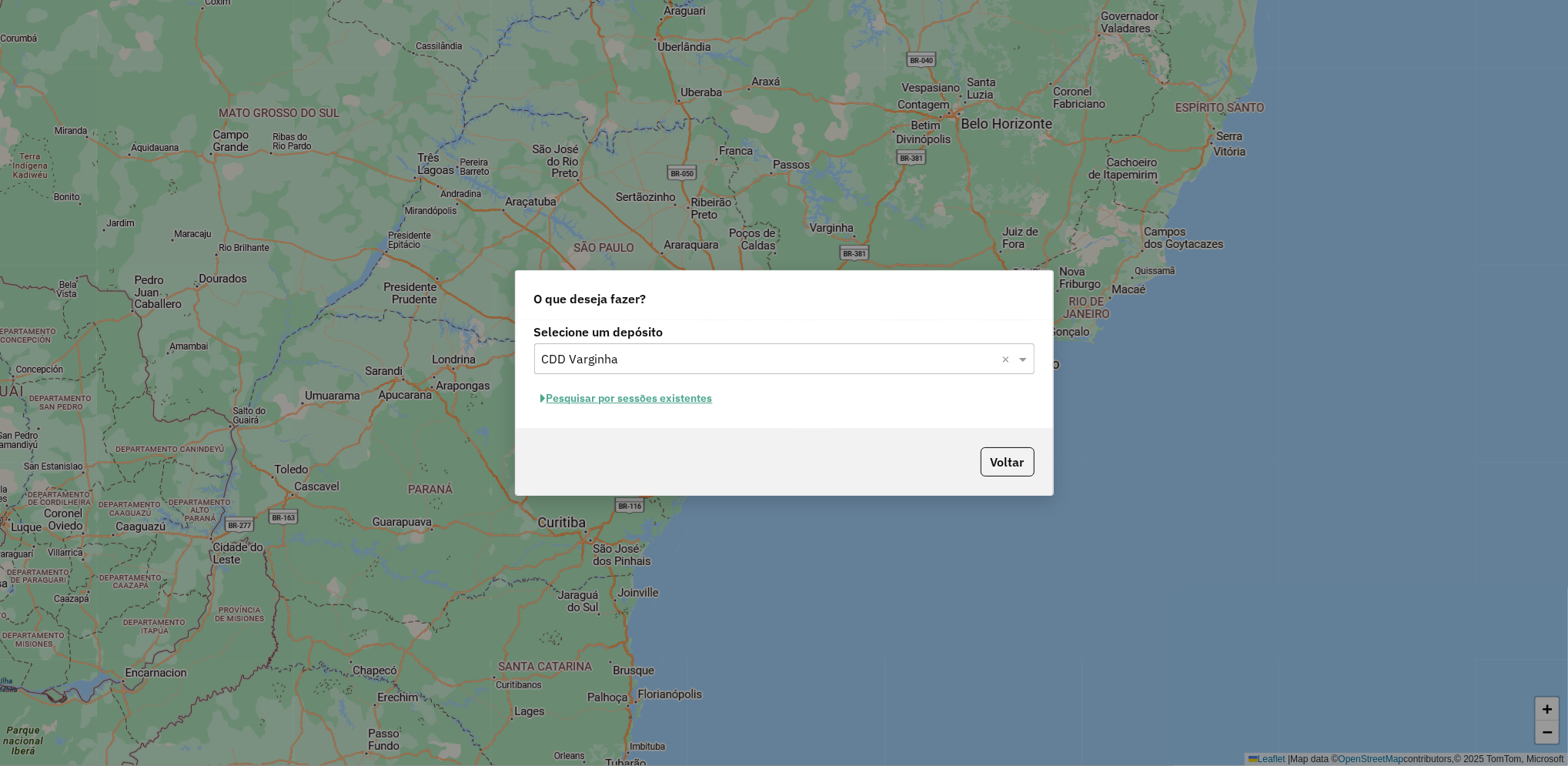
click at [668, 399] on button "Pesquisar por sessões existentes" at bounding box center [626, 399] width 185 height 24
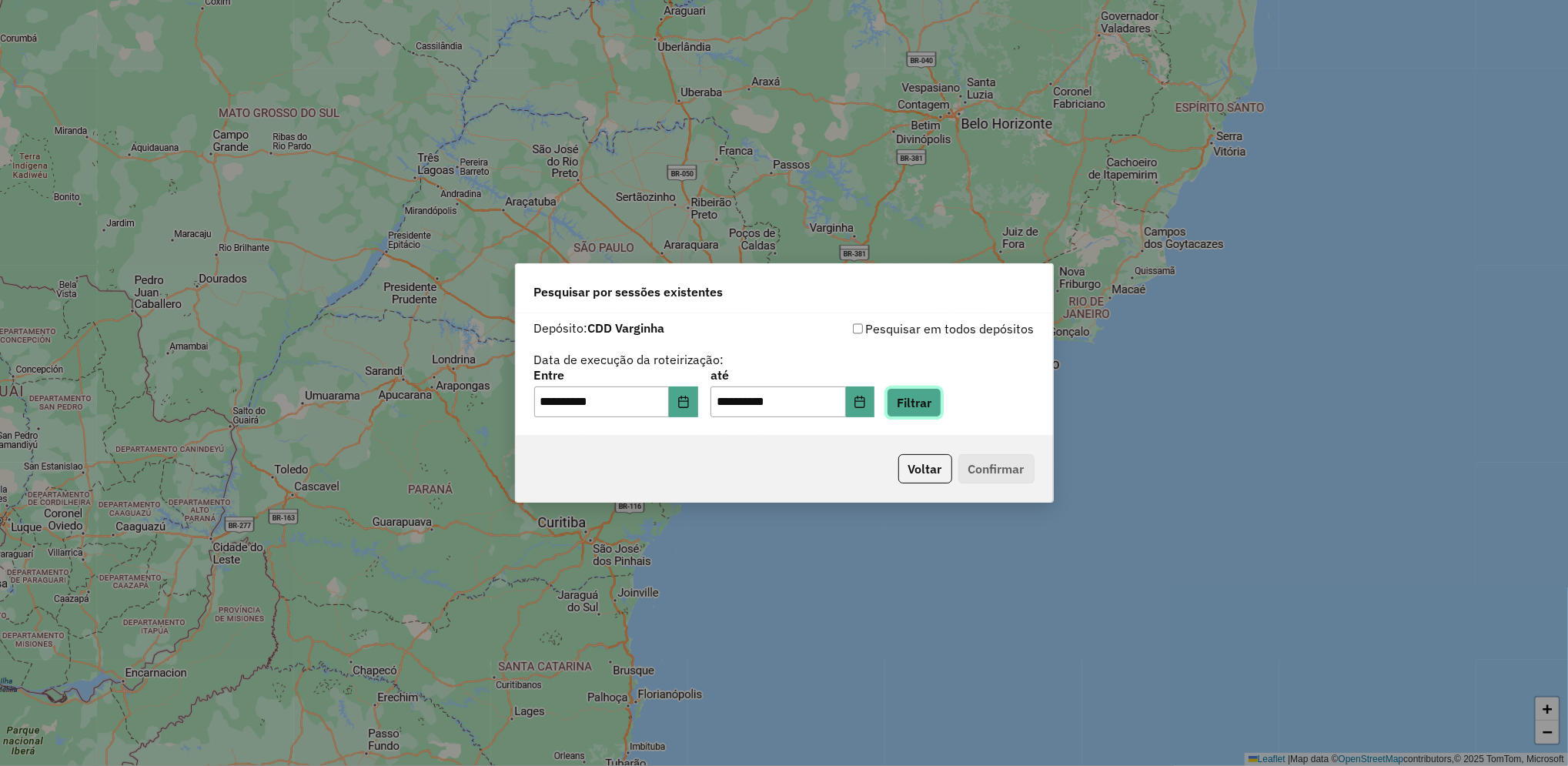
click at [929, 410] on button "Filtrar" at bounding box center [913, 403] width 54 height 30
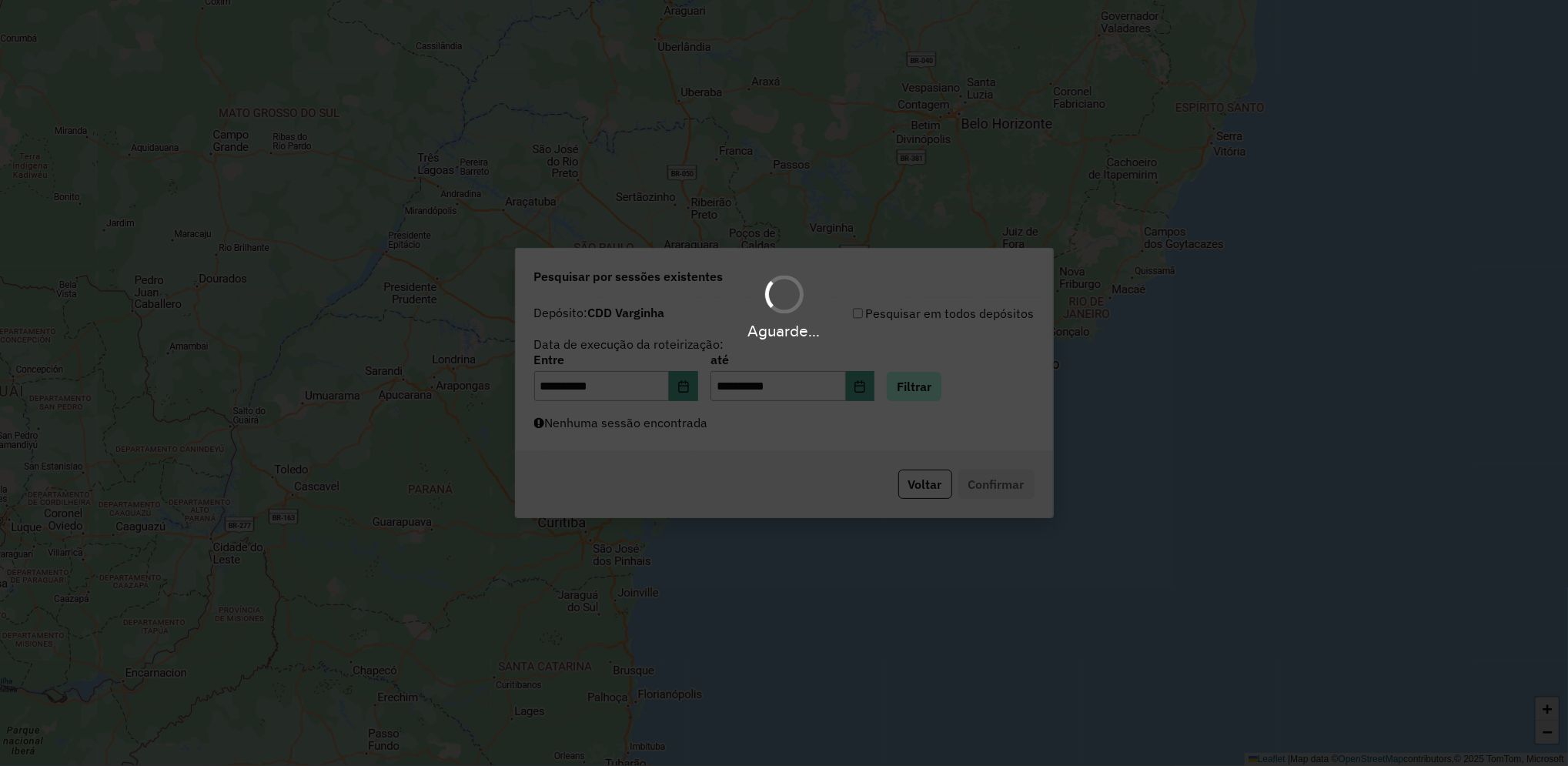
click at [929, 410] on div "Aguarde..." at bounding box center [784, 383] width 1568 height 766
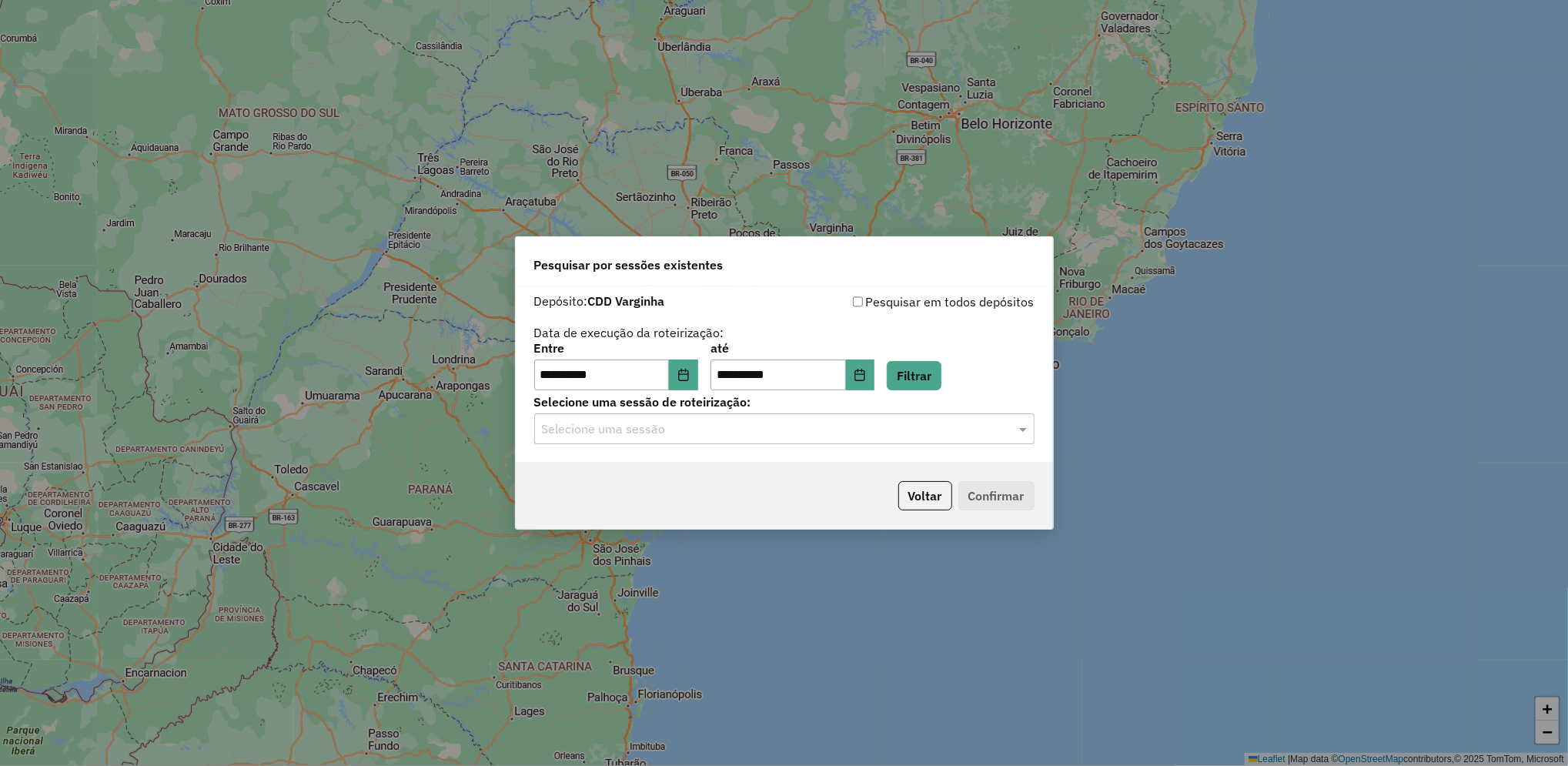
click at [890, 435] on input "text" at bounding box center [769, 430] width 454 height 18
click at [803, 471] on div "1262780 - 10/09/2025 18:26" at bounding box center [784, 473] width 499 height 26
click at [1015, 488] on button "Confirmar" at bounding box center [996, 497] width 77 height 30
click at [875, 368] on button "Choose Date" at bounding box center [861, 375] width 30 height 30
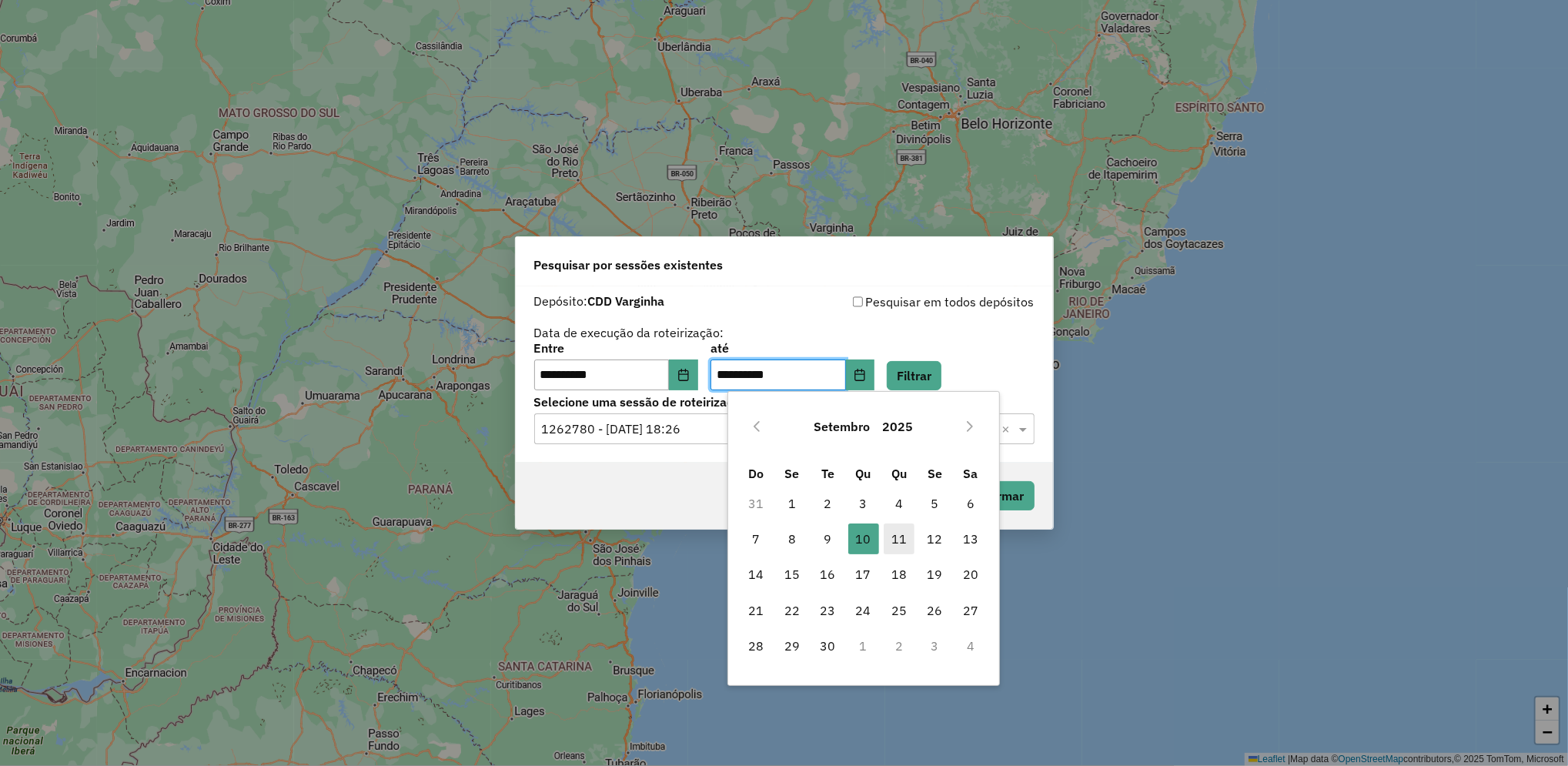
click at [902, 537] on span "11" at bounding box center [898, 539] width 30 height 30
type input "**********"
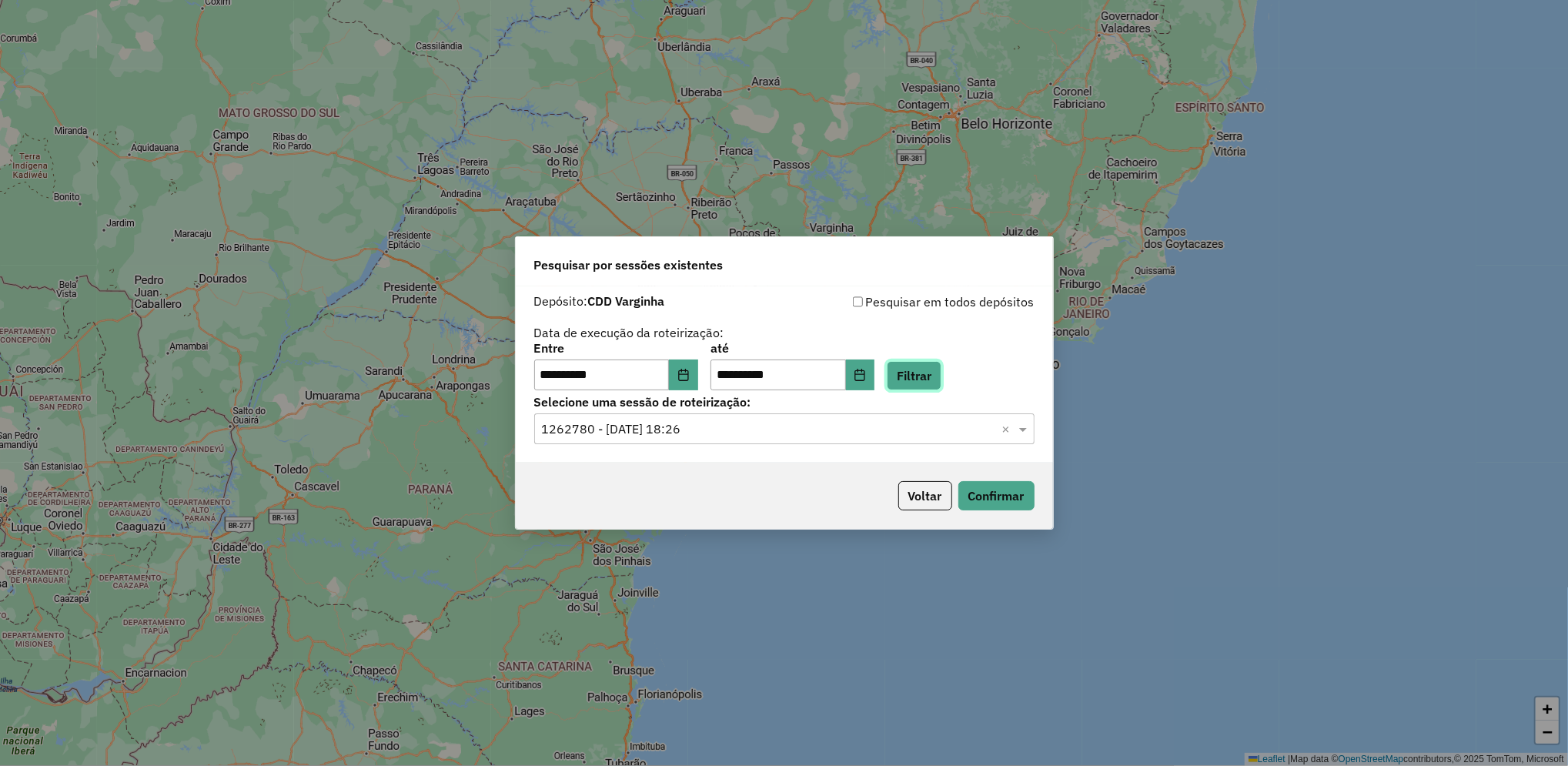
click at [942, 374] on button "Filtrar" at bounding box center [913, 376] width 54 height 30
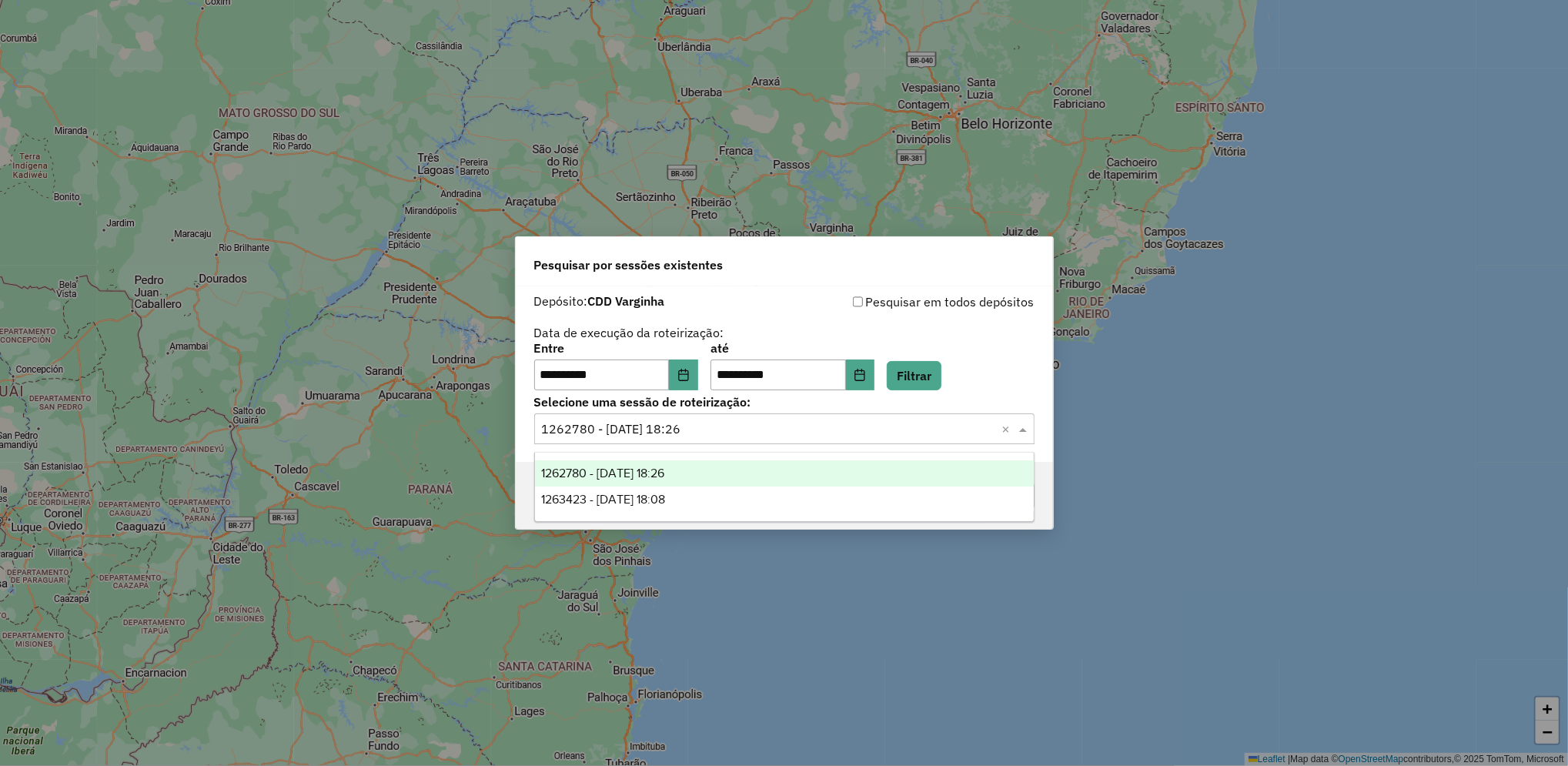
click at [750, 440] on div "Selecione uma sessão × 1262780 - 10/09/2025 18:26 ×" at bounding box center [784, 428] width 500 height 30
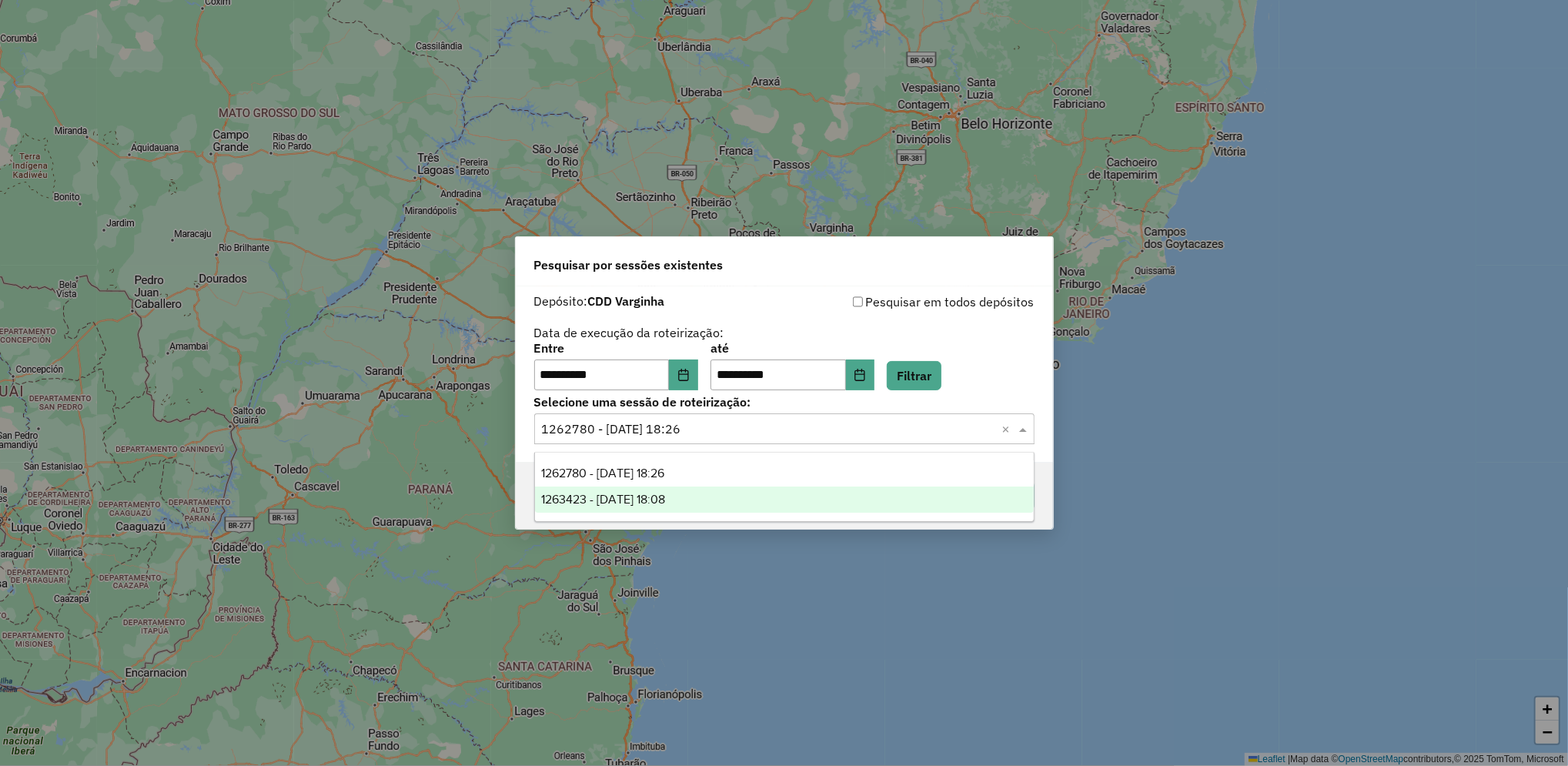
click at [711, 502] on div "1263423 - 11/09/2025 18:08" at bounding box center [784, 499] width 499 height 26
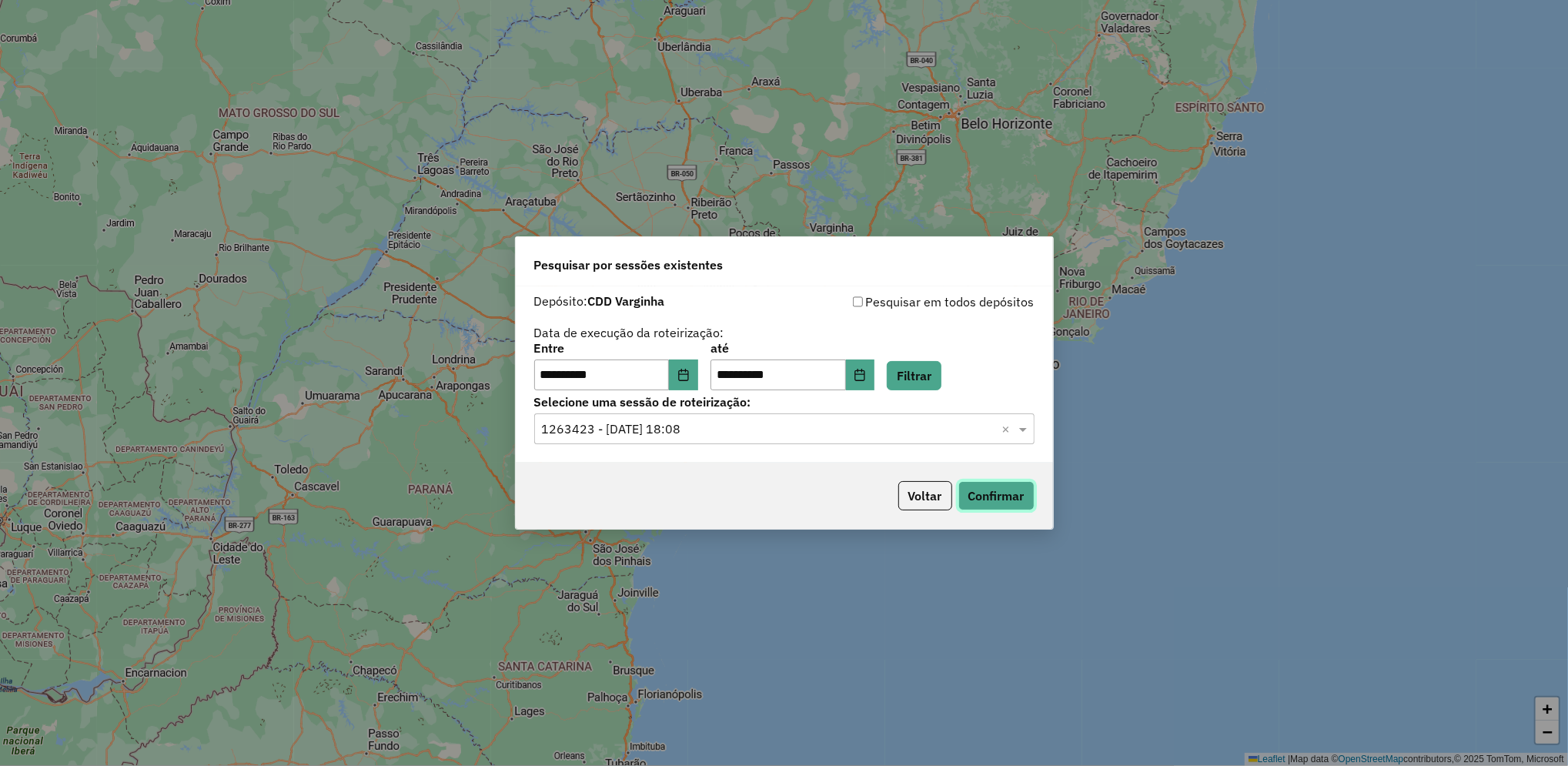
click at [1008, 483] on button "Confirmar" at bounding box center [996, 497] width 77 height 30
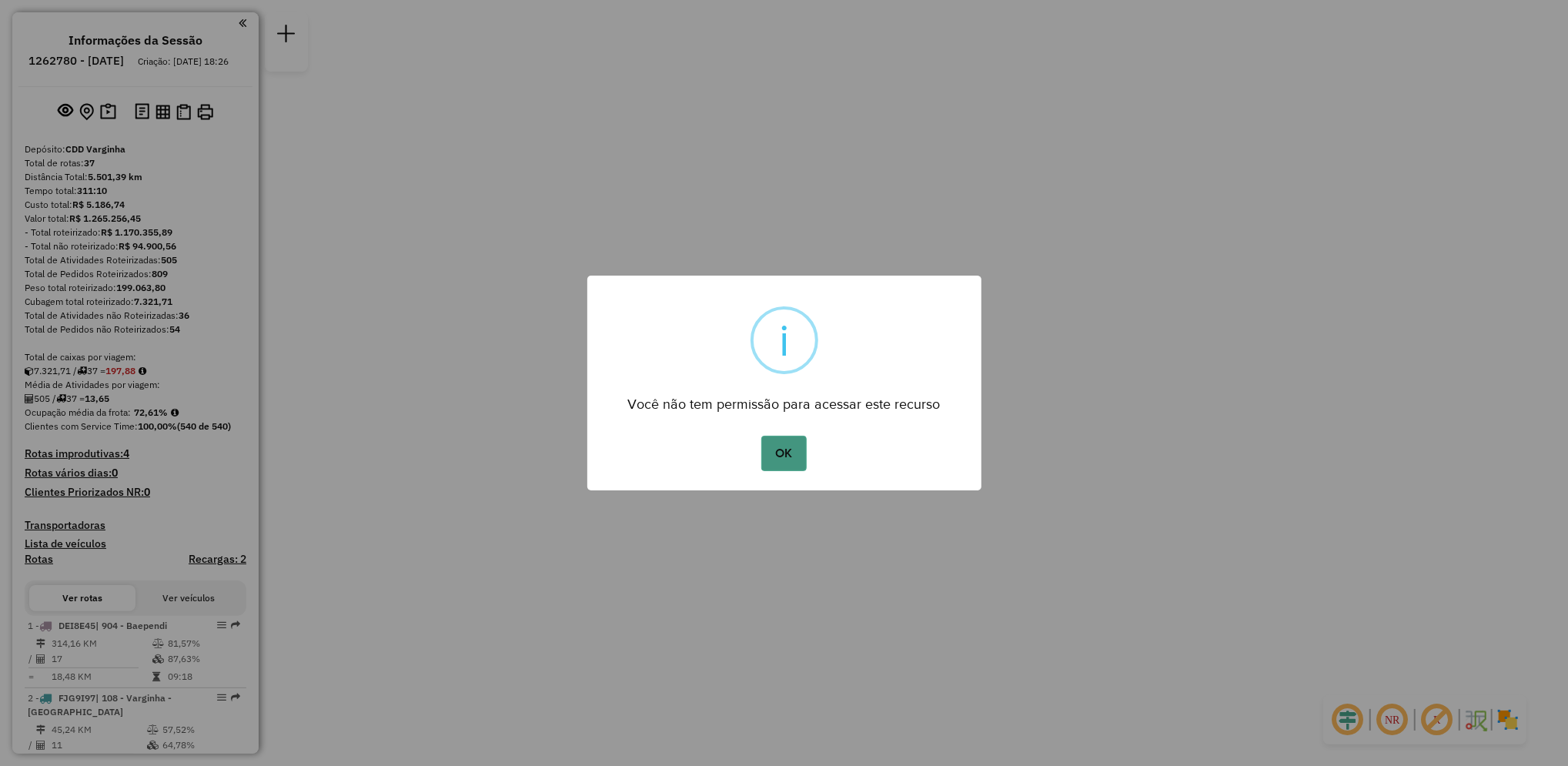
click at [780, 463] on button "OK" at bounding box center [783, 453] width 45 height 35
